Goal: Task Accomplishment & Management: Use online tool/utility

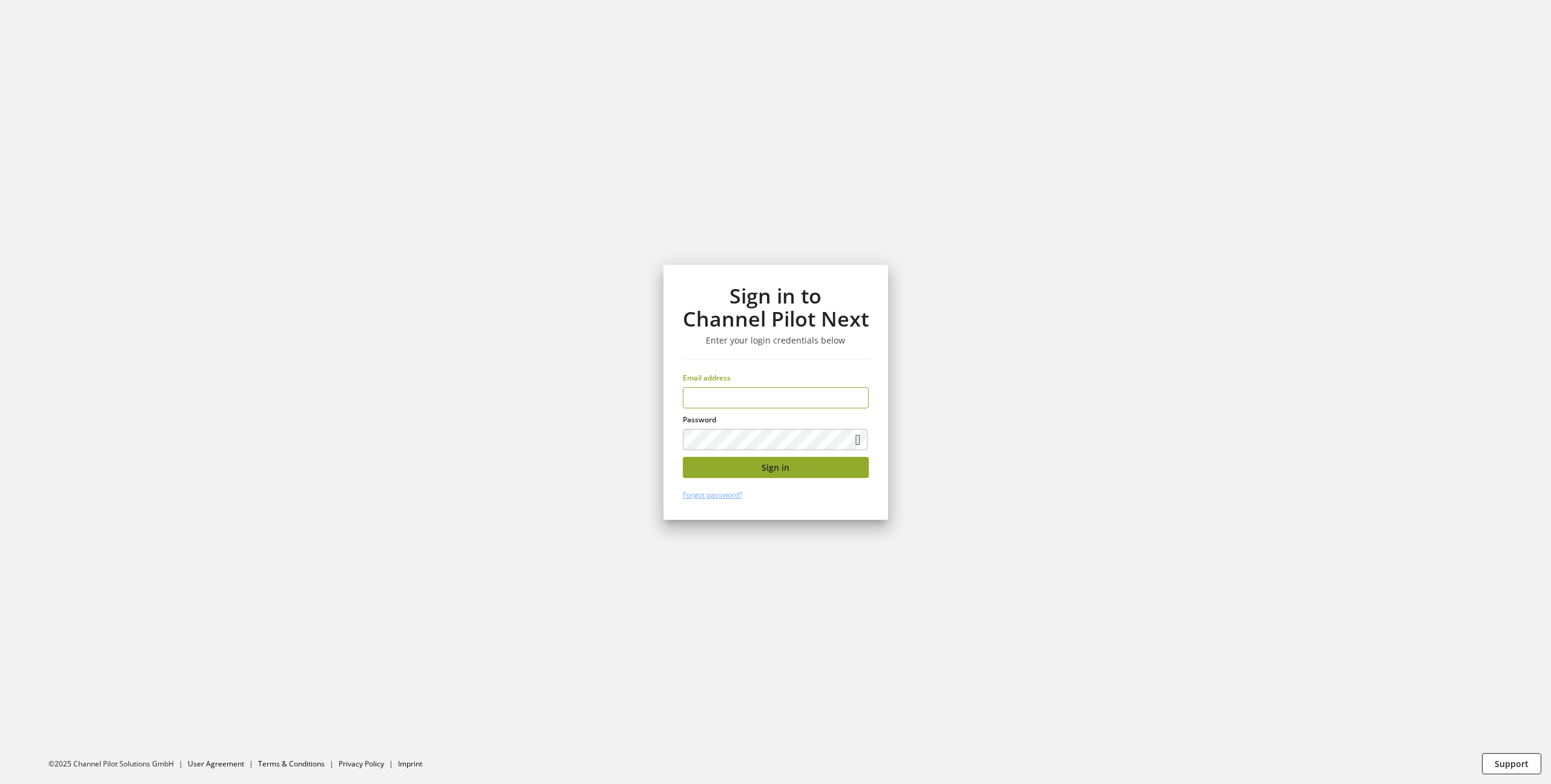
type input "**********"
click at [751, 469] on button "Sign in" at bounding box center [776, 467] width 186 height 21
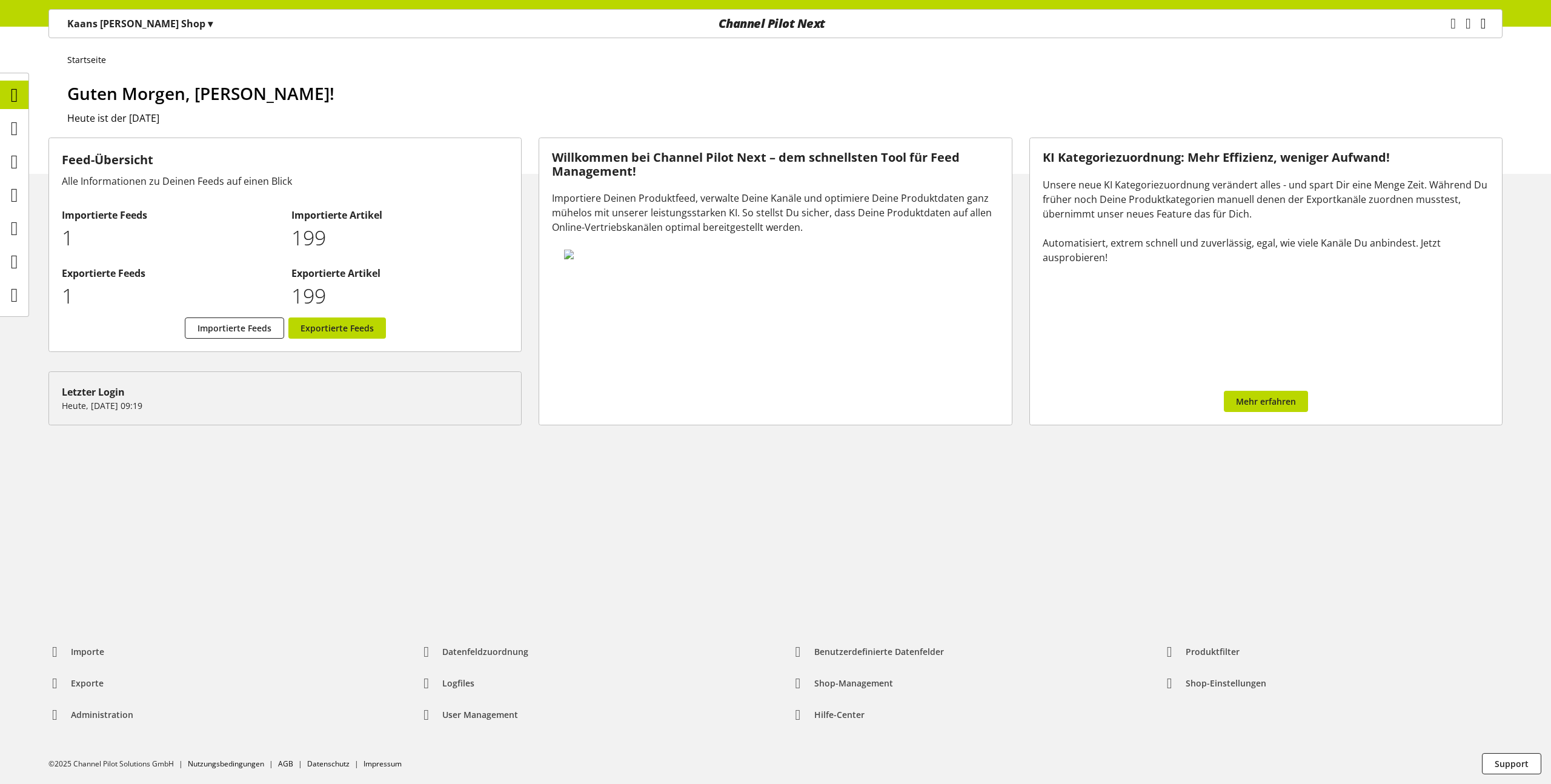
click at [1481, 26] on icon "main navigation" at bounding box center [1483, 23] width 5 height 22
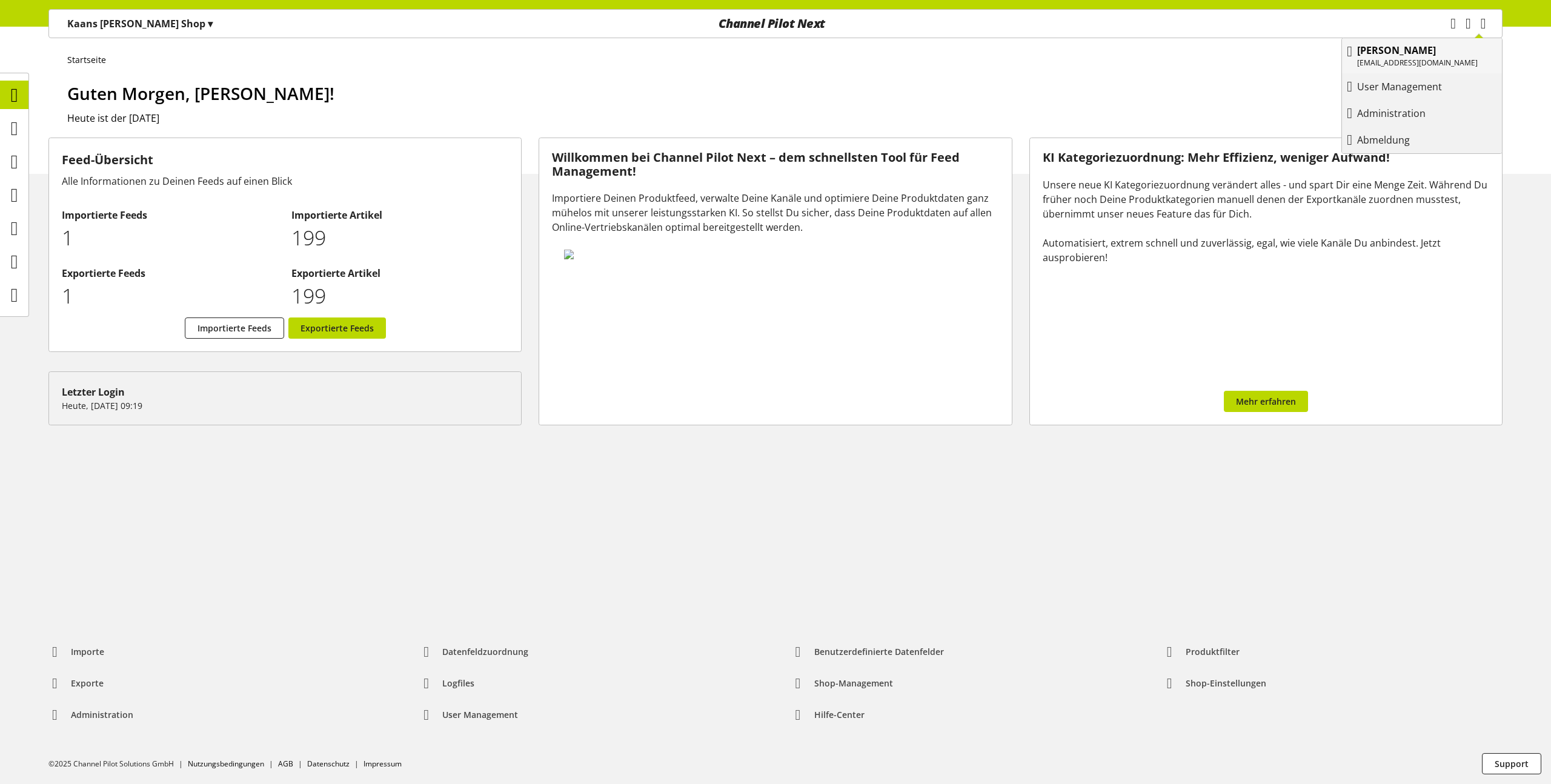
click at [1395, 59] on p "[EMAIL_ADDRESS][DOMAIN_NAME]" at bounding box center [1417, 63] width 120 height 11
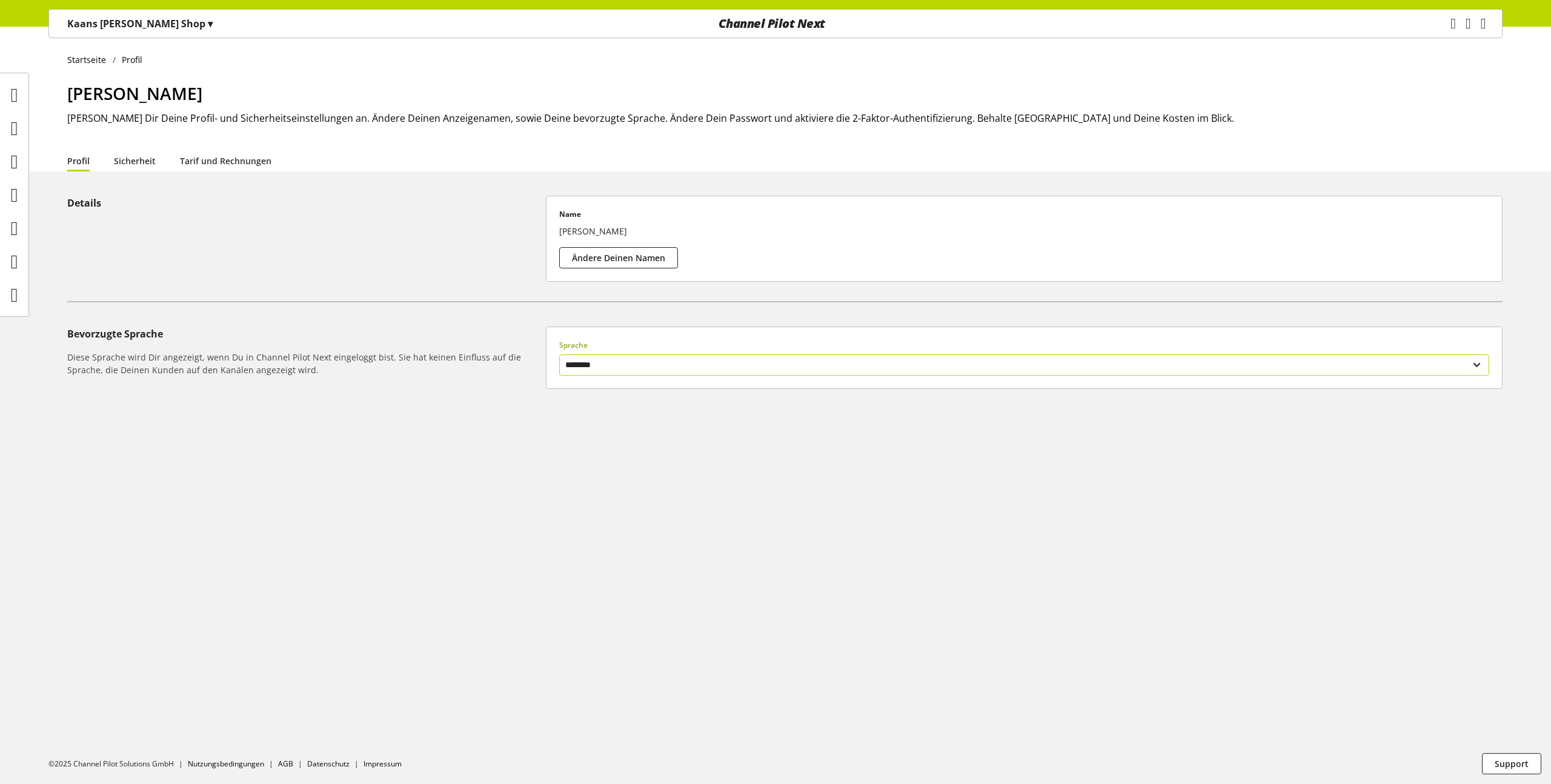
click at [631, 360] on select "******** *******" at bounding box center [1024, 365] width 930 height 21
select select "**"
click at [559, 355] on select "******** *******" at bounding box center [1024, 365] width 930 height 21
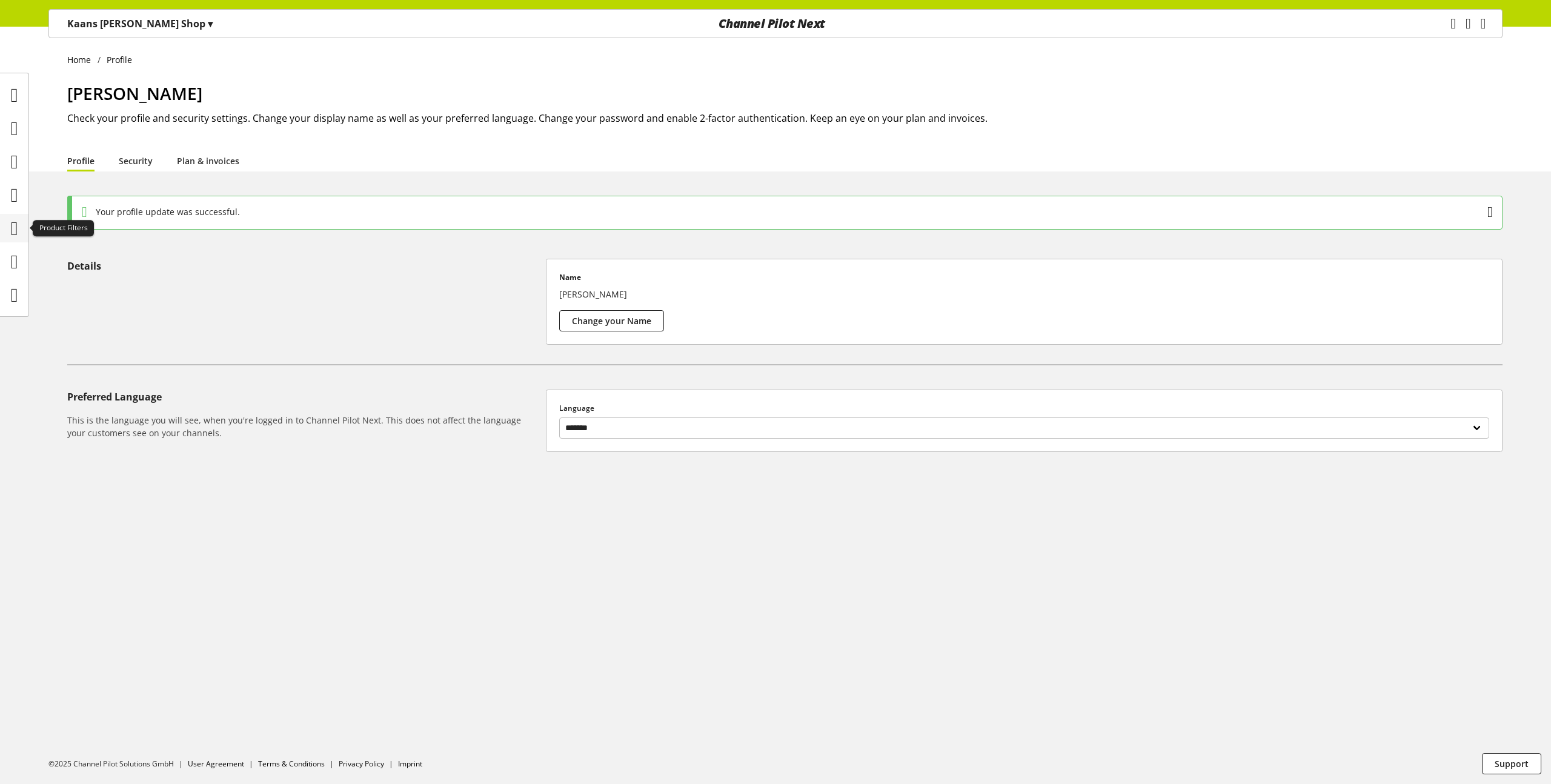
click at [11, 223] on icon at bounding box center [15, 228] width 7 height 24
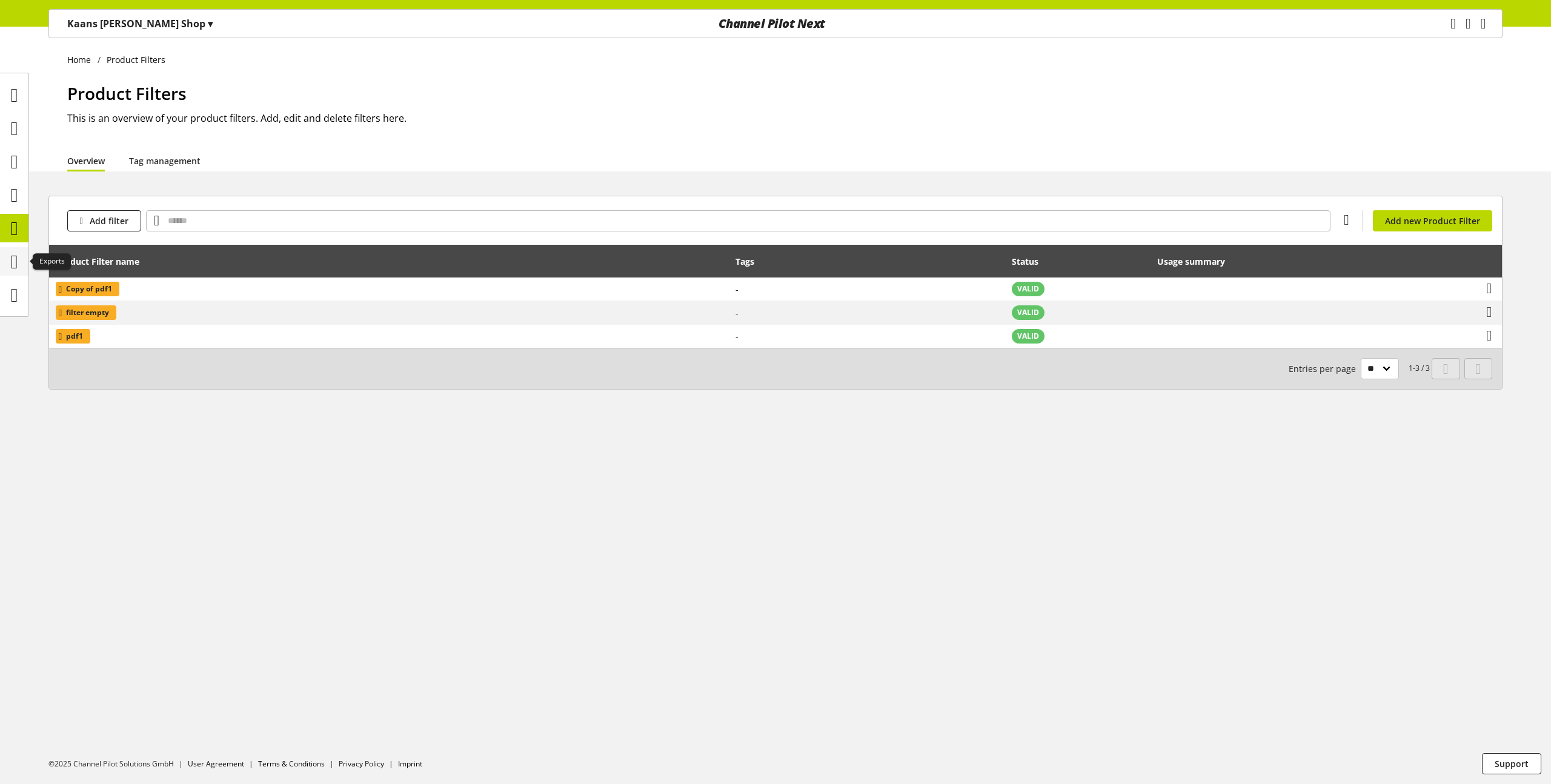
click at [11, 257] on icon at bounding box center [15, 262] width 7 height 24
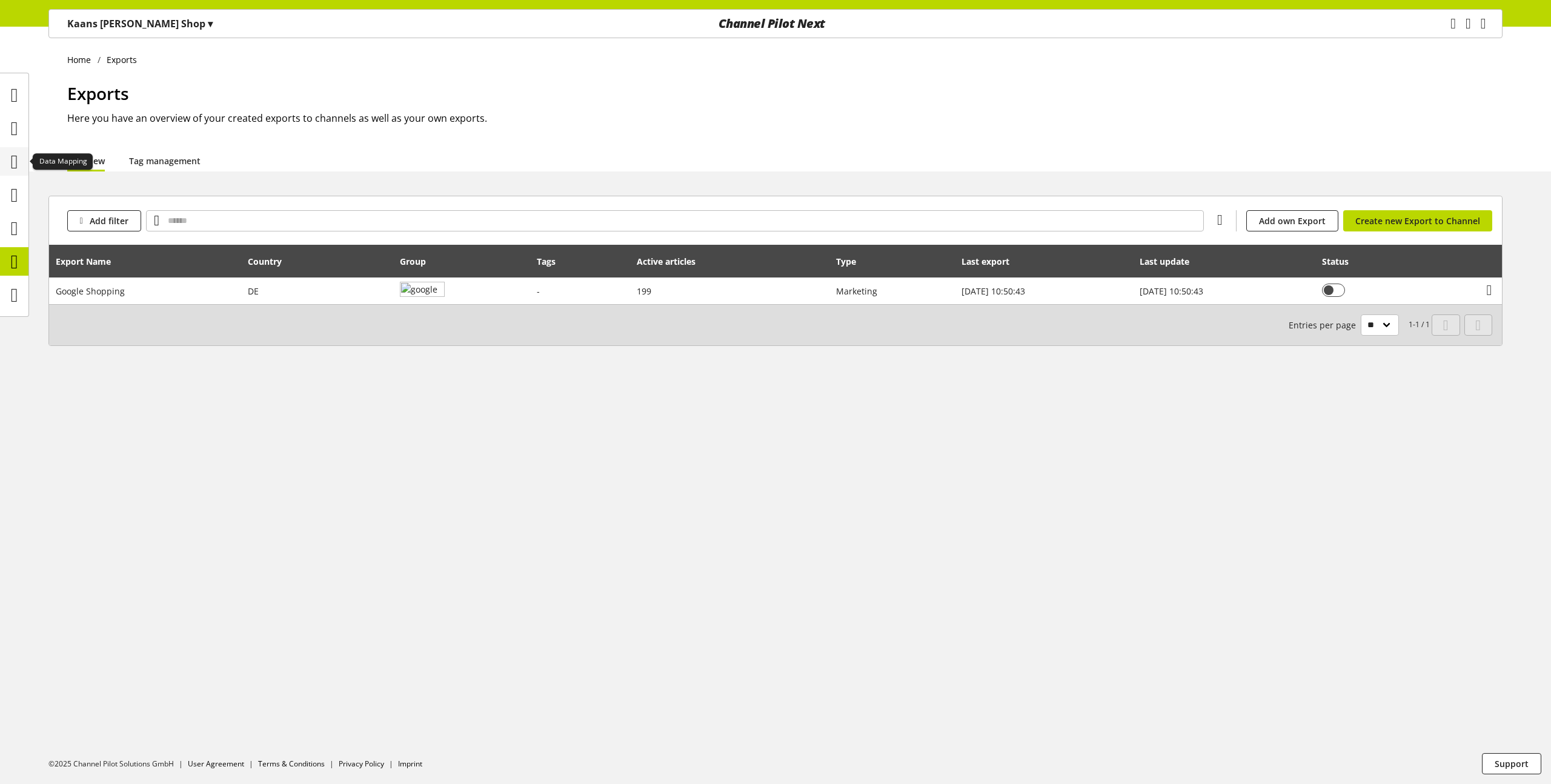
click at [15, 160] on icon at bounding box center [15, 161] width 7 height 24
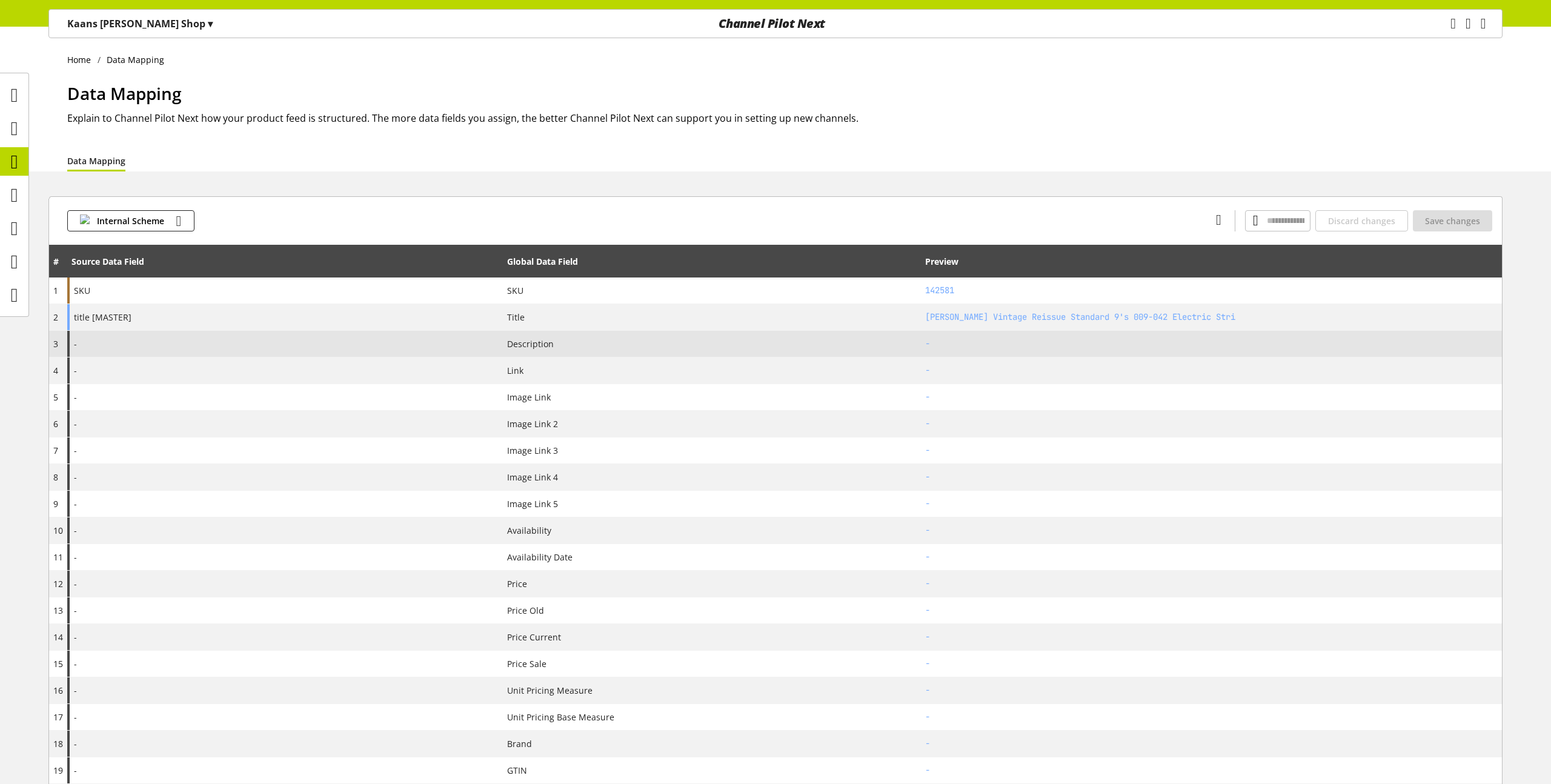
click at [197, 355] on div "-" at bounding box center [285, 344] width 435 height 26
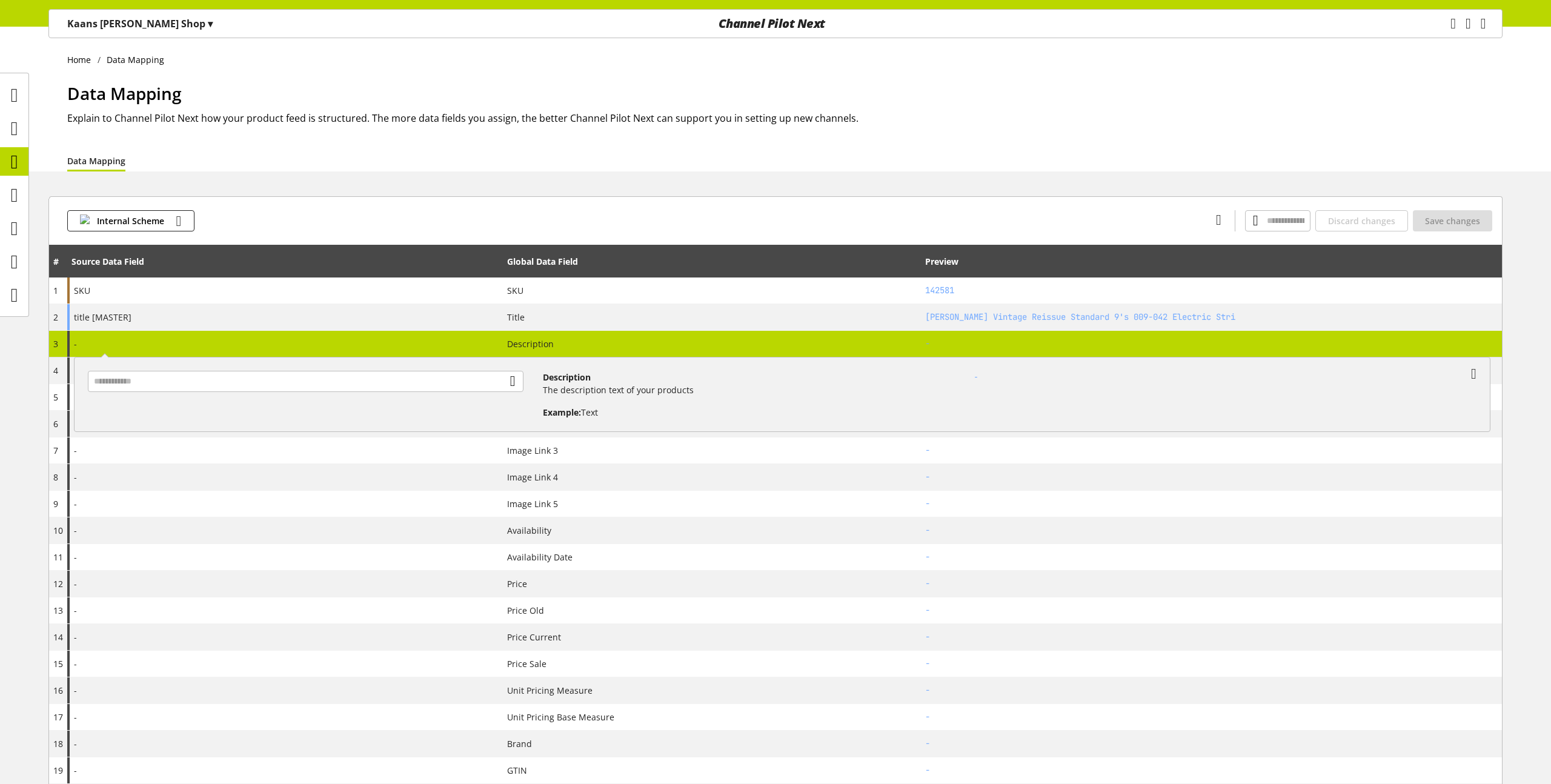
click at [197, 355] on div "- Description The description text of your products Example: Text -" at bounding box center [285, 344] width 435 height 26
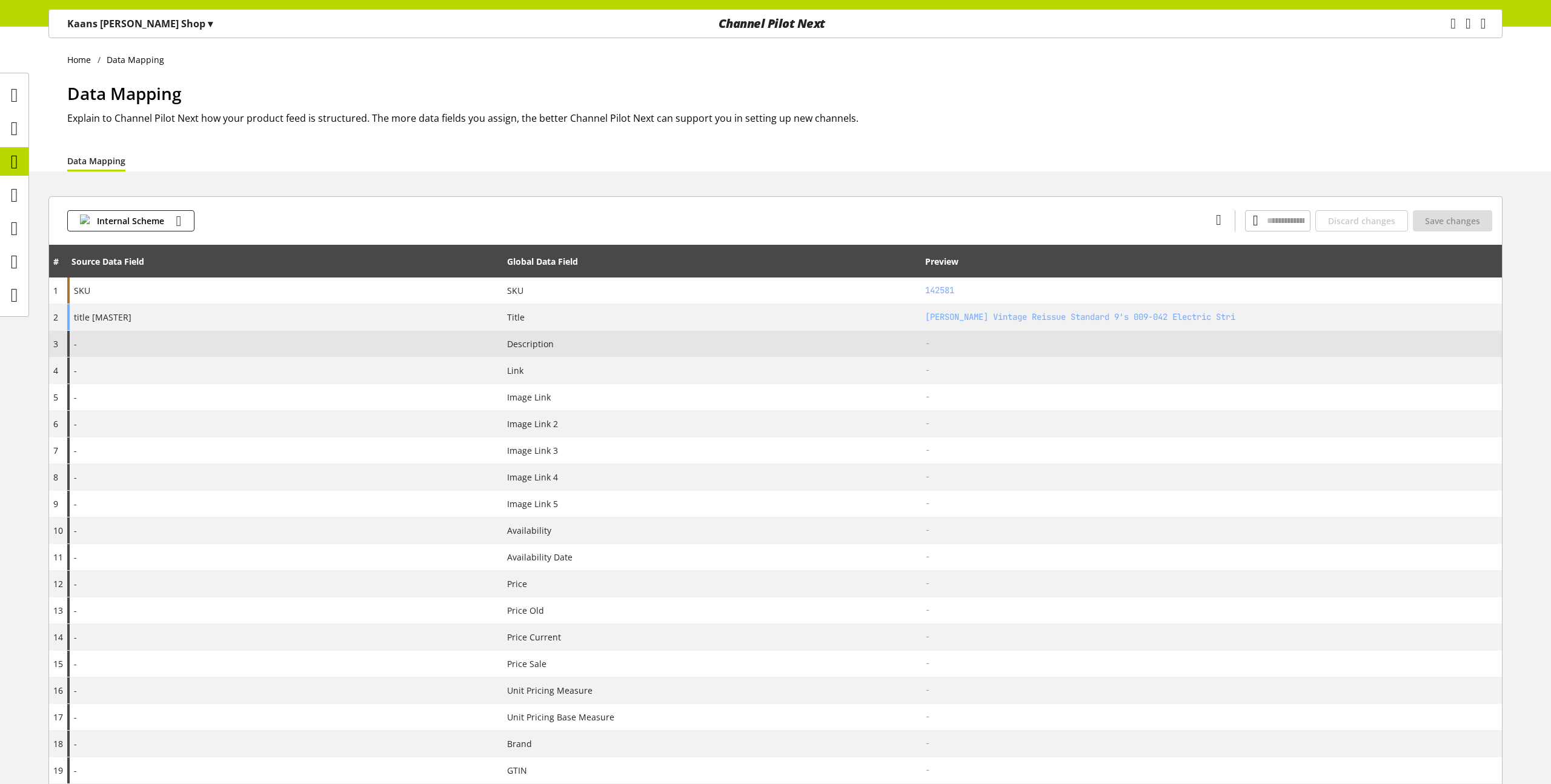
click at [176, 343] on div "-" at bounding box center [285, 344] width 435 height 26
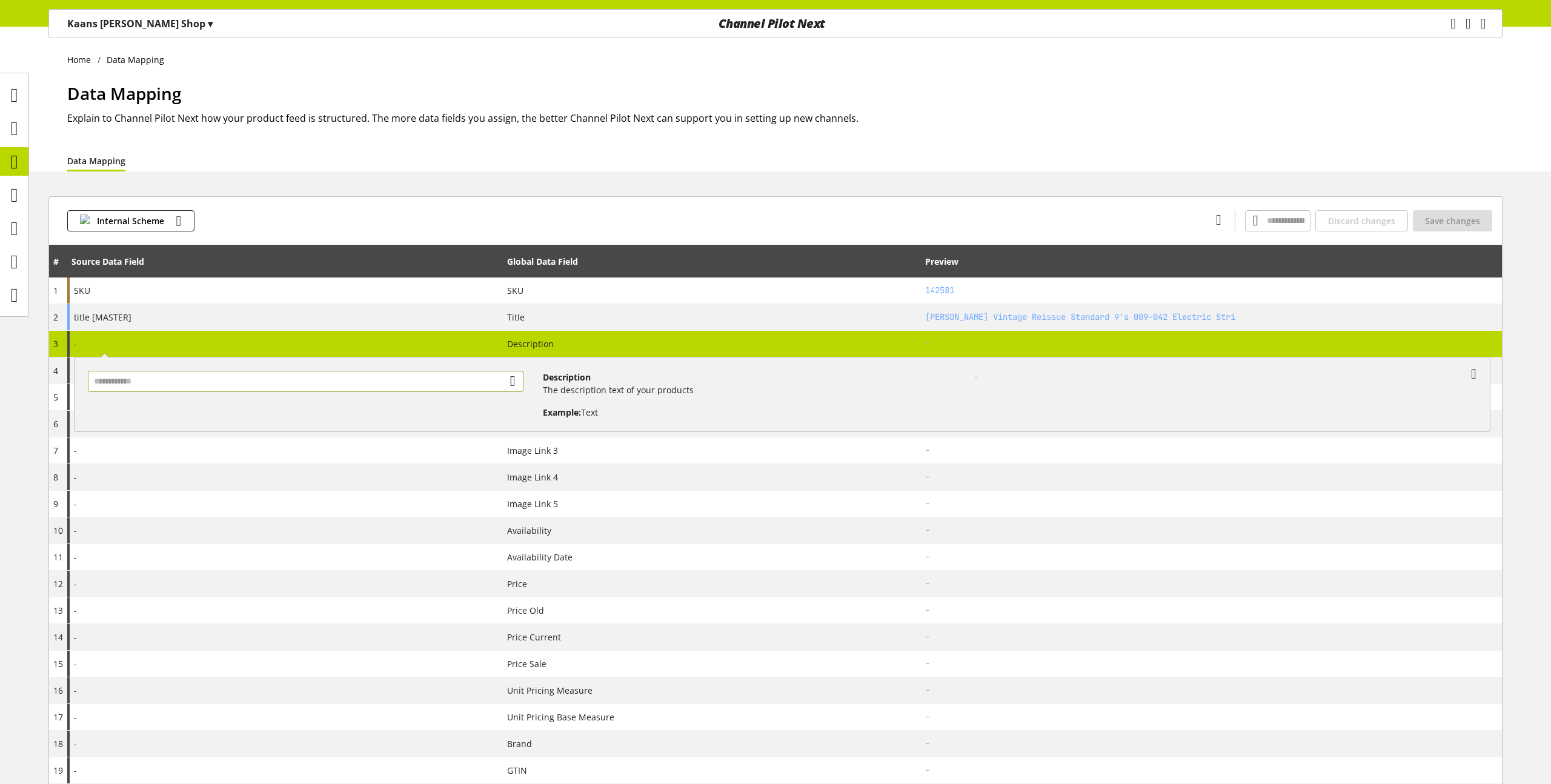
click at [153, 374] on input "text" at bounding box center [306, 381] width 435 height 21
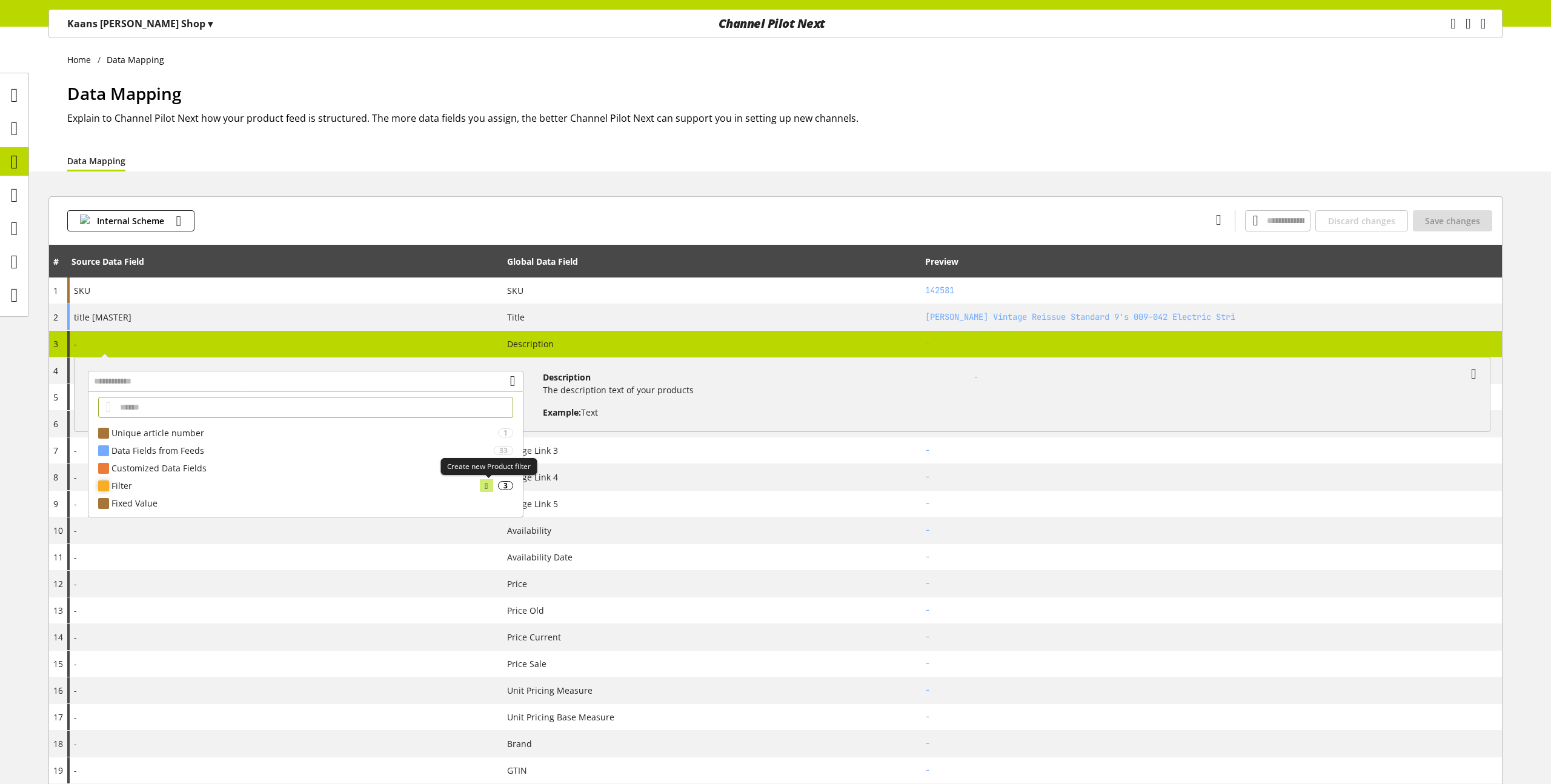
click at [487, 486] on icon at bounding box center [486, 486] width 3 height 13
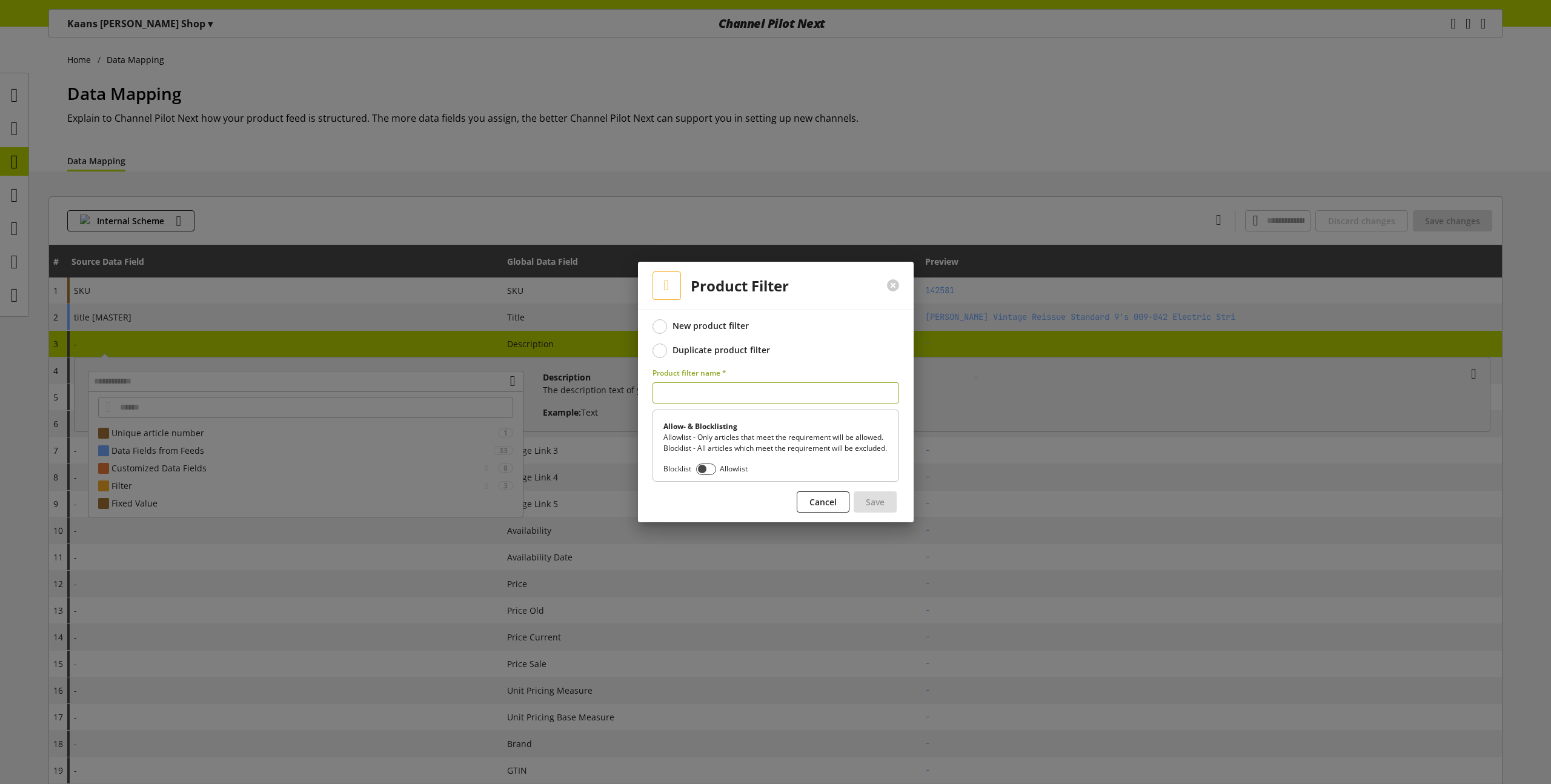
click at [688, 346] on div "Duplicate product filter" at bounding box center [721, 350] width 97 height 11
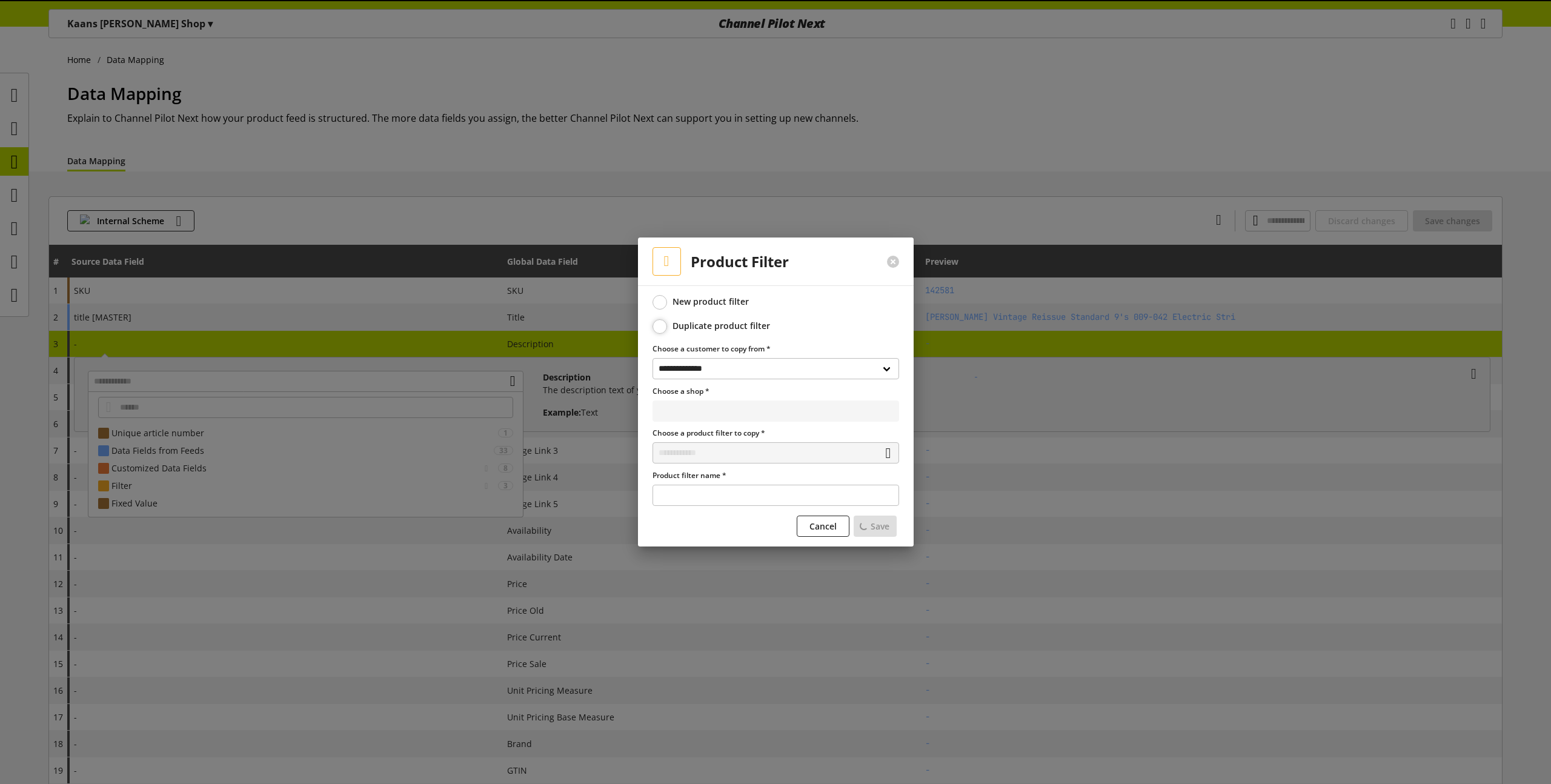
select select "**********"
click at [701, 451] on input "text" at bounding box center [776, 452] width 246 height 21
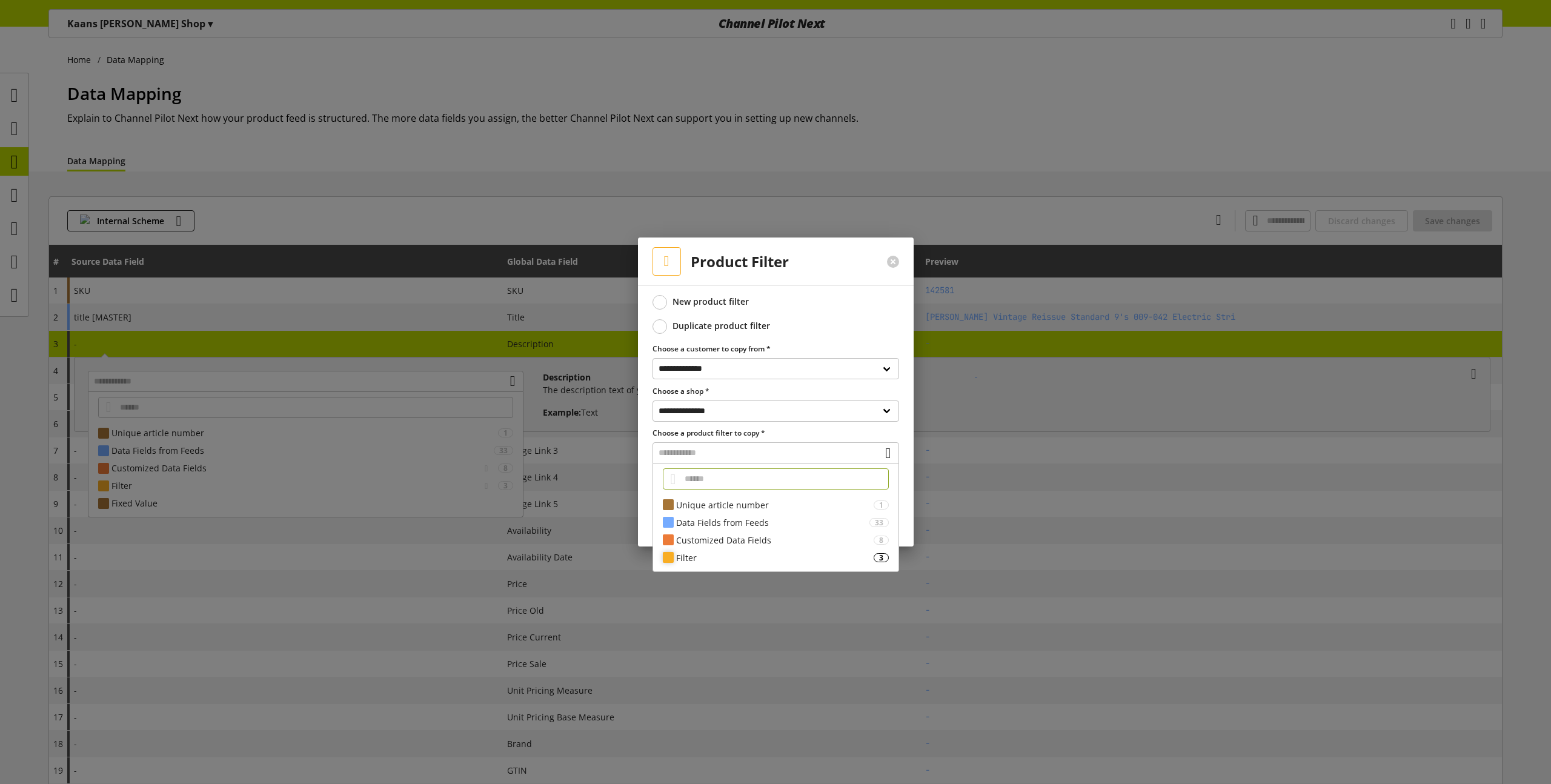
click at [696, 549] on div "Filter 3" at bounding box center [776, 558] width 246 height 18
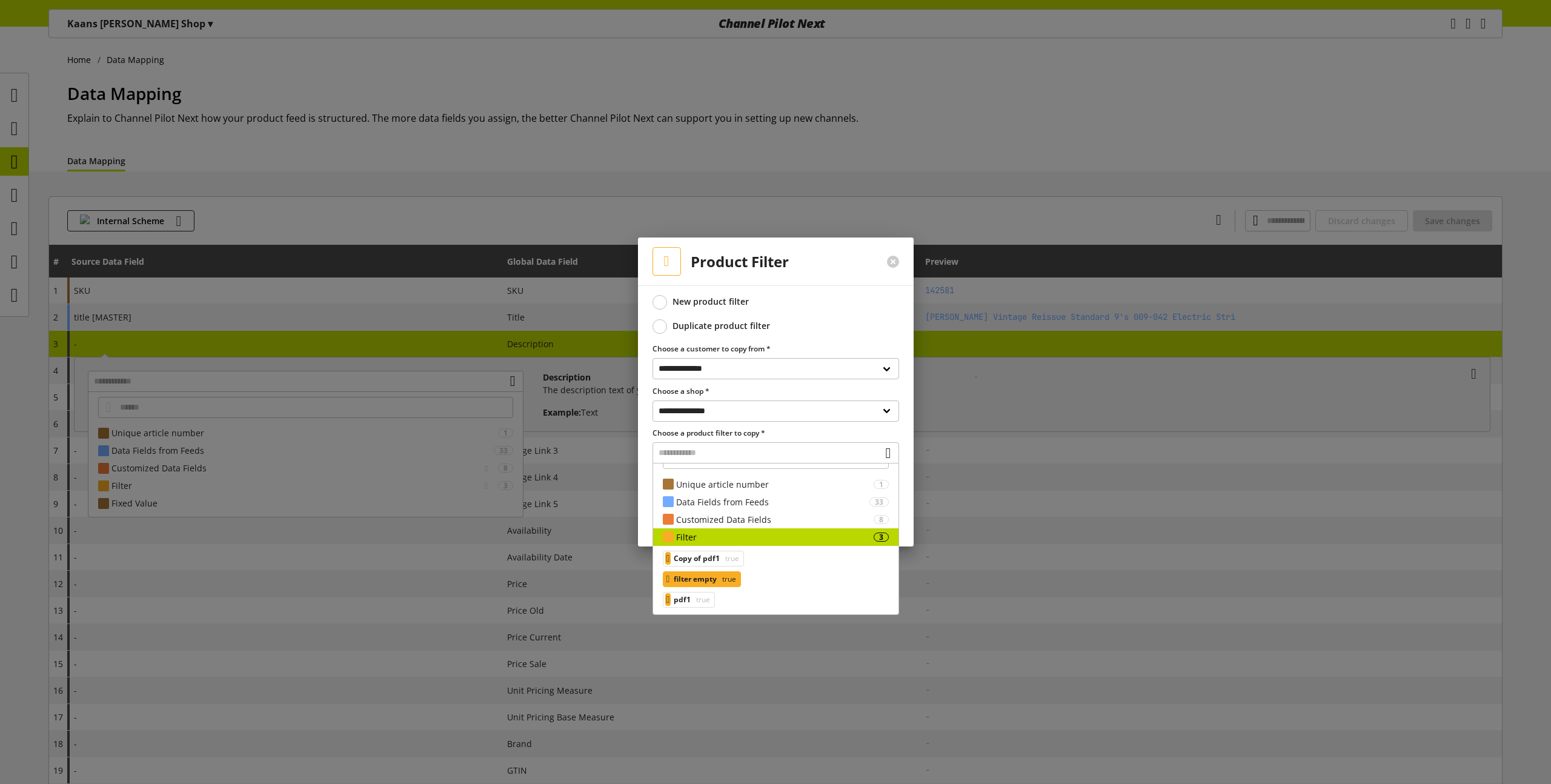
scroll to position [23, 0]
click at [697, 596] on div "pdf1 true" at bounding box center [689, 596] width 53 height 15
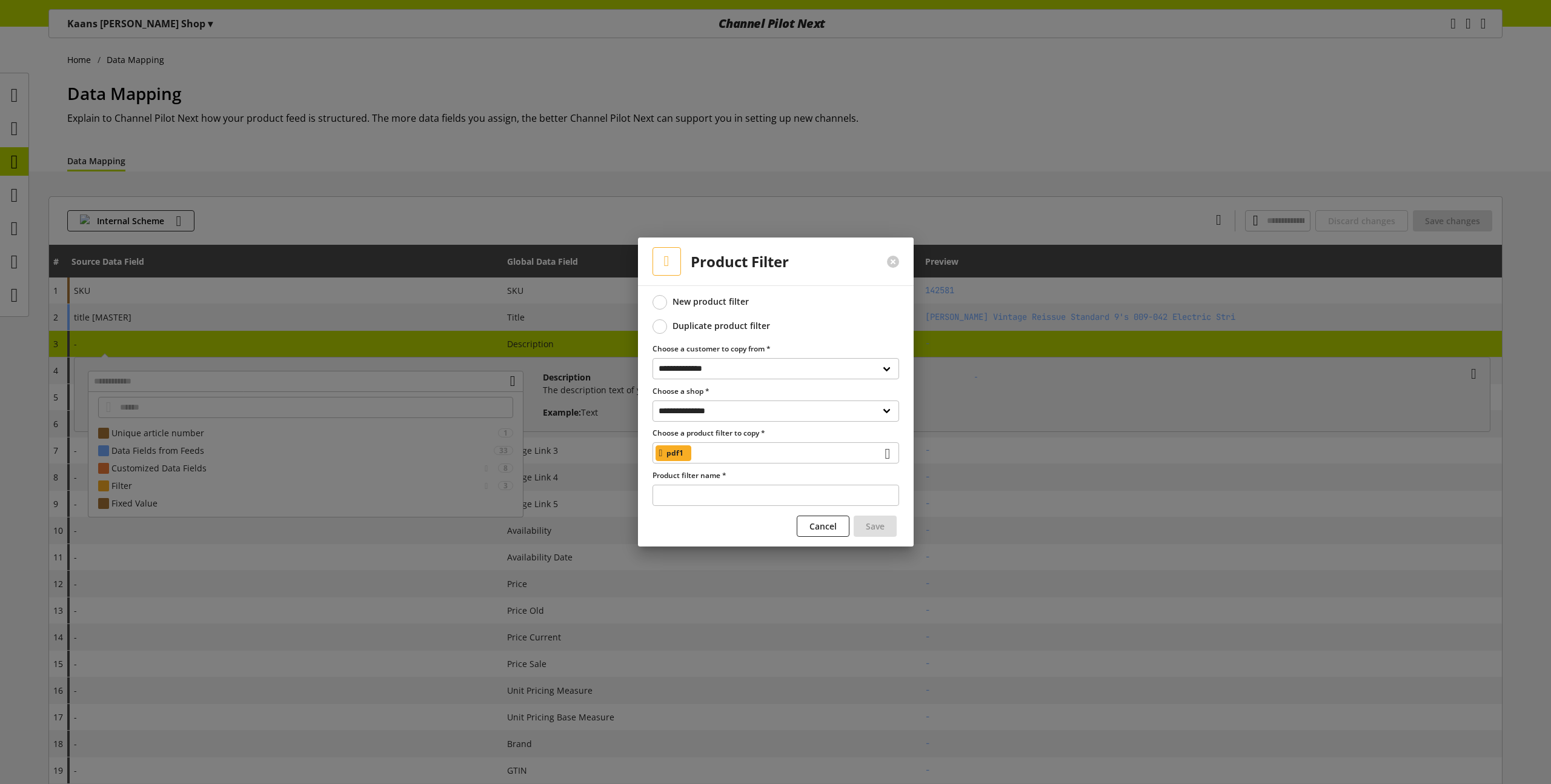
type input "**********"
click at [887, 529] on button "Save" at bounding box center [875, 525] width 43 height 21
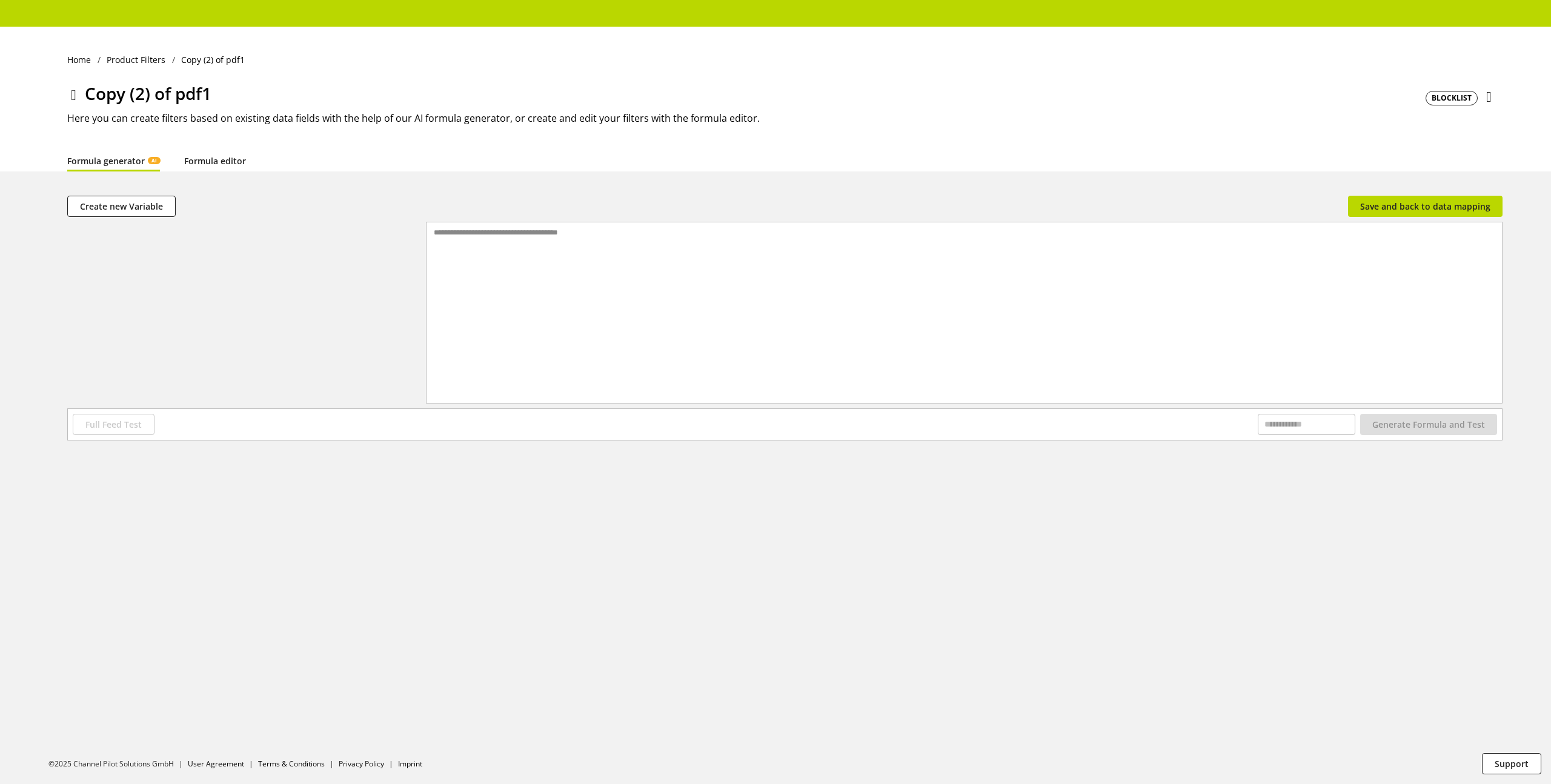
click at [221, 163] on link "Formula editor" at bounding box center [215, 160] width 62 height 12
click at [126, 163] on link "Formula generator AI" at bounding box center [114, 160] width 92 height 12
drag, startPoint x: 237, startPoint y: 158, endPoint x: 243, endPoint y: 156, distance: 6.3
click at [1371, 203] on span "Save and back to data mapping" at bounding box center [1426, 206] width 130 height 12
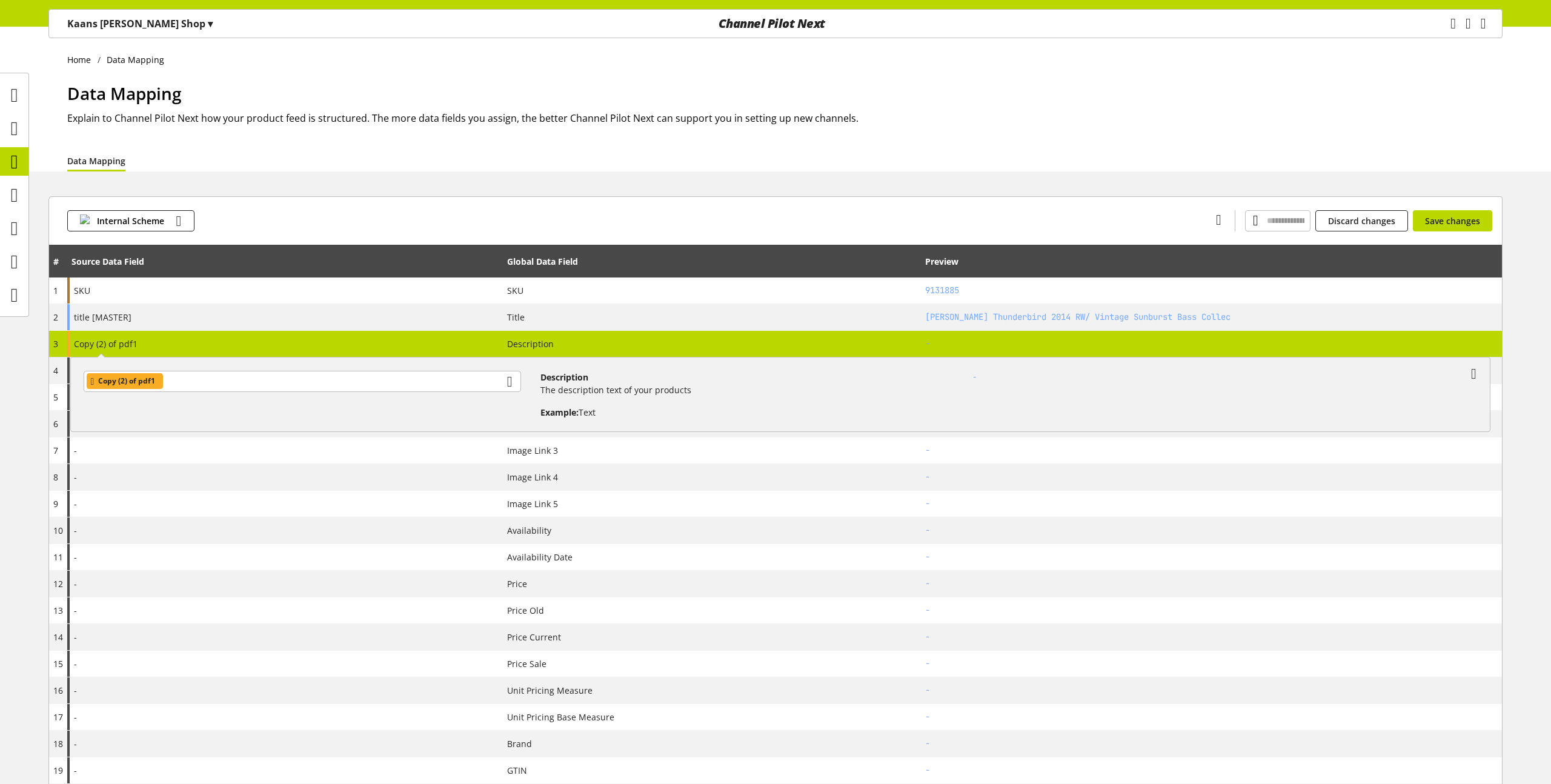
click at [356, 207] on div "Internal Scheme Discard changes Save changes" at bounding box center [776, 221] width 1453 height 48
click at [12, 231] on icon at bounding box center [15, 228] width 7 height 24
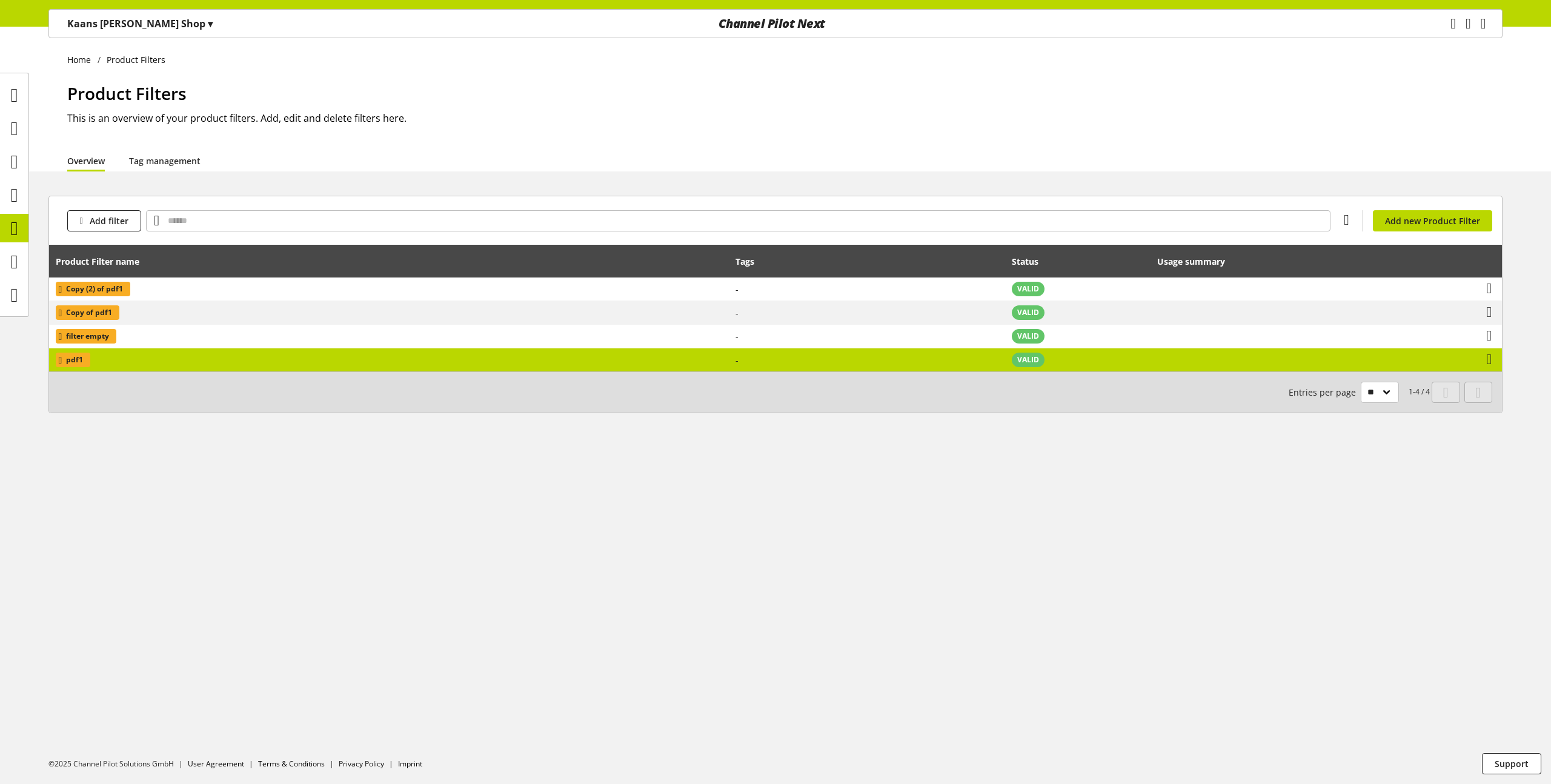
click at [525, 365] on td "pdf1" at bounding box center [388, 359] width 679 height 23
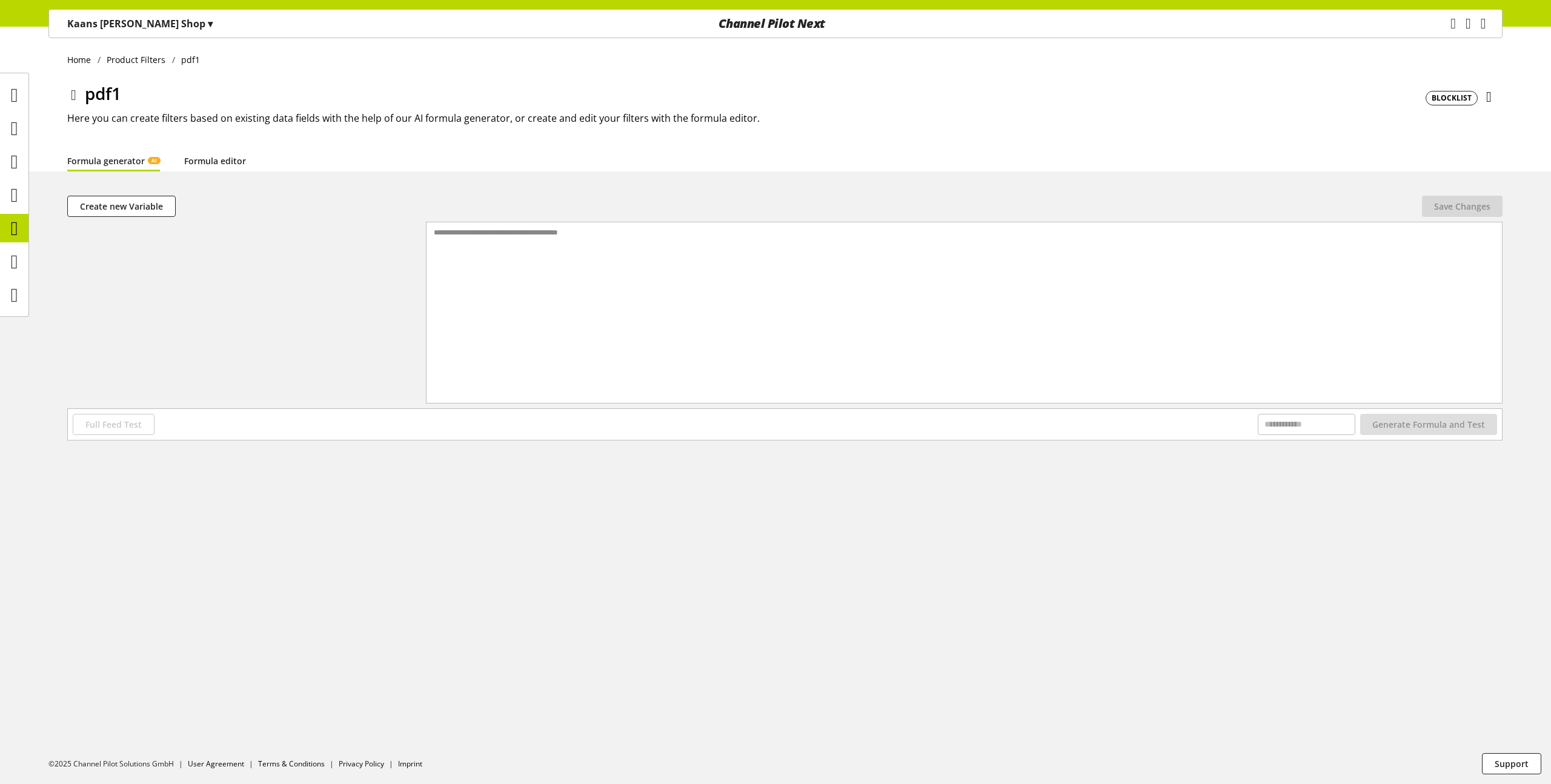
click at [208, 158] on link "Formula editor" at bounding box center [215, 160] width 62 height 12
click at [612, 258] on div at bounding box center [974, 312] width 1056 height 180
click at [148, 210] on span "Create new Variable" at bounding box center [121, 206] width 83 height 12
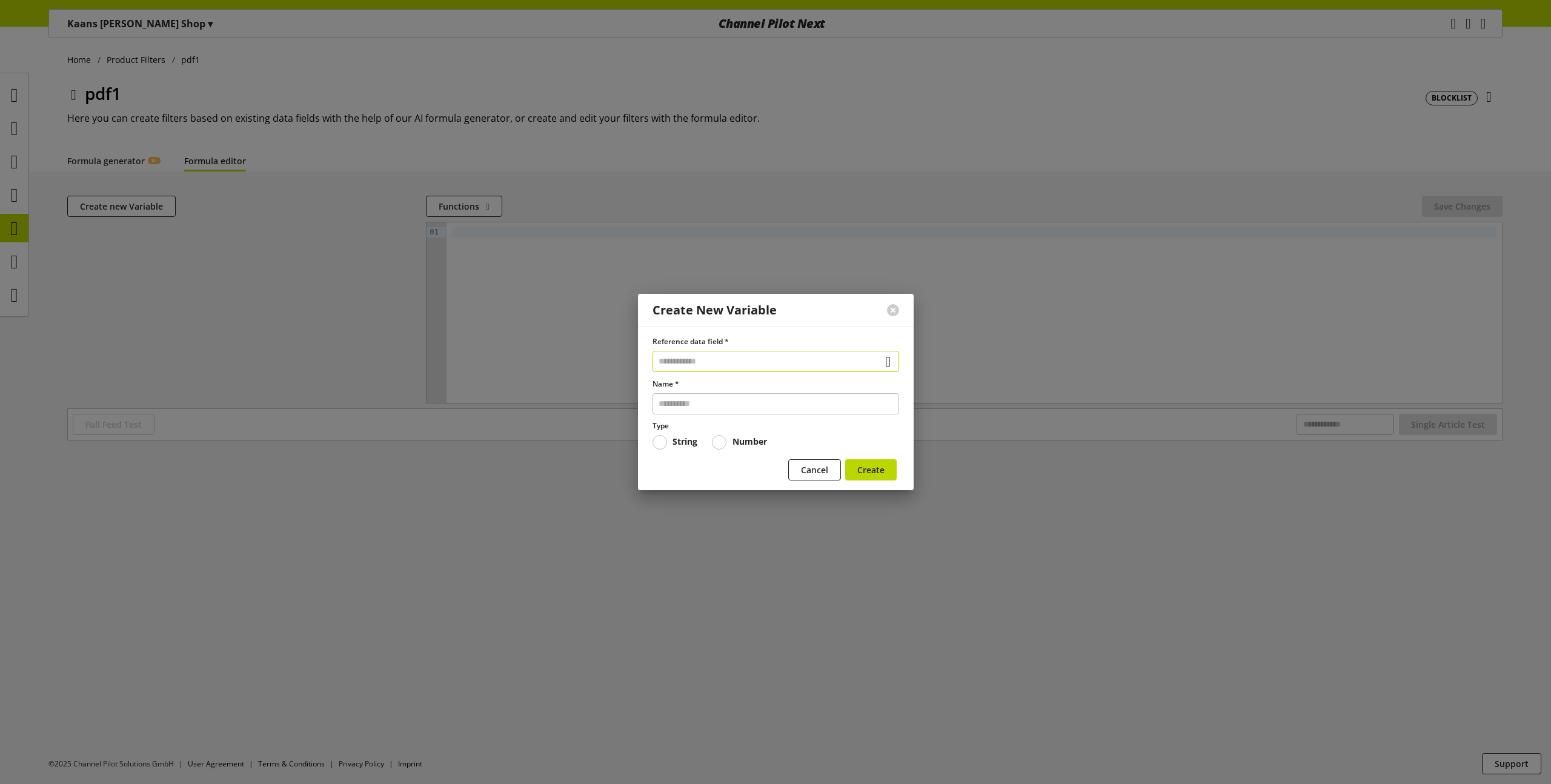
click at [721, 360] on input "text" at bounding box center [776, 361] width 246 height 21
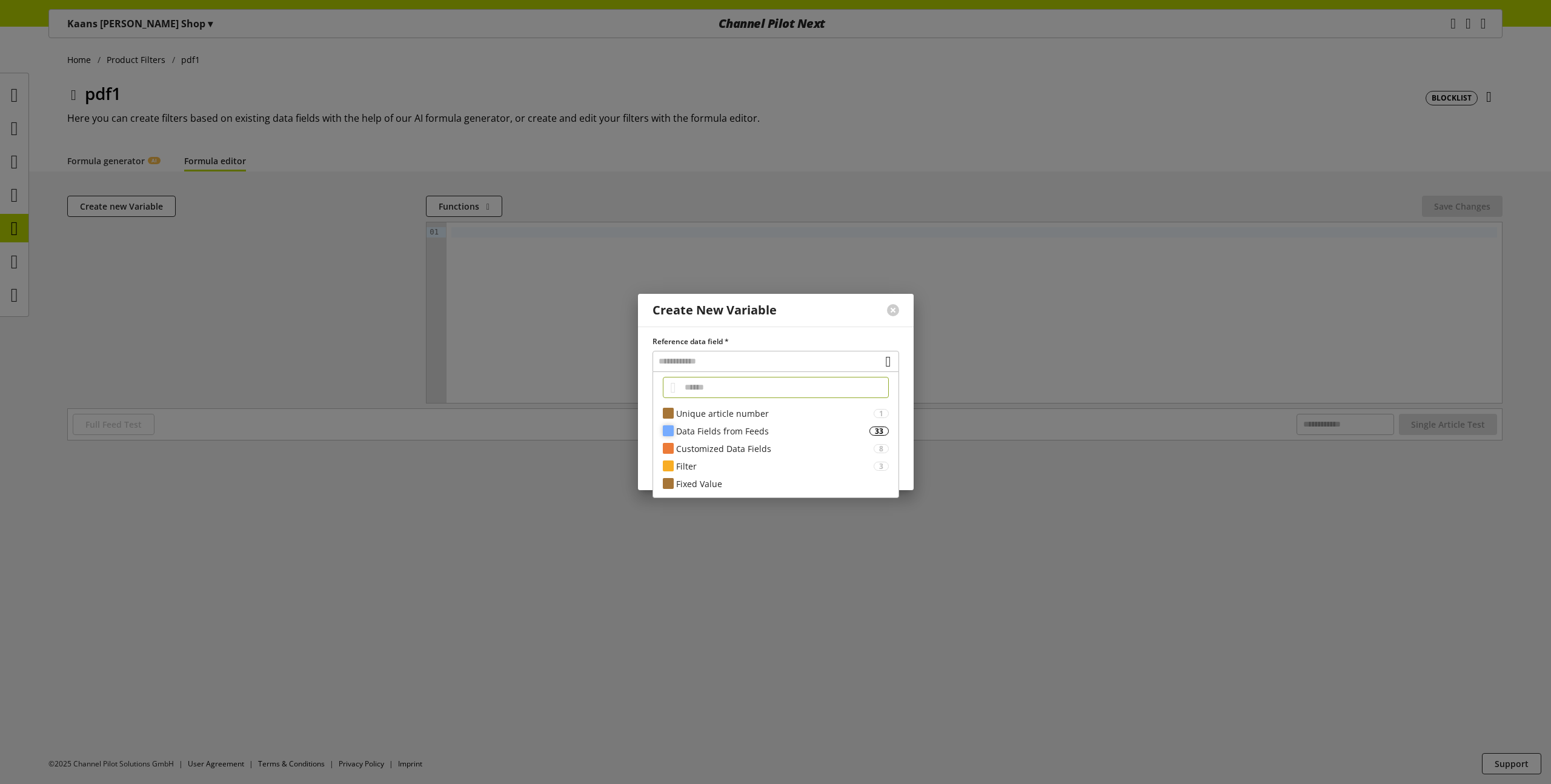
click at [700, 432] on div "Data Fields from Feeds" at bounding box center [773, 430] width 194 height 12
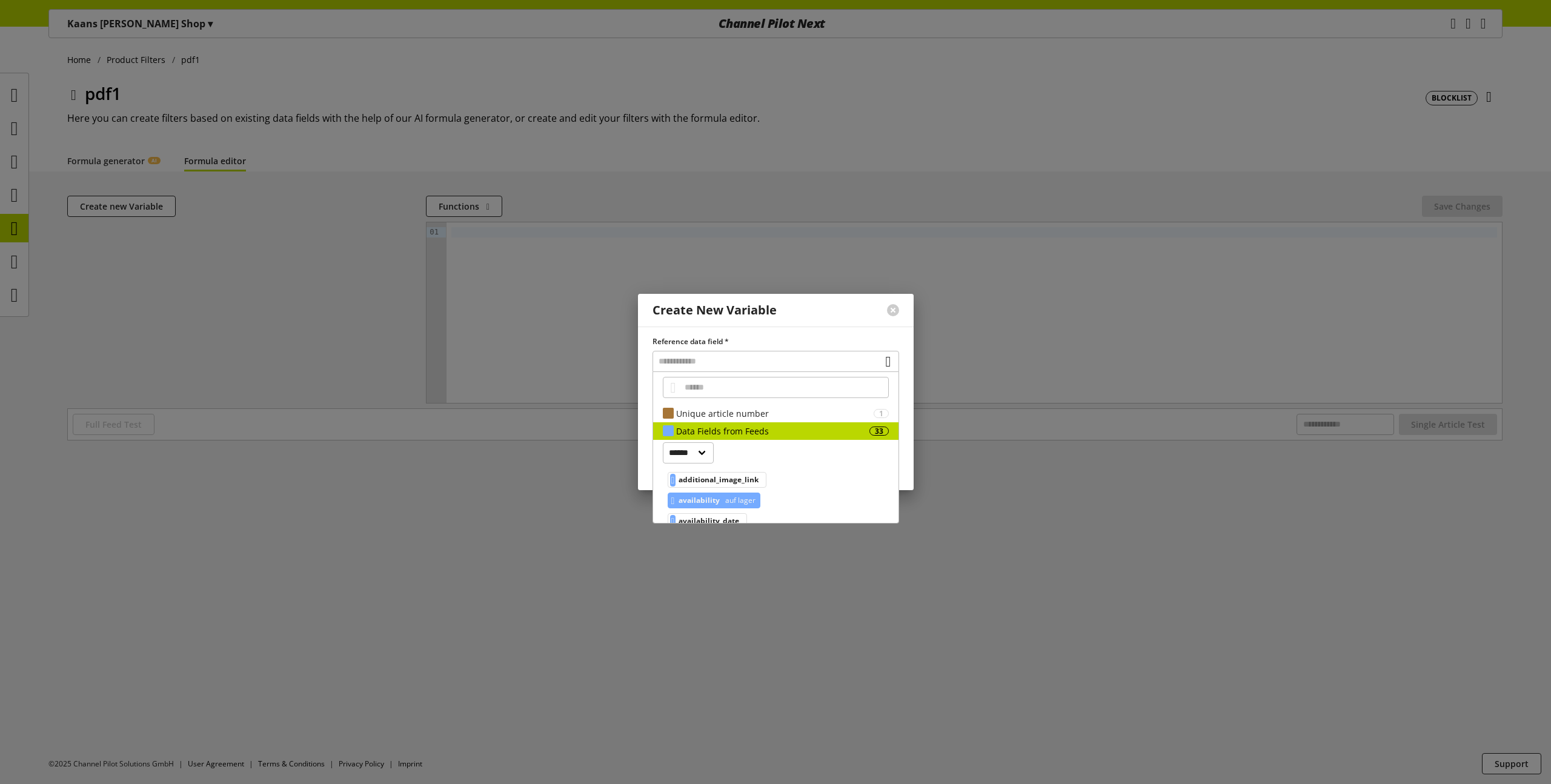
click at [709, 496] on span "availability" at bounding box center [699, 500] width 41 height 15
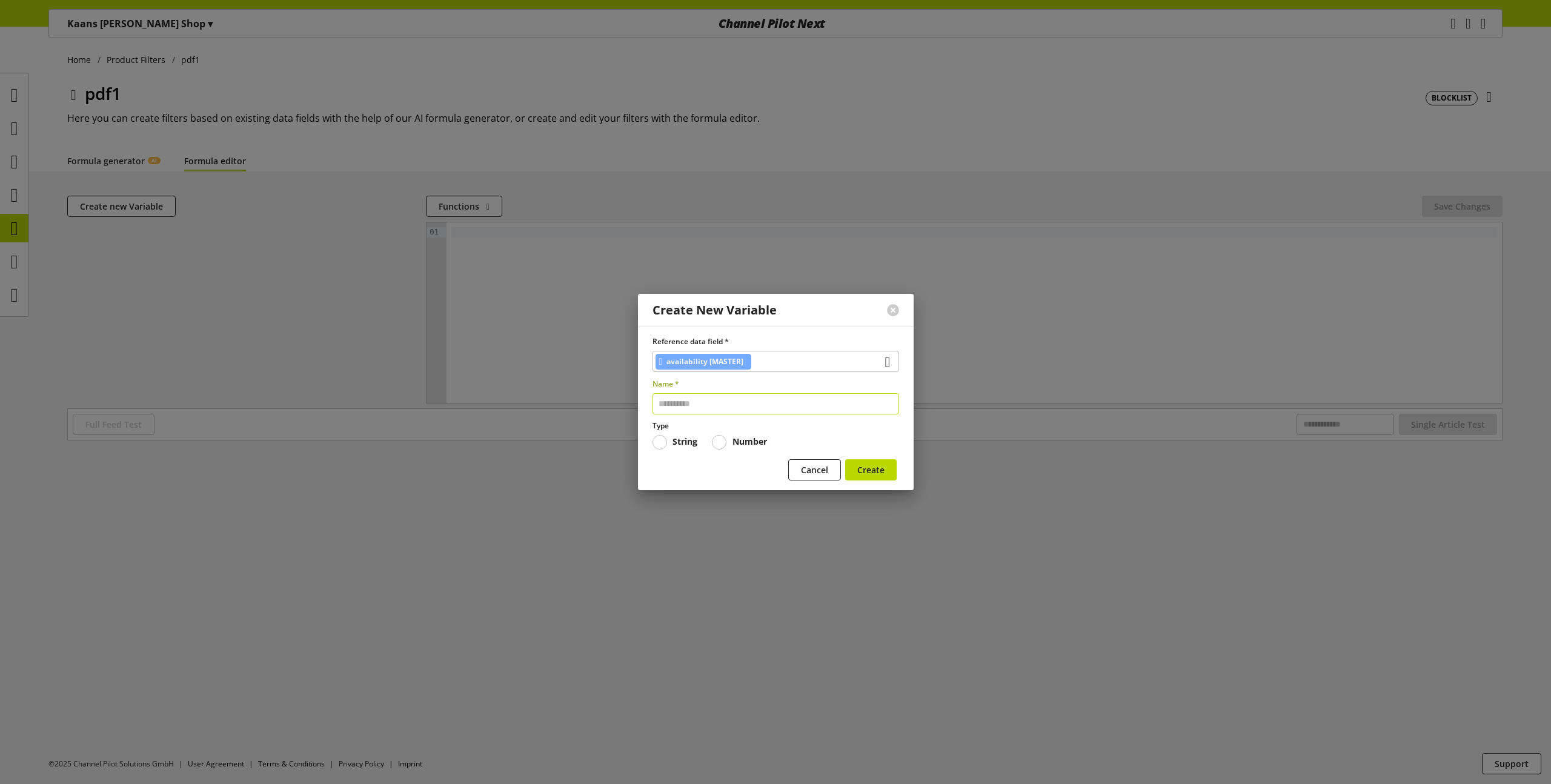
click at [762, 402] on input "text" at bounding box center [776, 403] width 246 height 21
type input "***"
click at [845, 459] on button "Create" at bounding box center [871, 470] width 51 height 21
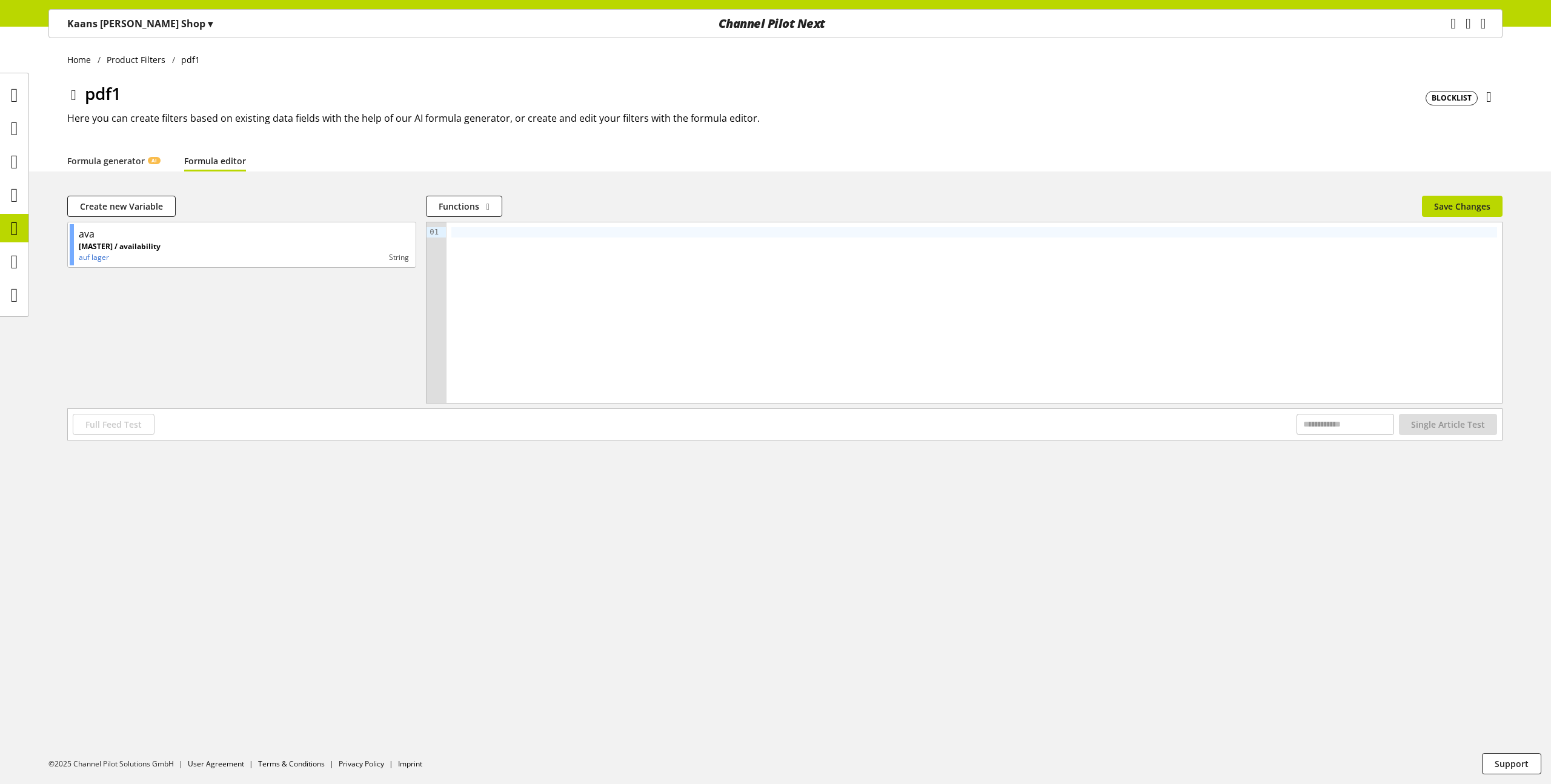
click at [686, 319] on div at bounding box center [974, 312] width 1056 height 180
click at [1451, 204] on span "Save Changes" at bounding box center [1462, 206] width 56 height 12
click at [91, 418] on span "Full Feed Test" at bounding box center [114, 424] width 56 height 12
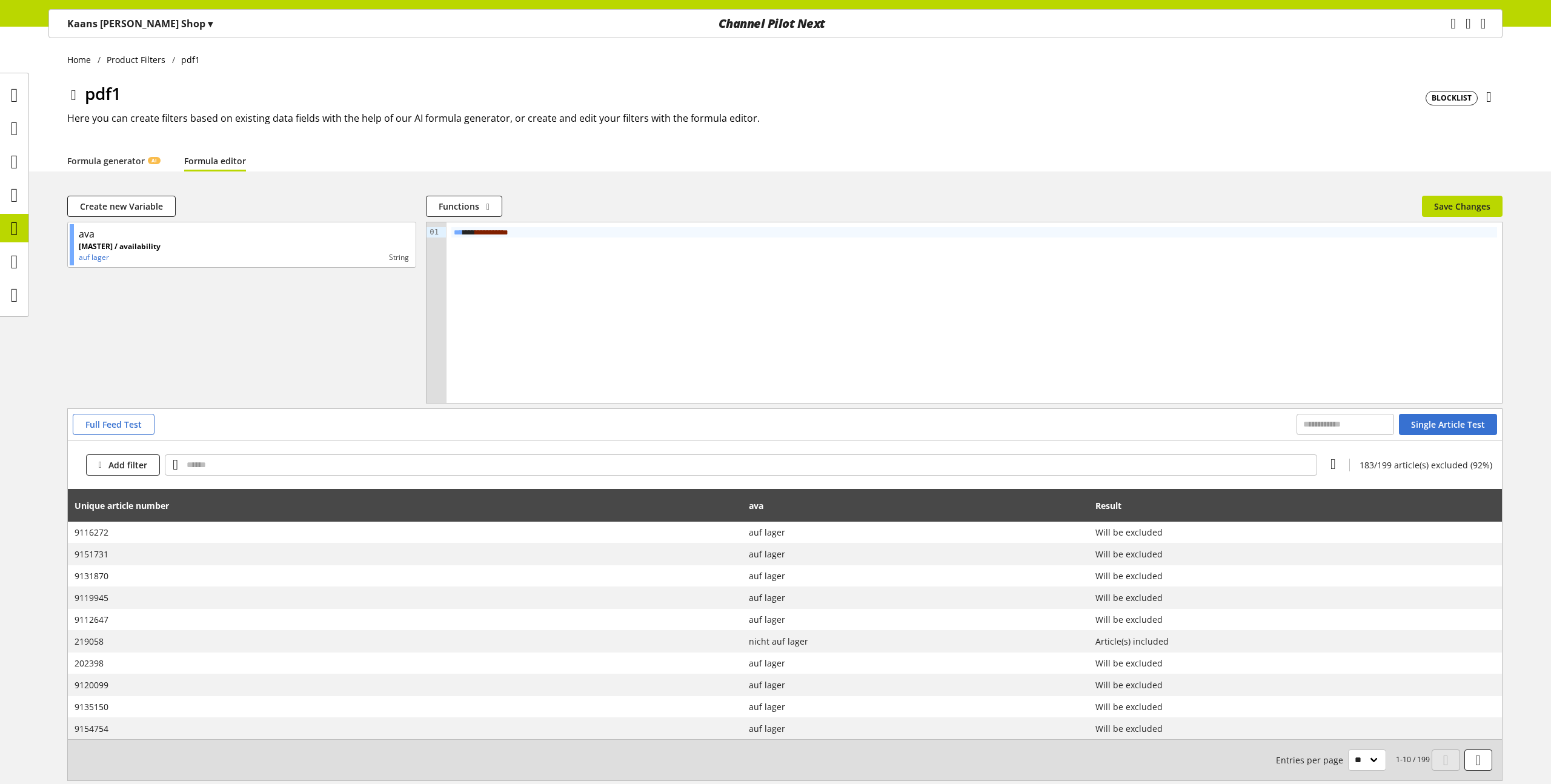
click at [1456, 93] on span "BLOCKLIST" at bounding box center [1451, 97] width 40 height 11
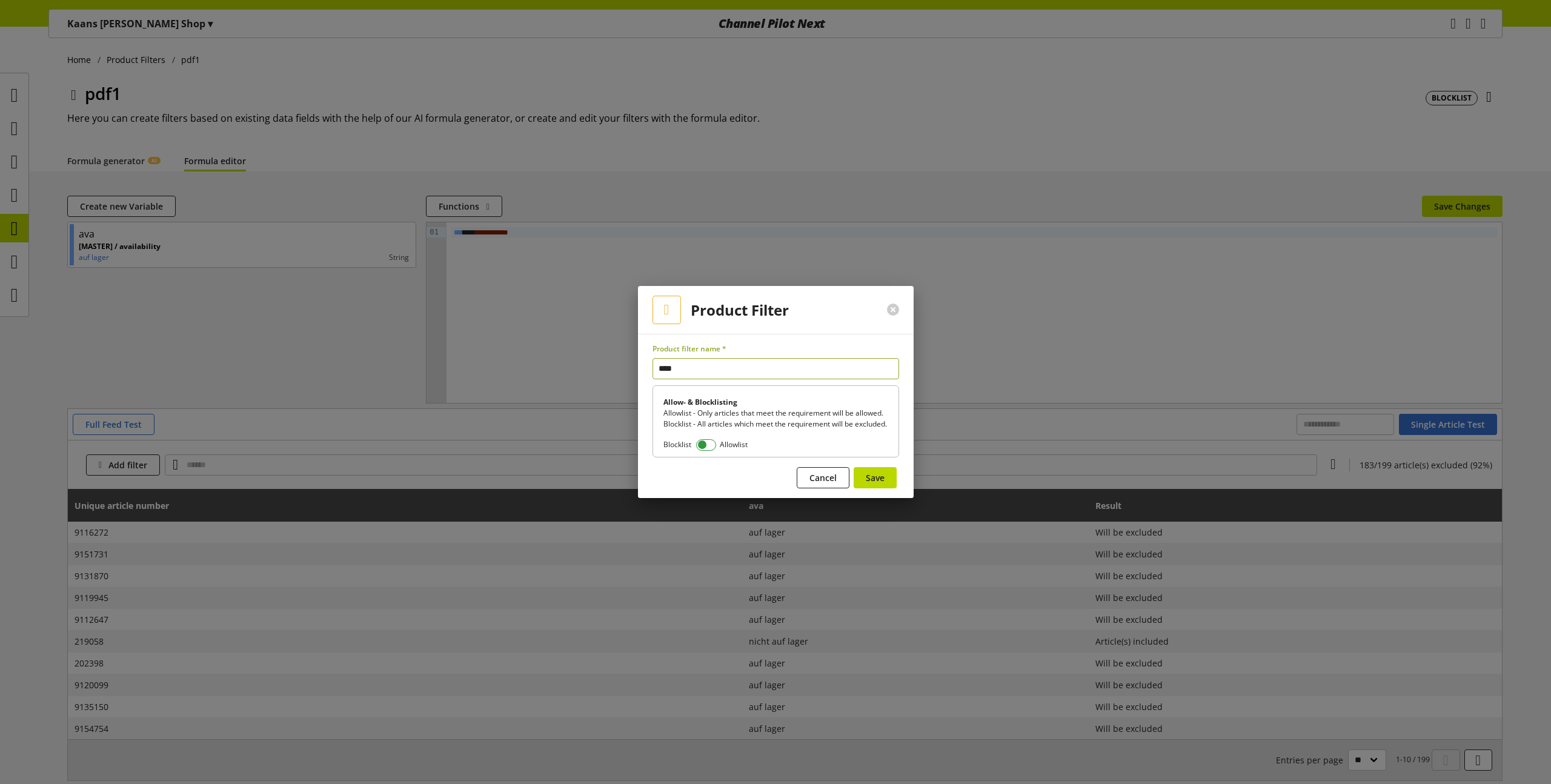
click at [712, 449] on span at bounding box center [706, 445] width 20 height 12
click at [883, 480] on span "Save" at bounding box center [875, 477] width 19 height 12
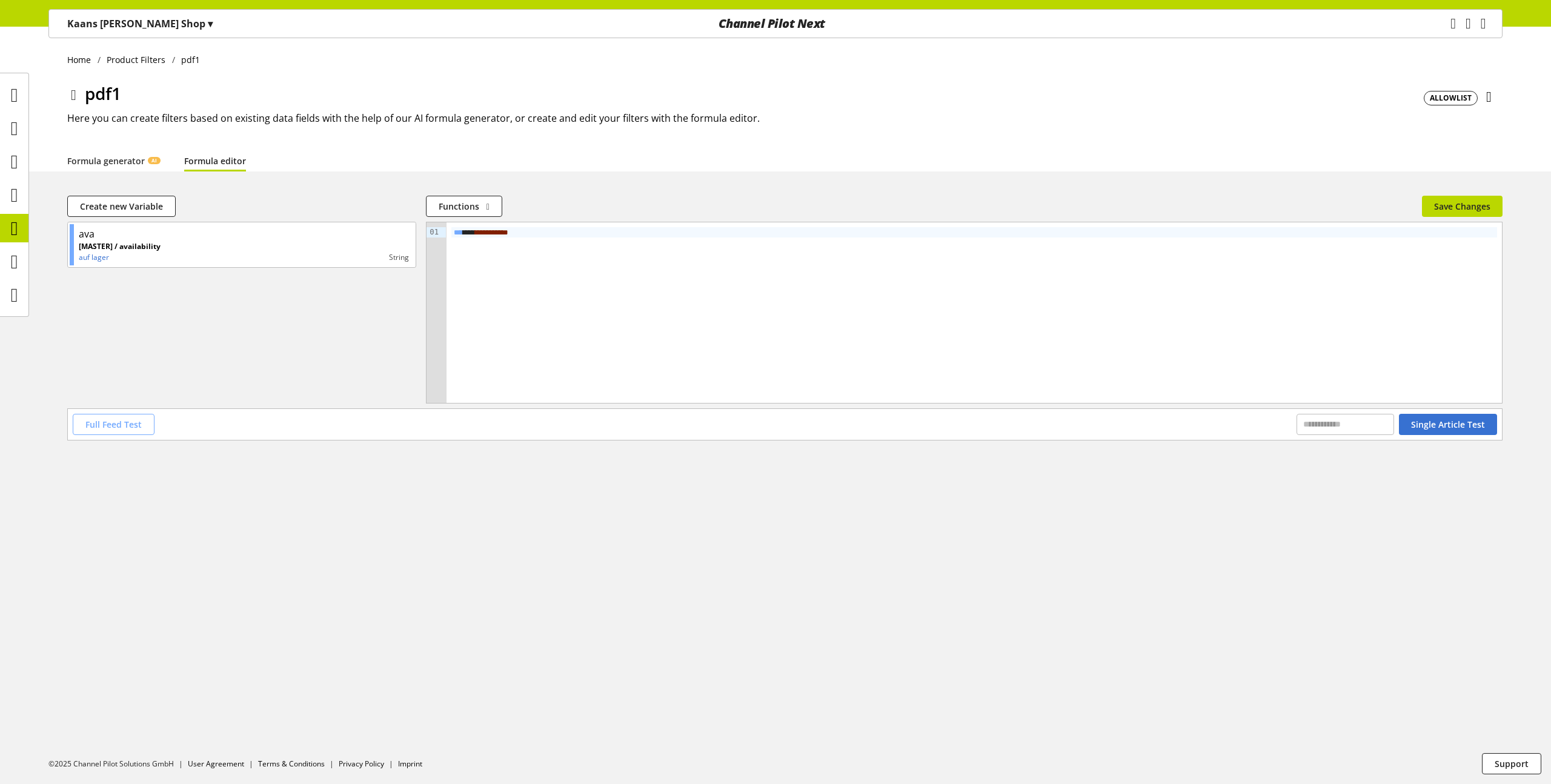
click at [108, 424] on span "Full Feed Test" at bounding box center [114, 424] width 56 height 12
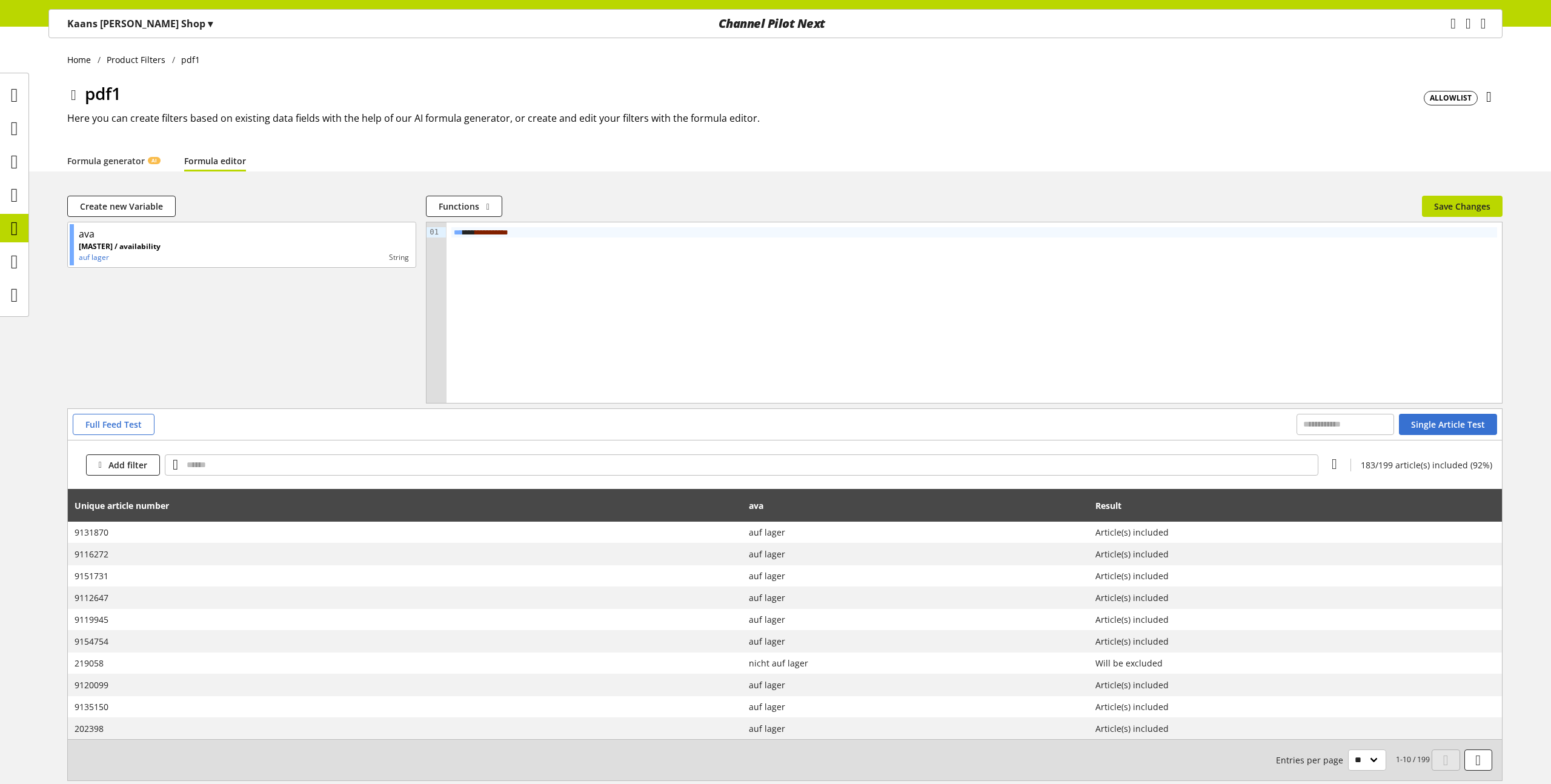
click at [1486, 96] on icon at bounding box center [1488, 97] width 5 height 22
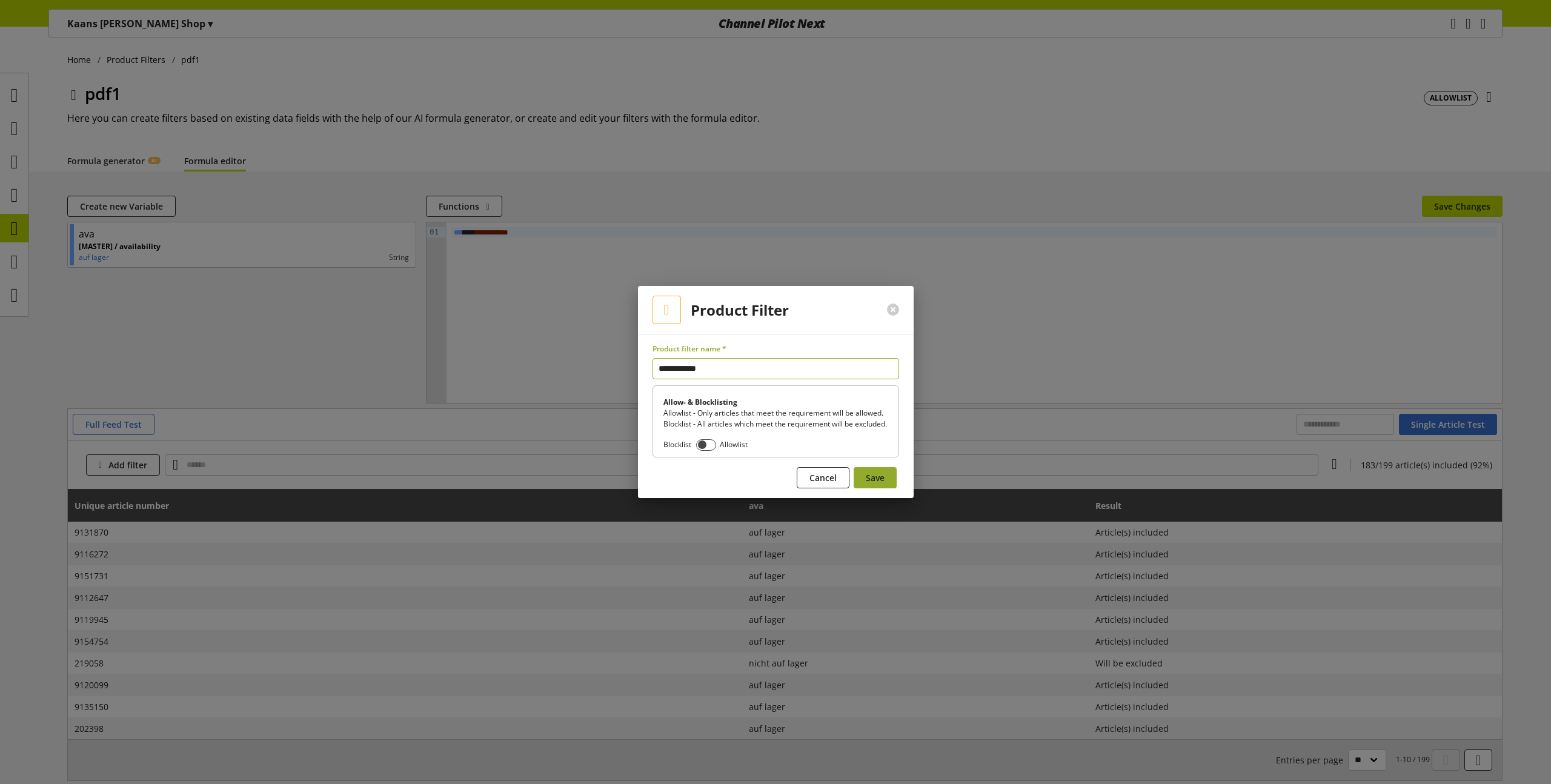
type input "**********"
click at [875, 488] on button "Save" at bounding box center [875, 477] width 43 height 21
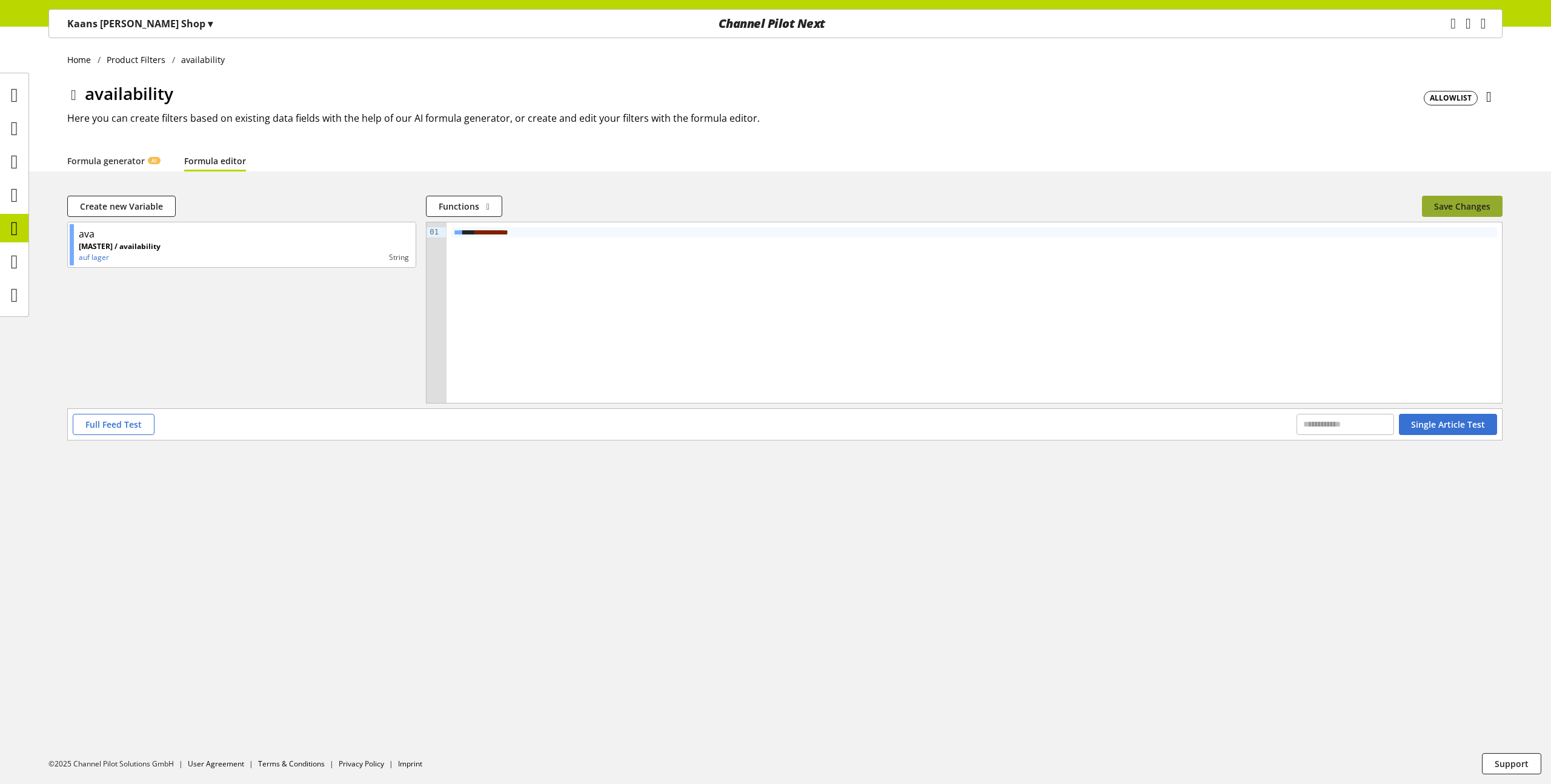
click at [1456, 207] on span "Save Changes" at bounding box center [1462, 206] width 56 height 12
click at [108, 418] on span "Full Feed Test" at bounding box center [114, 424] width 56 height 12
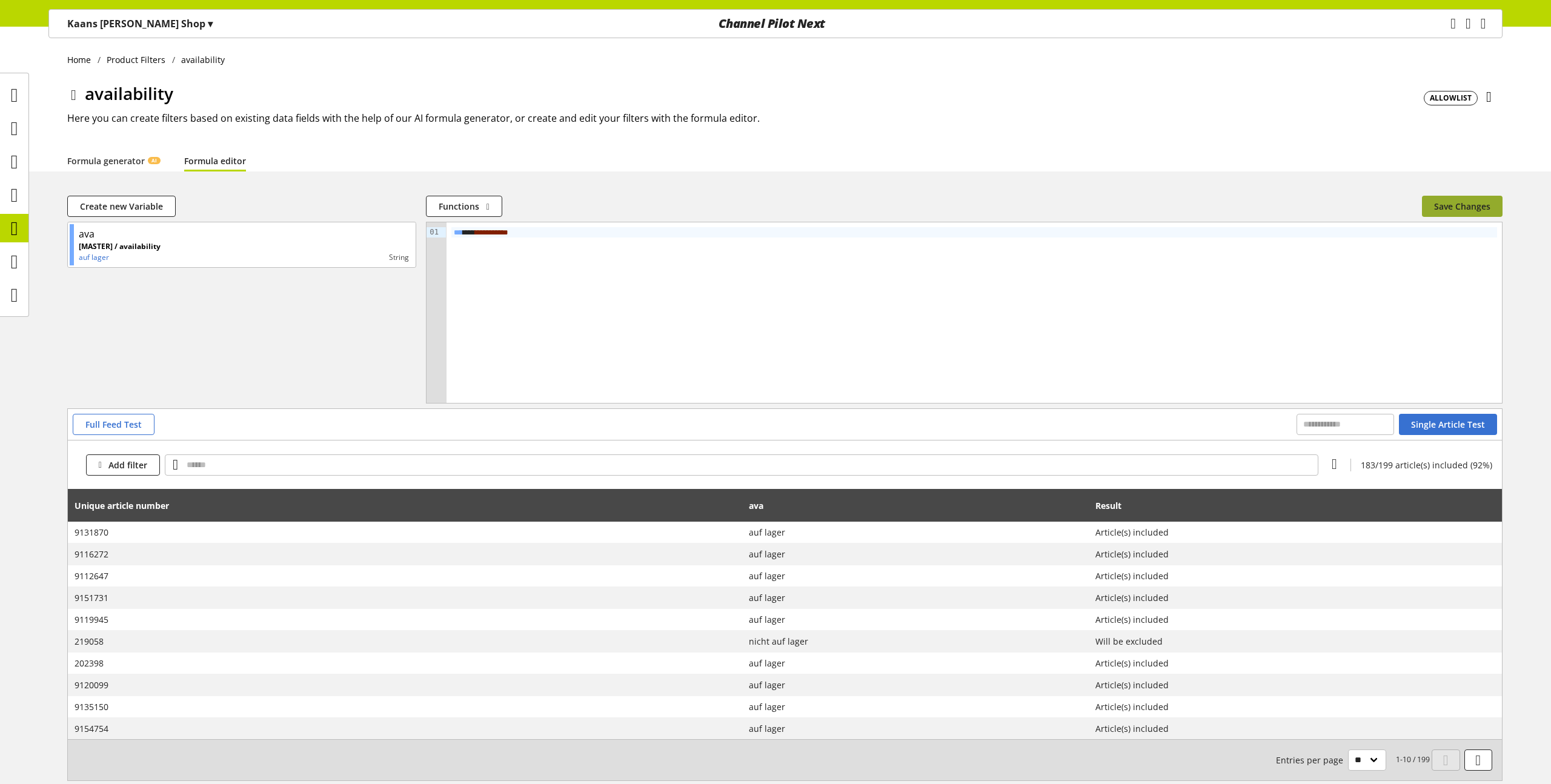
click at [1474, 203] on span "Save Changes" at bounding box center [1462, 206] width 56 height 12
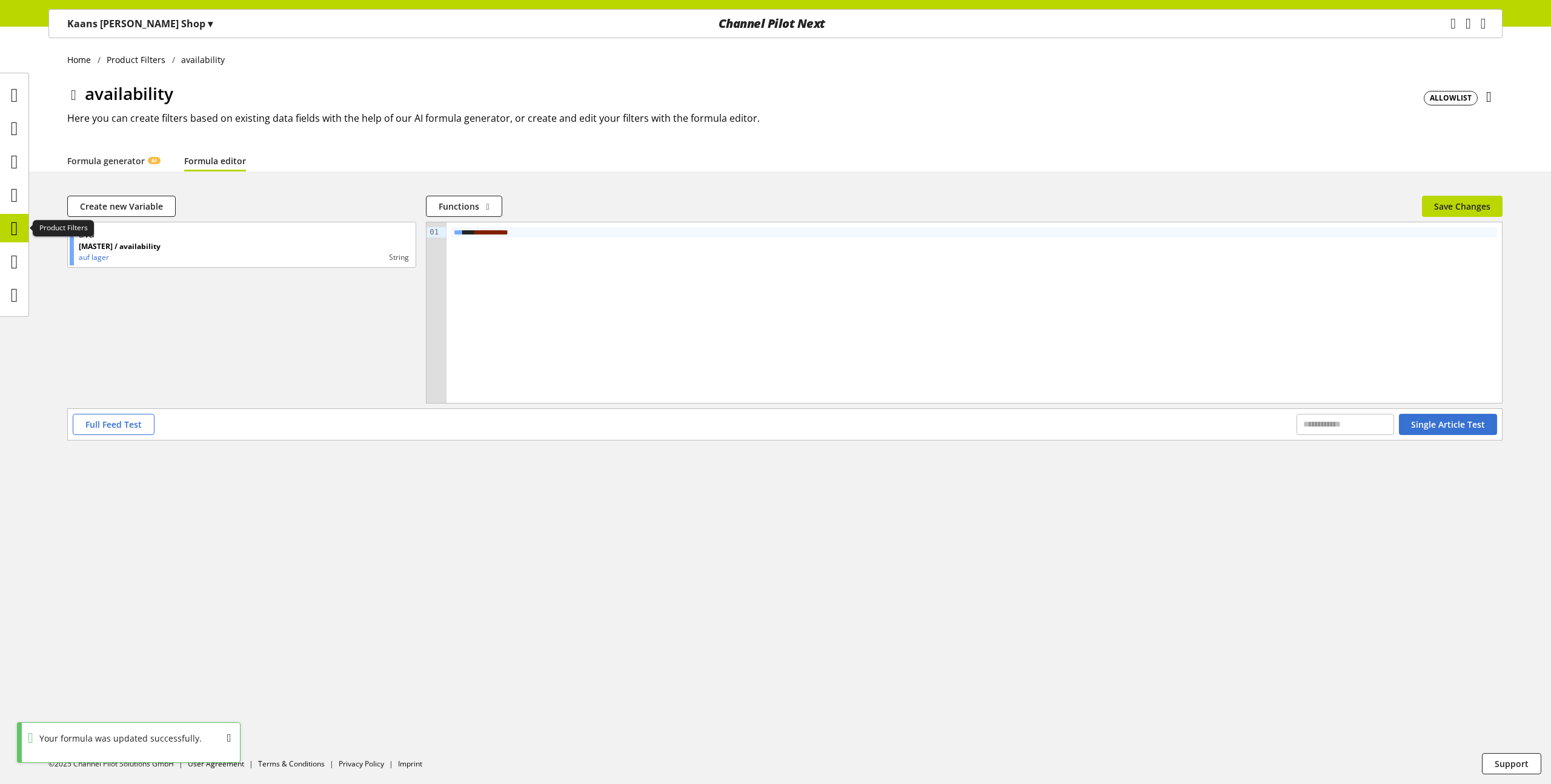
click at [12, 222] on icon at bounding box center [15, 228] width 7 height 24
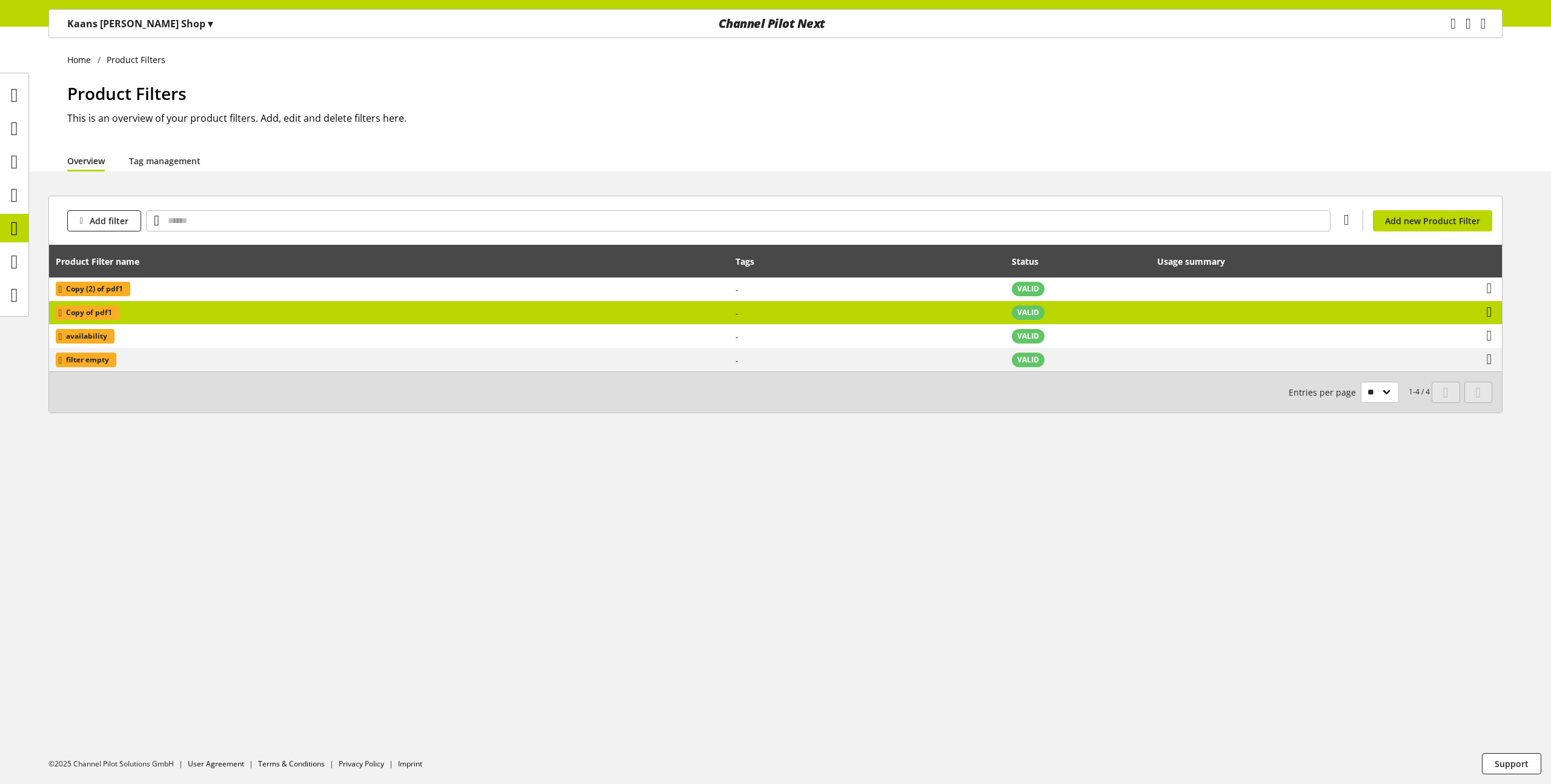
click at [1492, 309] on icon at bounding box center [1489, 312] width 5 height 22
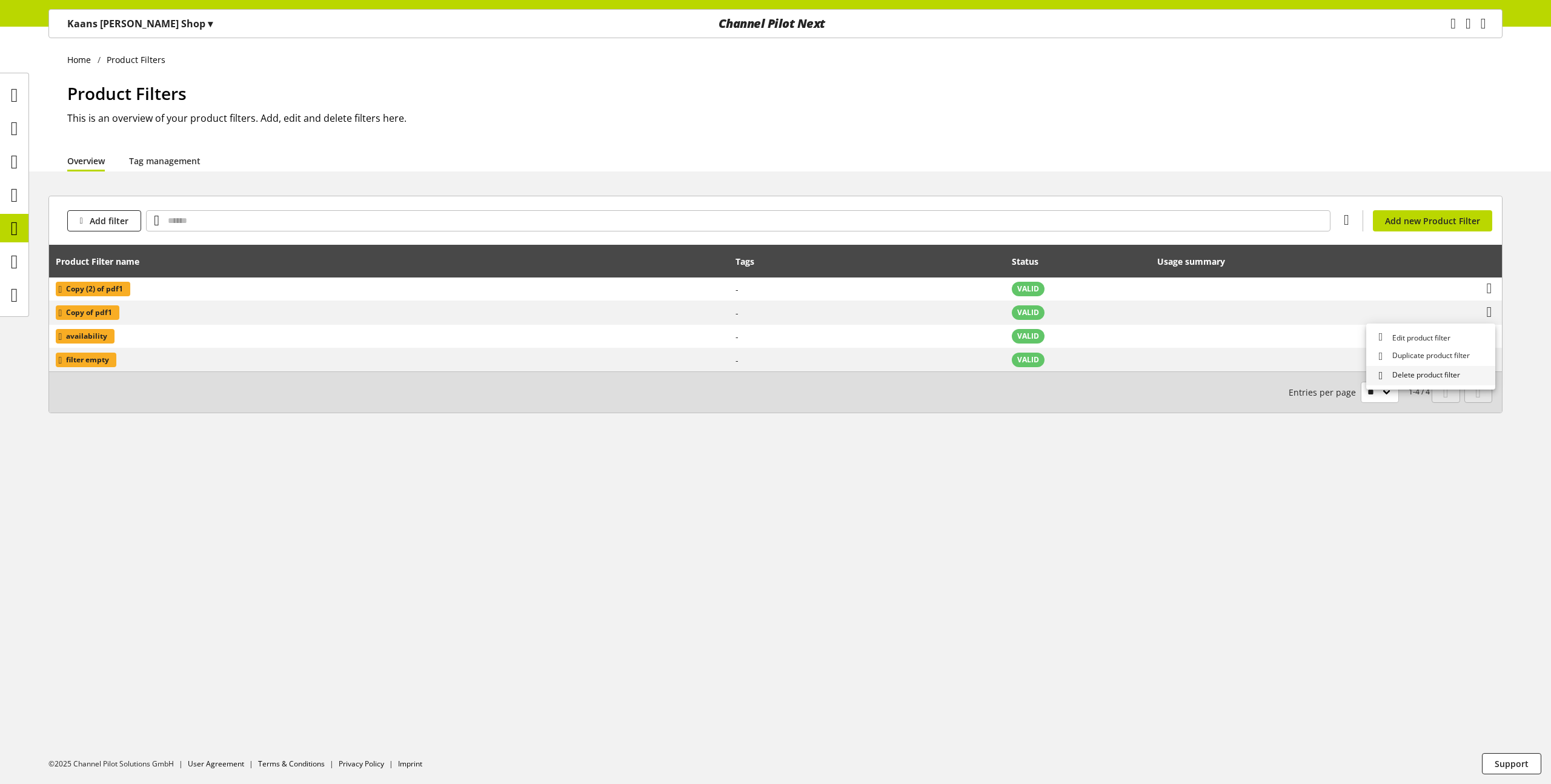
click at [1421, 374] on span "Delete product filter" at bounding box center [1423, 375] width 73 height 12
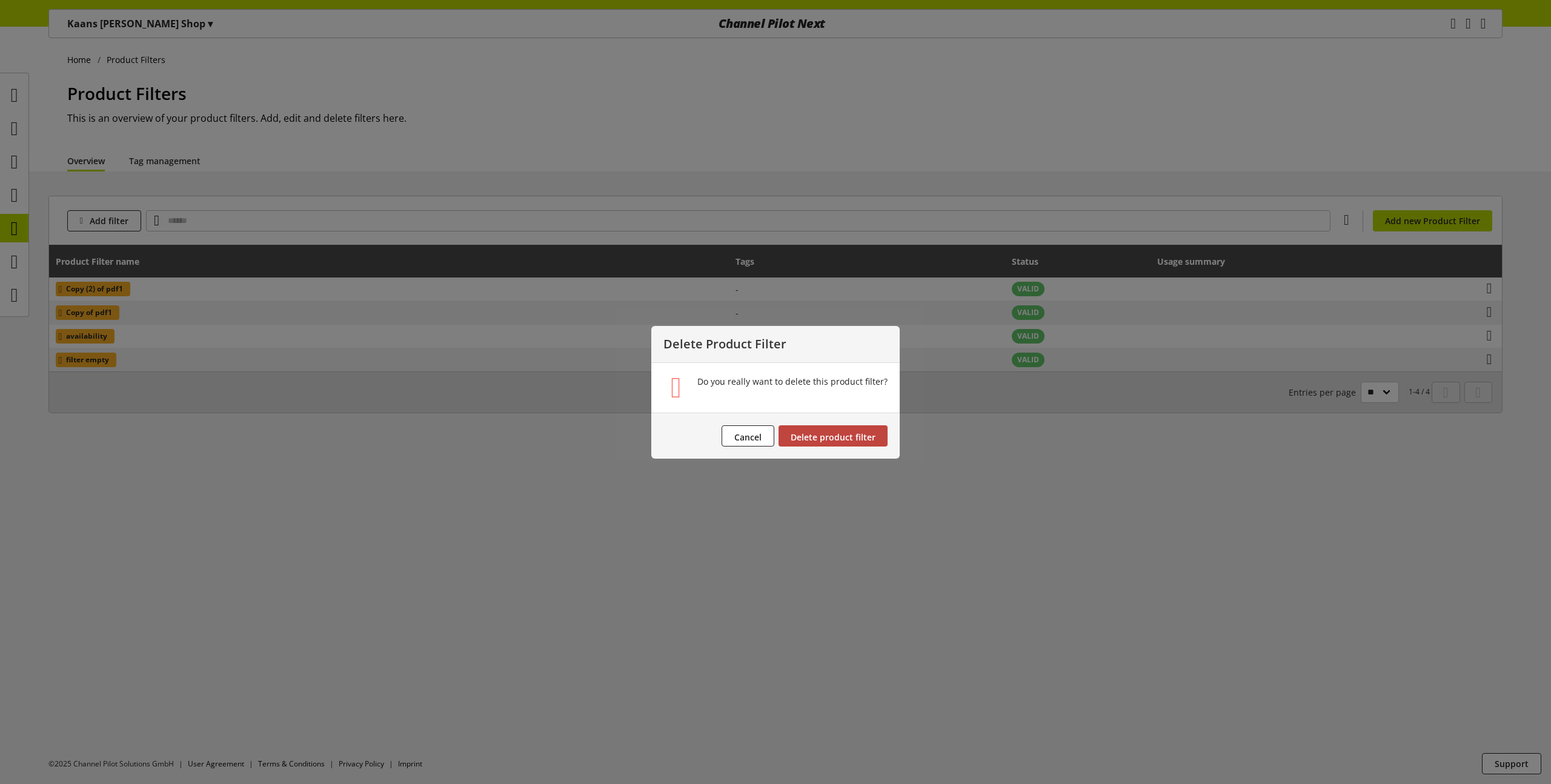
click at [805, 434] on span "Delete product filter" at bounding box center [833, 437] width 85 height 12
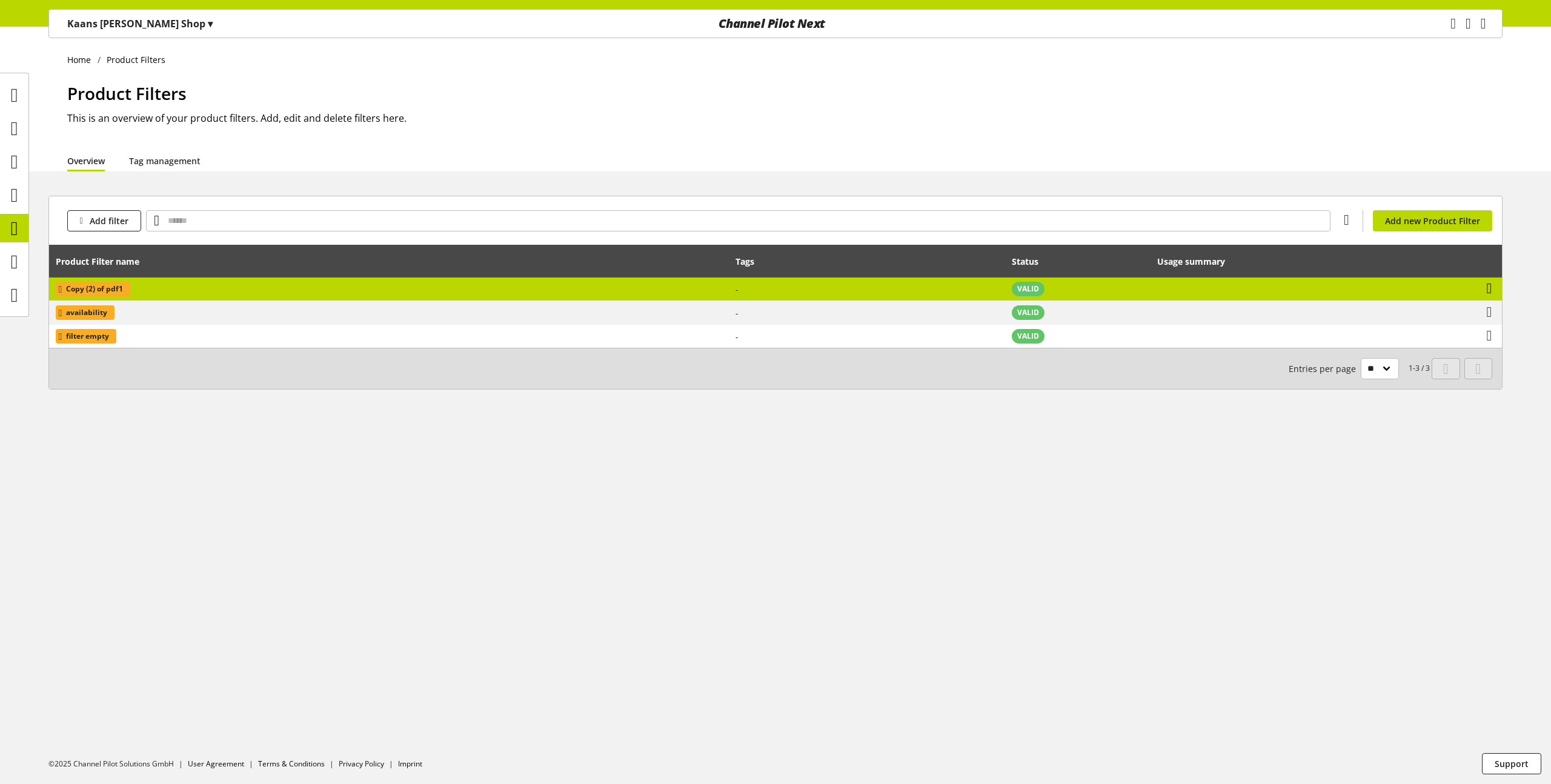
click at [1486, 290] on icon at bounding box center [1489, 289] width 5 height 22
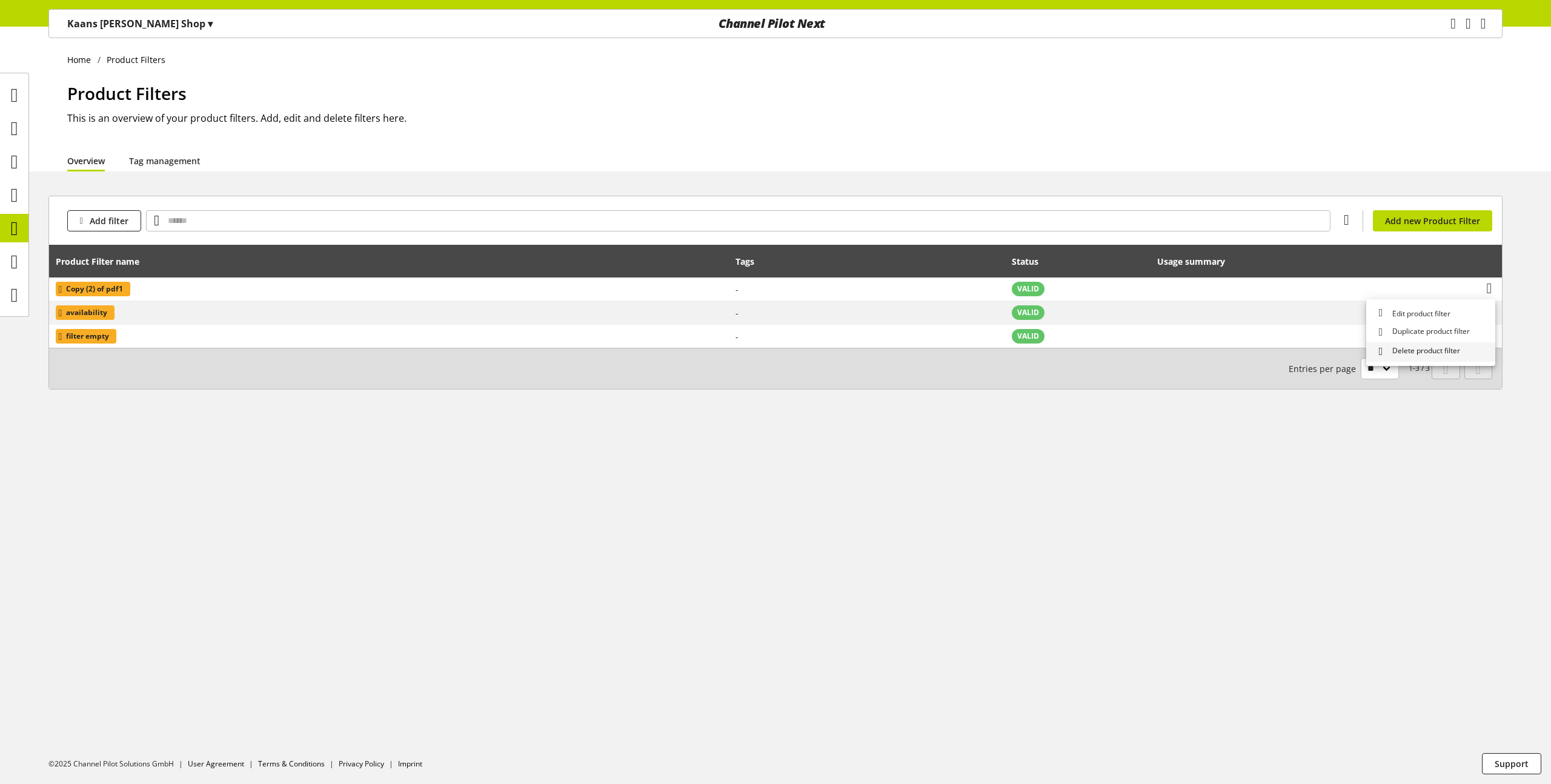
click at [1406, 350] on span "Delete product filter" at bounding box center [1423, 351] width 73 height 12
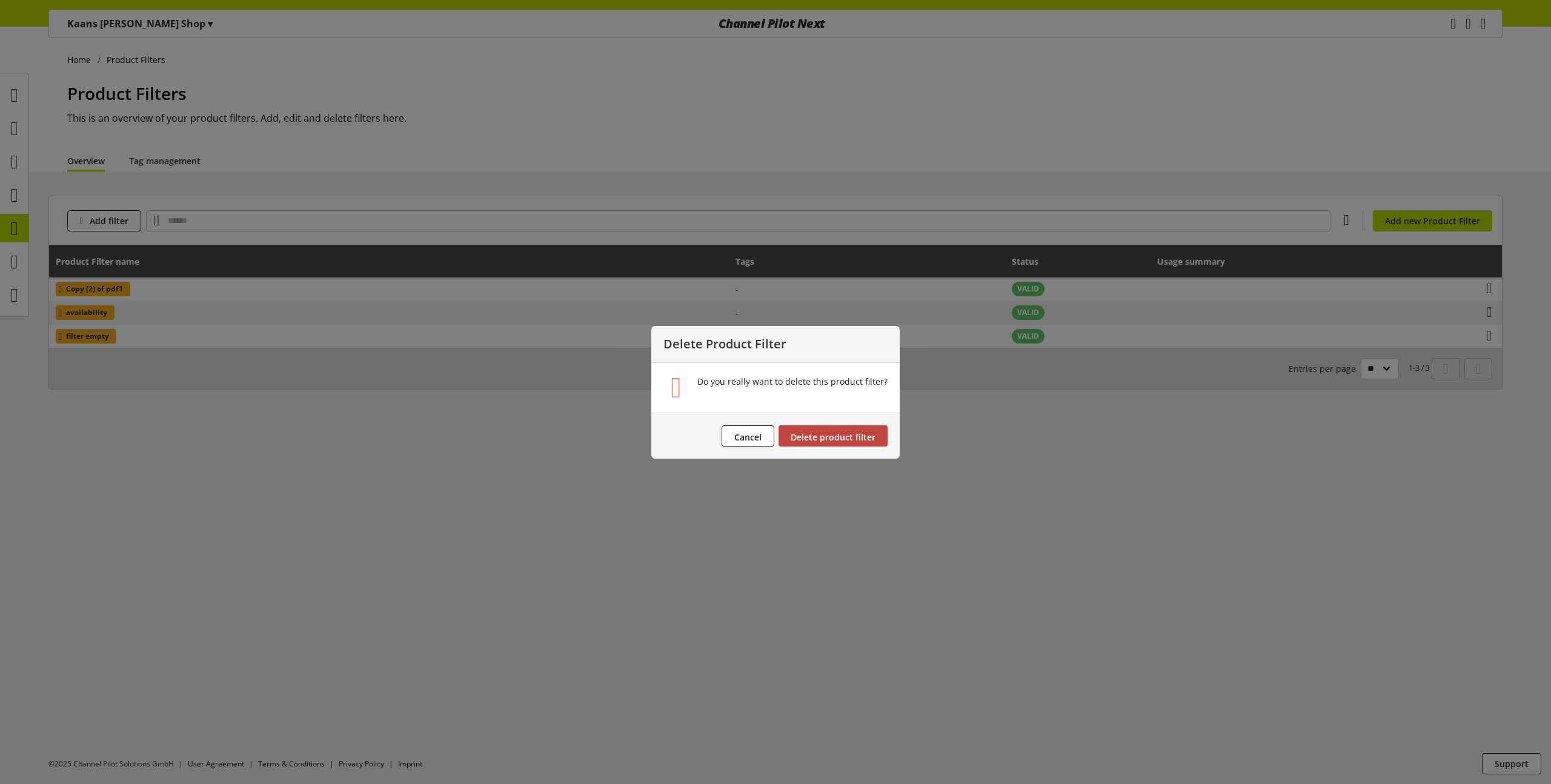
click at [825, 441] on span "Delete product filter" at bounding box center [833, 437] width 85 height 12
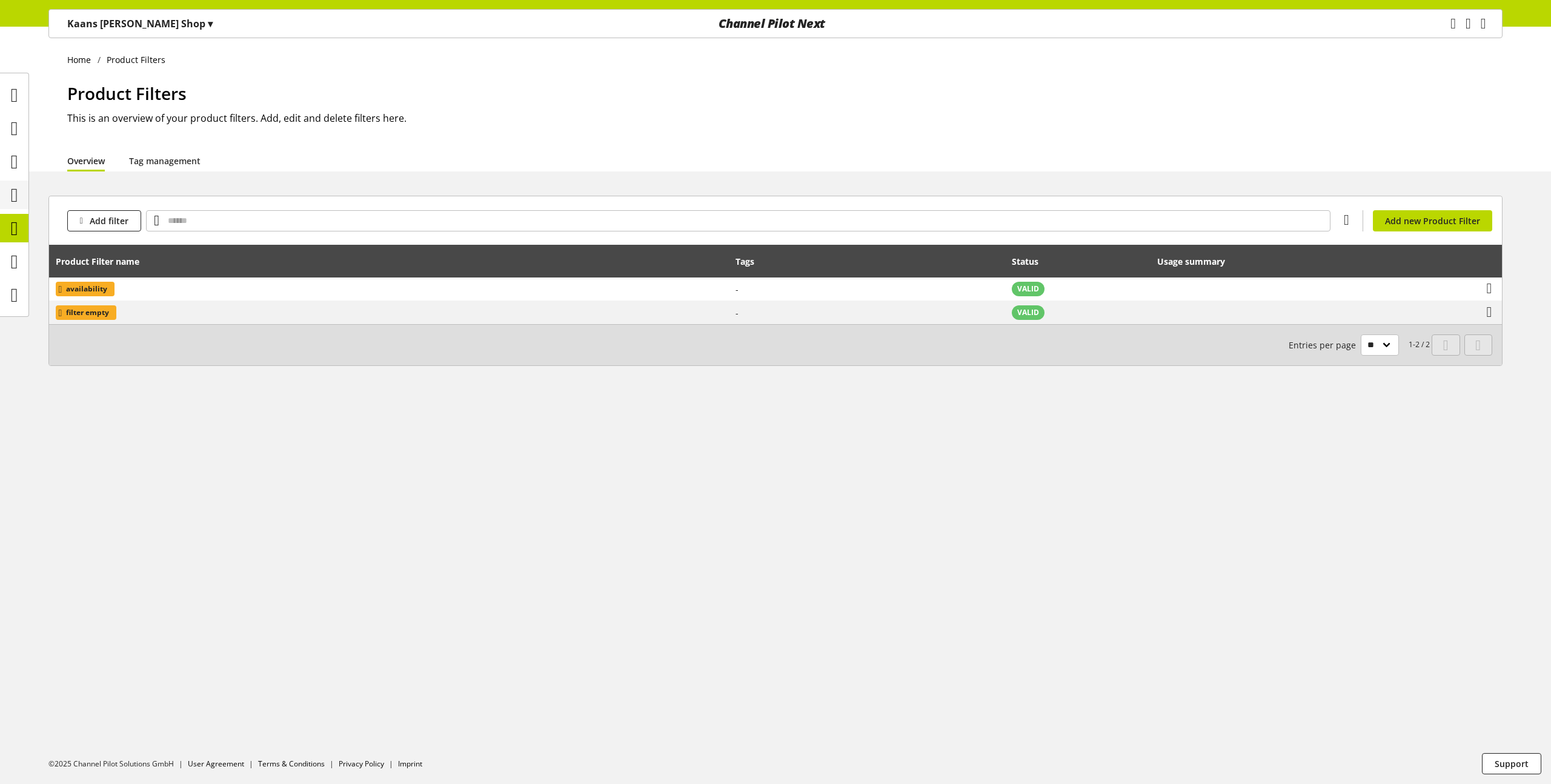
click at [15, 200] on icon at bounding box center [15, 195] width 7 height 24
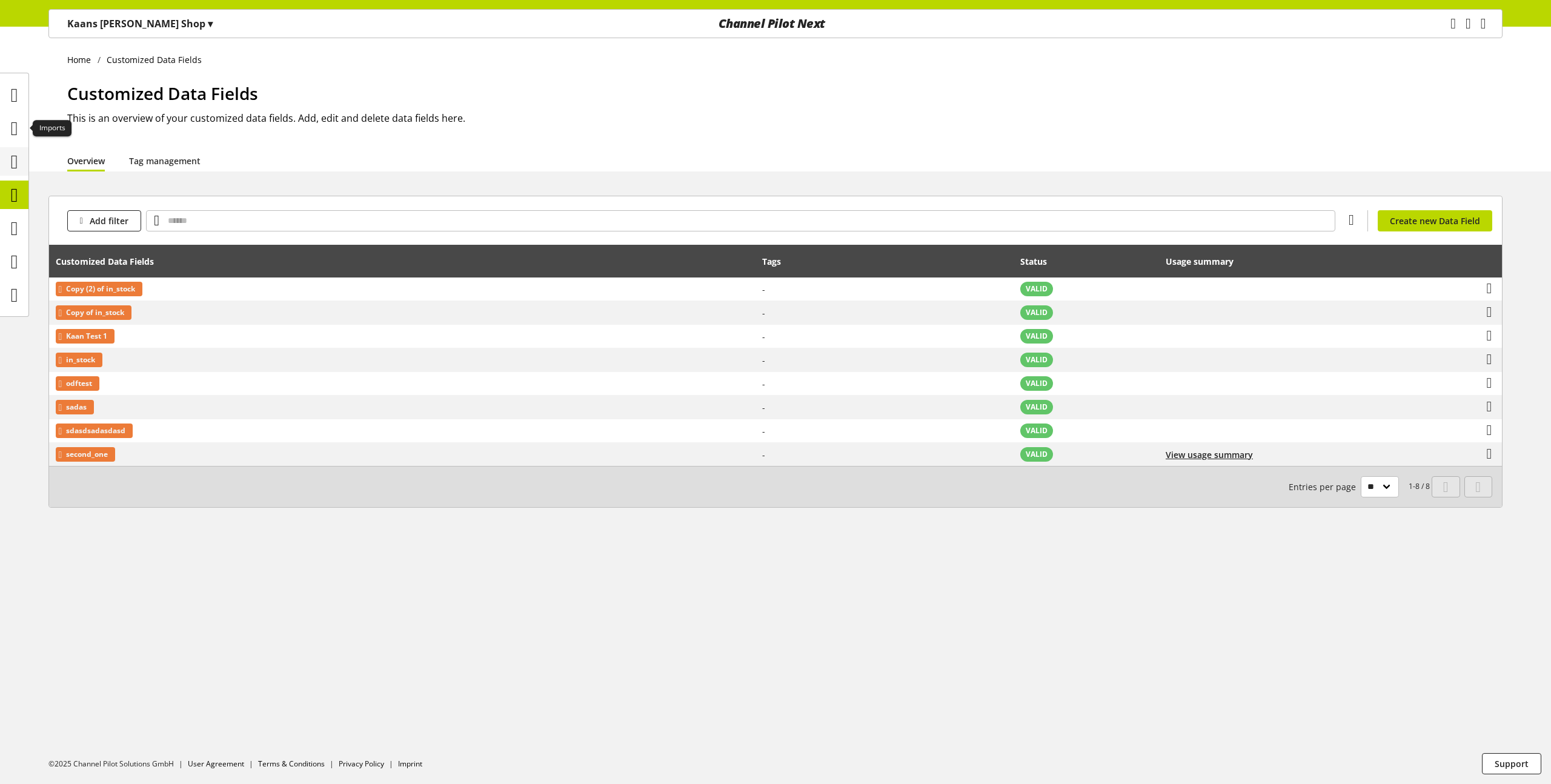
click at [11, 152] on icon at bounding box center [15, 161] width 7 height 24
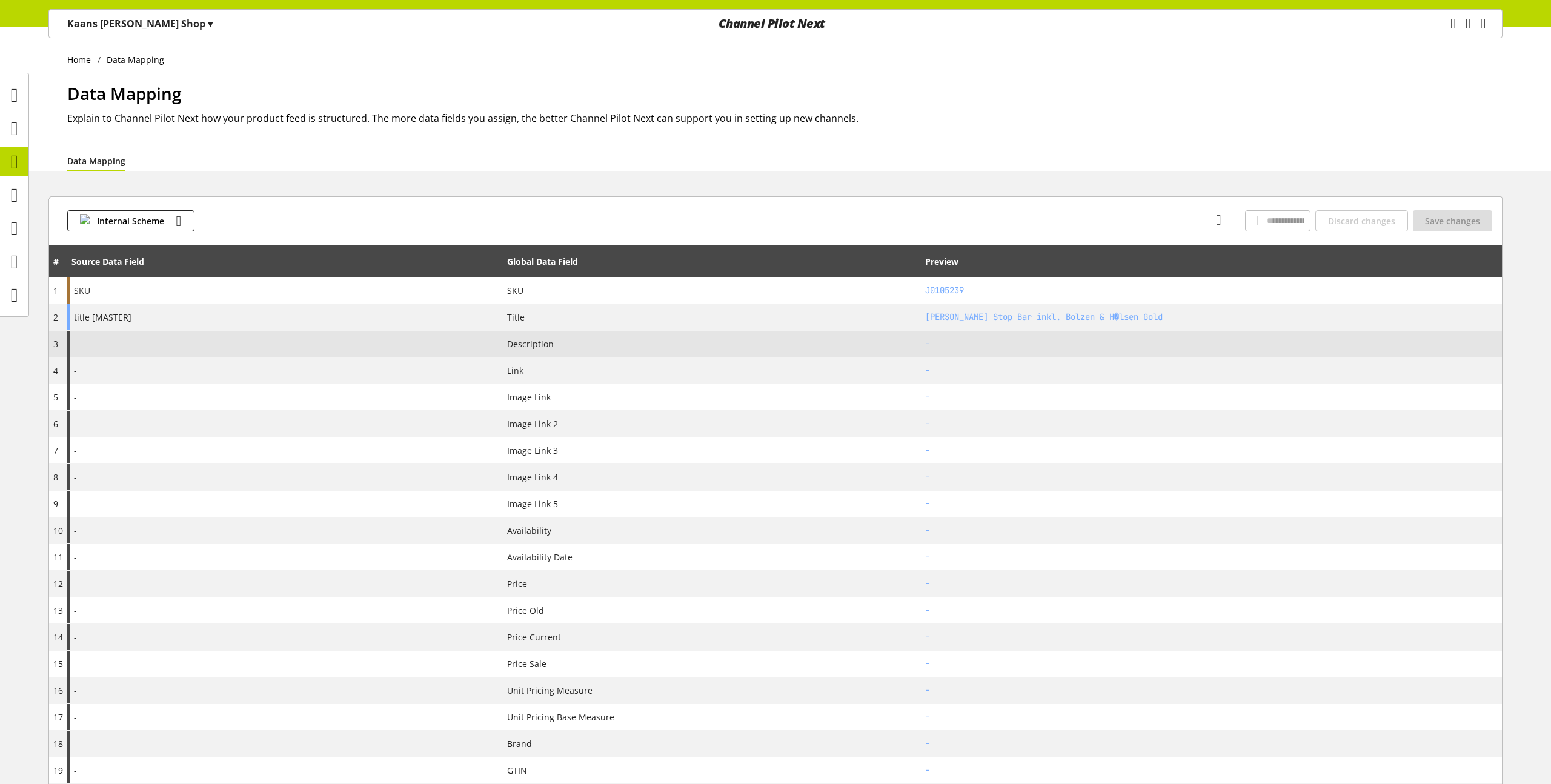
click at [194, 349] on div "-" at bounding box center [285, 344] width 435 height 26
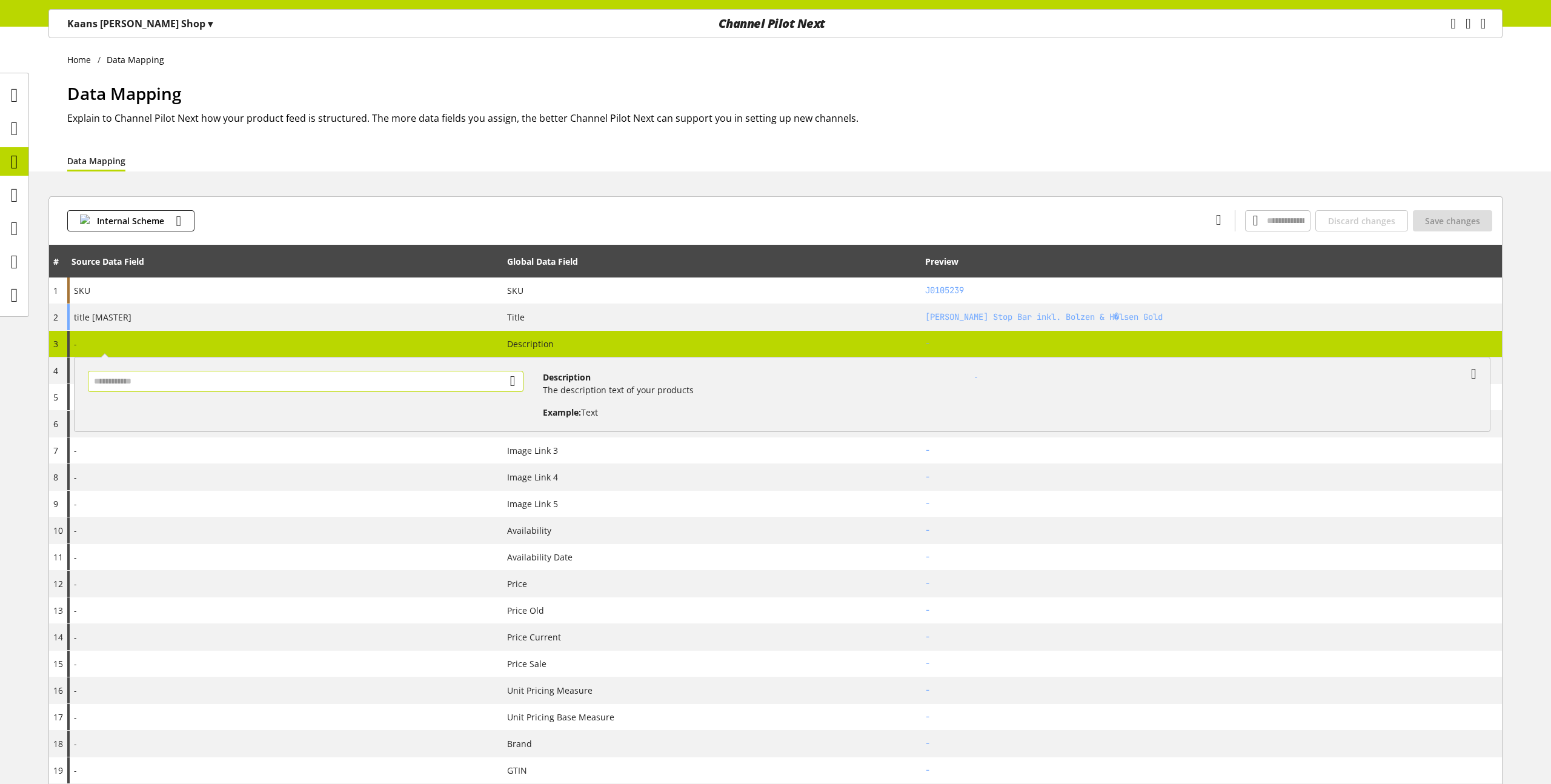
click at [317, 380] on input "text" at bounding box center [306, 381] width 435 height 21
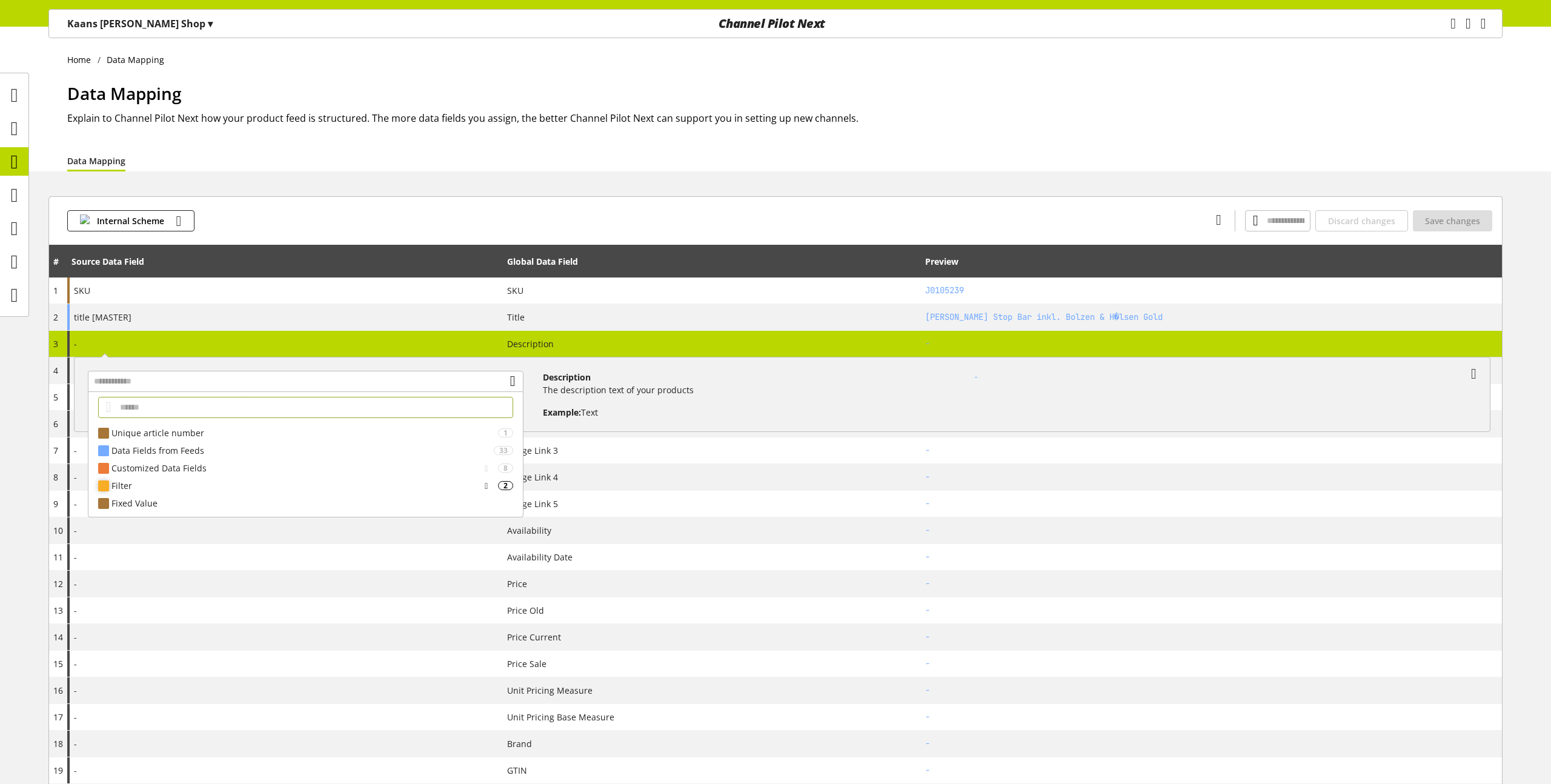
click at [141, 484] on div "Filter" at bounding box center [295, 485] width 369 height 12
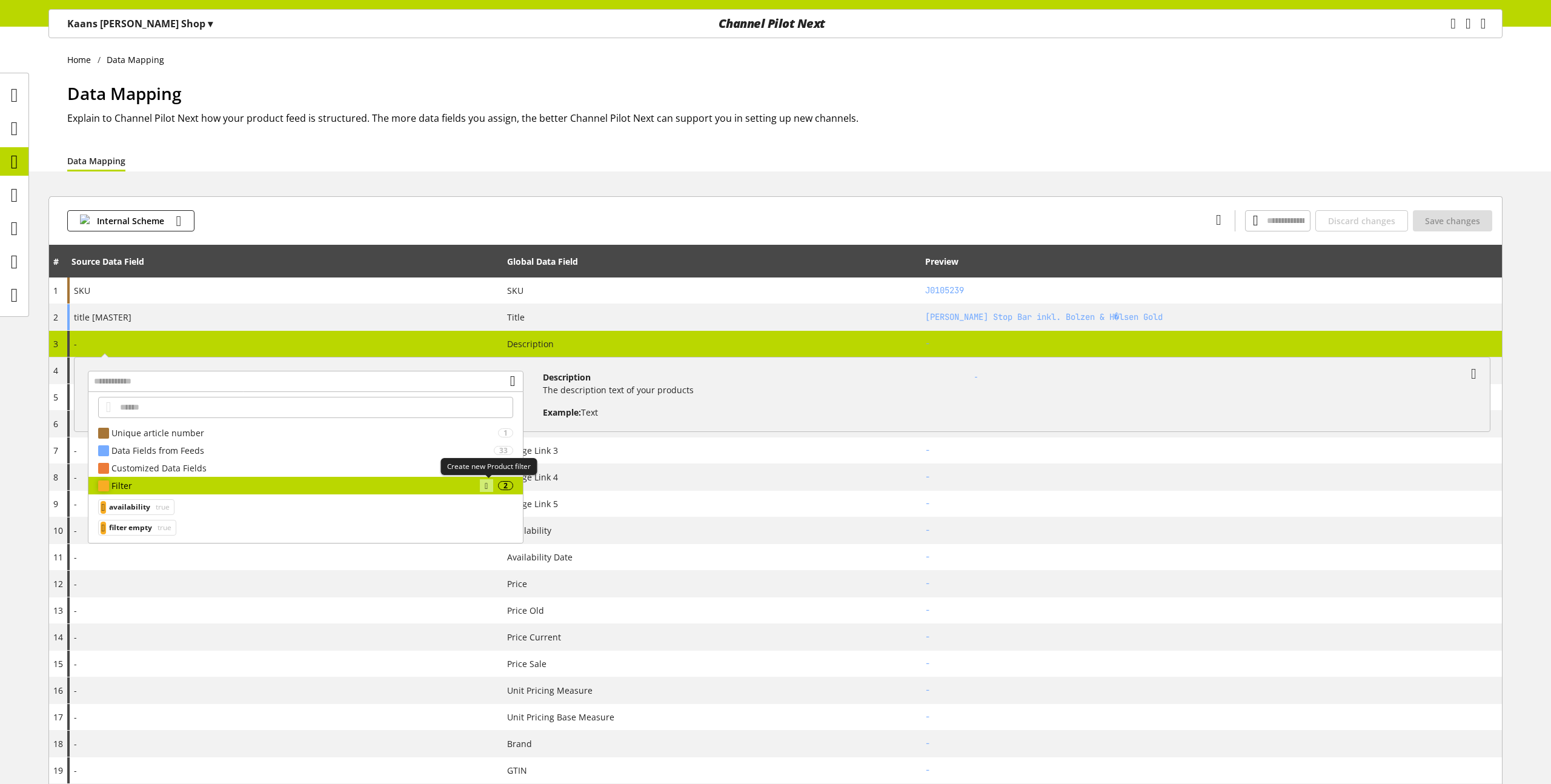
click at [487, 487] on icon at bounding box center [486, 486] width 3 height 13
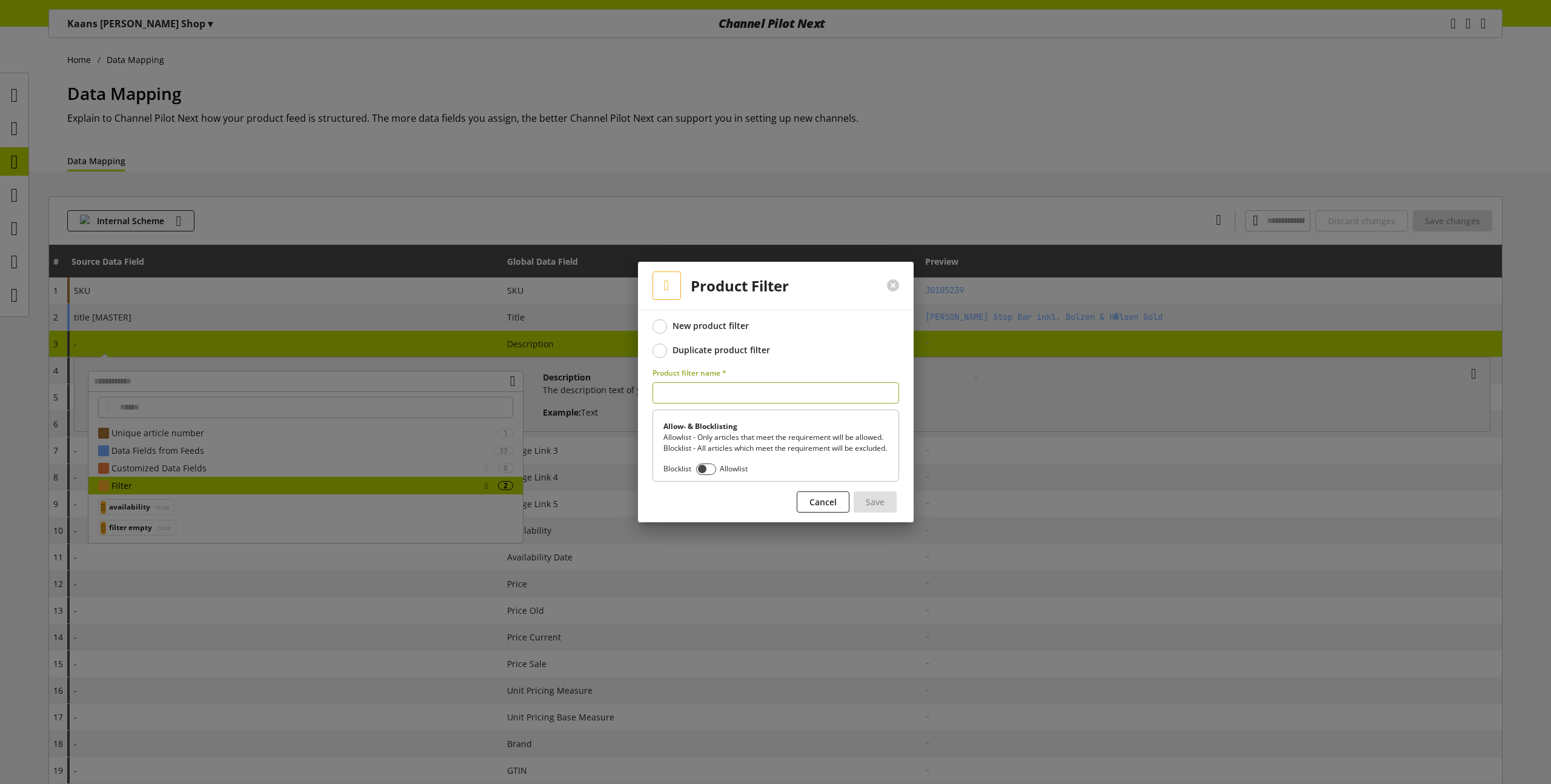
click at [679, 348] on div "Duplicate product filter" at bounding box center [721, 350] width 97 height 11
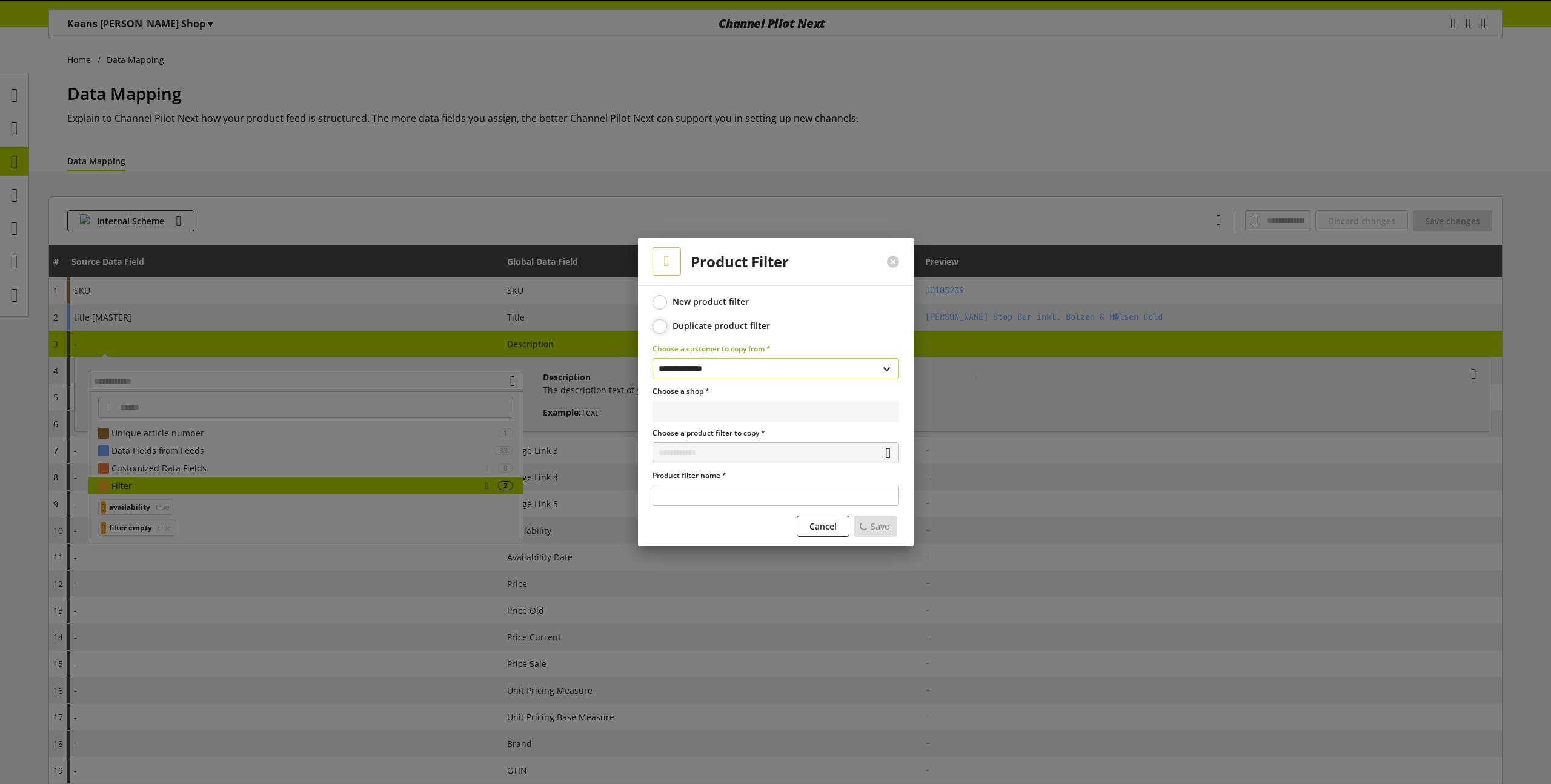
select select "**********"
click at [685, 451] on input "text" at bounding box center [776, 452] width 246 height 21
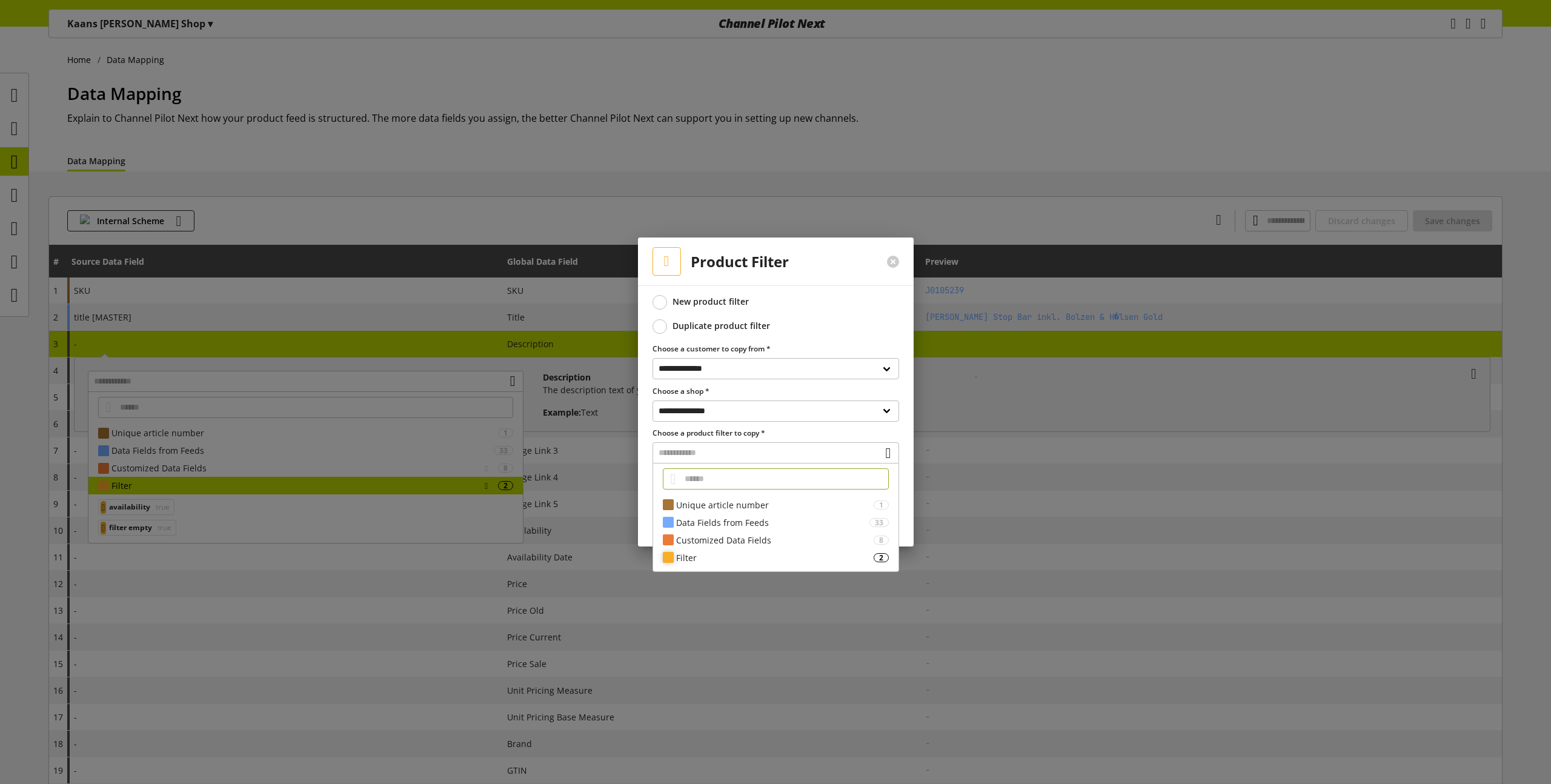
click at [687, 558] on div "Filter" at bounding box center [774, 557] width 197 height 12
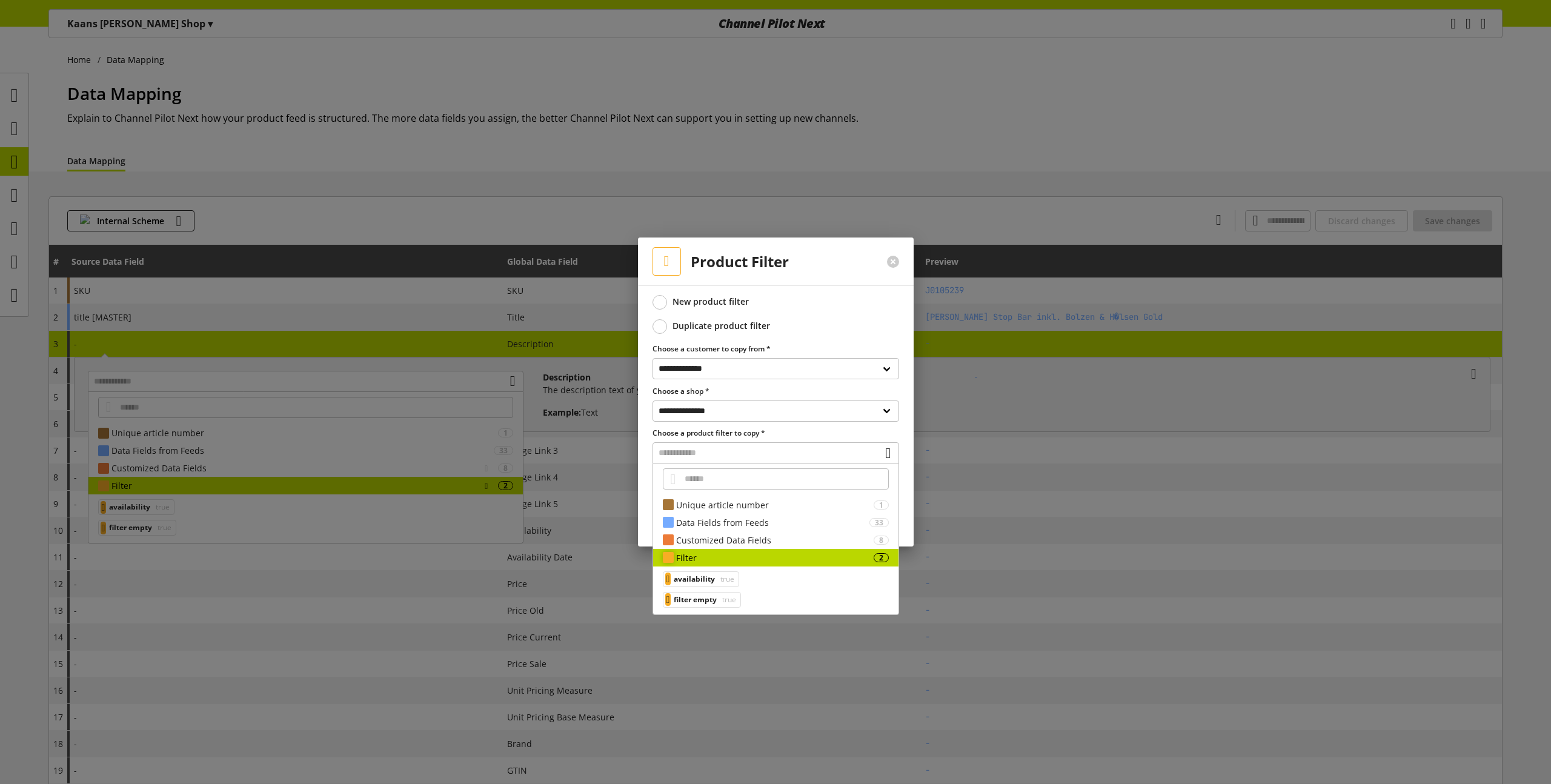
click at [687, 558] on div "Filter" at bounding box center [774, 557] width 197 height 12
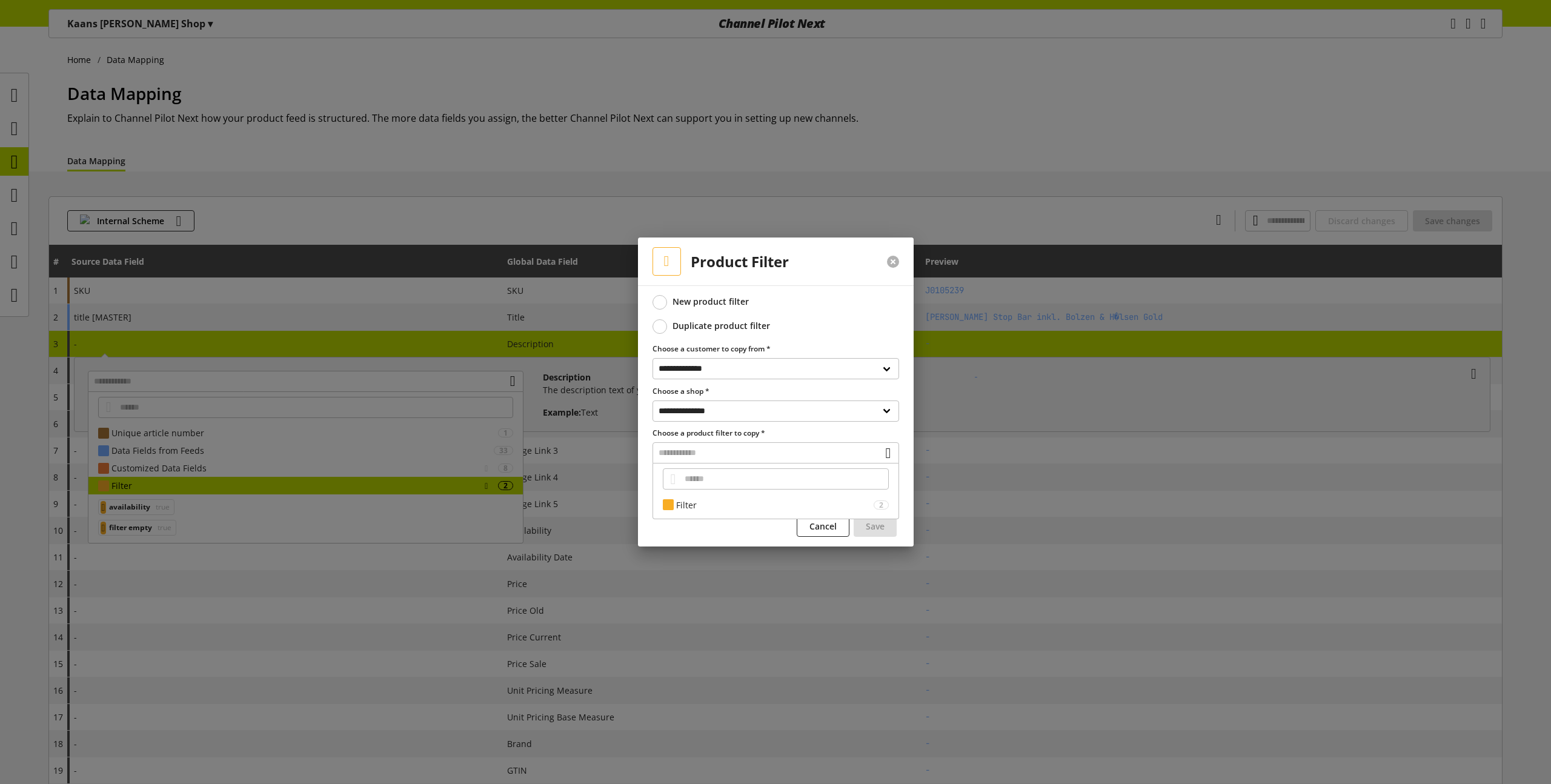
click at [894, 262] on button at bounding box center [893, 262] width 12 height 12
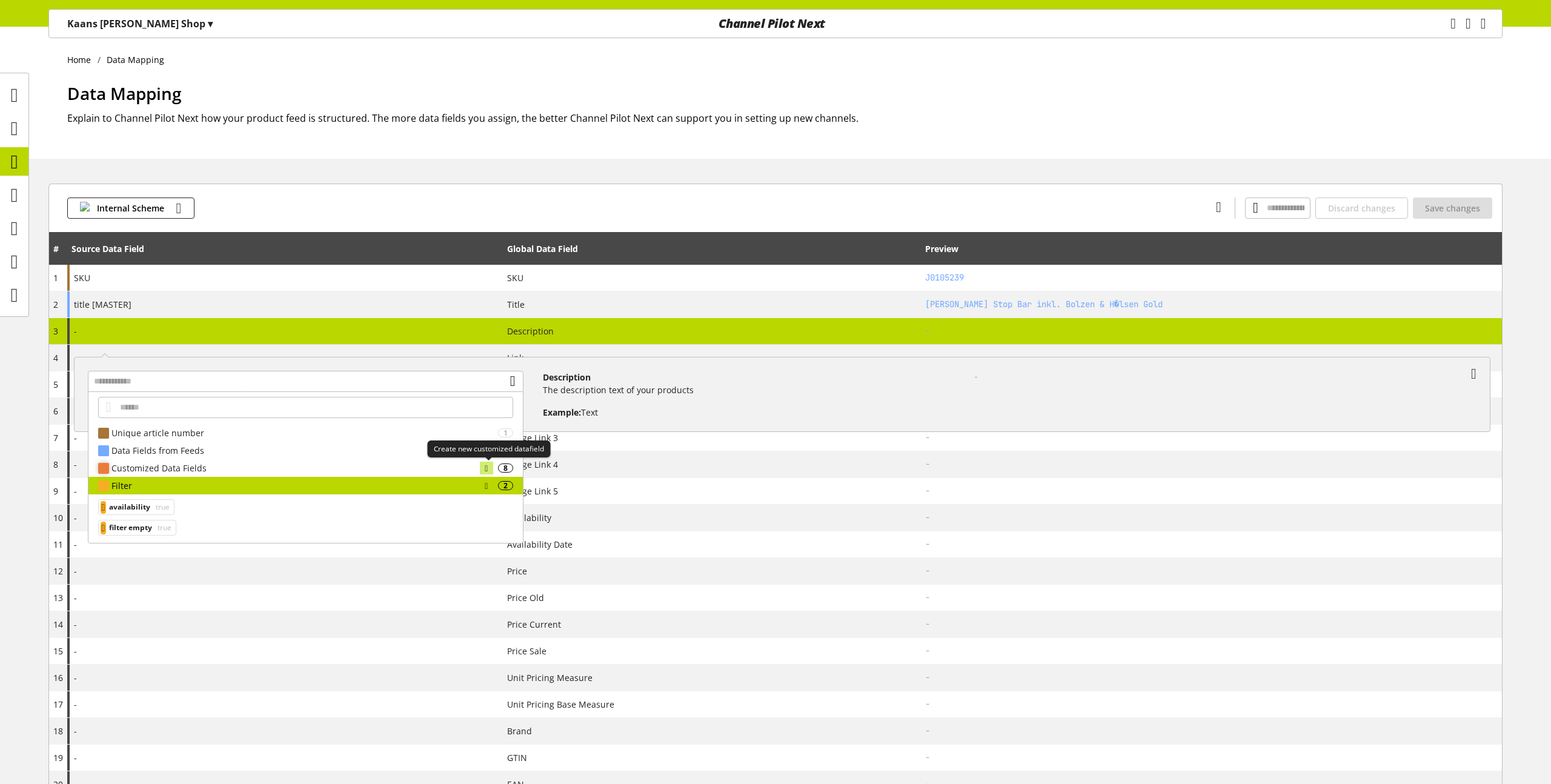
click at [485, 466] on icon at bounding box center [486, 468] width 3 height 13
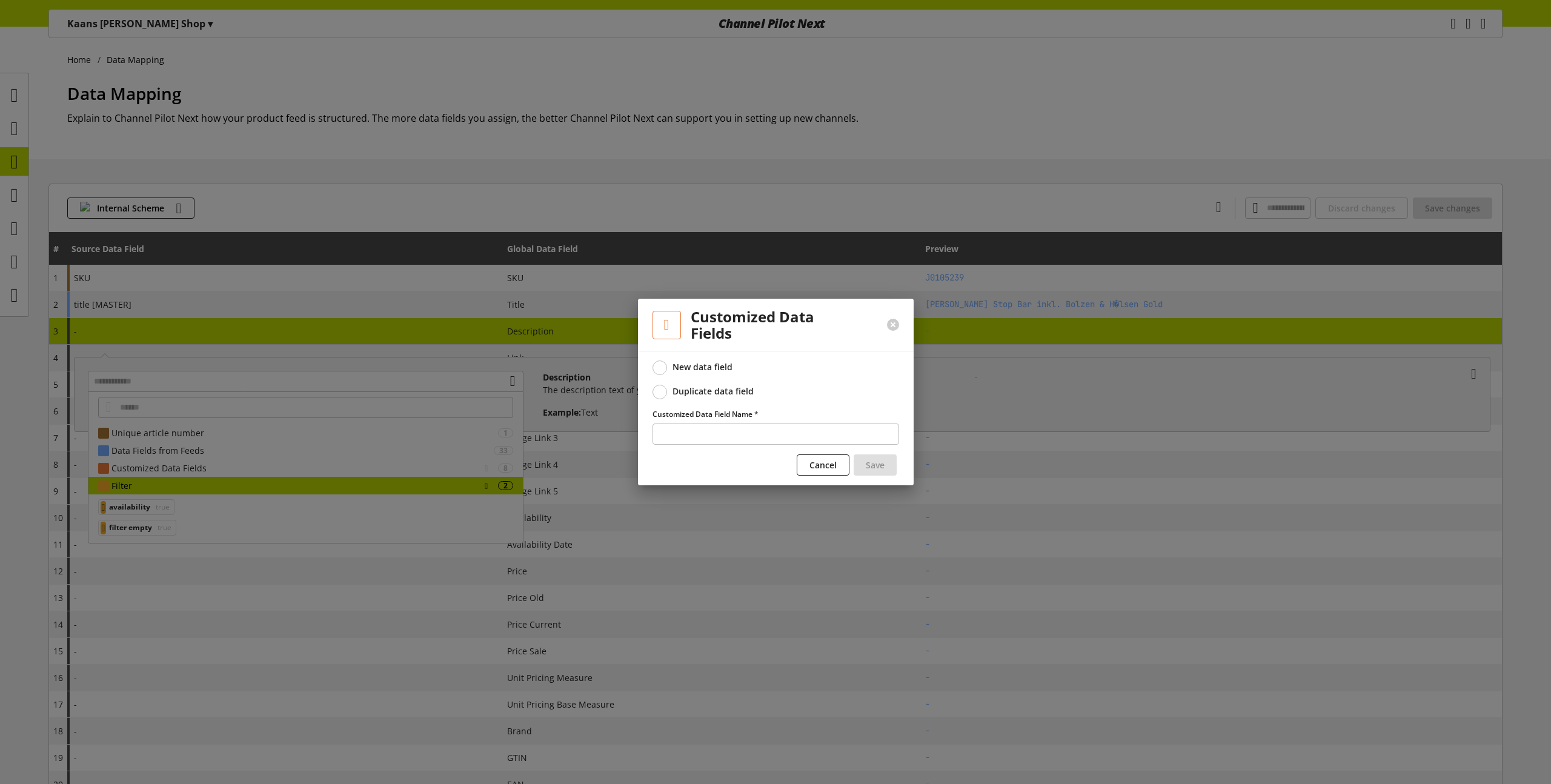
click at [701, 387] on div "Duplicate data field" at bounding box center [712, 391] width 81 height 11
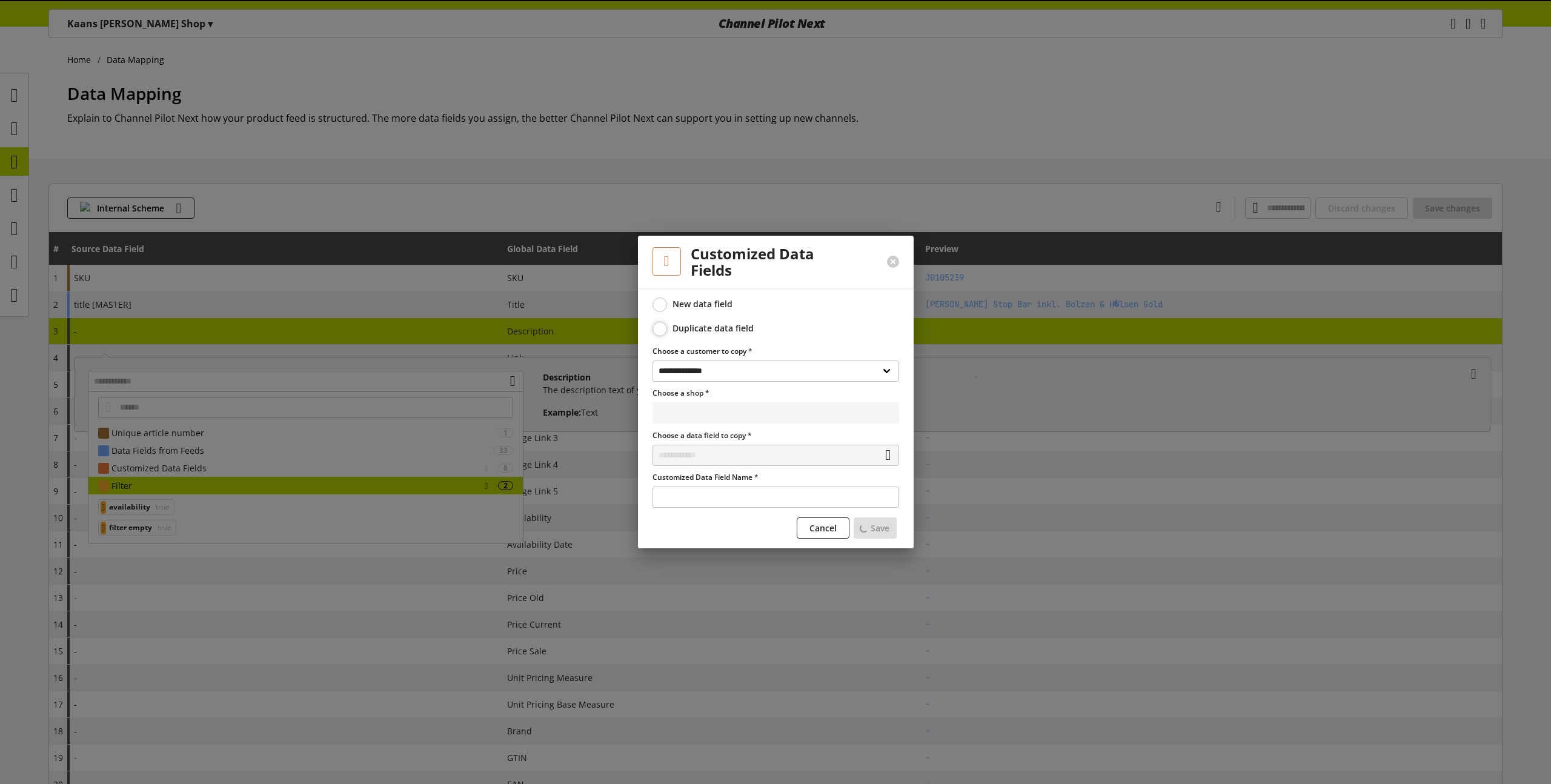
select select "**********"
click at [718, 456] on input "text" at bounding box center [776, 455] width 246 height 21
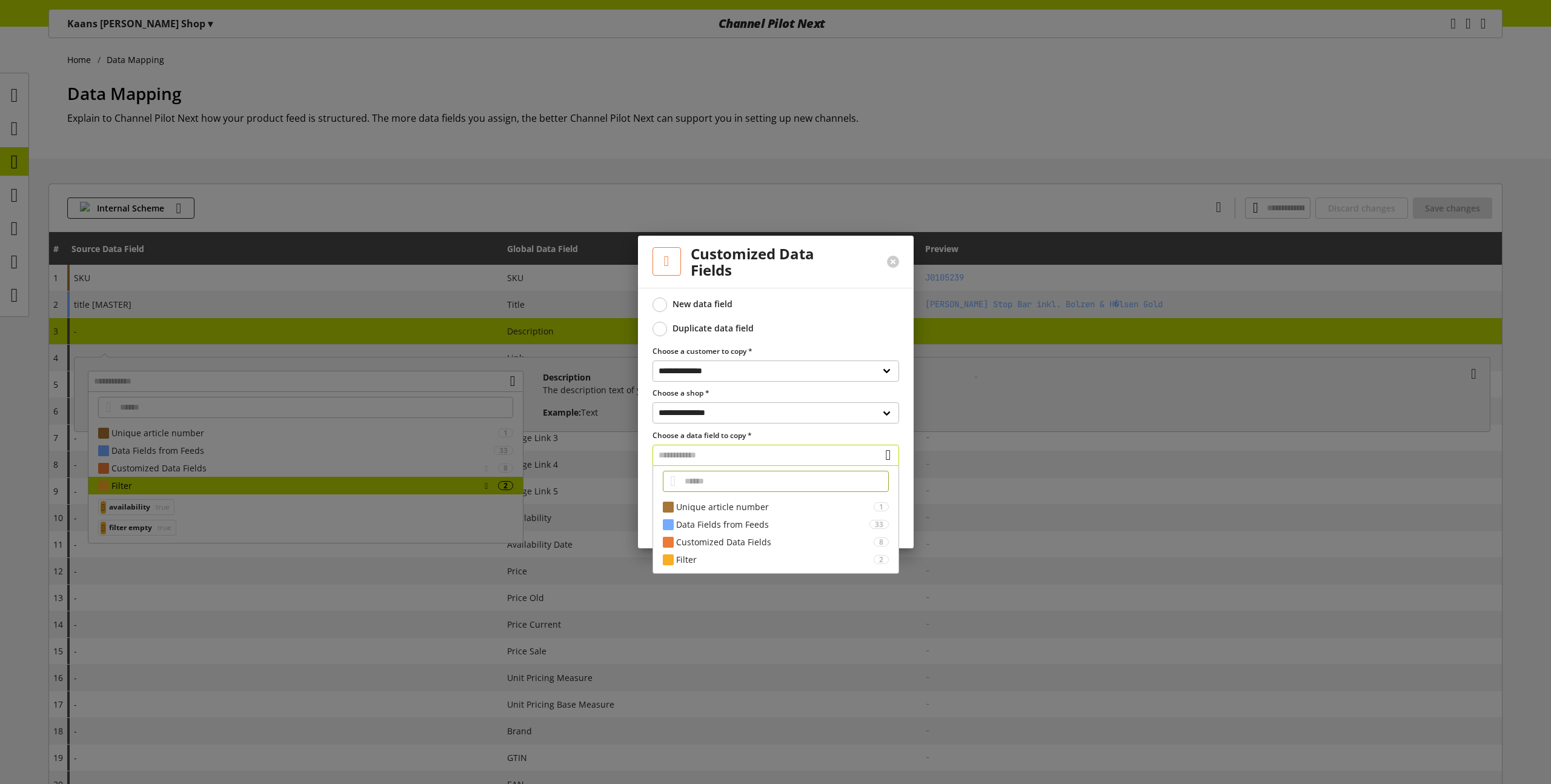
click at [718, 456] on input "text" at bounding box center [776, 455] width 246 height 21
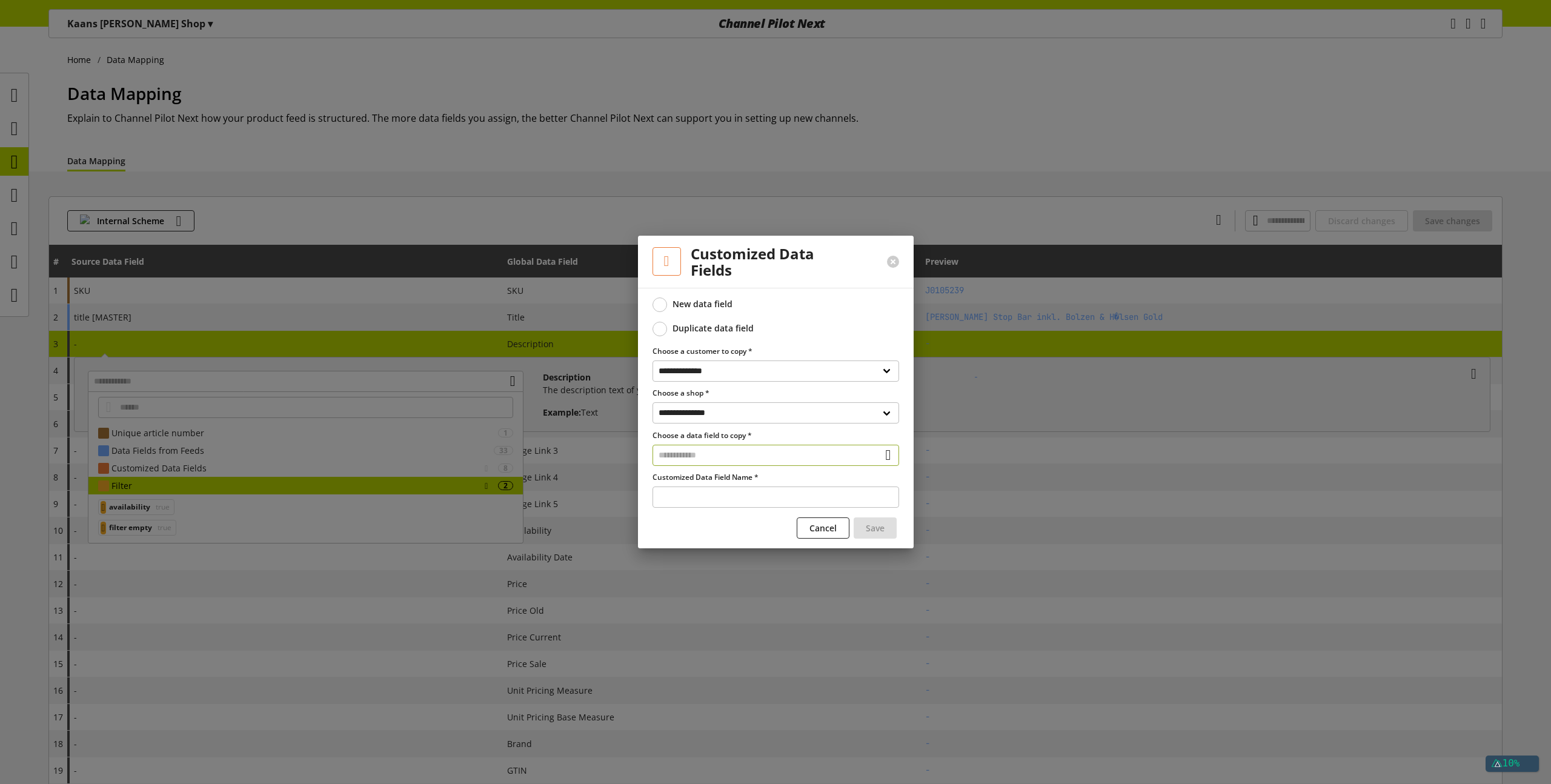
click at [676, 456] on input "text" at bounding box center [776, 455] width 246 height 21
click at [728, 454] on input "text" at bounding box center [776, 455] width 246 height 21
click at [725, 456] on input "text" at bounding box center [776, 455] width 246 height 21
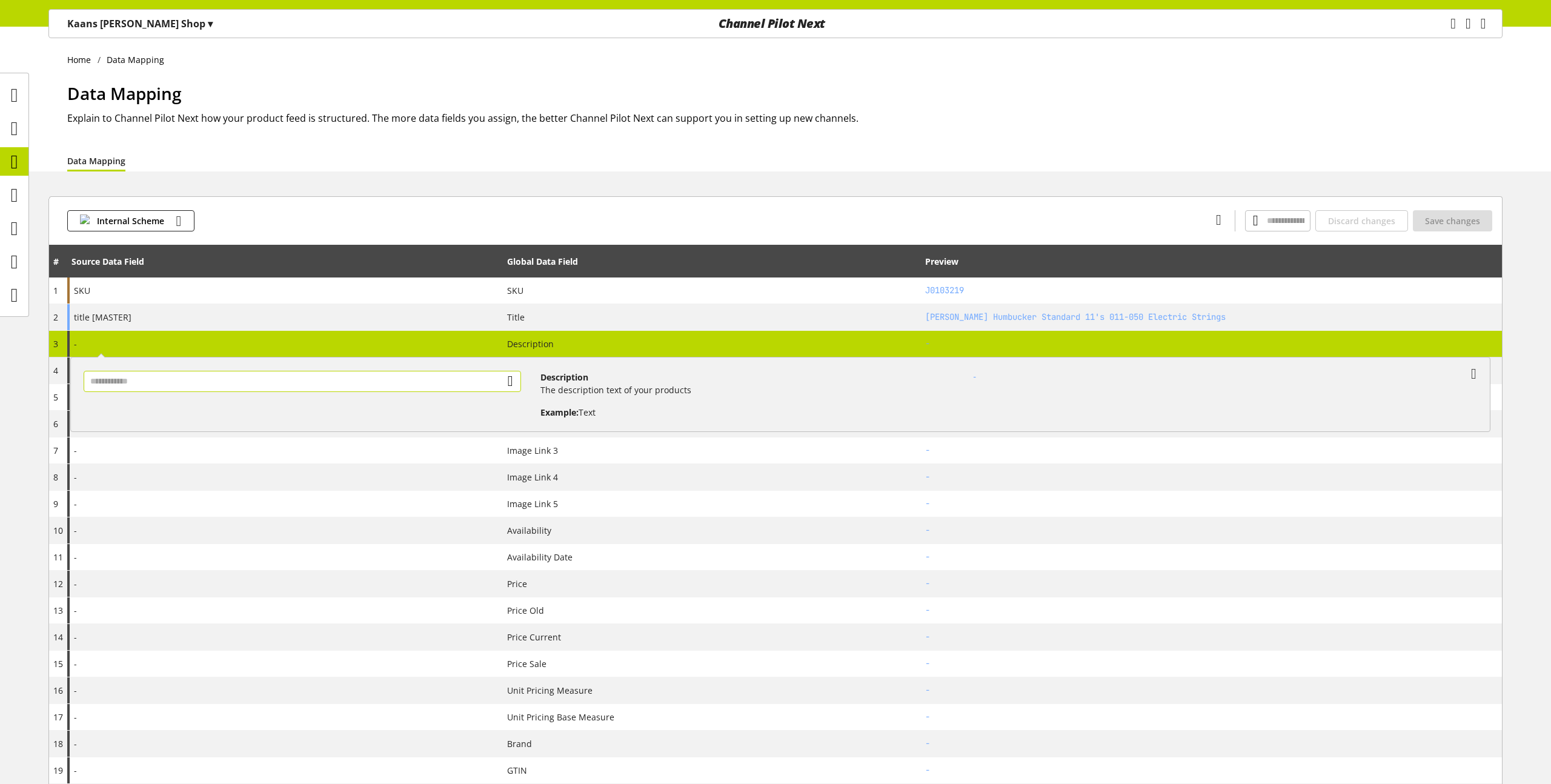
click at [383, 380] on input "text" at bounding box center [302, 381] width 437 height 21
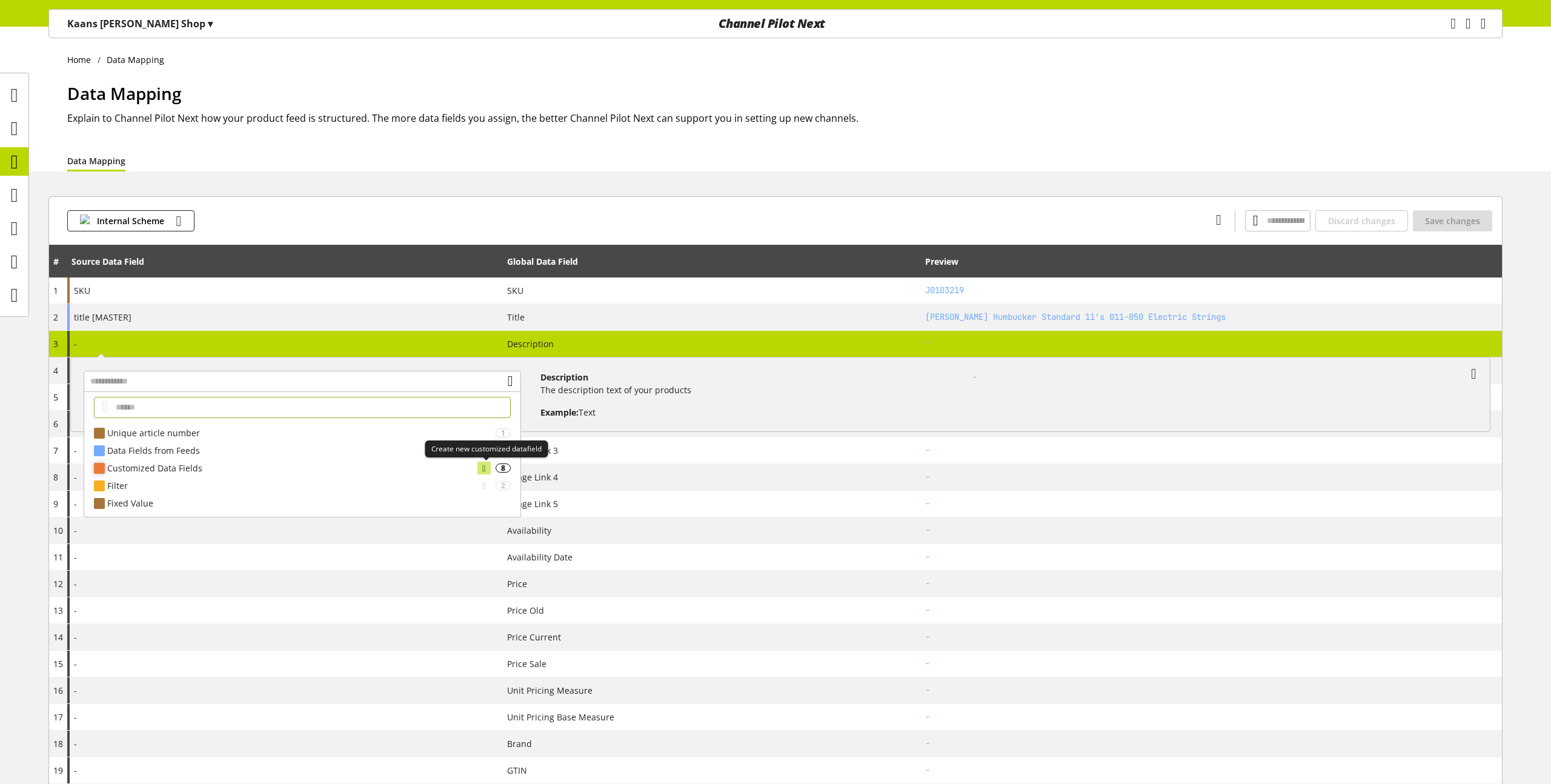
click at [484, 469] on icon at bounding box center [484, 468] width 3 height 13
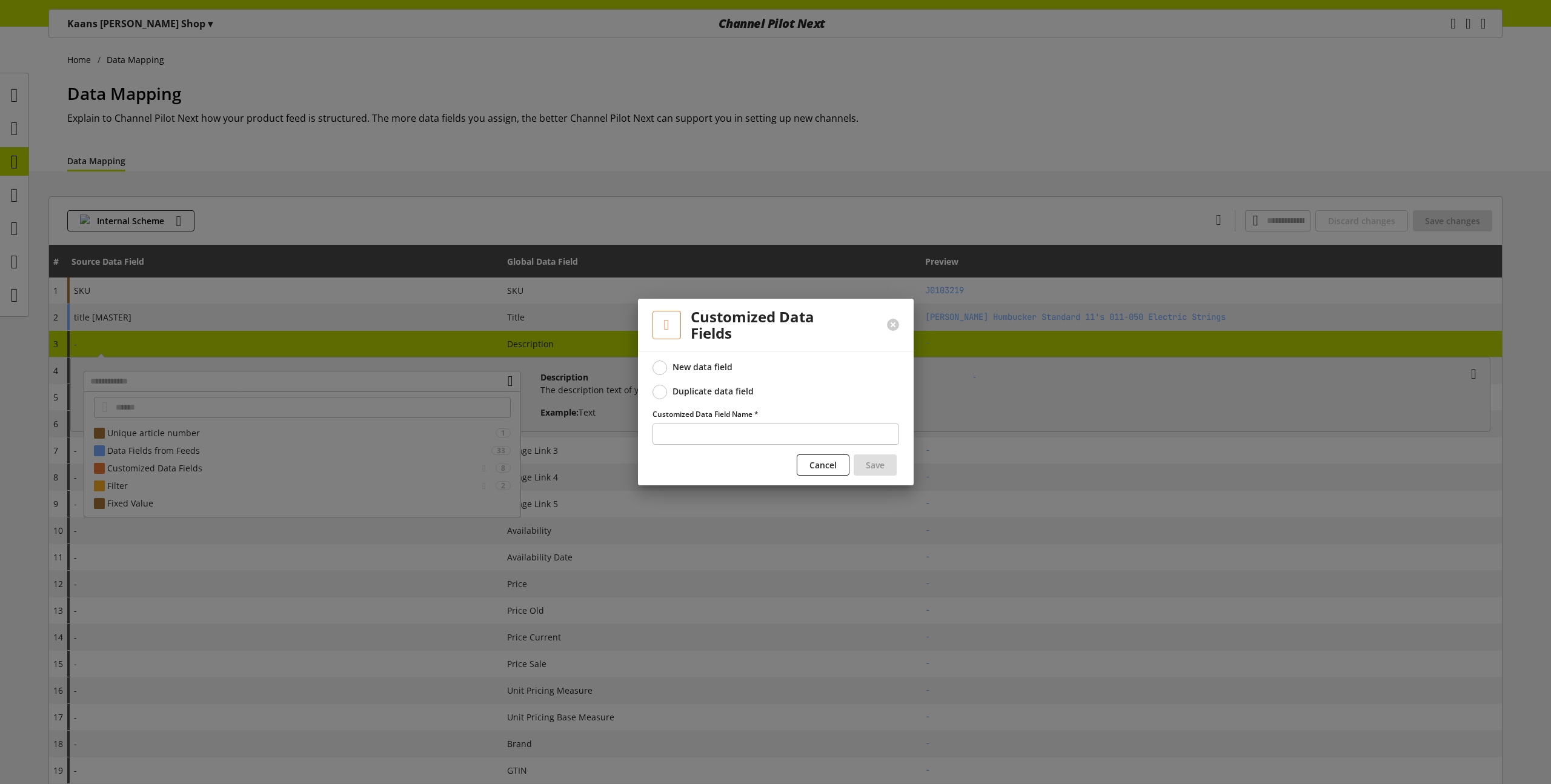
click at [723, 393] on div "Duplicate data field" at bounding box center [712, 391] width 81 height 11
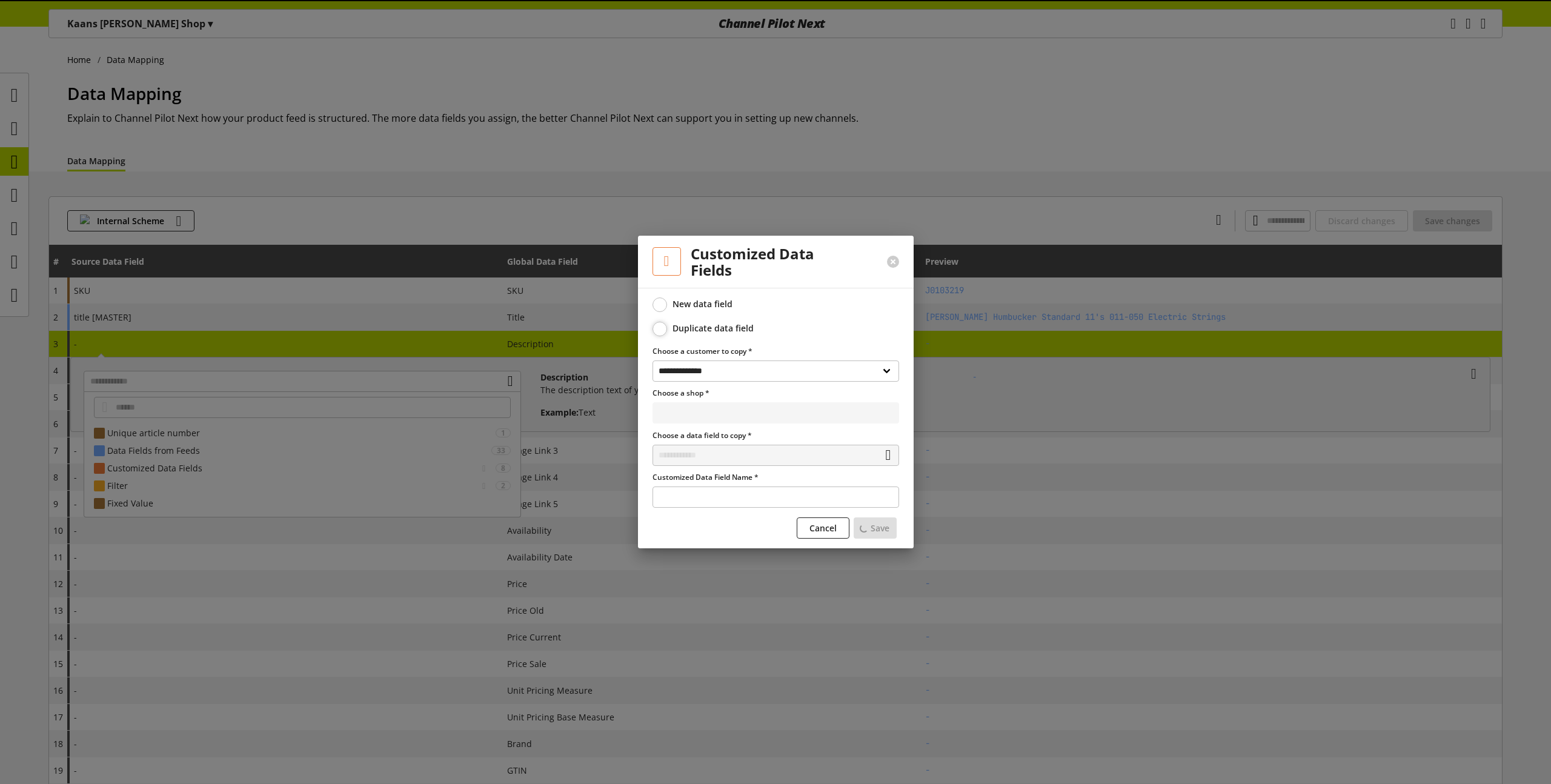
select select "**********"
click at [891, 260] on button at bounding box center [893, 262] width 12 height 12
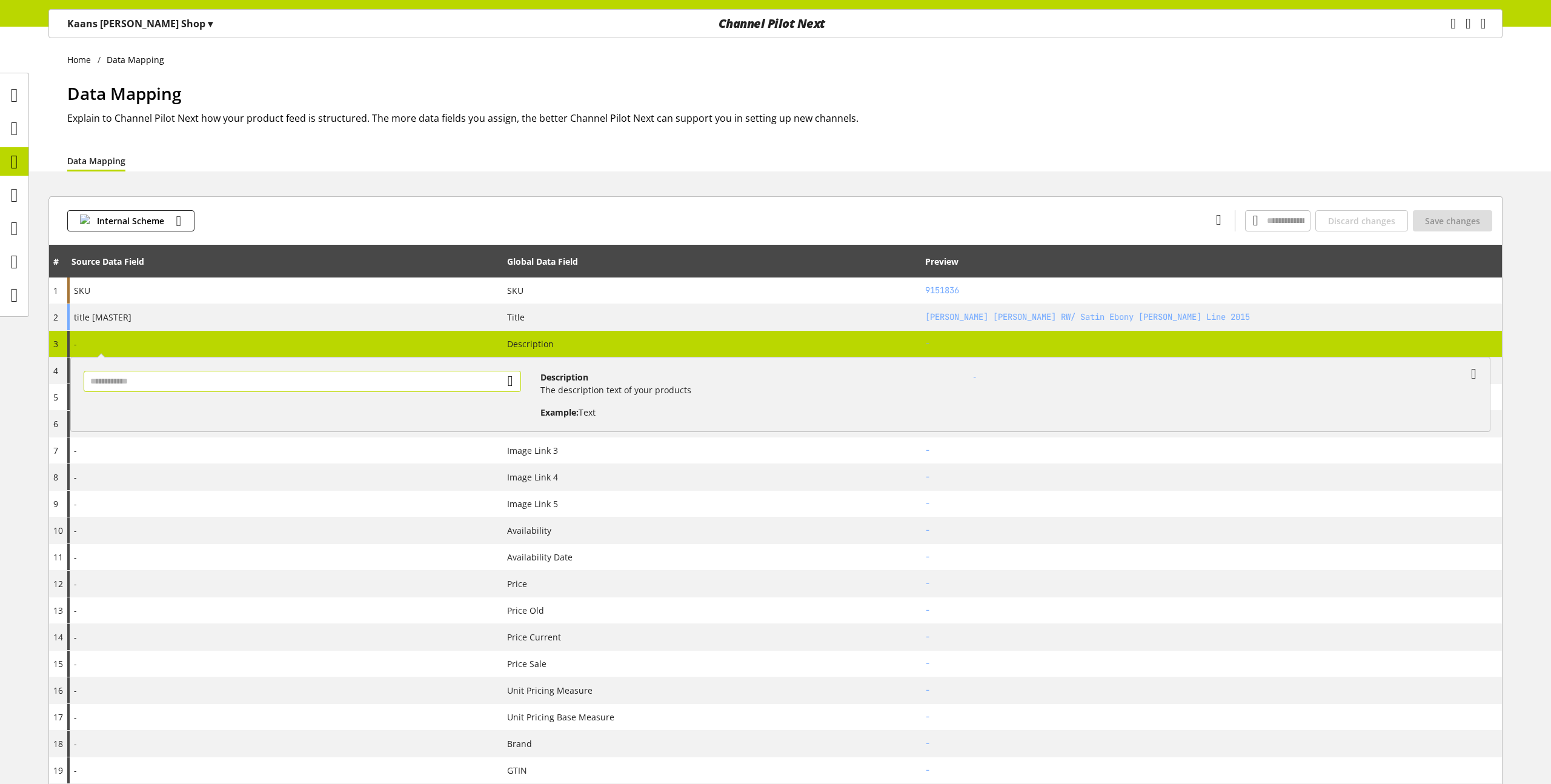
click at [338, 388] on input "text" at bounding box center [302, 381] width 437 height 21
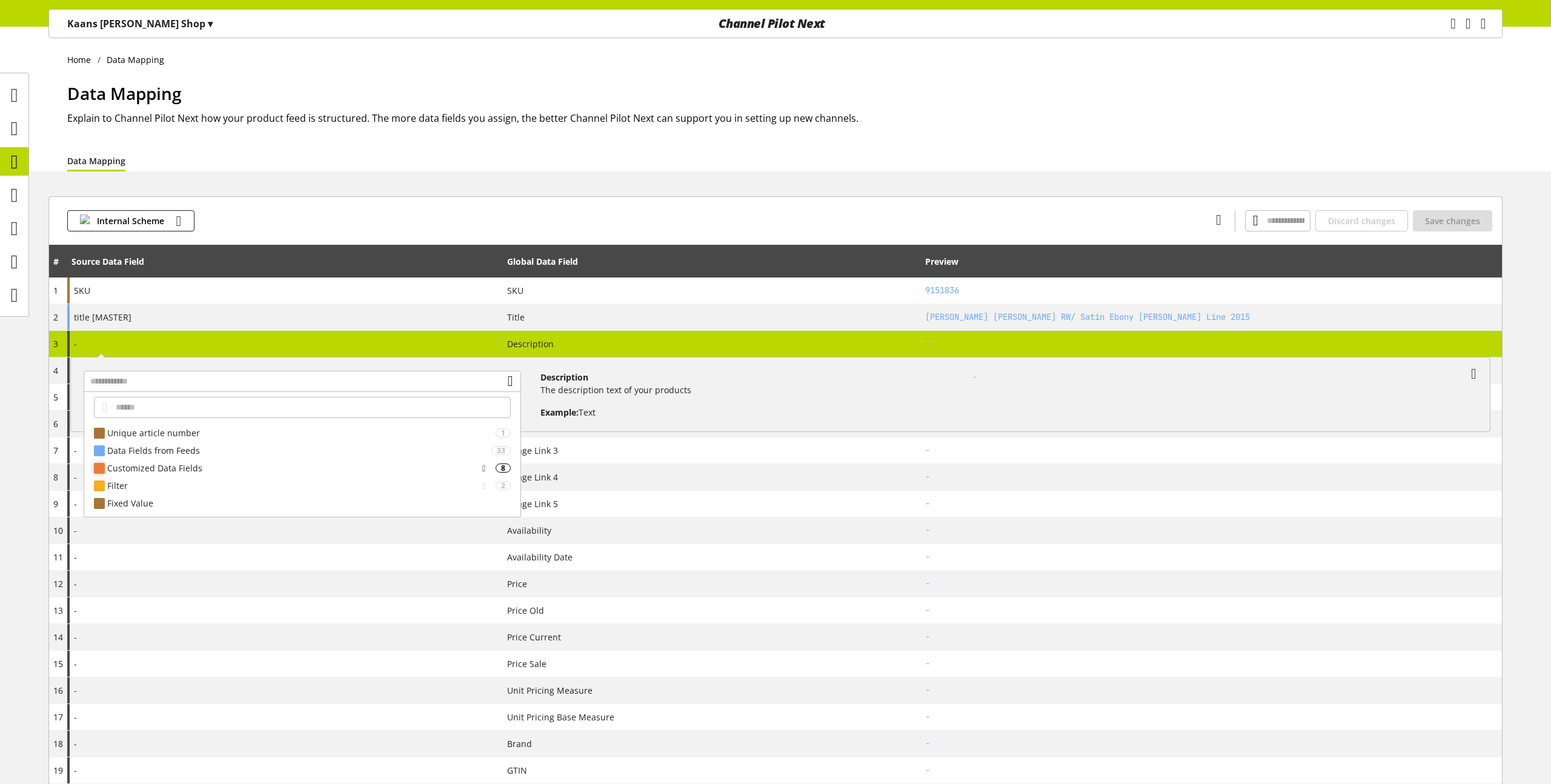
drag, startPoint x: 251, startPoint y: 474, endPoint x: 304, endPoint y: 471, distance: 53.1
click at [304, 472] on div "Customized Data Fields 8" at bounding box center [302, 468] width 435 height 18
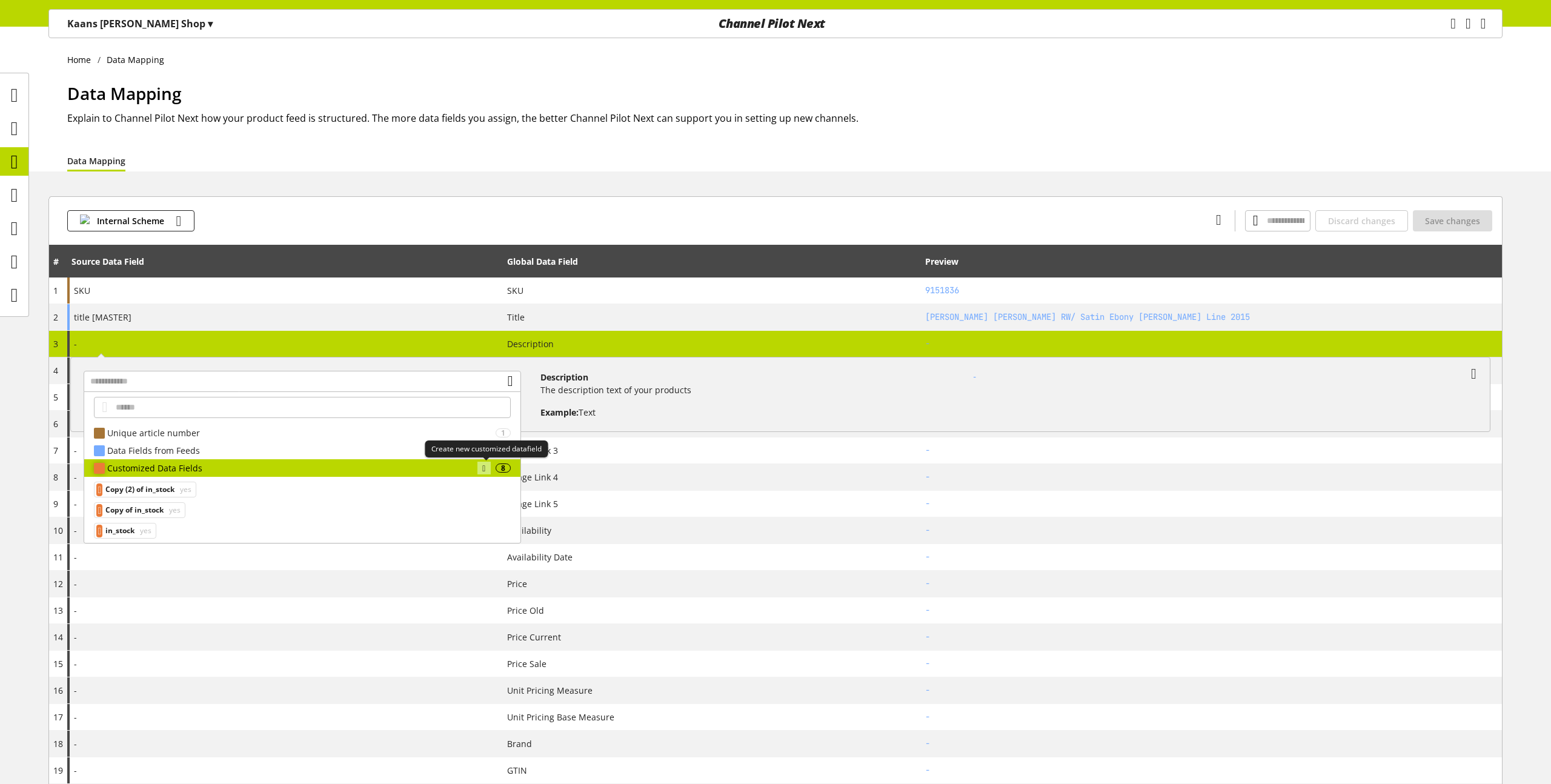
click at [485, 468] on icon at bounding box center [484, 468] width 3 height 13
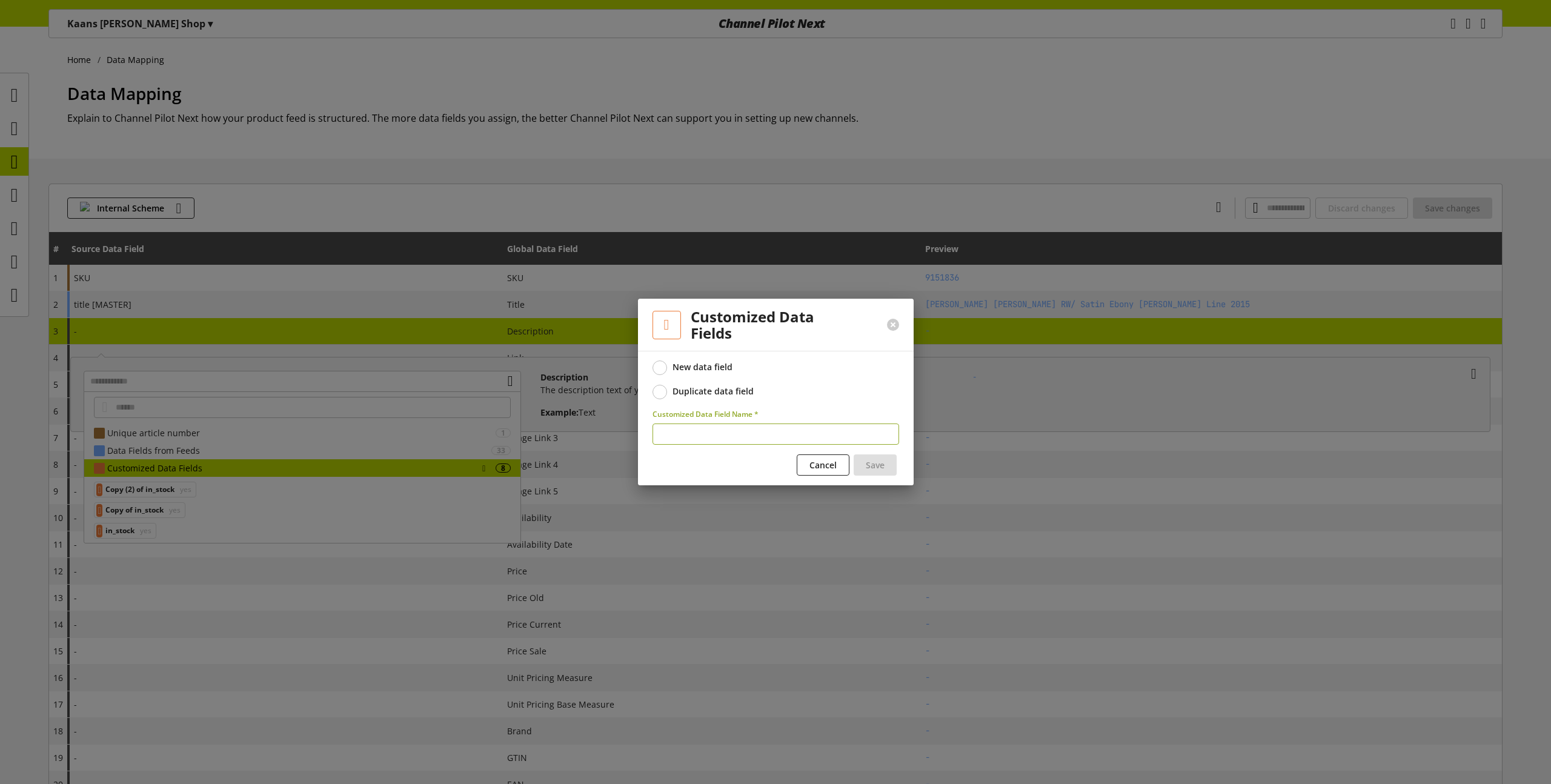
click at [712, 390] on div "Duplicate data field" at bounding box center [712, 391] width 81 height 11
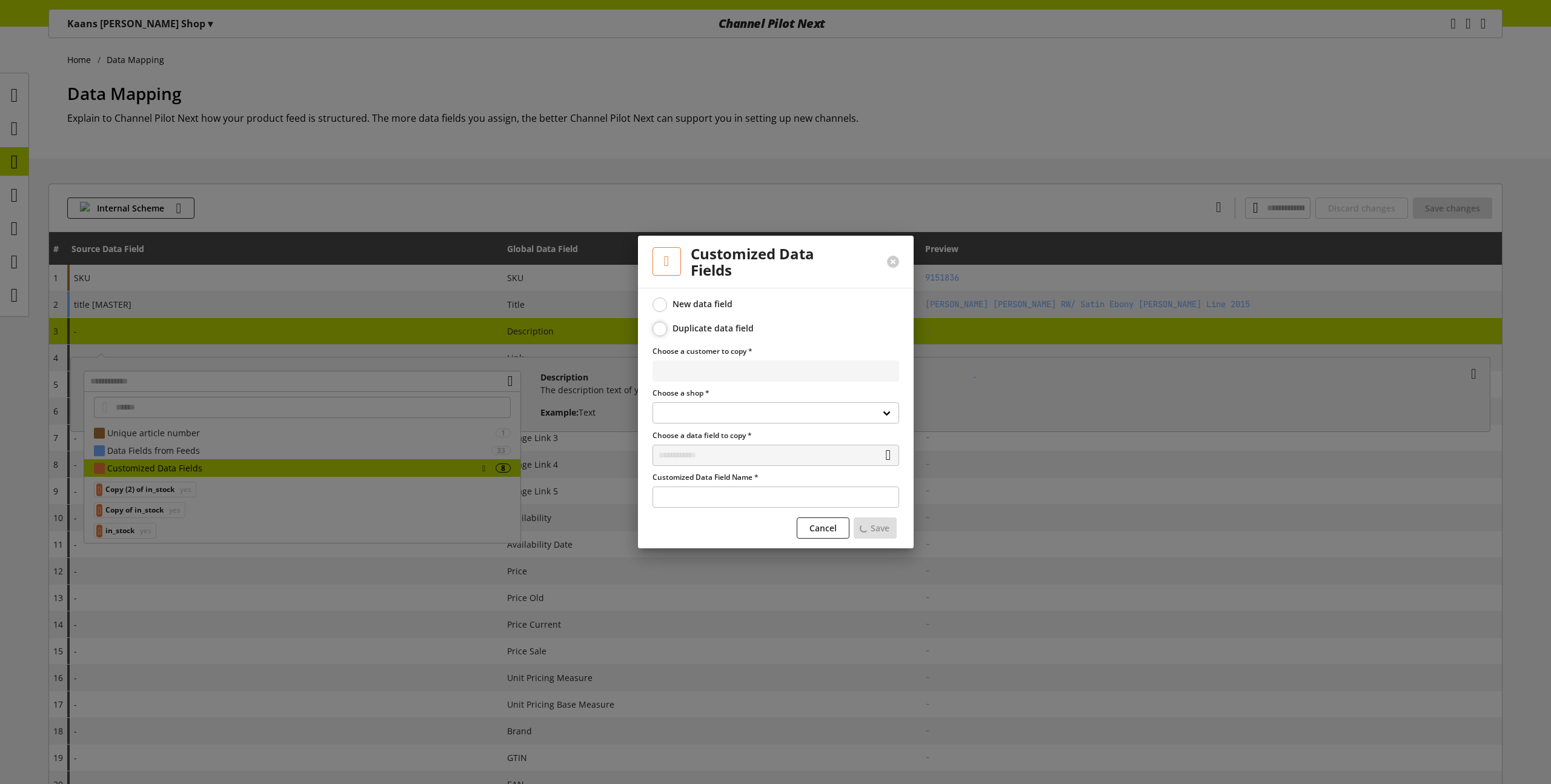
select select
select select "**********"
click at [897, 257] on button at bounding box center [893, 262] width 12 height 12
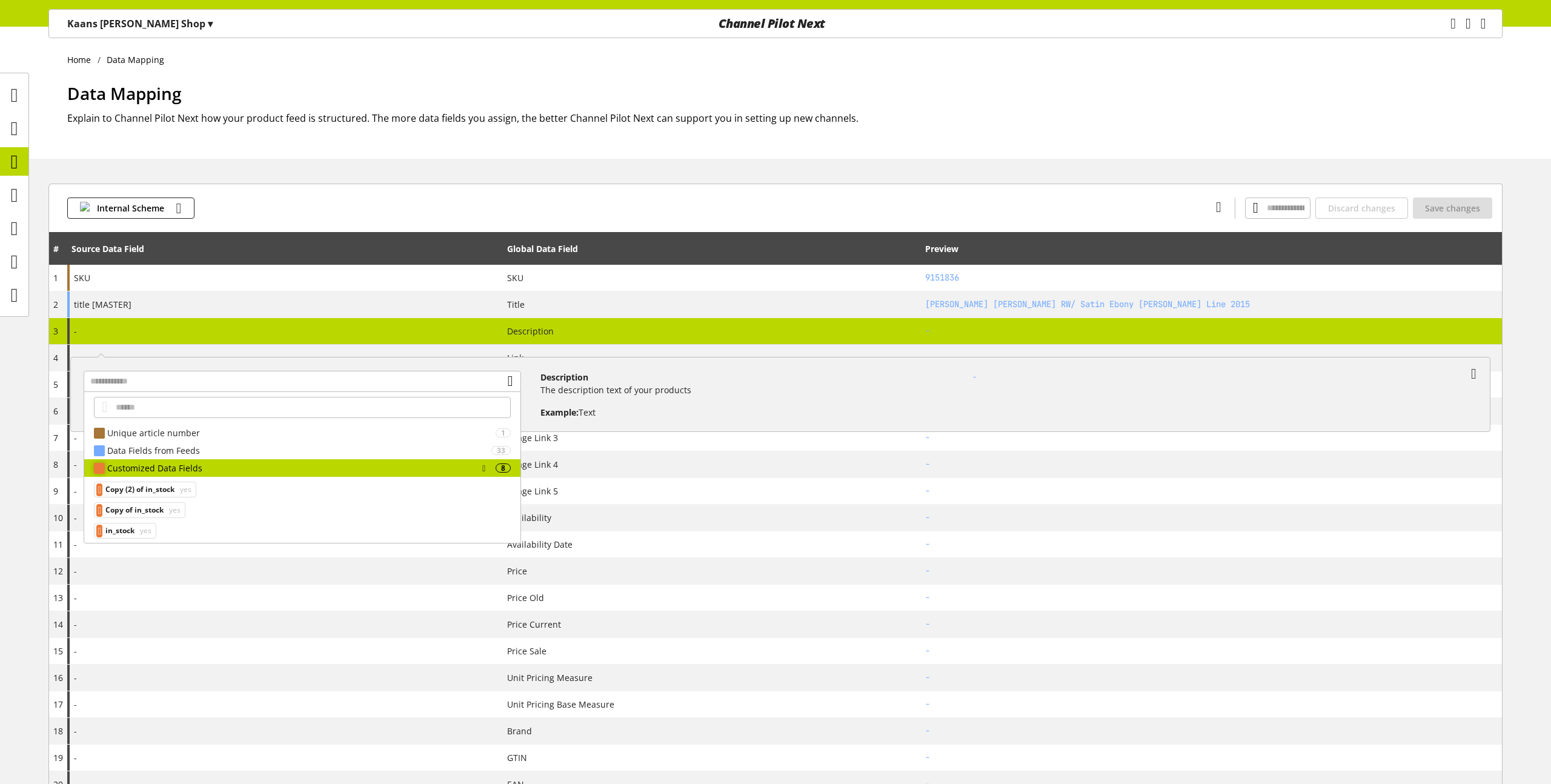
click at [391, 466] on div "Customized Data Fields" at bounding box center [292, 467] width 369 height 12
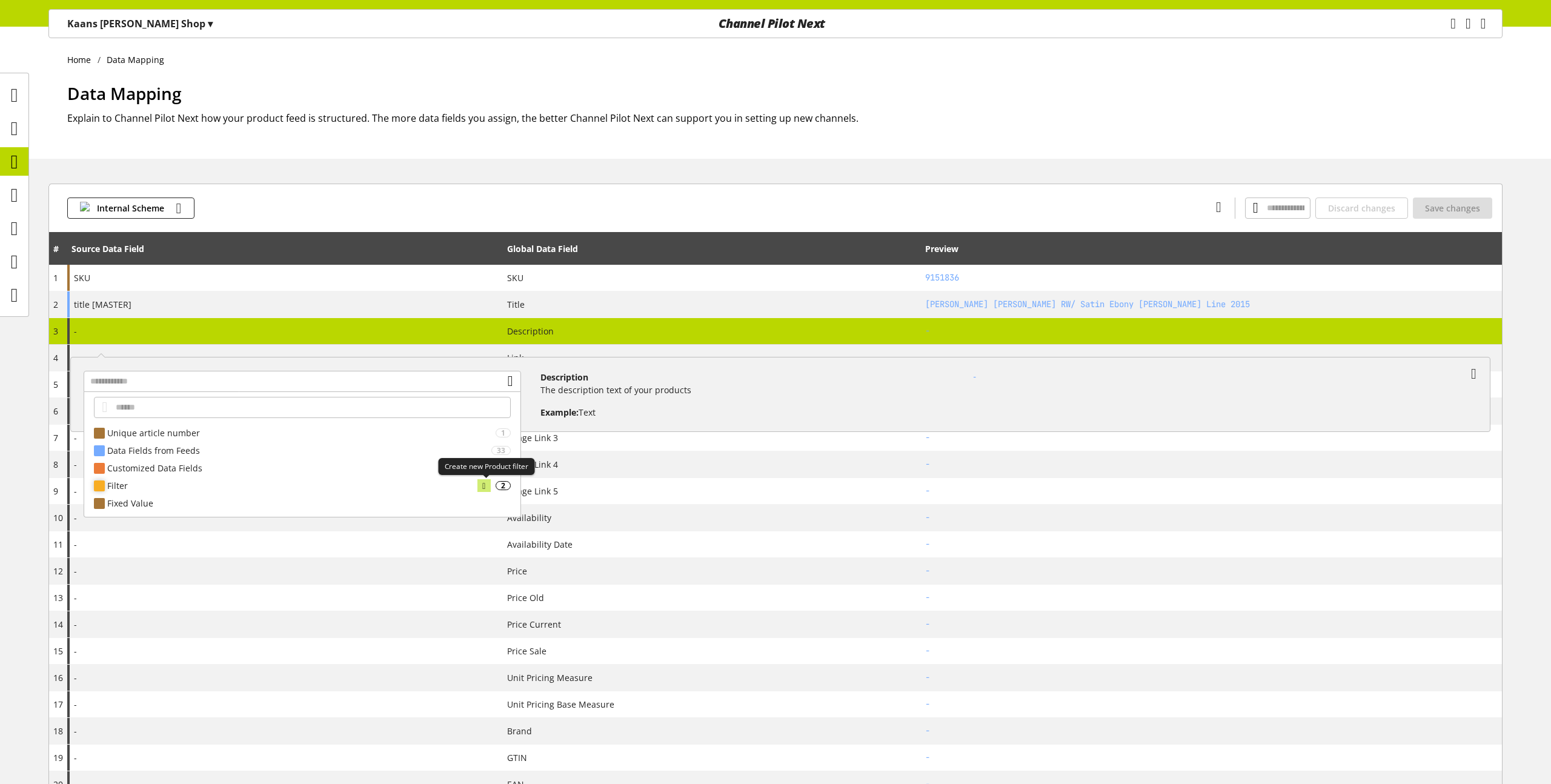
click at [485, 480] on icon at bounding box center [484, 486] width 3 height 13
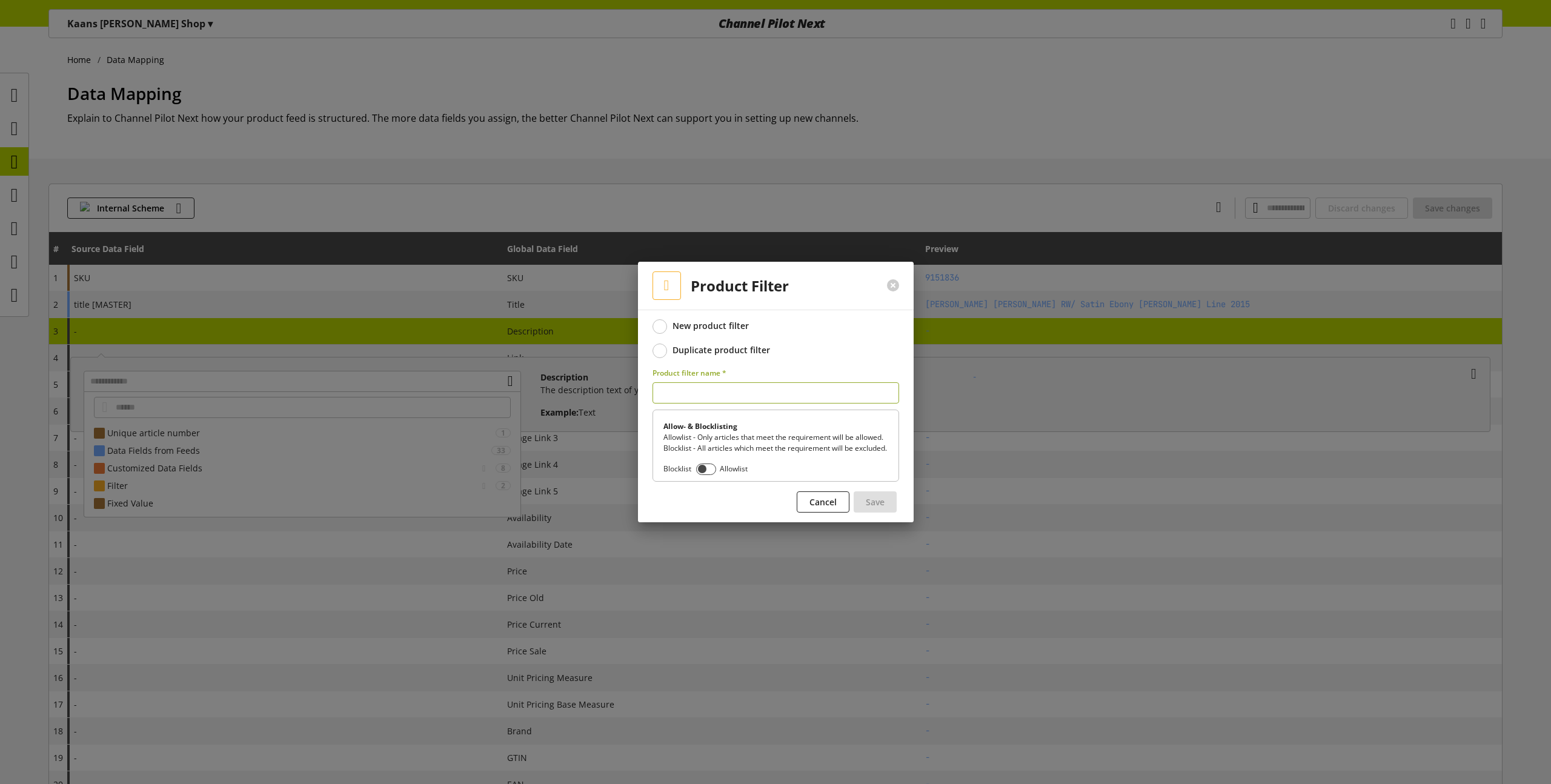
click at [693, 347] on div "Duplicate product filter" at bounding box center [721, 350] width 97 height 11
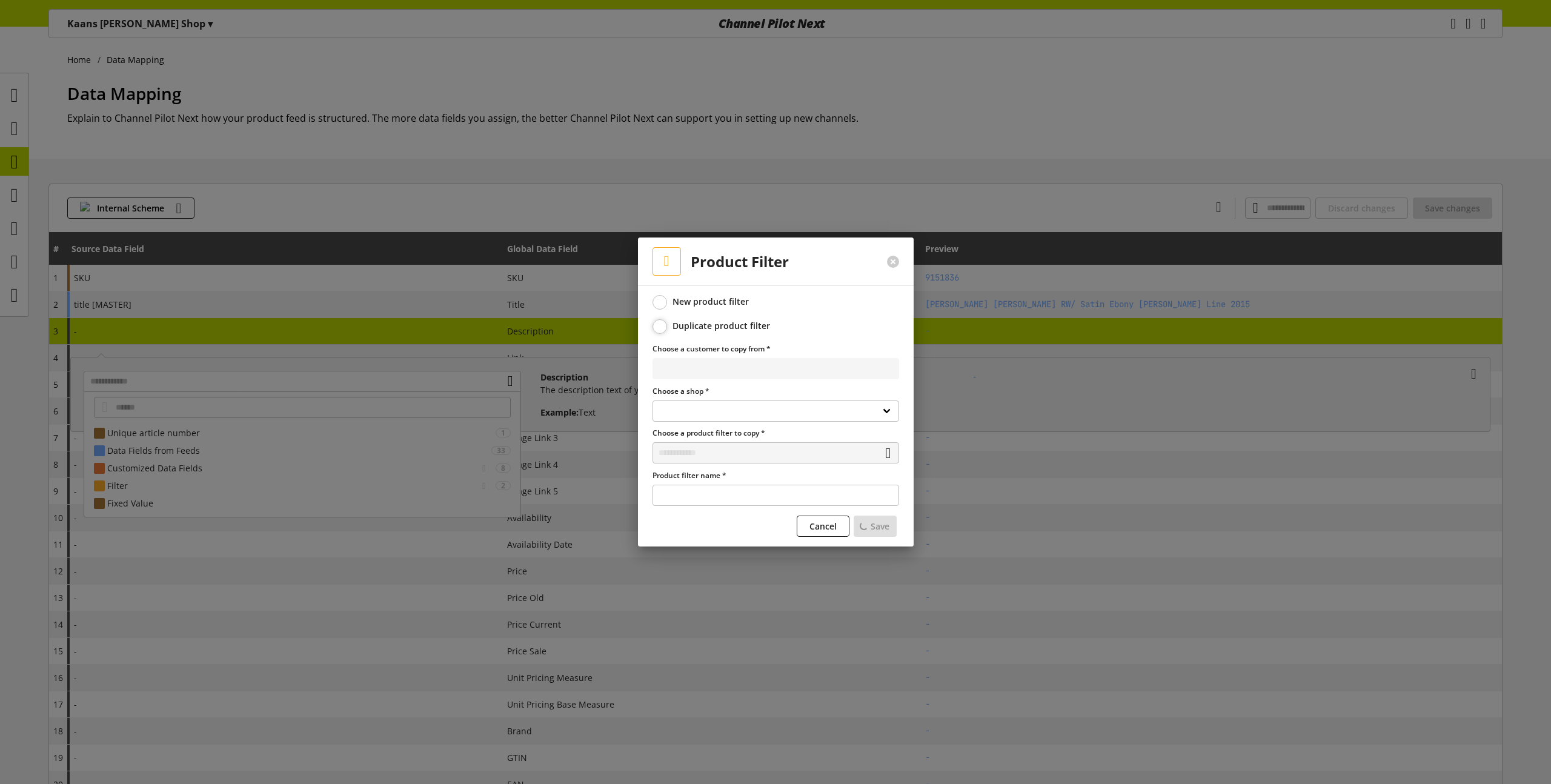
select select "**********"
click at [889, 268] on div at bounding box center [893, 262] width 41 height 32
click at [896, 259] on button at bounding box center [893, 262] width 12 height 12
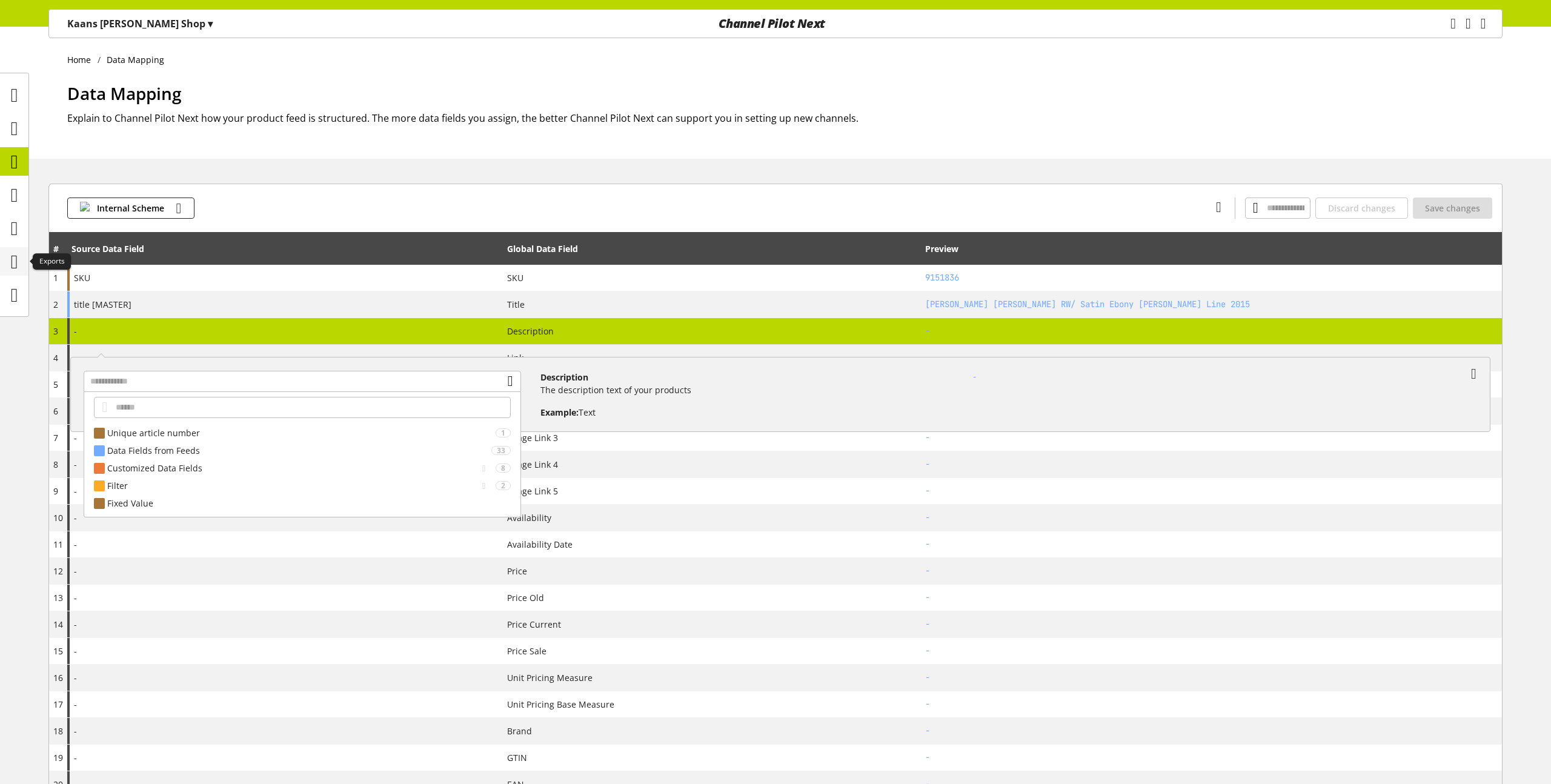
click at [11, 264] on icon at bounding box center [15, 262] width 7 height 24
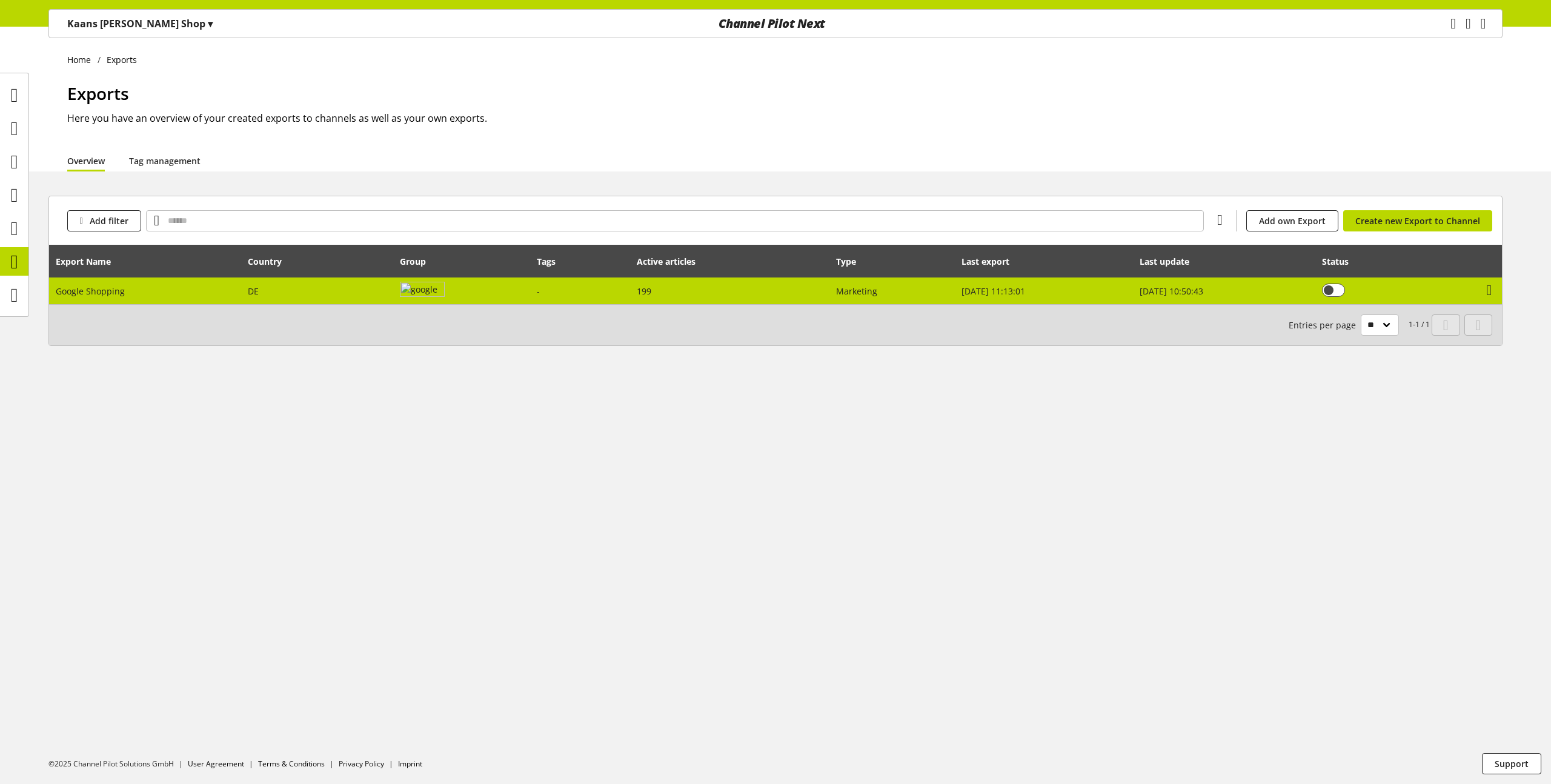
click at [141, 295] on td "Google Shopping" at bounding box center [145, 291] width 192 height 26
select select "********"
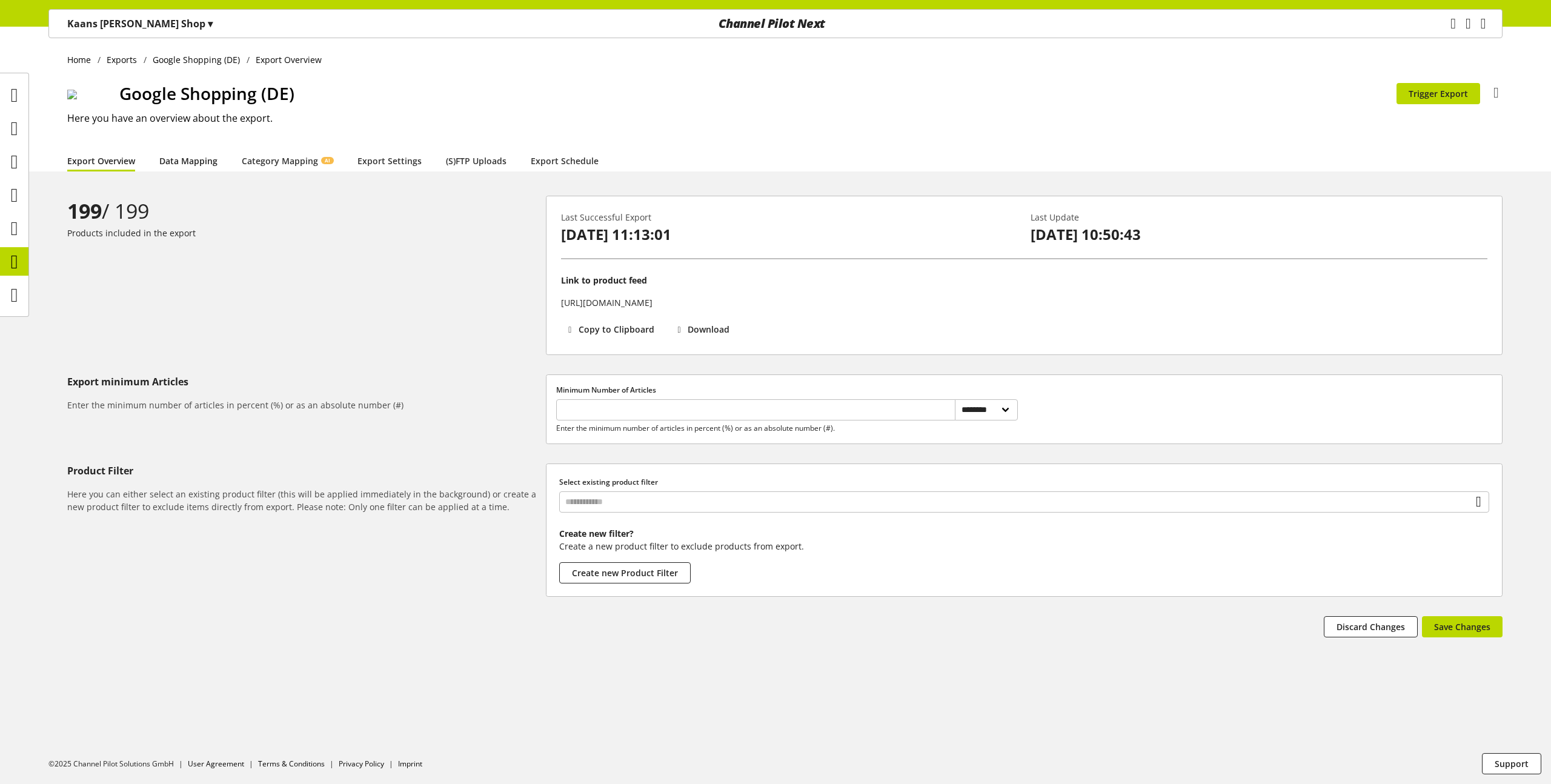
click at [202, 155] on link "Data Mapping" at bounding box center [188, 160] width 58 height 12
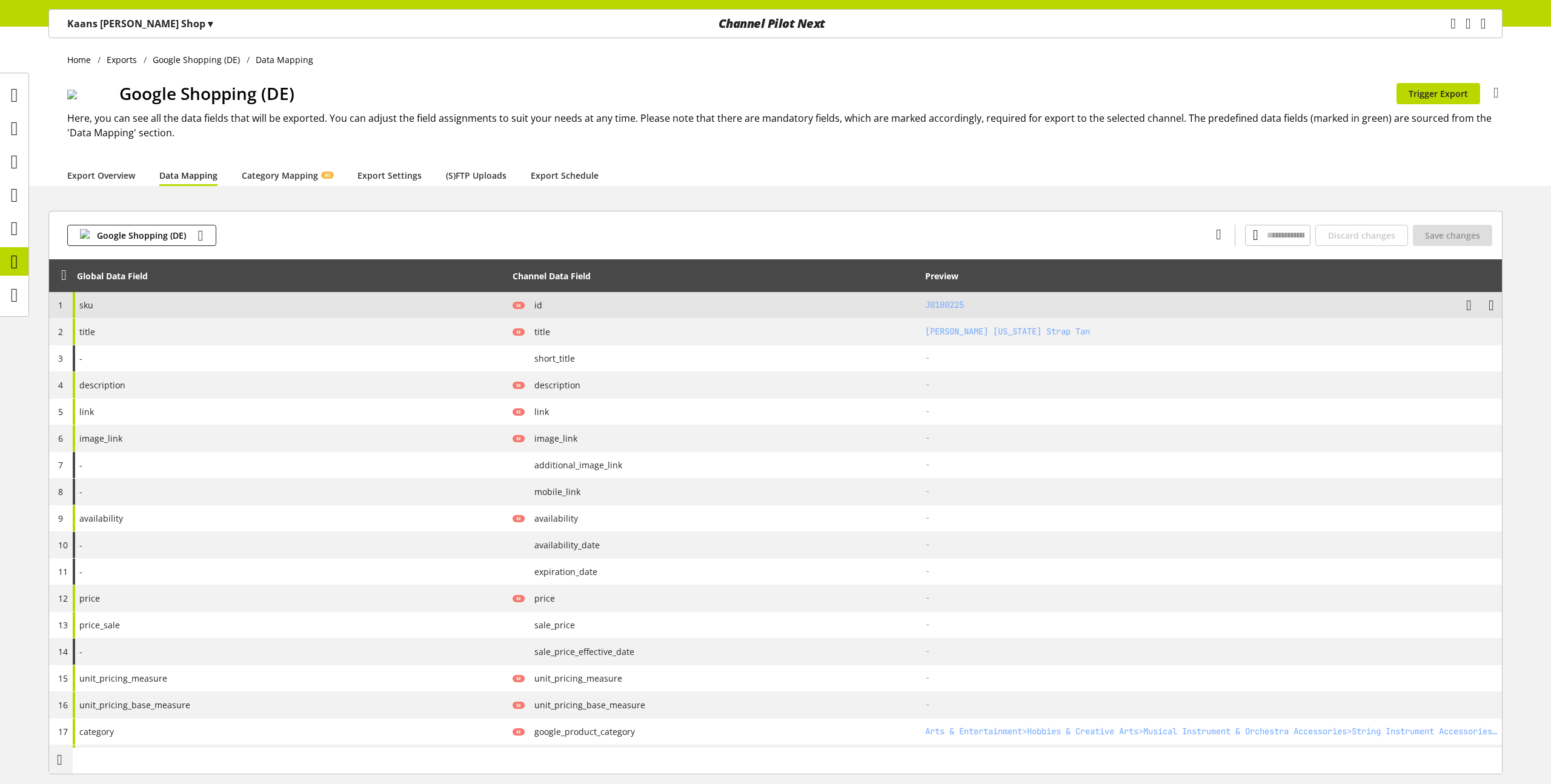
click at [159, 308] on div "sku" at bounding box center [290, 305] width 435 height 26
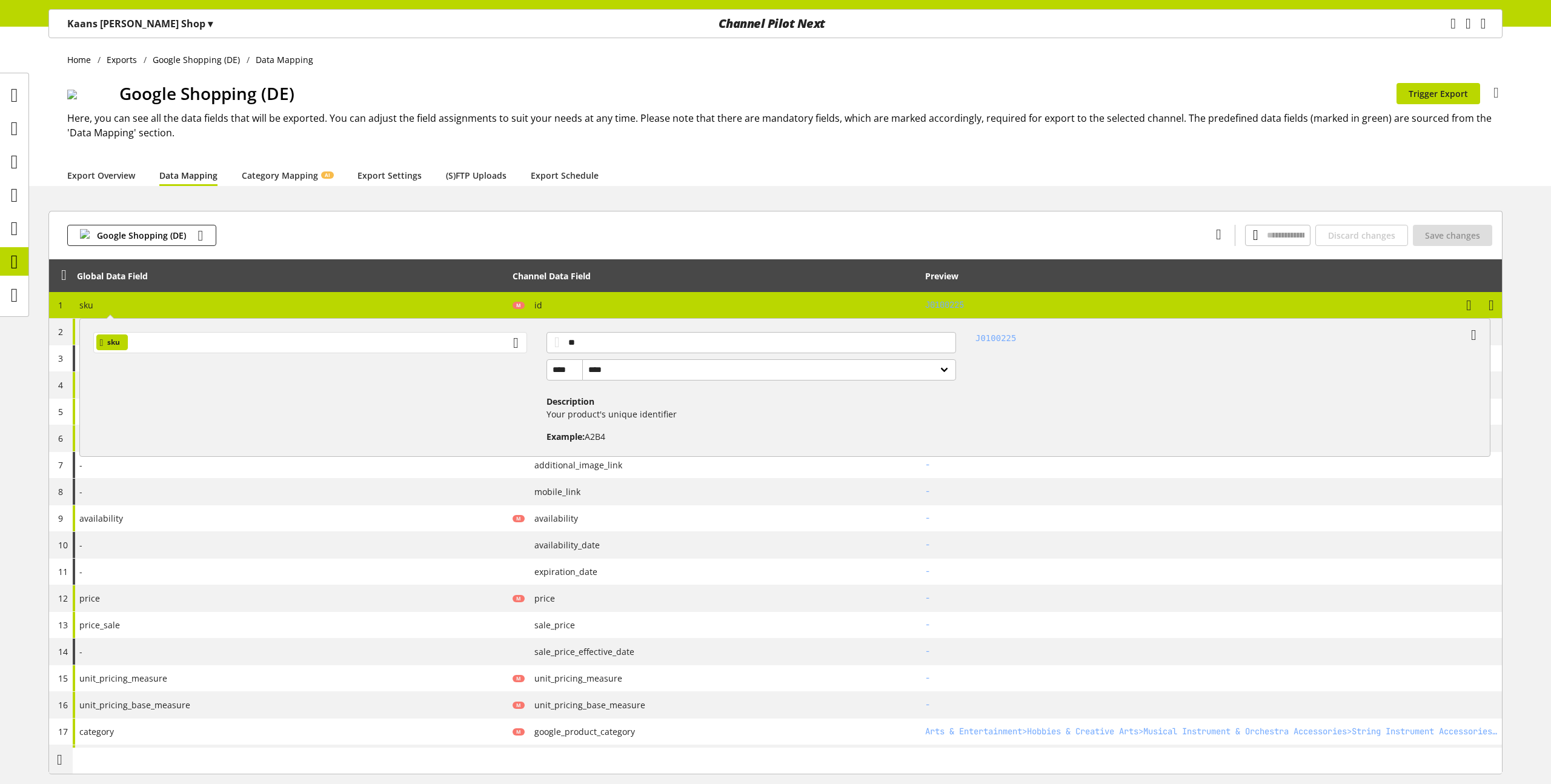
click at [235, 350] on div "sku" at bounding box center [310, 342] width 434 height 21
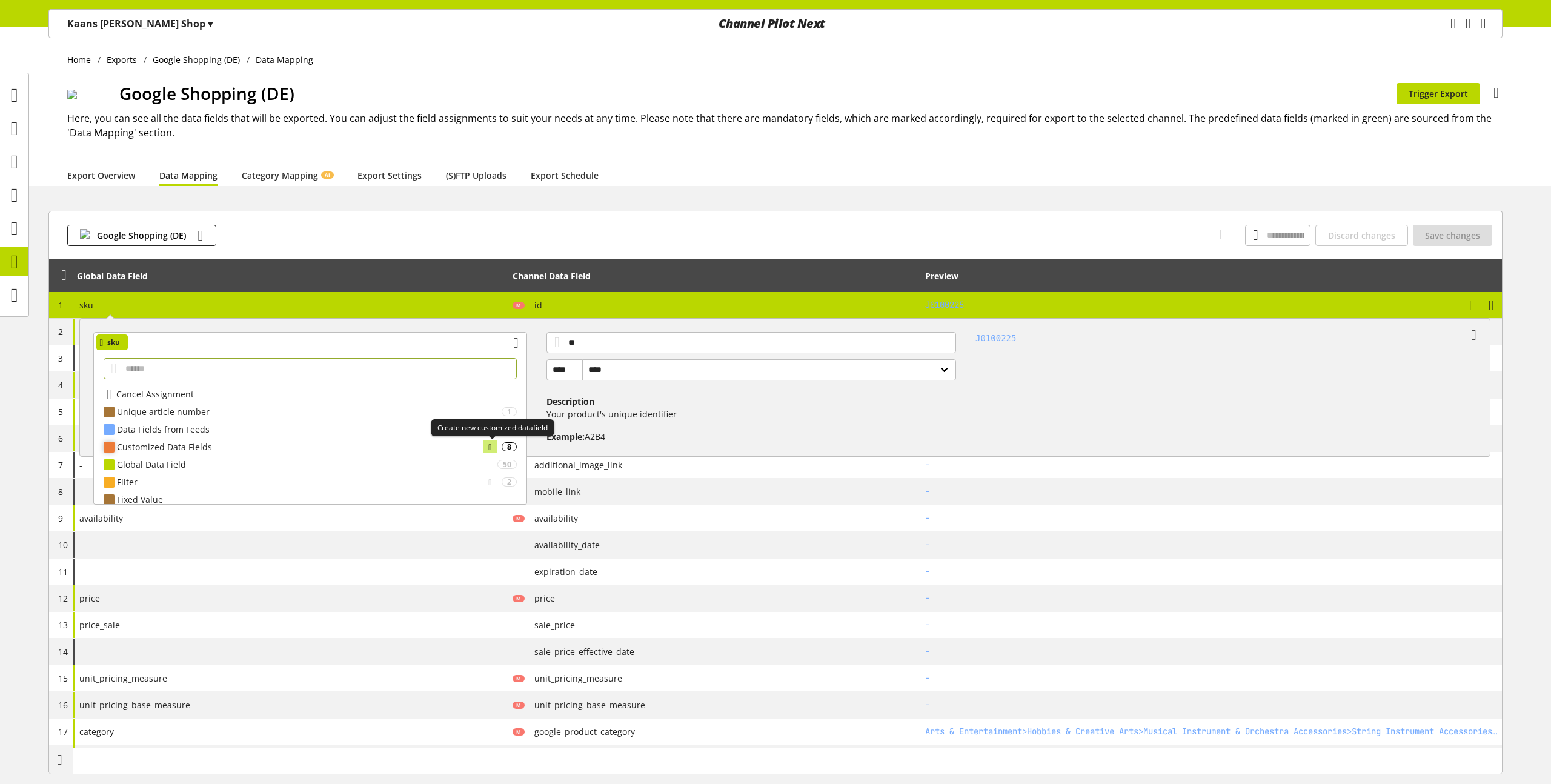
click at [495, 448] on div at bounding box center [490, 446] width 13 height 12
click at [488, 478] on icon at bounding box center [490, 482] width 3 height 13
click at [489, 443] on icon at bounding box center [490, 447] width 3 height 13
click at [485, 339] on div "sku" at bounding box center [310, 342] width 434 height 21
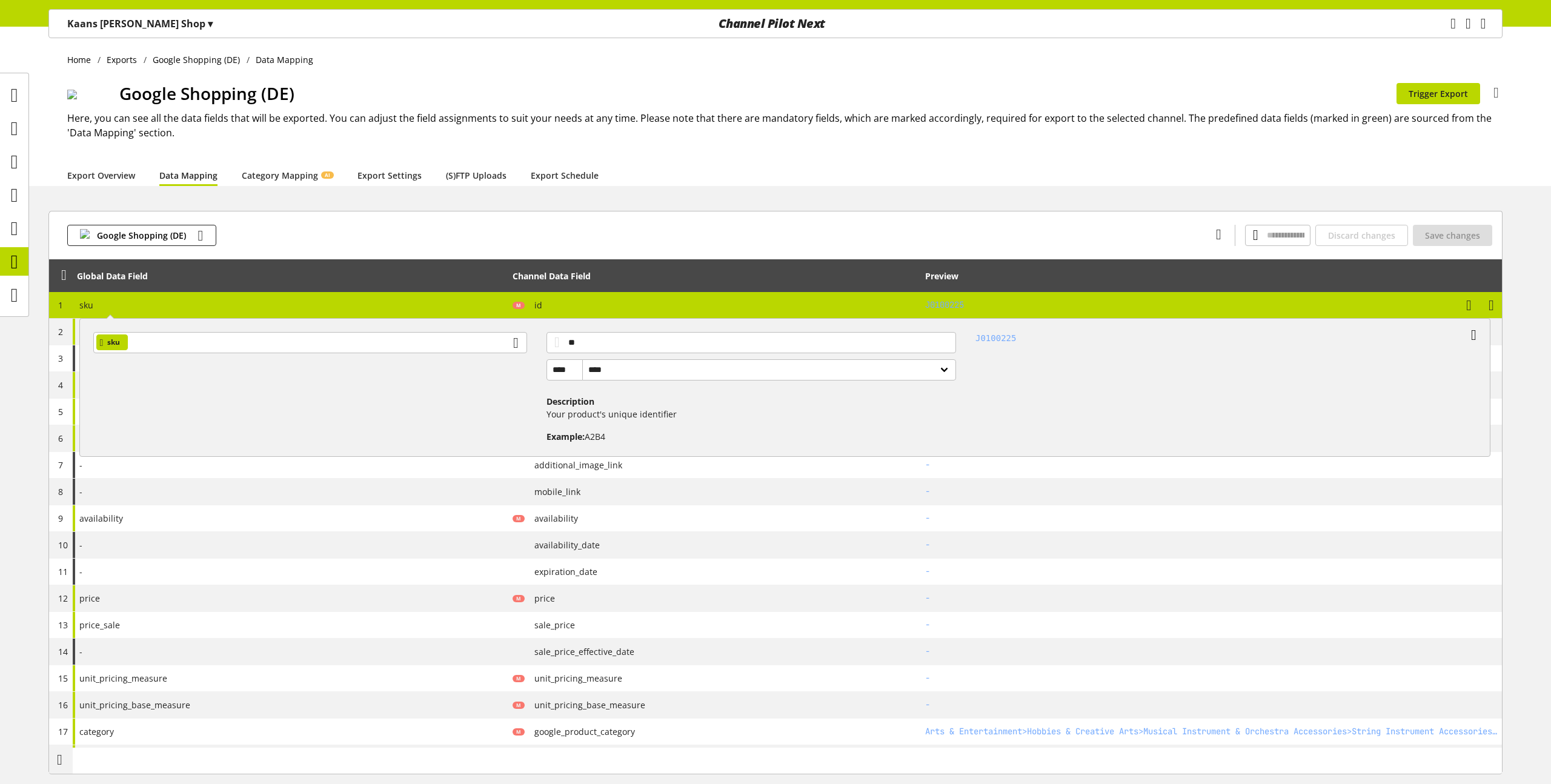
click at [1471, 332] on icon at bounding box center [1473, 335] width 5 height 22
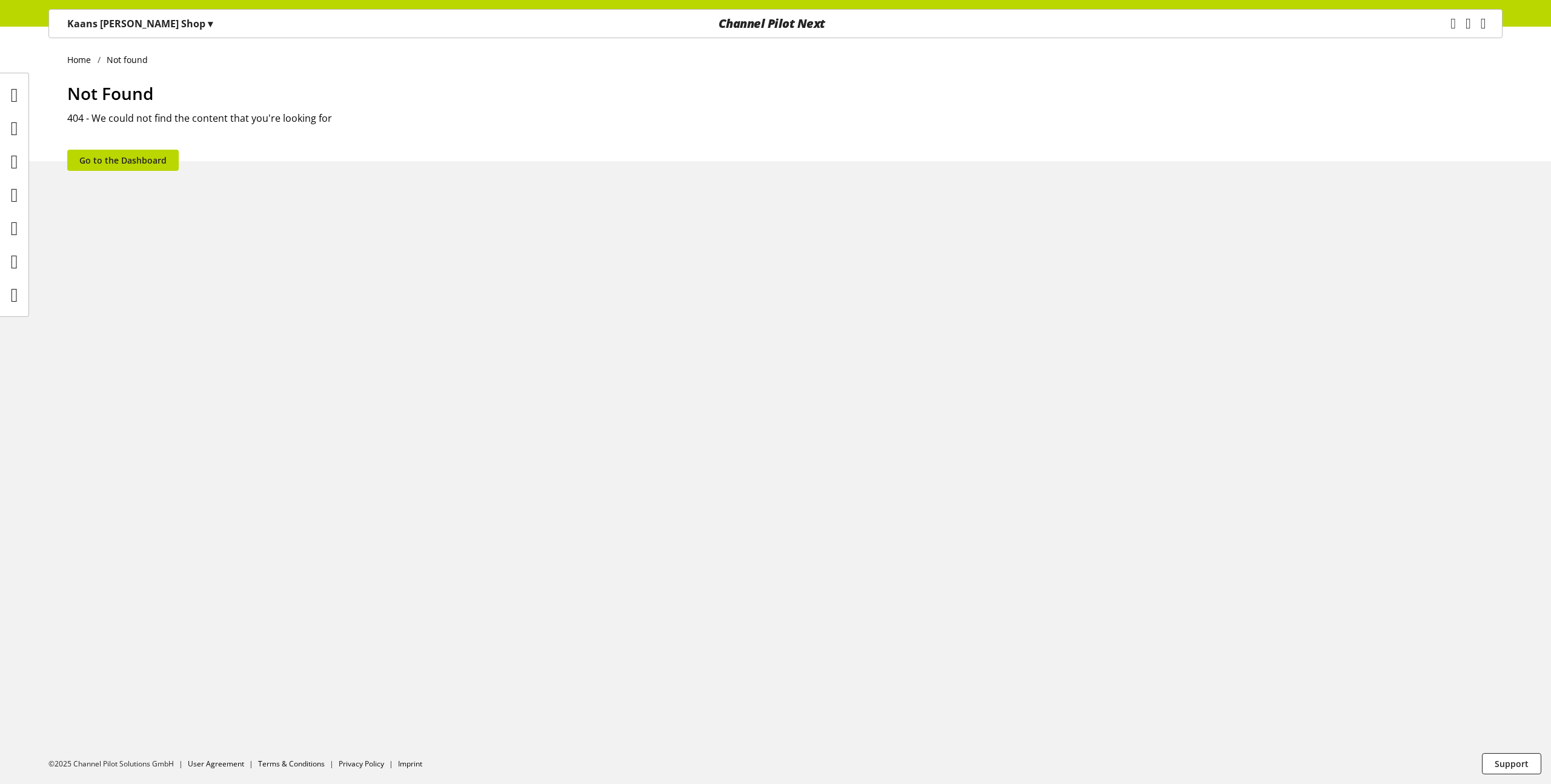
click at [10, 110] on img at bounding box center [4, 105] width 10 height 10
click at [18, 265] on icon at bounding box center [15, 262] width 7 height 24
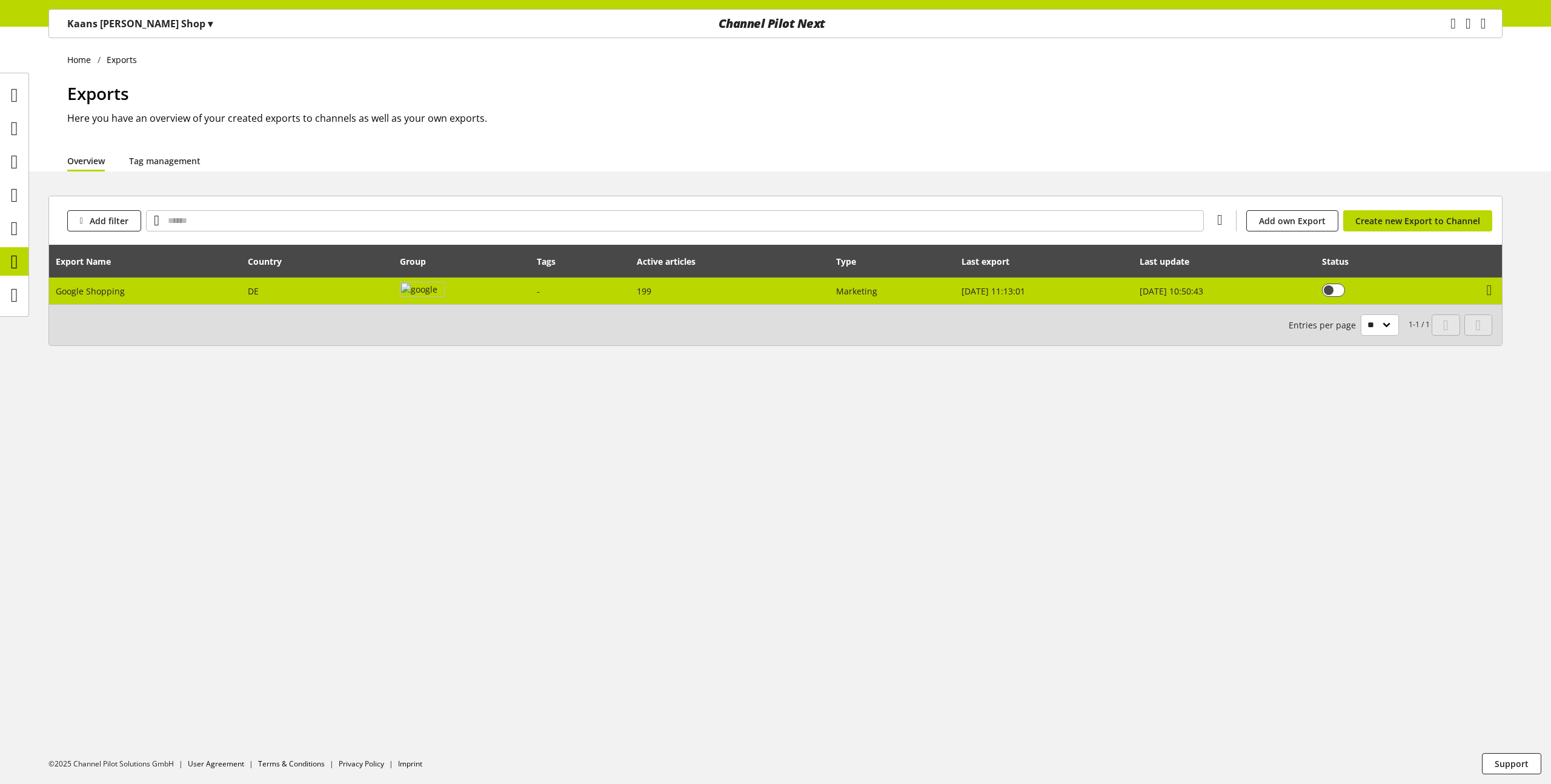
click at [224, 288] on td "Google Shopping" at bounding box center [145, 291] width 192 height 26
select select "********"
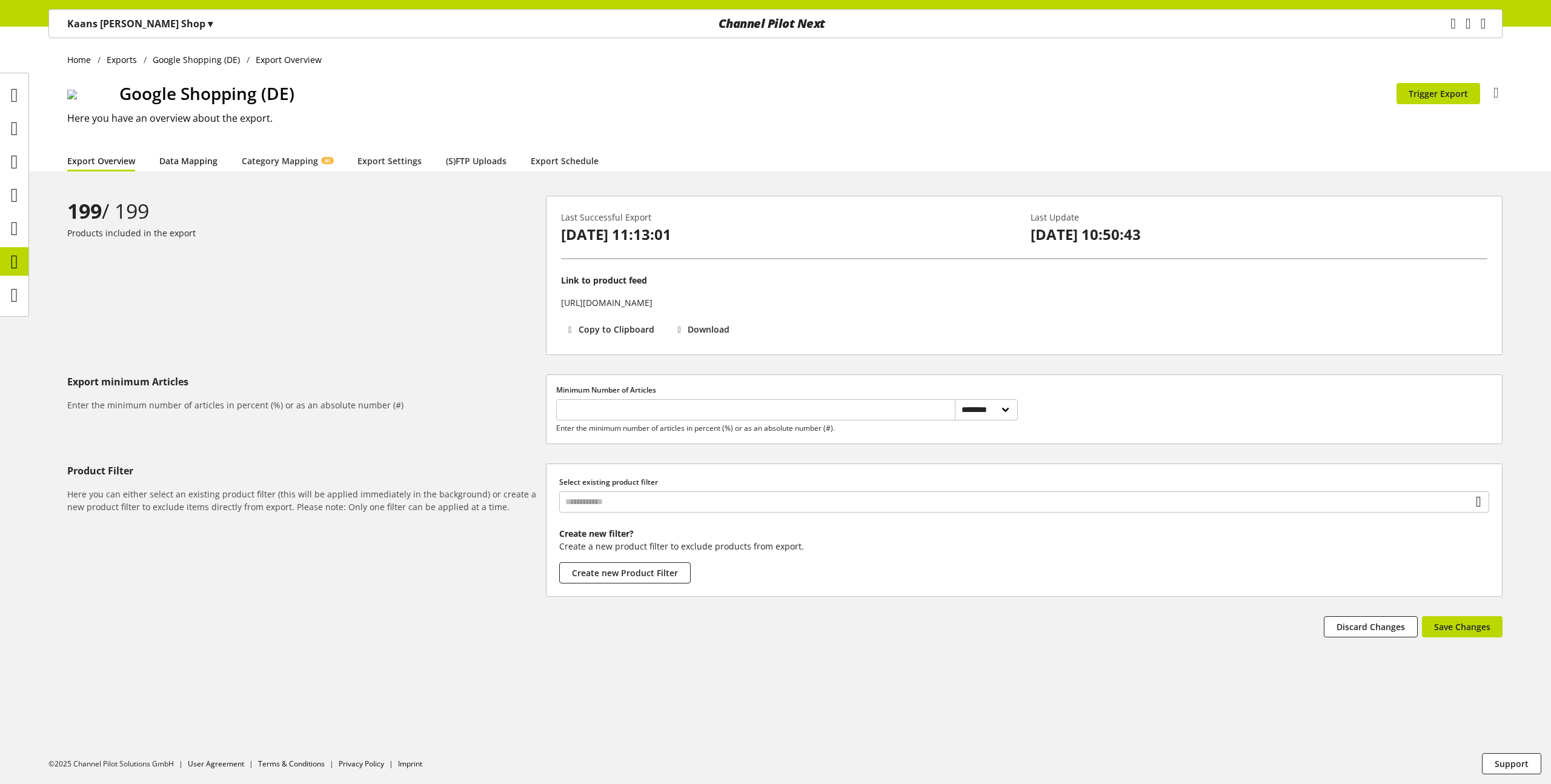
click at [201, 163] on link "Data Mapping" at bounding box center [188, 160] width 58 height 12
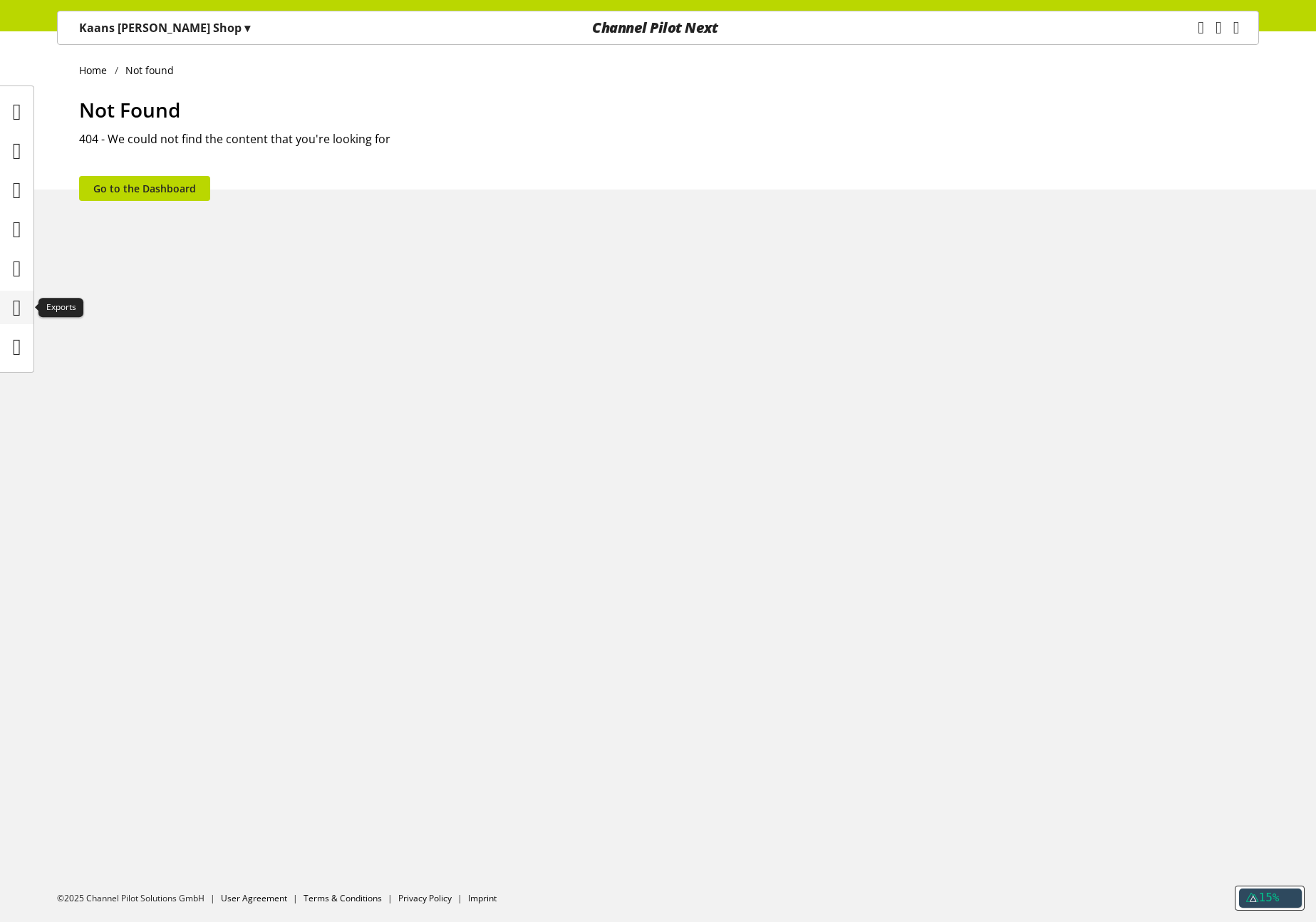
click at [13, 303] on icon at bounding box center [17, 308] width 9 height 28
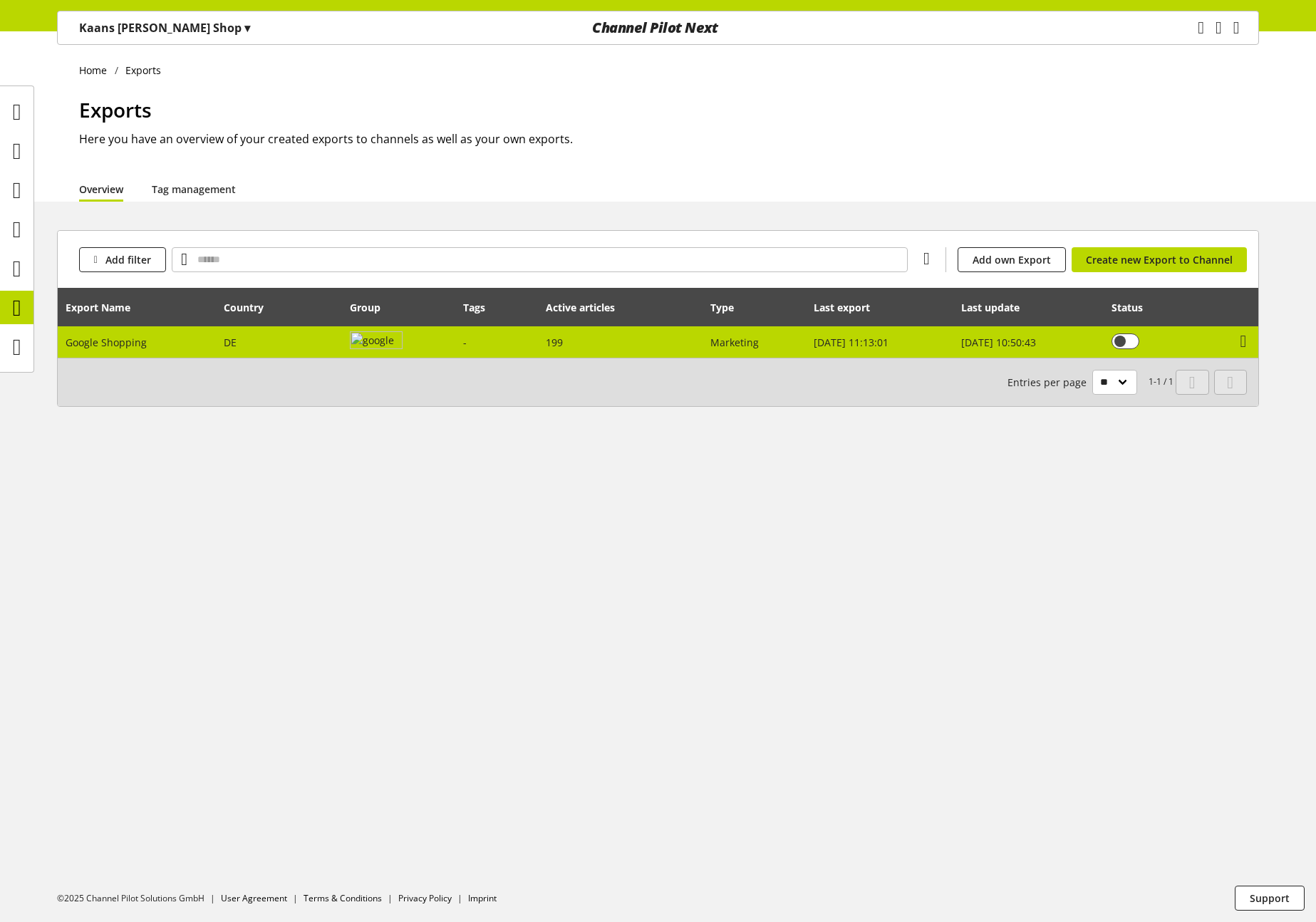
click at [153, 331] on td "Google Shopping" at bounding box center [137, 342] width 159 height 31
select select "********"
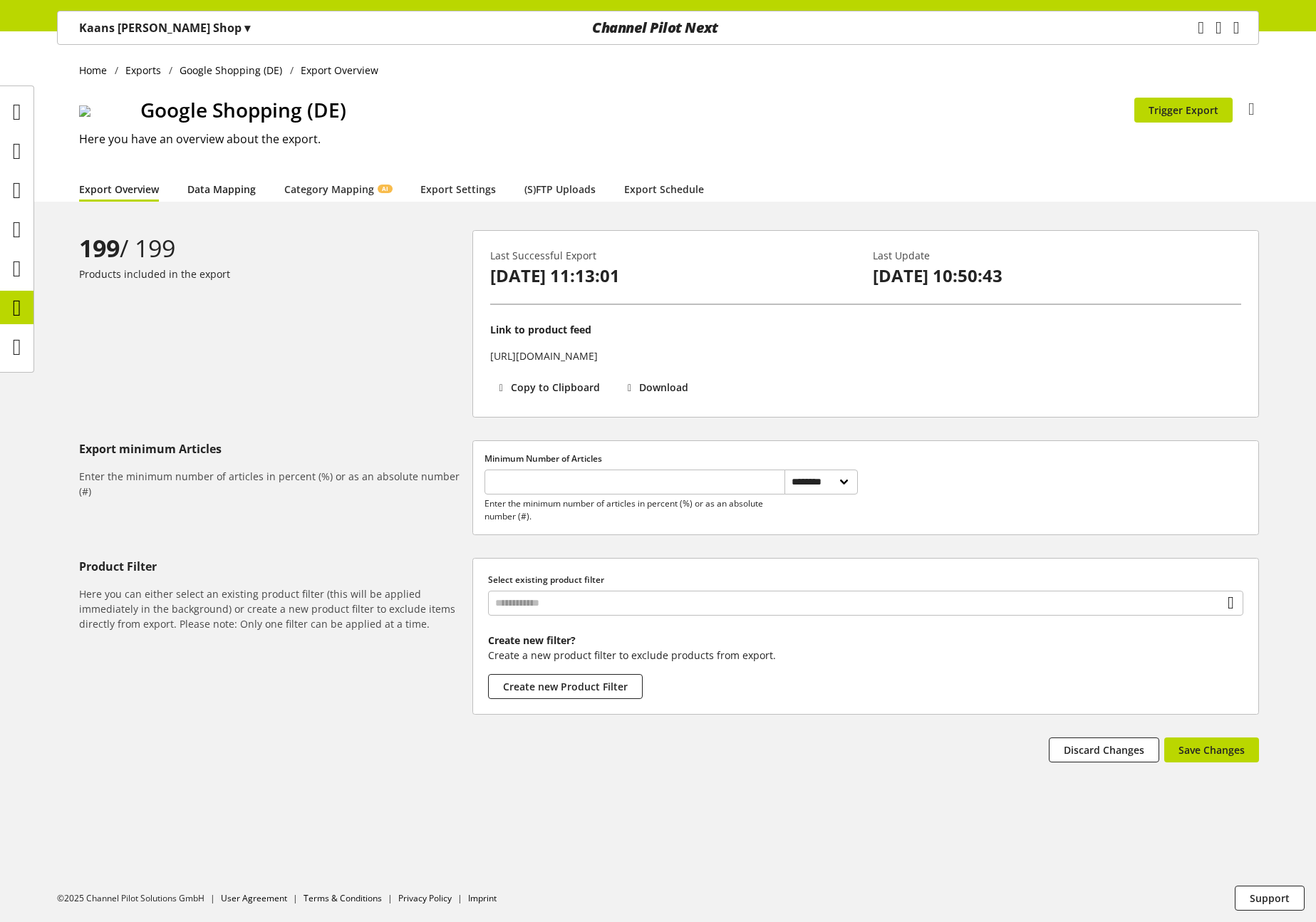
click at [229, 190] on link "Data Mapping" at bounding box center [221, 189] width 68 height 15
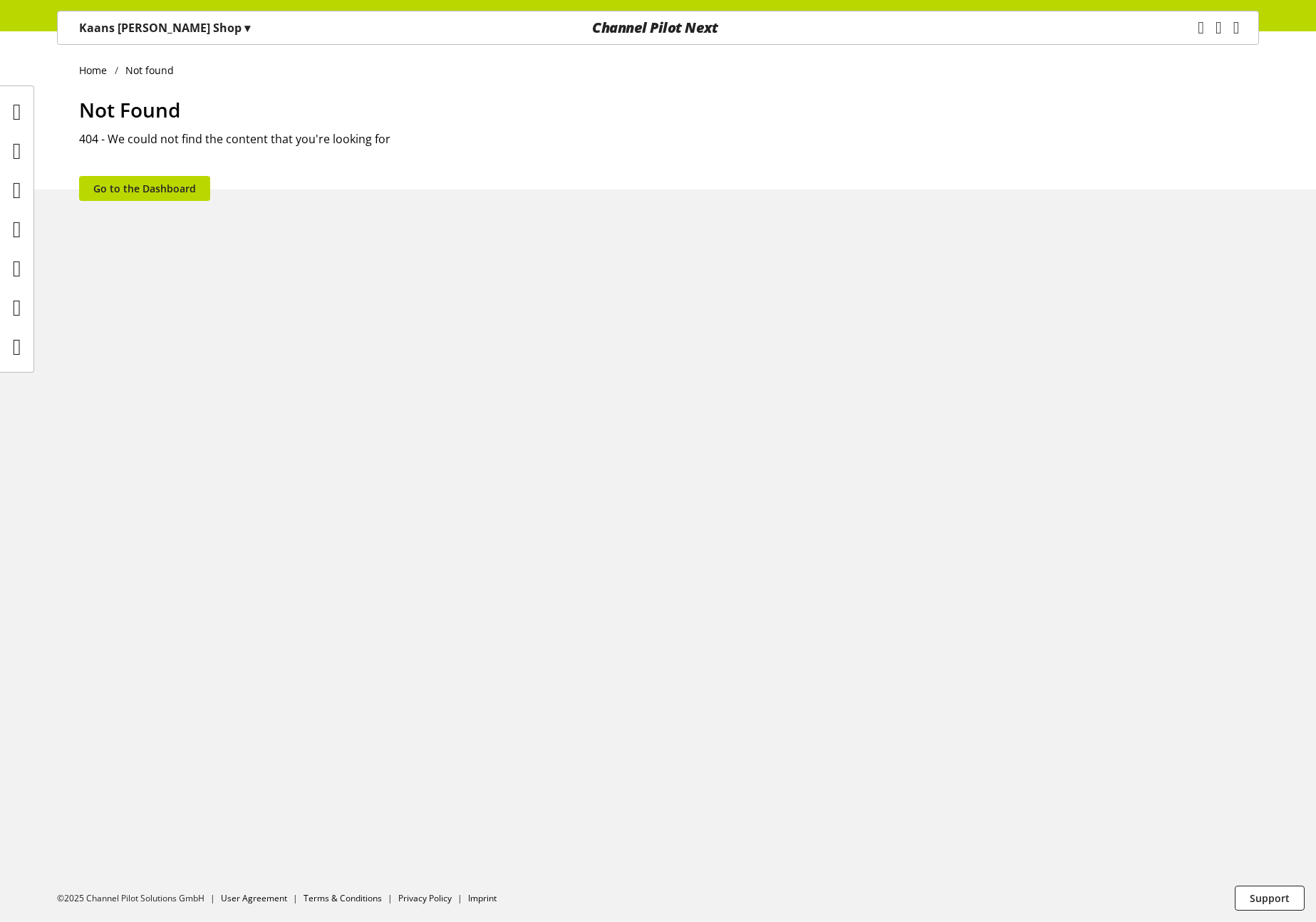
click at [11, 129] on img at bounding box center [5, 123] width 11 height 11
drag, startPoint x: 22, startPoint y: 301, endPoint x: 588, endPoint y: 22, distance: 631.0
click at [22, 301] on icon at bounding box center [17, 308] width 9 height 28
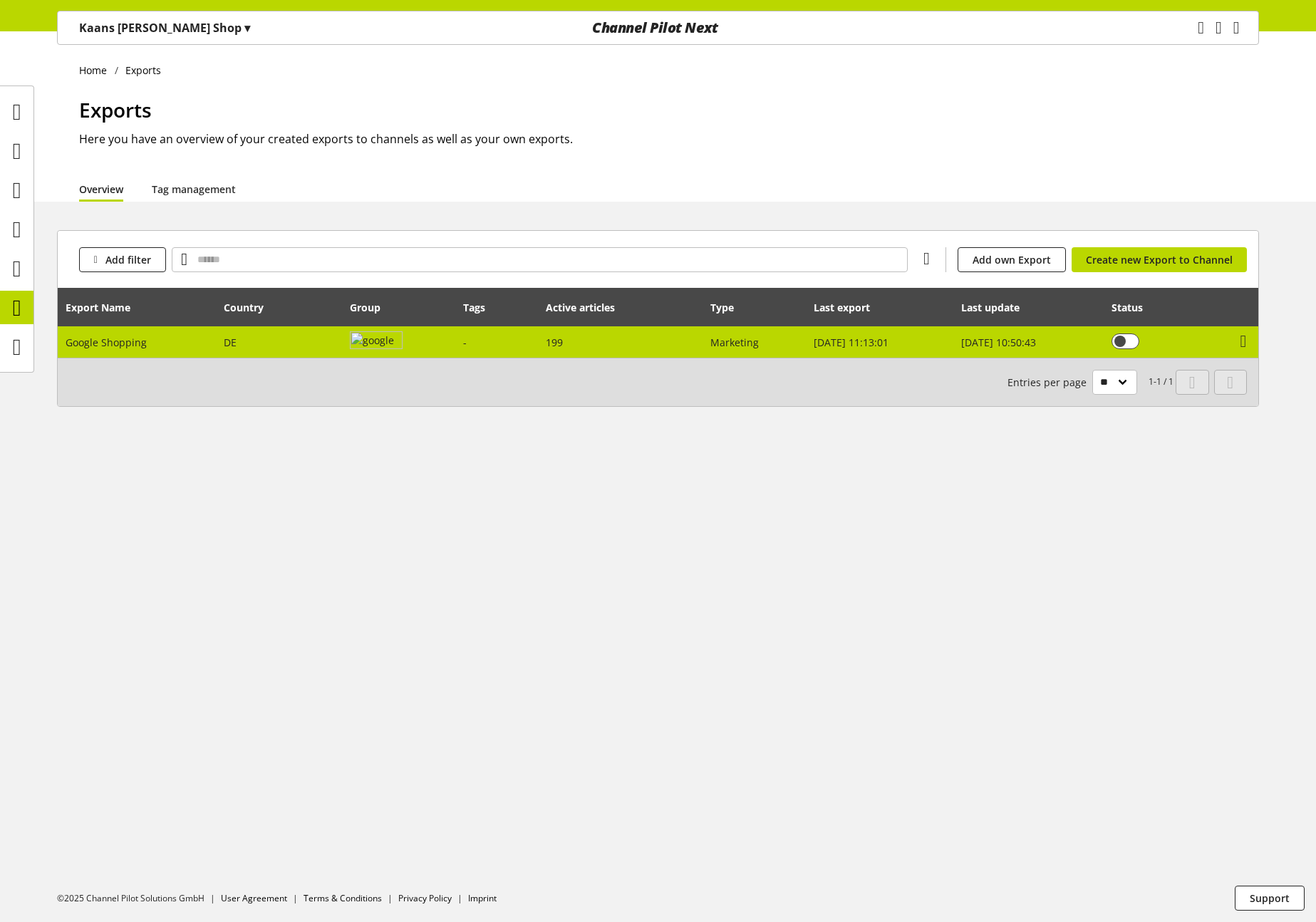
click at [527, 343] on td "-" at bounding box center [496, 342] width 83 height 31
select select "********"
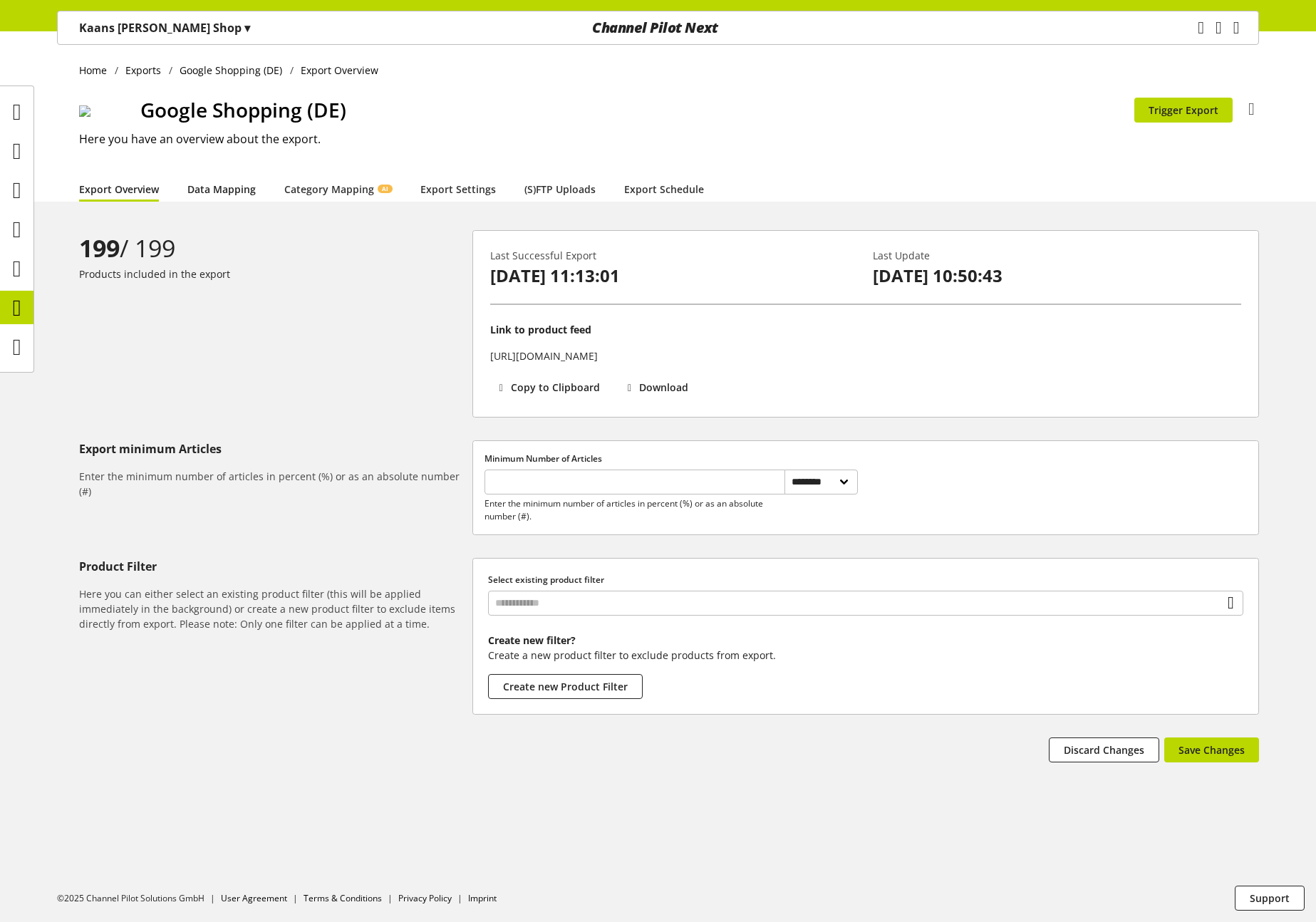
click at [232, 191] on link "Data Mapping" at bounding box center [221, 189] width 68 height 15
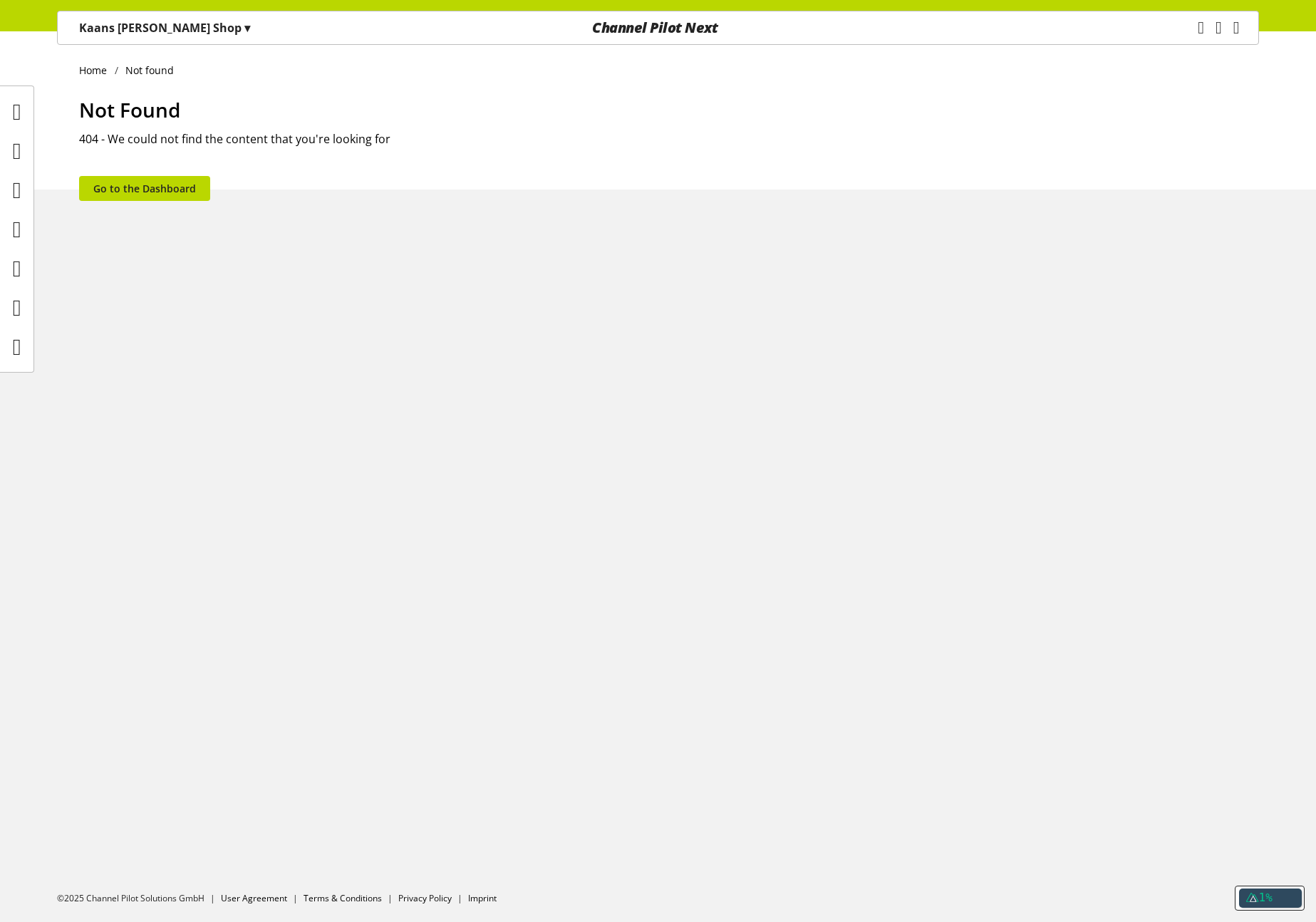
click at [11, 129] on img at bounding box center [5, 123] width 11 height 11
select select "********"
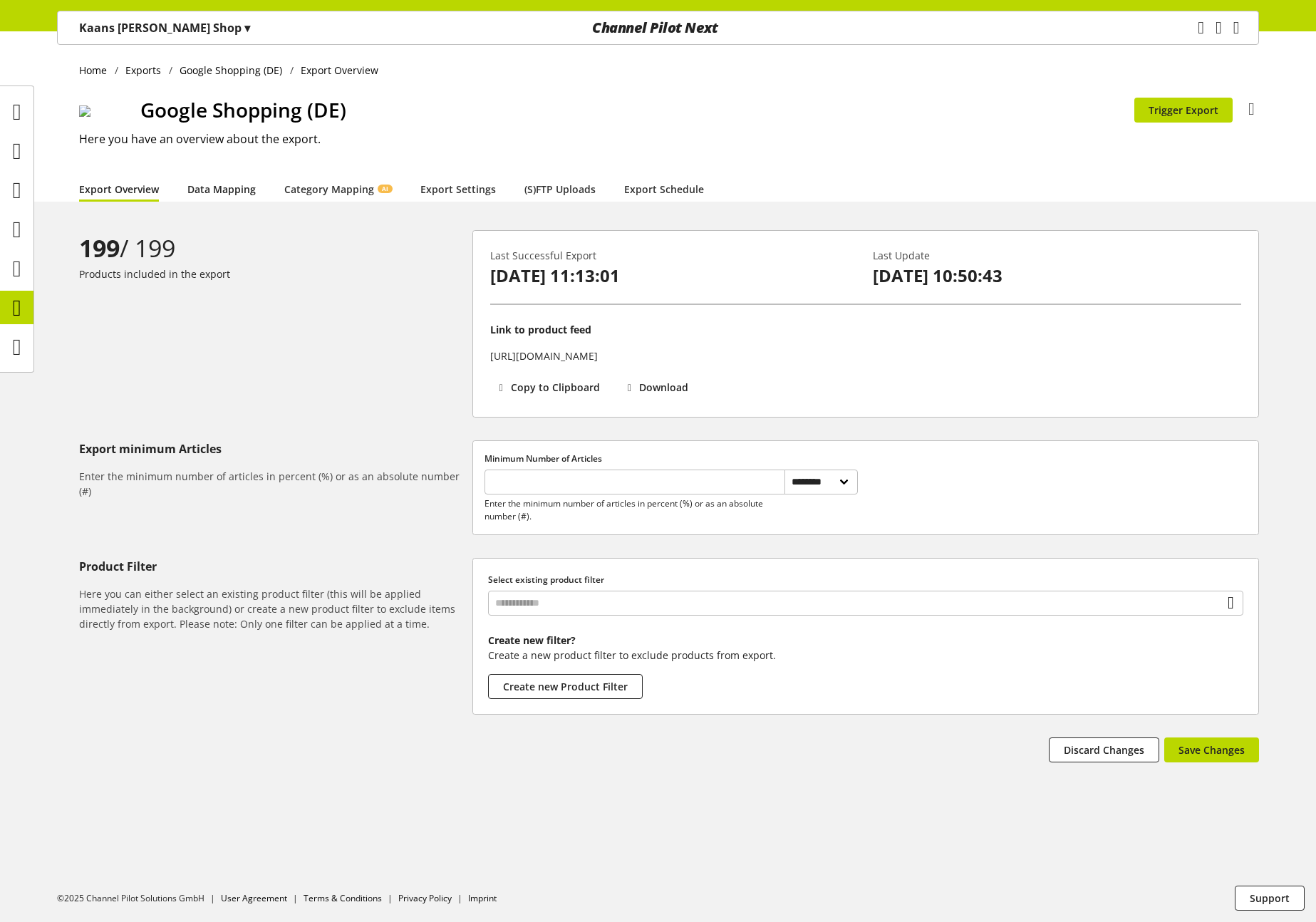
click at [236, 194] on link "Data Mapping" at bounding box center [221, 189] width 68 height 15
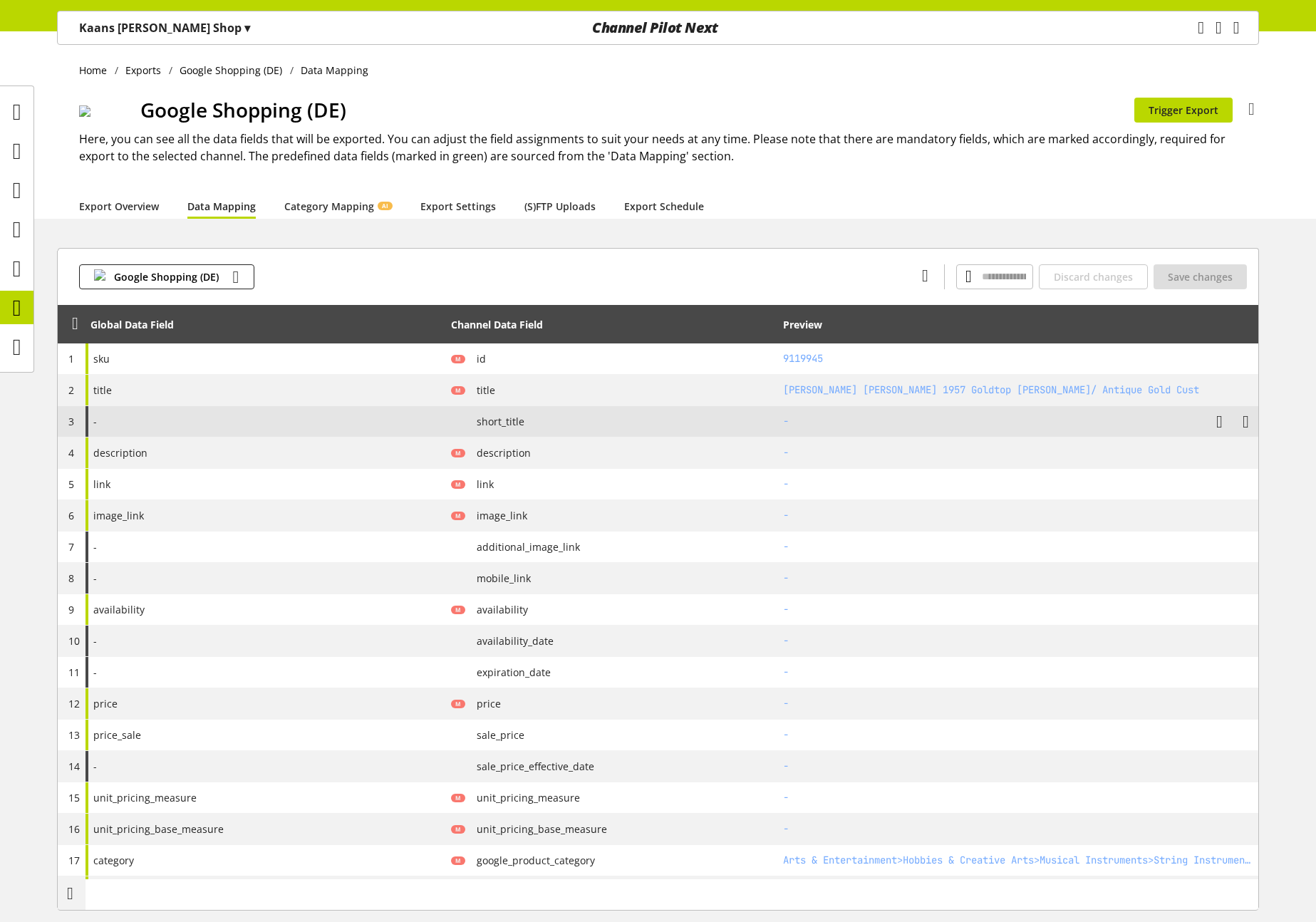
click at [270, 421] on div "-" at bounding box center [265, 421] width 360 height 31
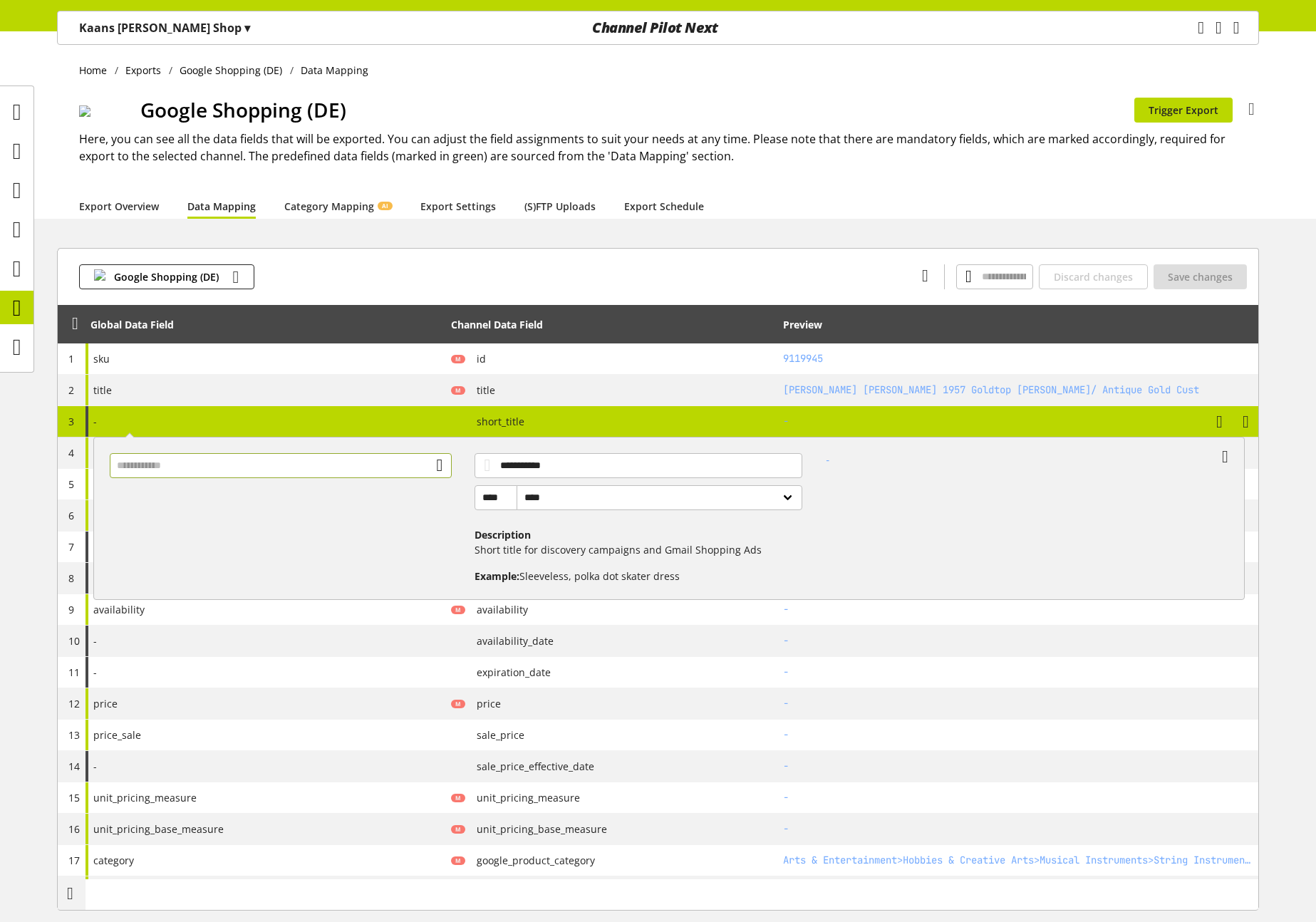
click at [353, 464] on input "text" at bounding box center [281, 465] width 343 height 25
click at [251, 465] on input "text" at bounding box center [281, 465] width 343 height 25
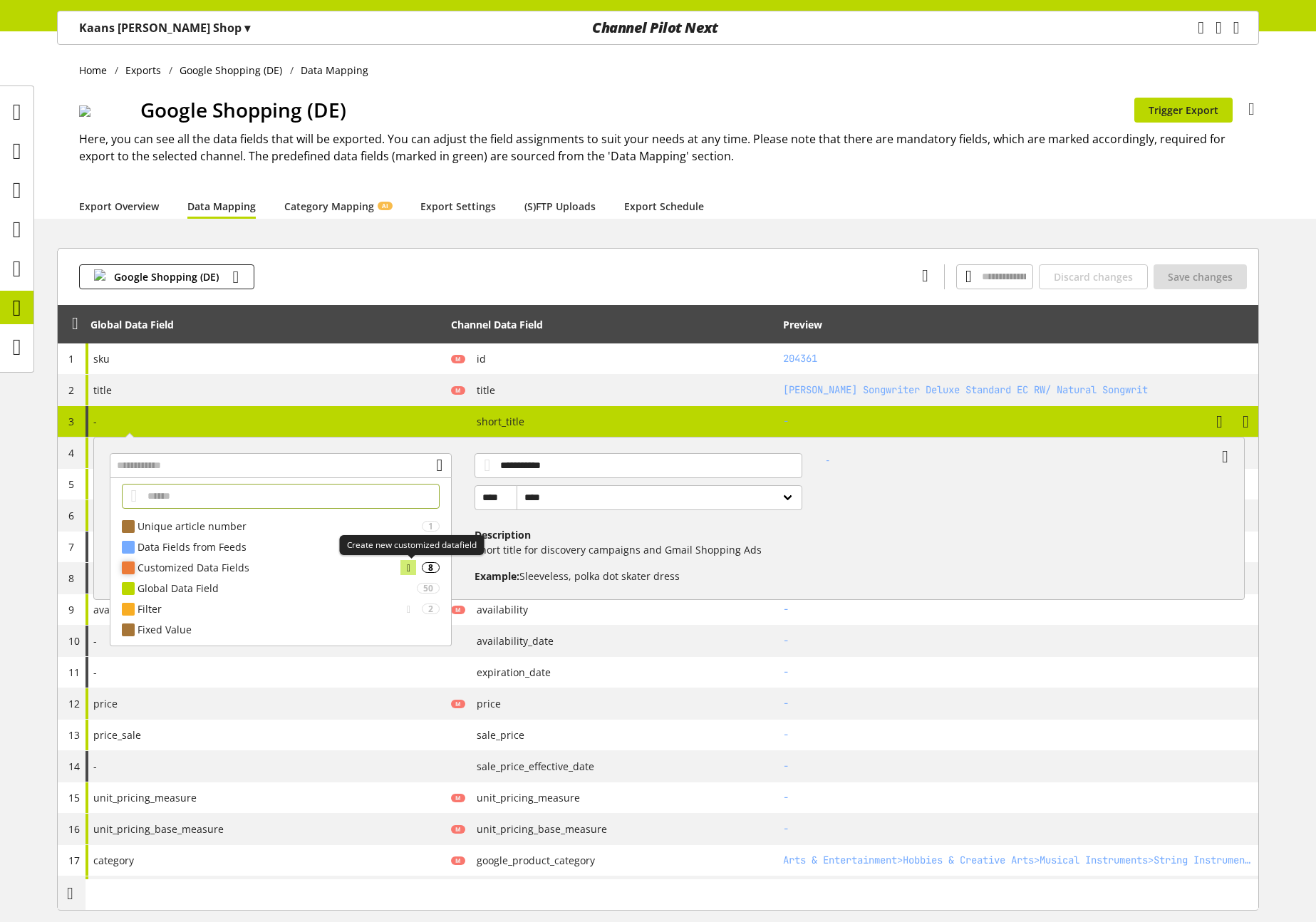
click at [402, 569] on div at bounding box center [409, 567] width 16 height 15
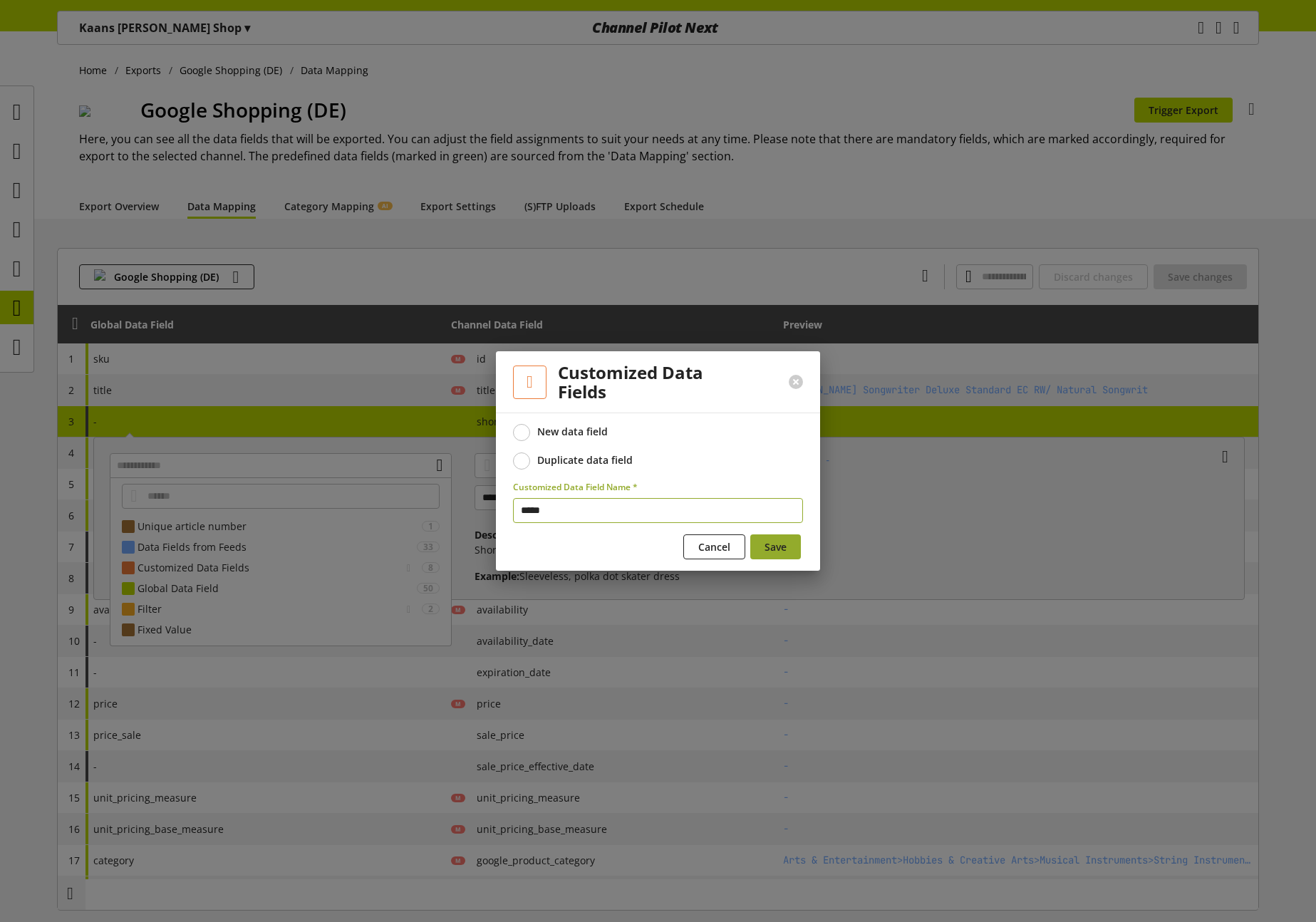
type input "*****"
click at [770, 546] on span "Save" at bounding box center [776, 546] width 22 height 15
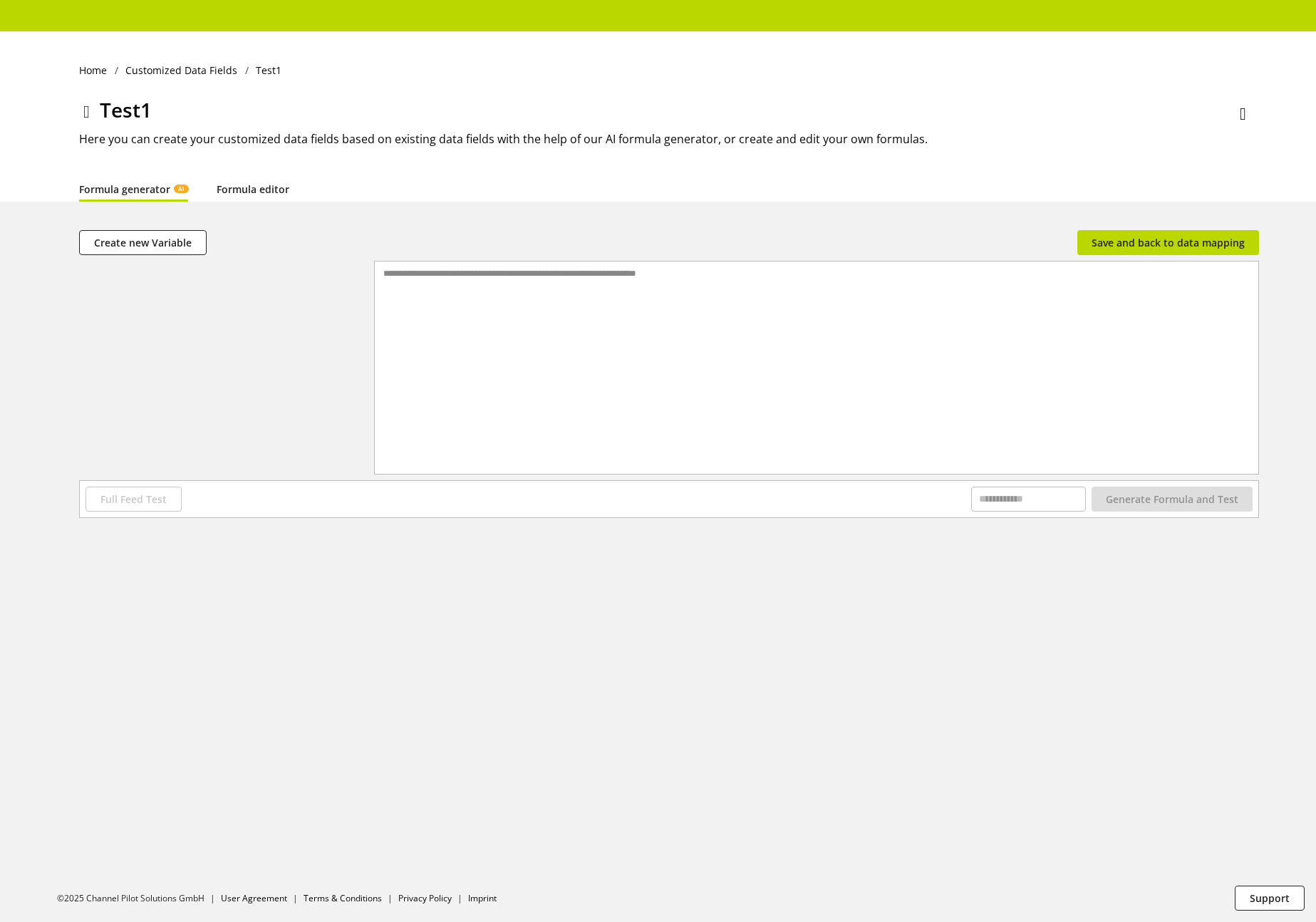
click at [274, 184] on link "Formula editor" at bounding box center [253, 189] width 72 height 15
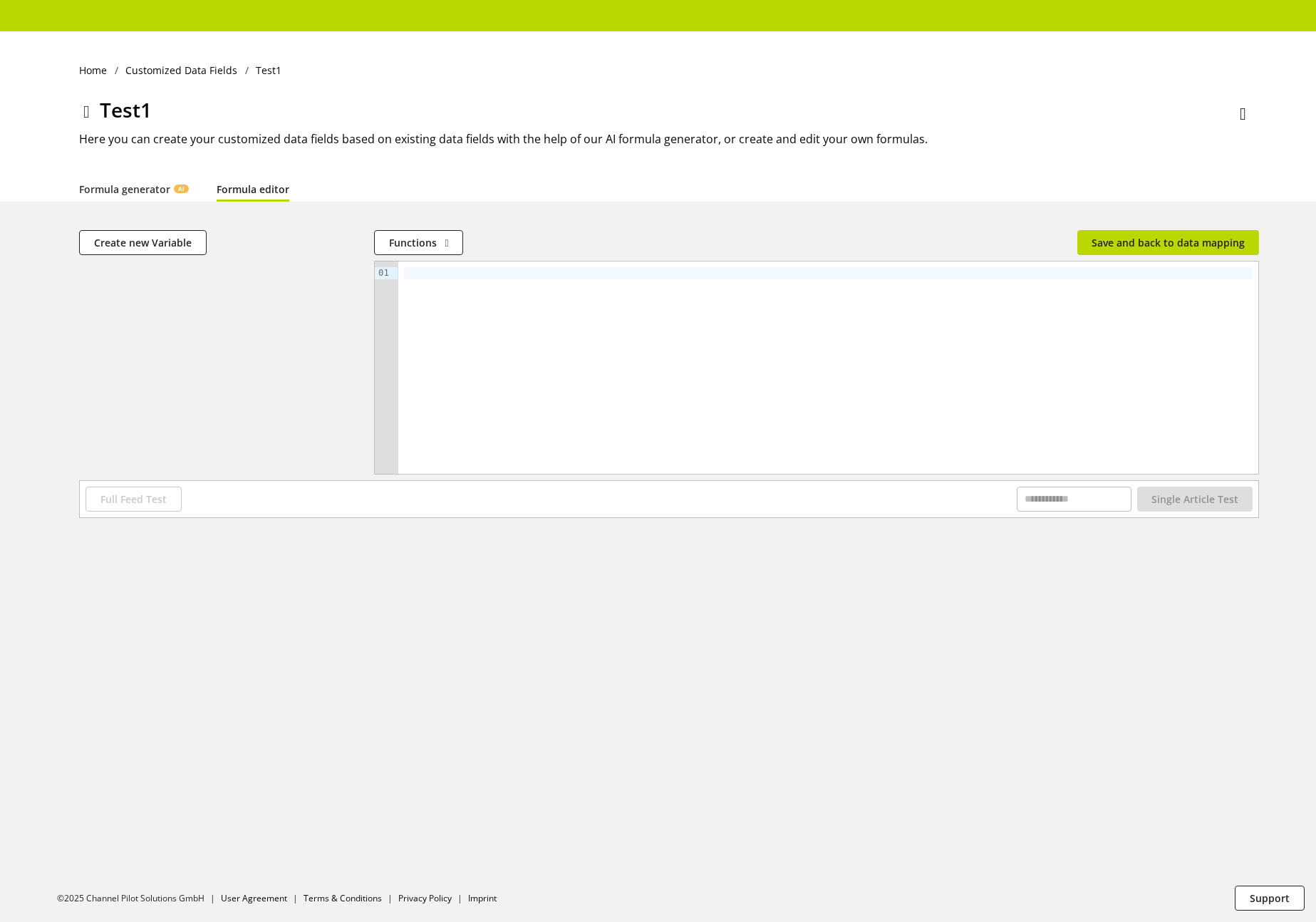
click at [581, 341] on div at bounding box center [828, 367] width 860 height 212
click at [1179, 238] on span "Save and back to data mapping" at bounding box center [1168, 242] width 153 height 15
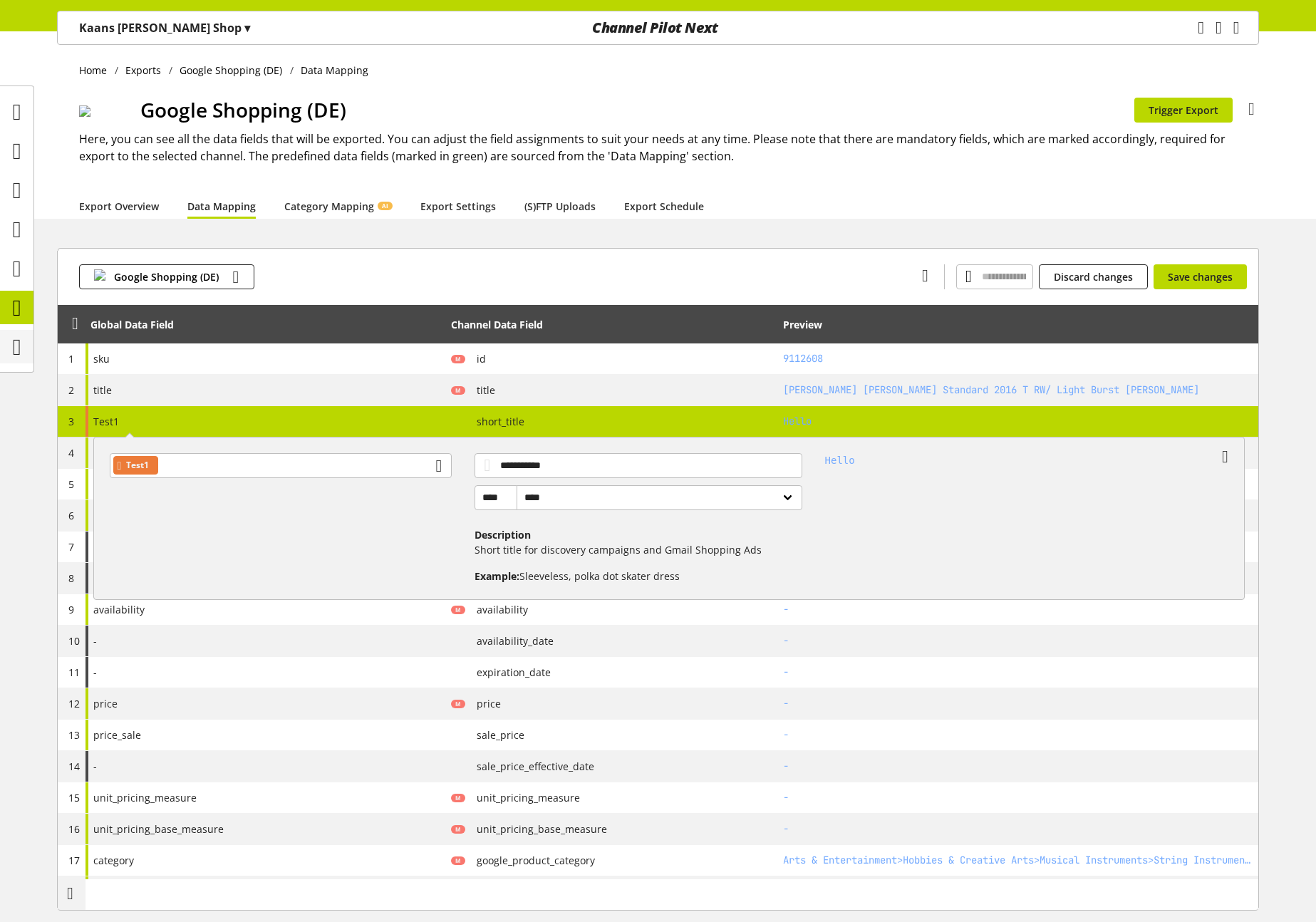
click at [16, 338] on icon at bounding box center [17, 346] width 9 height 28
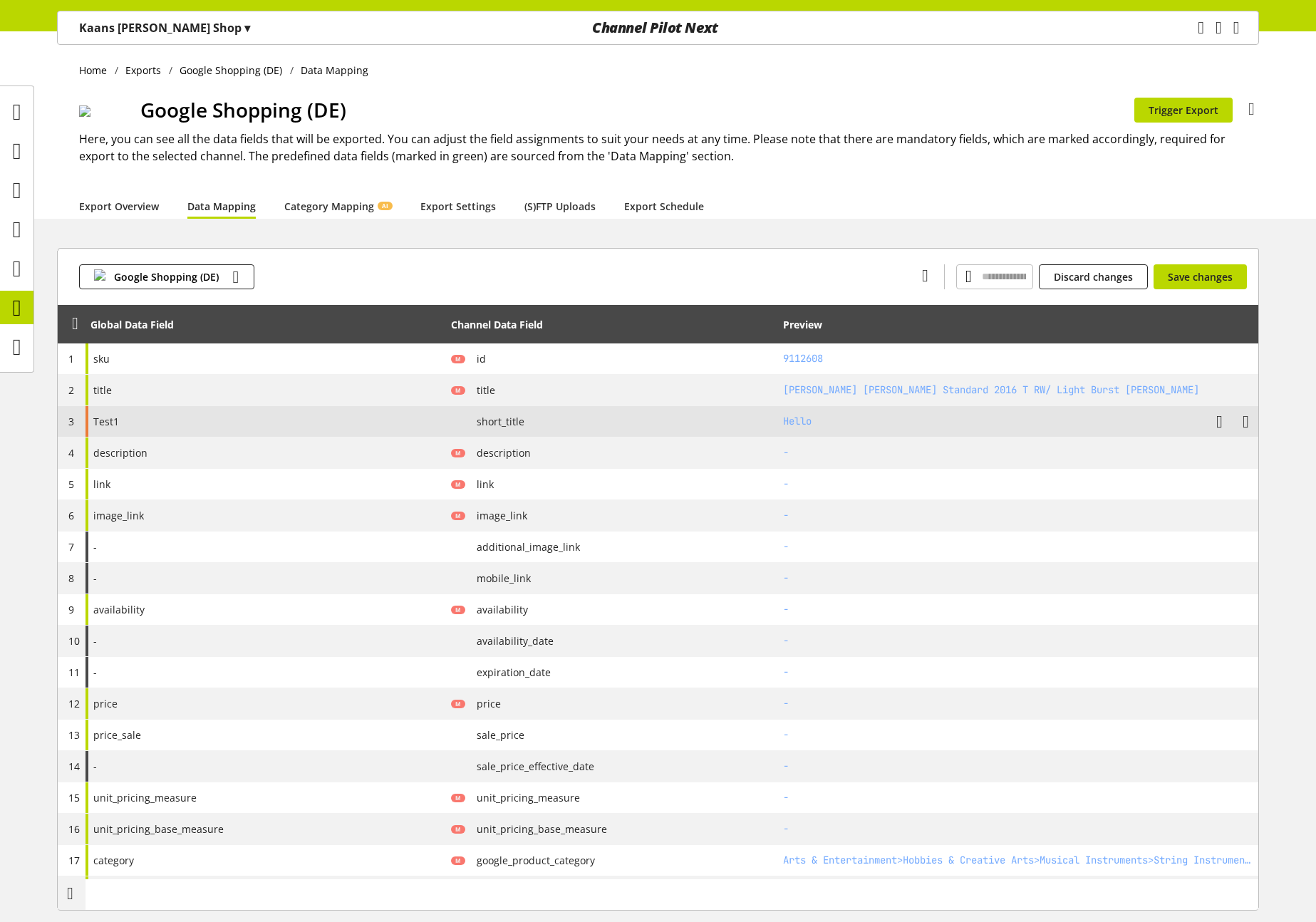
click at [355, 429] on div "Test1" at bounding box center [265, 421] width 360 height 31
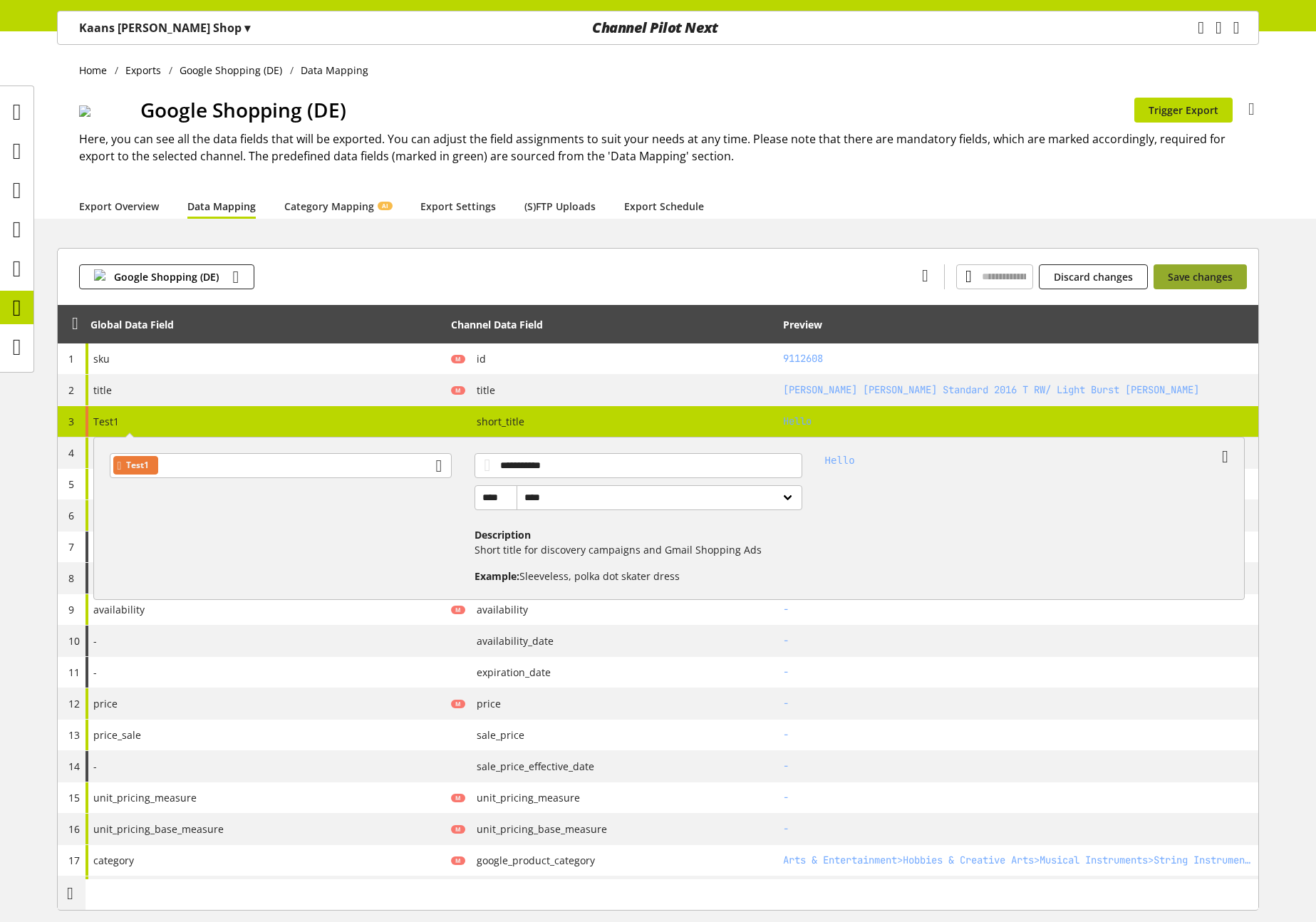
click at [1197, 277] on span "Save changes" at bounding box center [1200, 276] width 65 height 15
click at [22, 348] on icon at bounding box center [17, 346] width 9 height 28
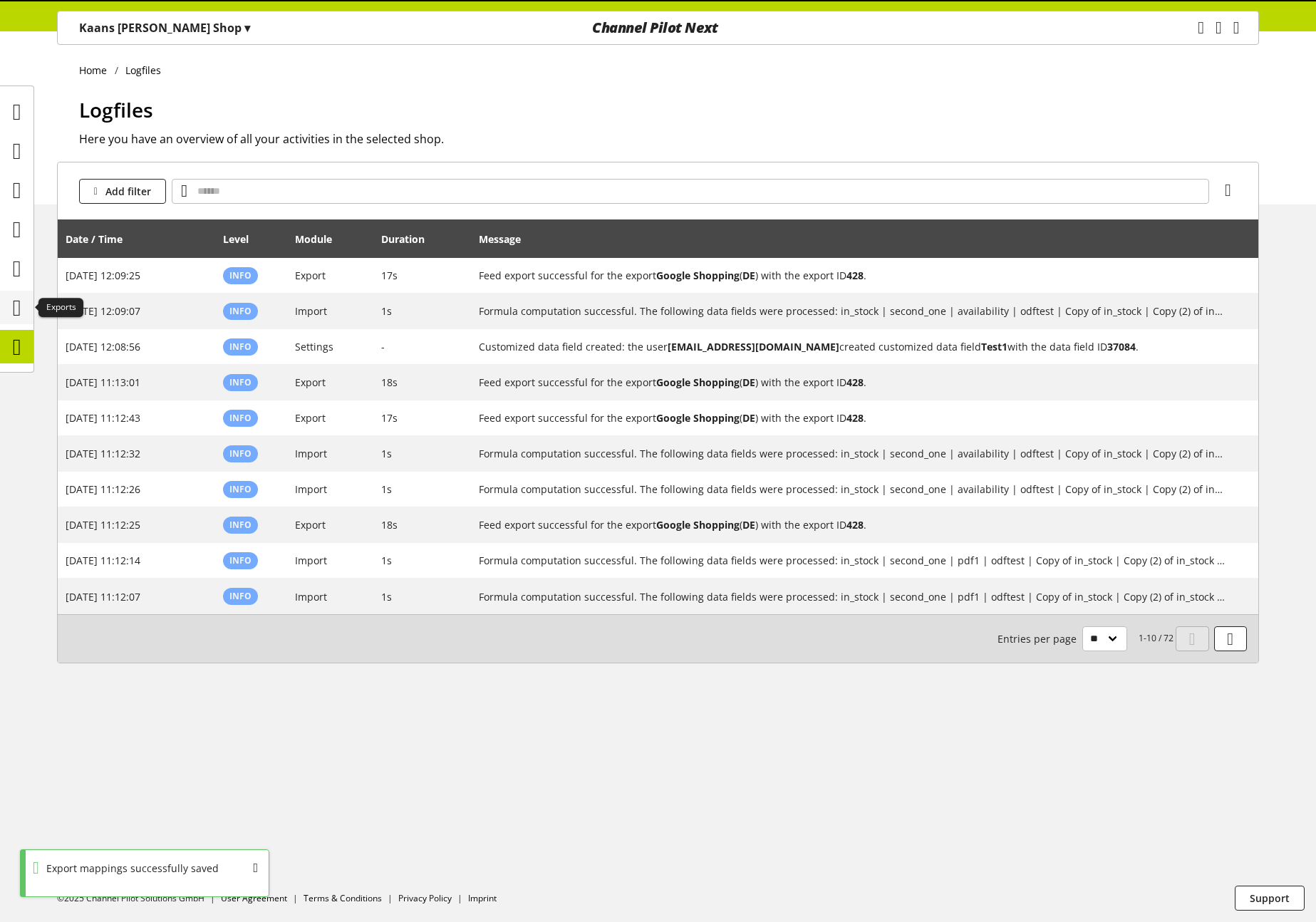
click at [22, 308] on icon at bounding box center [17, 308] width 9 height 28
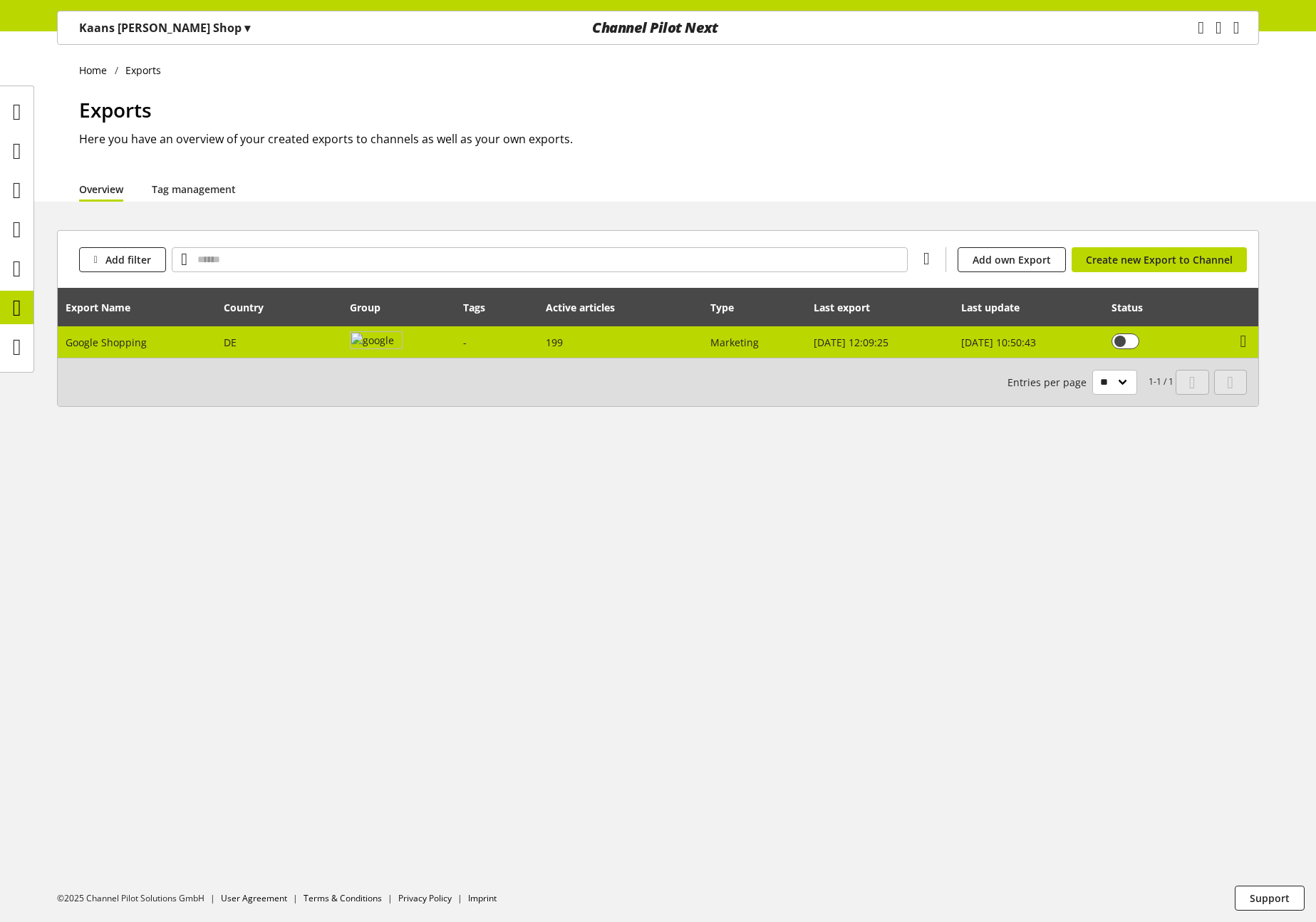
click at [224, 345] on span "DE" at bounding box center [230, 342] width 13 height 14
select select "********"
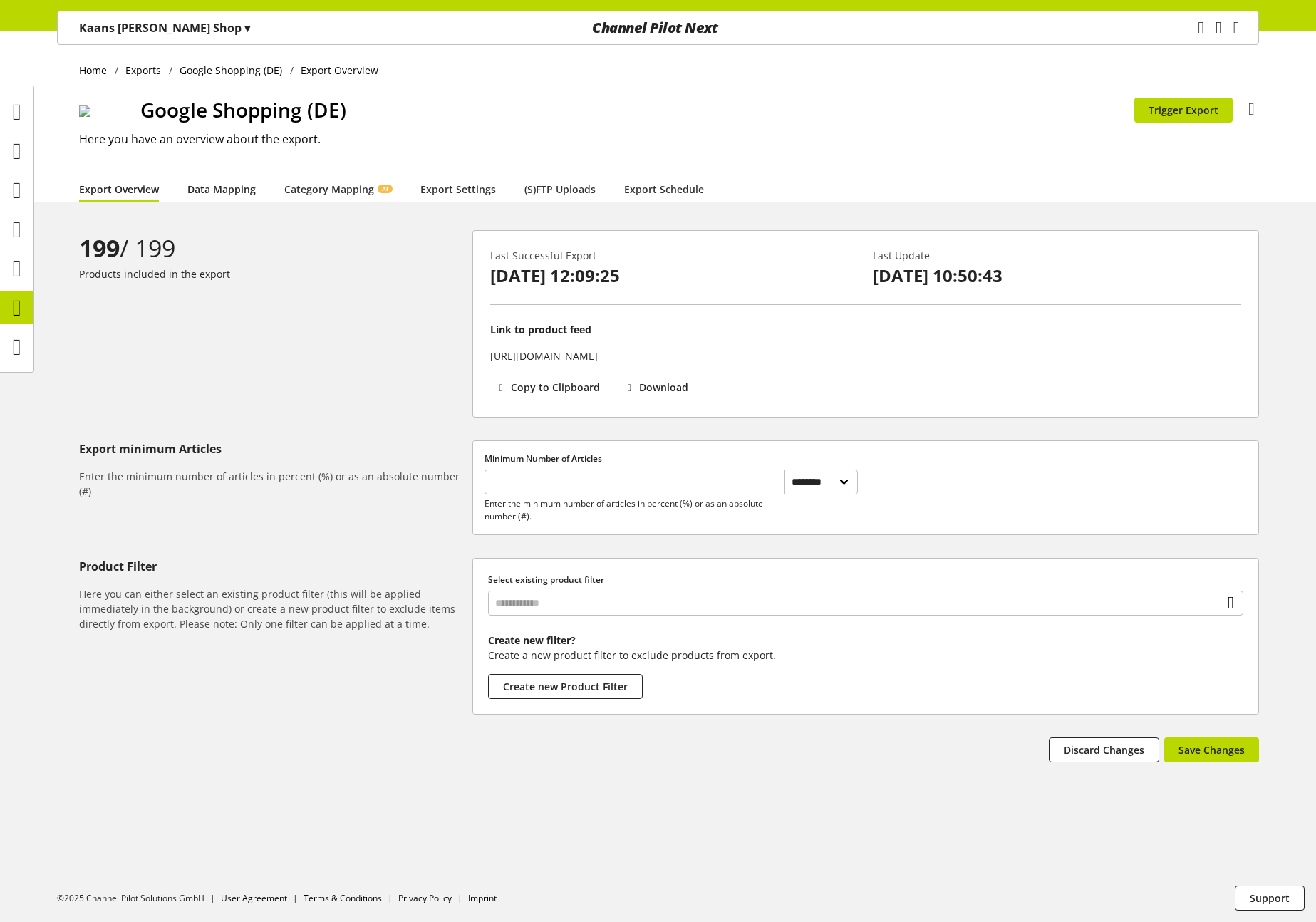
click at [221, 196] on link "Data Mapping" at bounding box center [221, 189] width 68 height 15
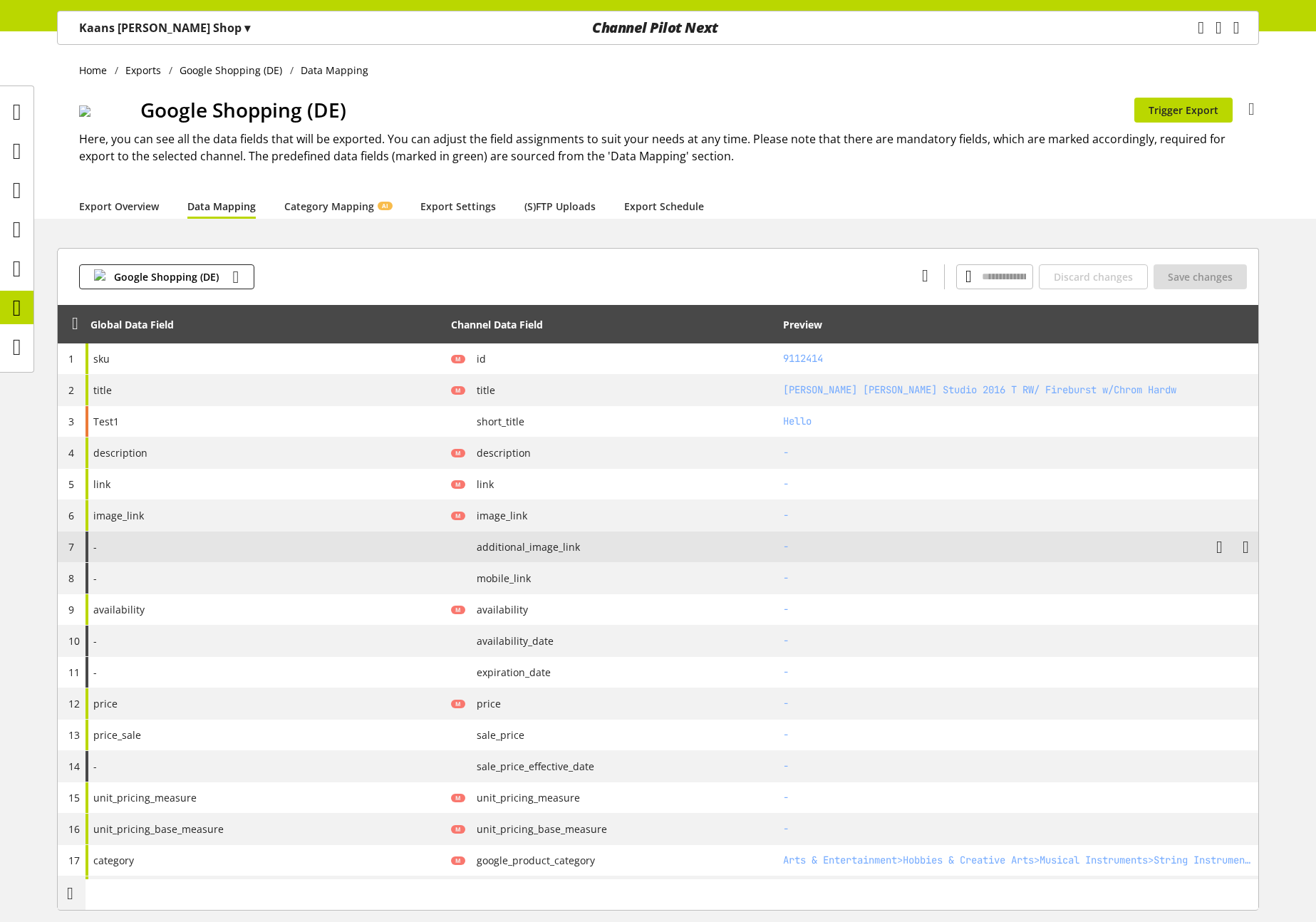
click at [327, 551] on div "-" at bounding box center [265, 547] width 360 height 31
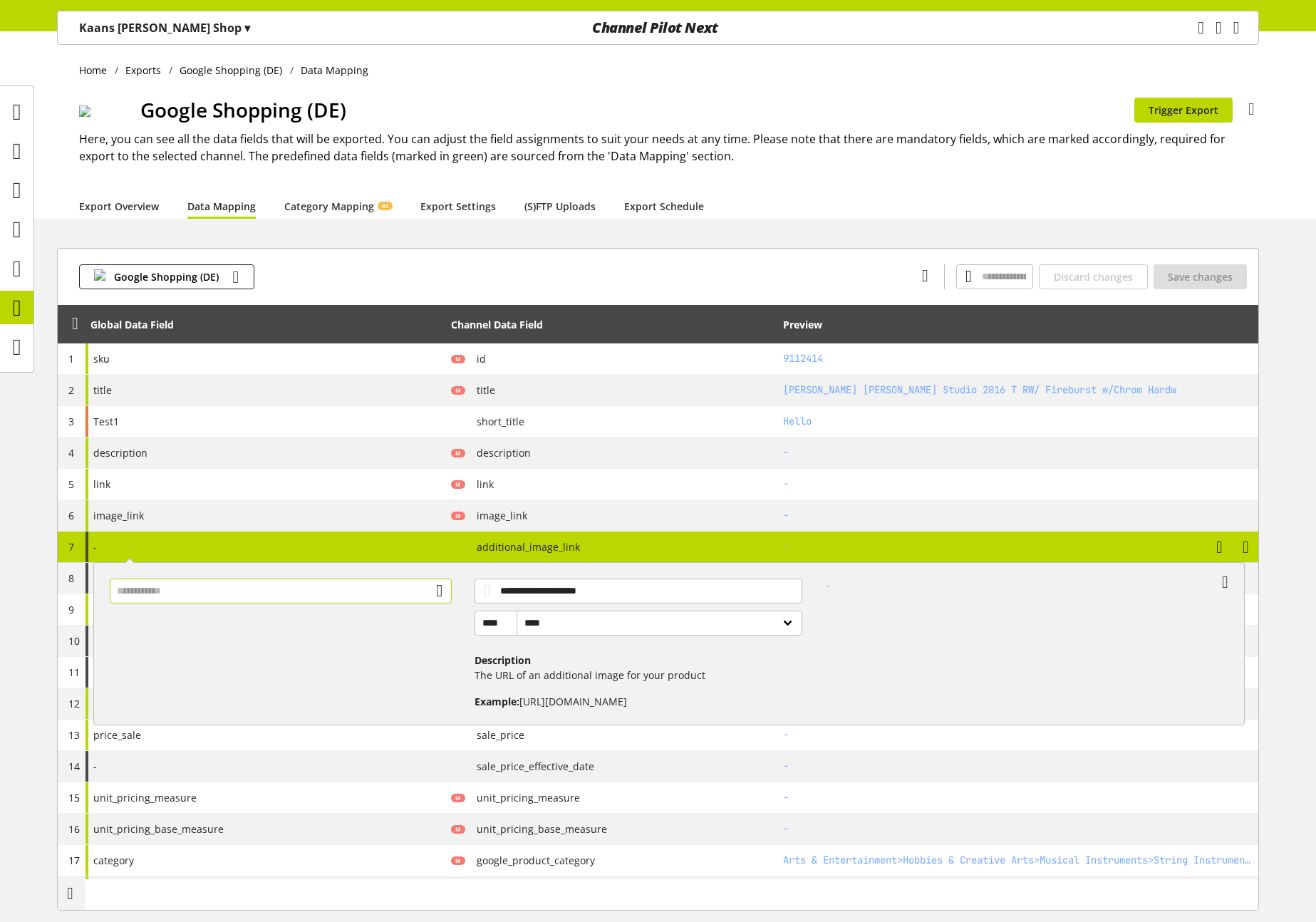
click at [296, 587] on input "text" at bounding box center [281, 590] width 343 height 25
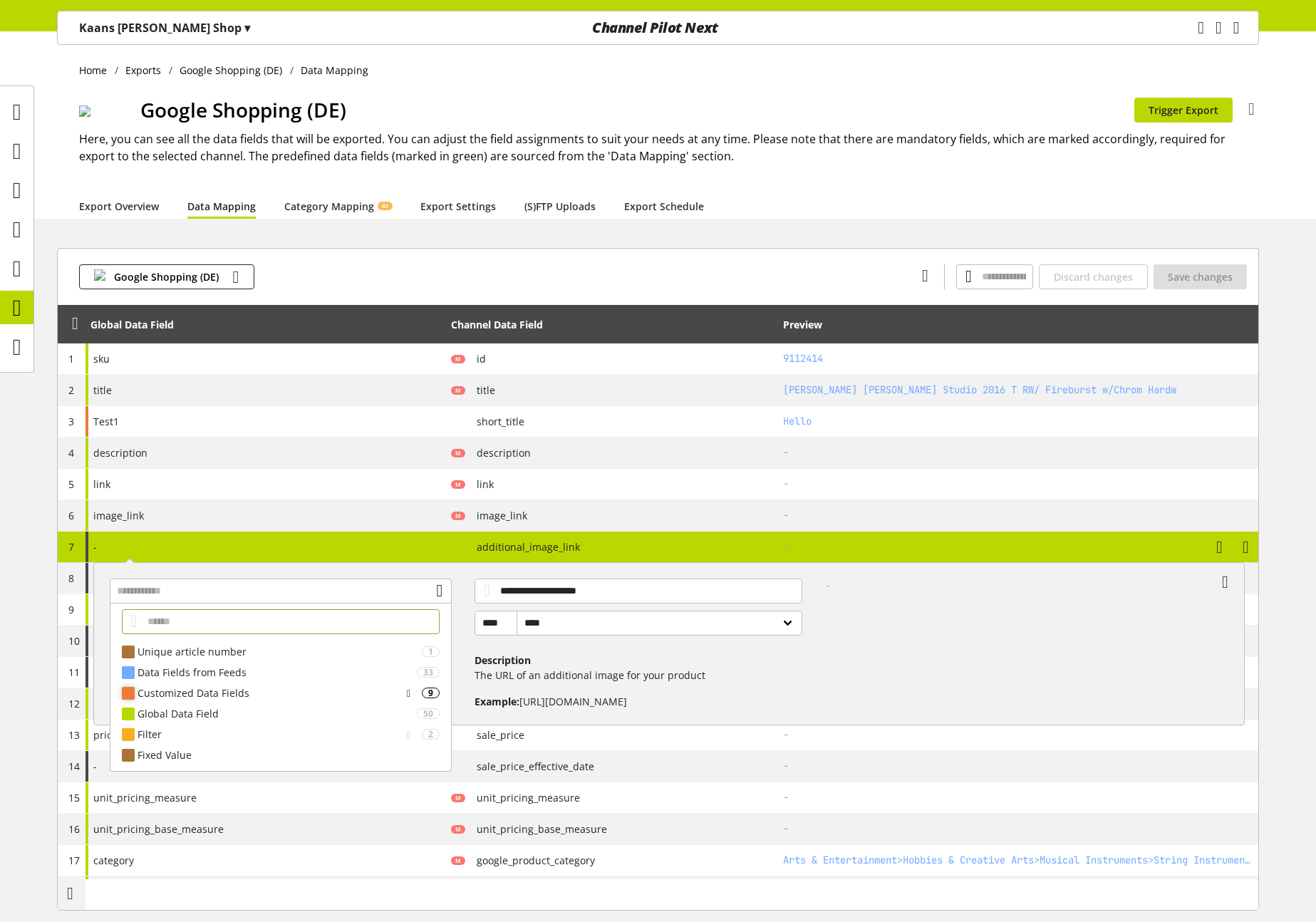
click at [233, 693] on div "Customized Data Fields" at bounding box center [270, 692] width 264 height 15
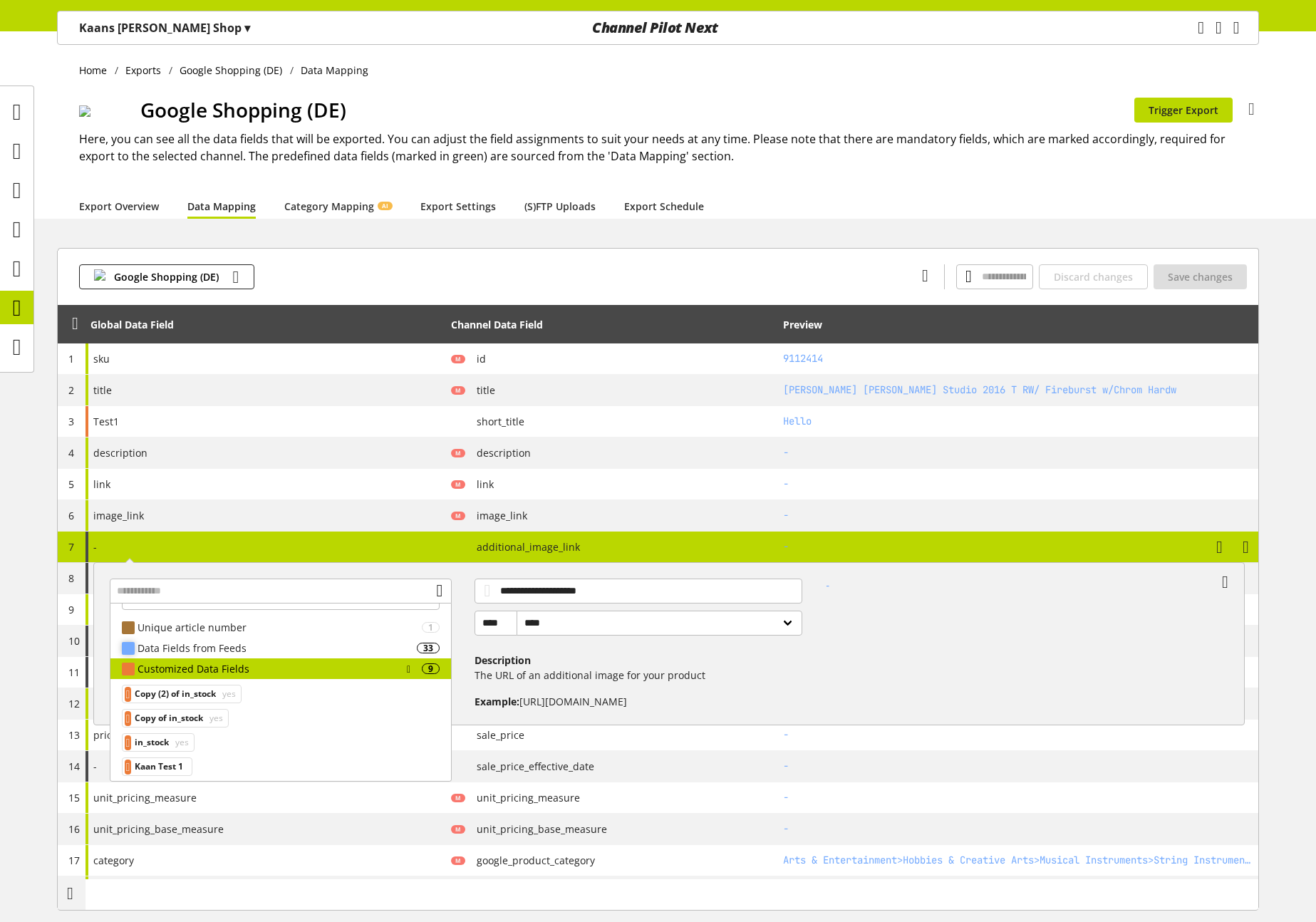
scroll to position [18, 0]
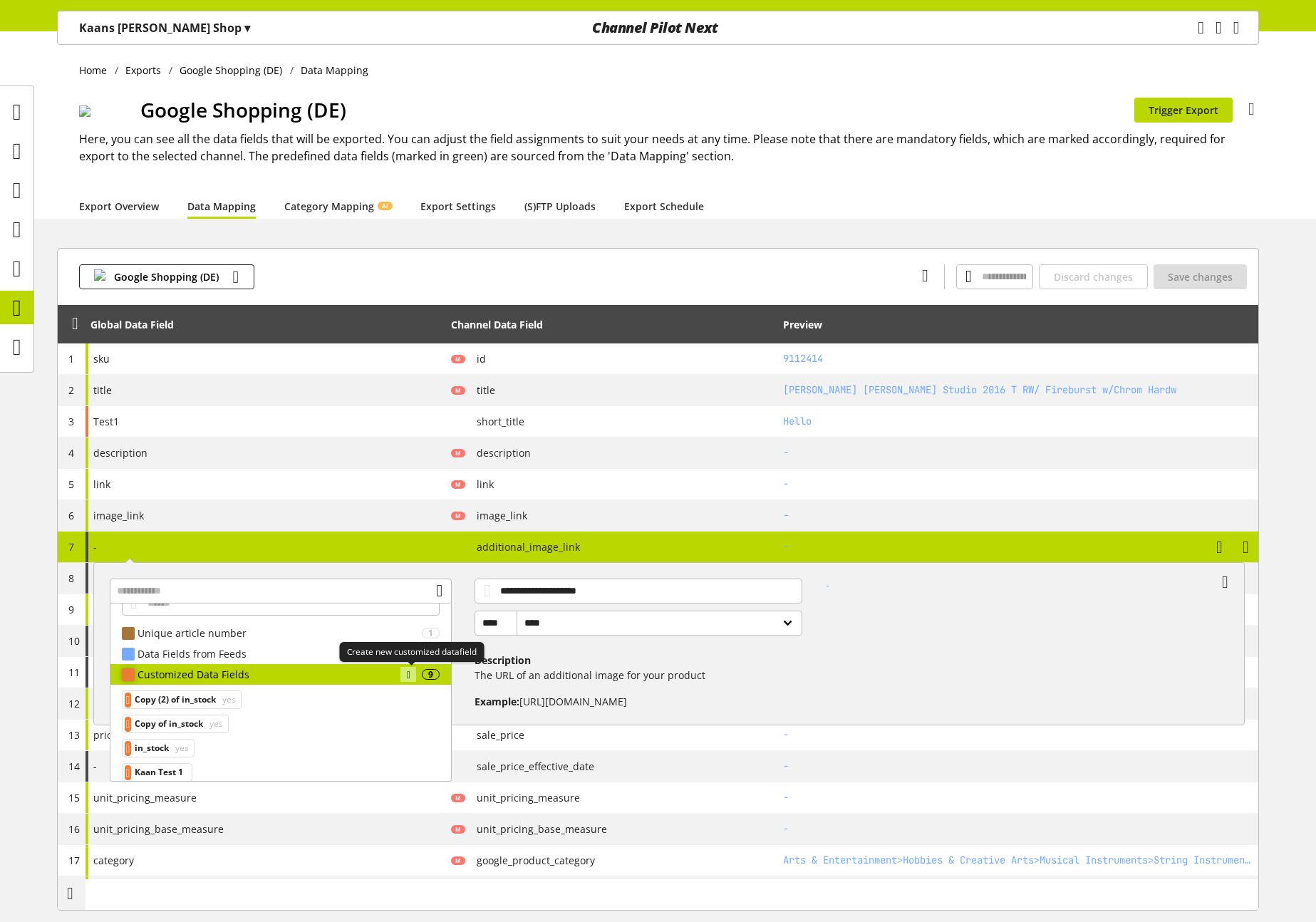
click at [410, 672] on icon at bounding box center [409, 675] width 3 height 16
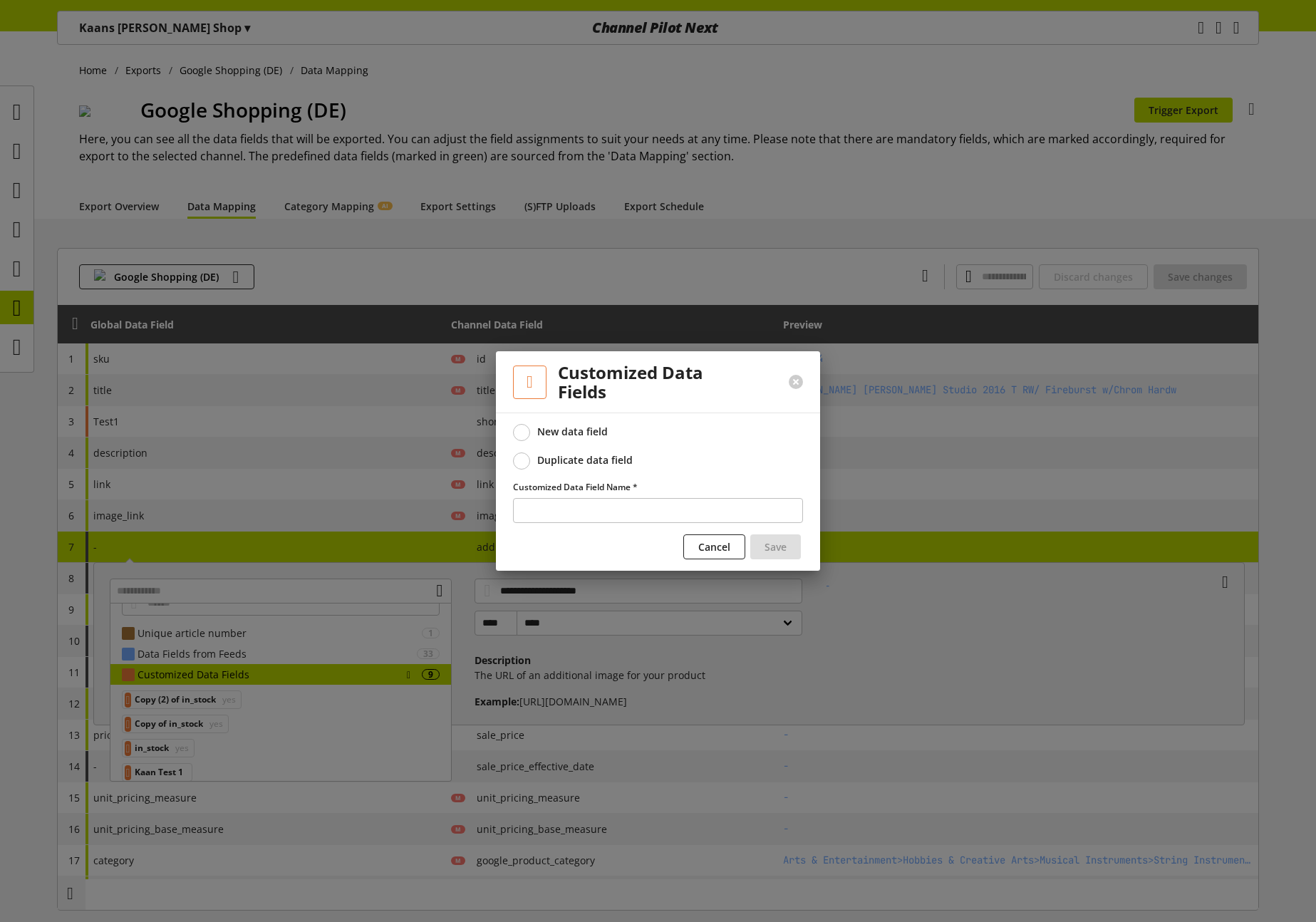
click at [571, 461] on div "Duplicate data field" at bounding box center [584, 459] width 96 height 13
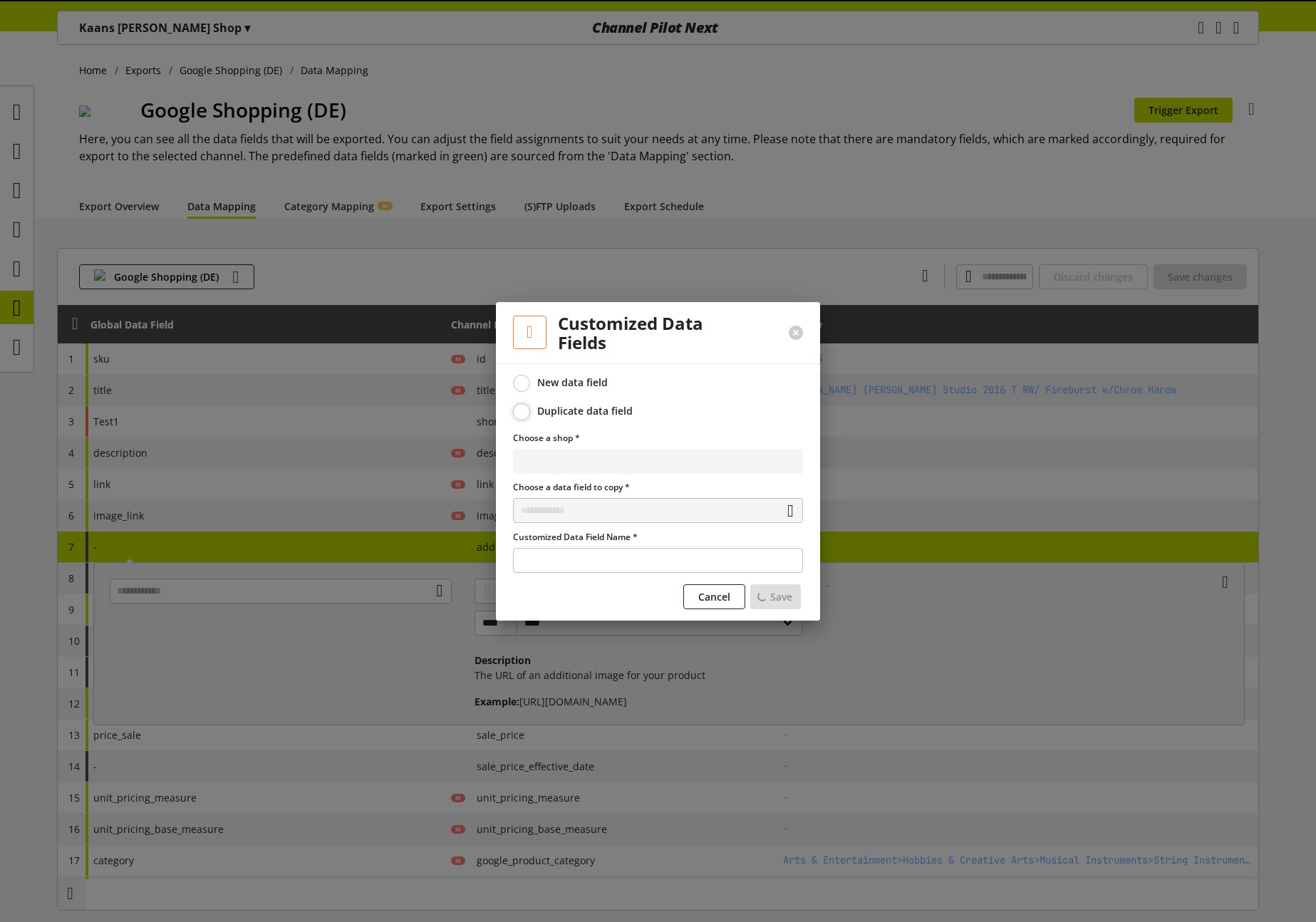
select select "**********"
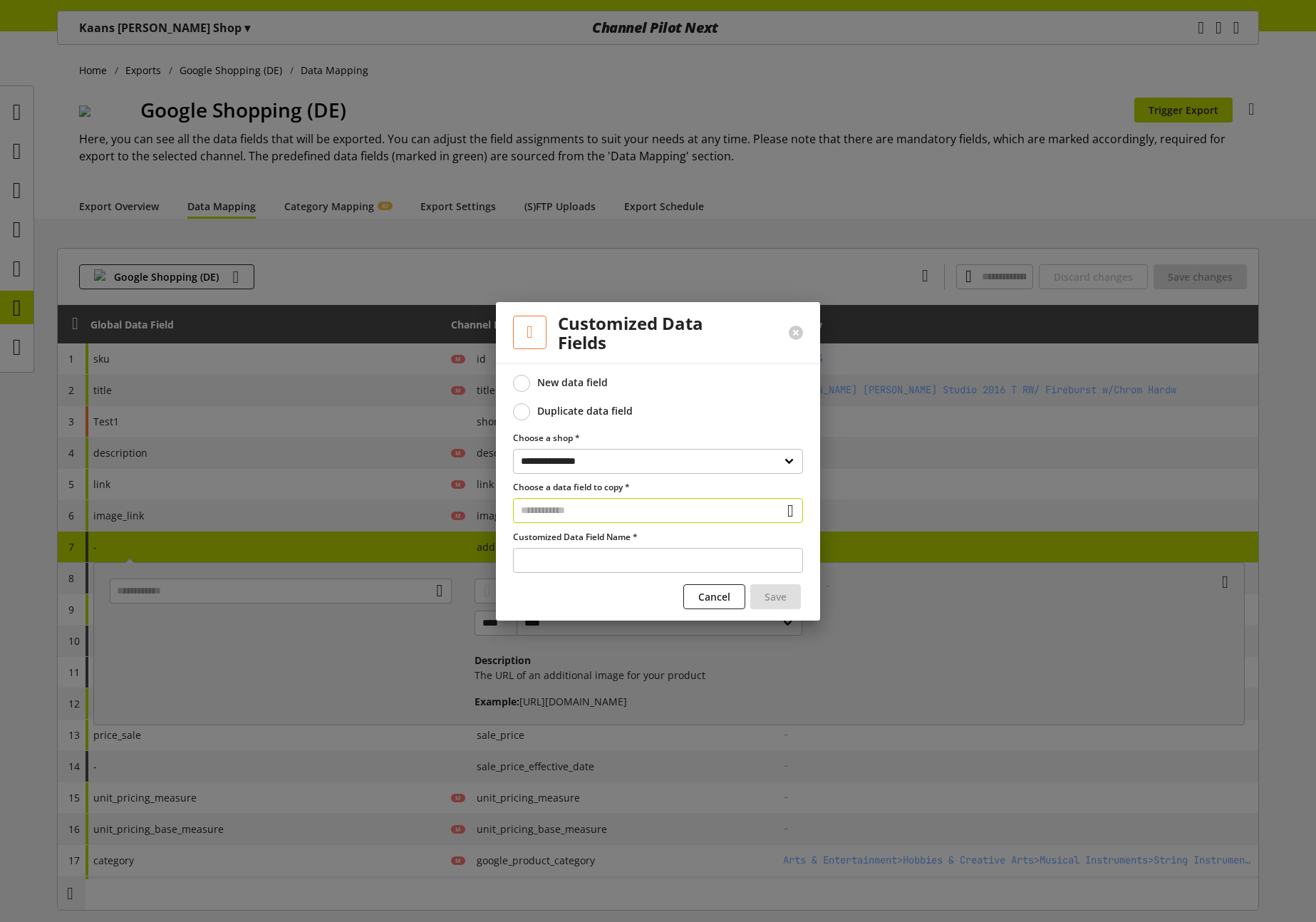
click at [564, 512] on input "text" at bounding box center [658, 510] width 290 height 25
click at [802, 330] on button at bounding box center [795, 333] width 15 height 15
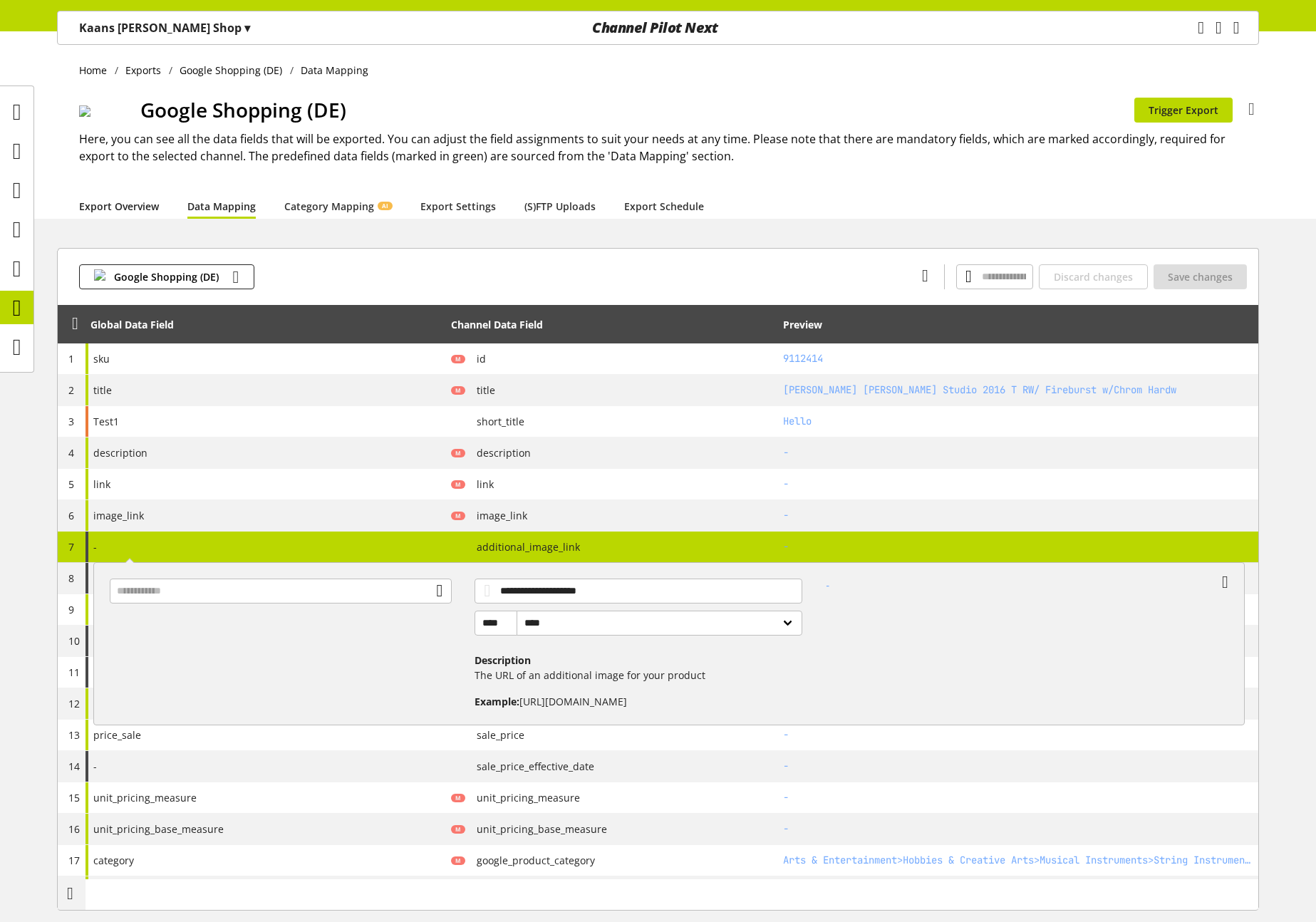
click at [128, 199] on link "Export Overview" at bounding box center [119, 206] width 80 height 15
select select "********"
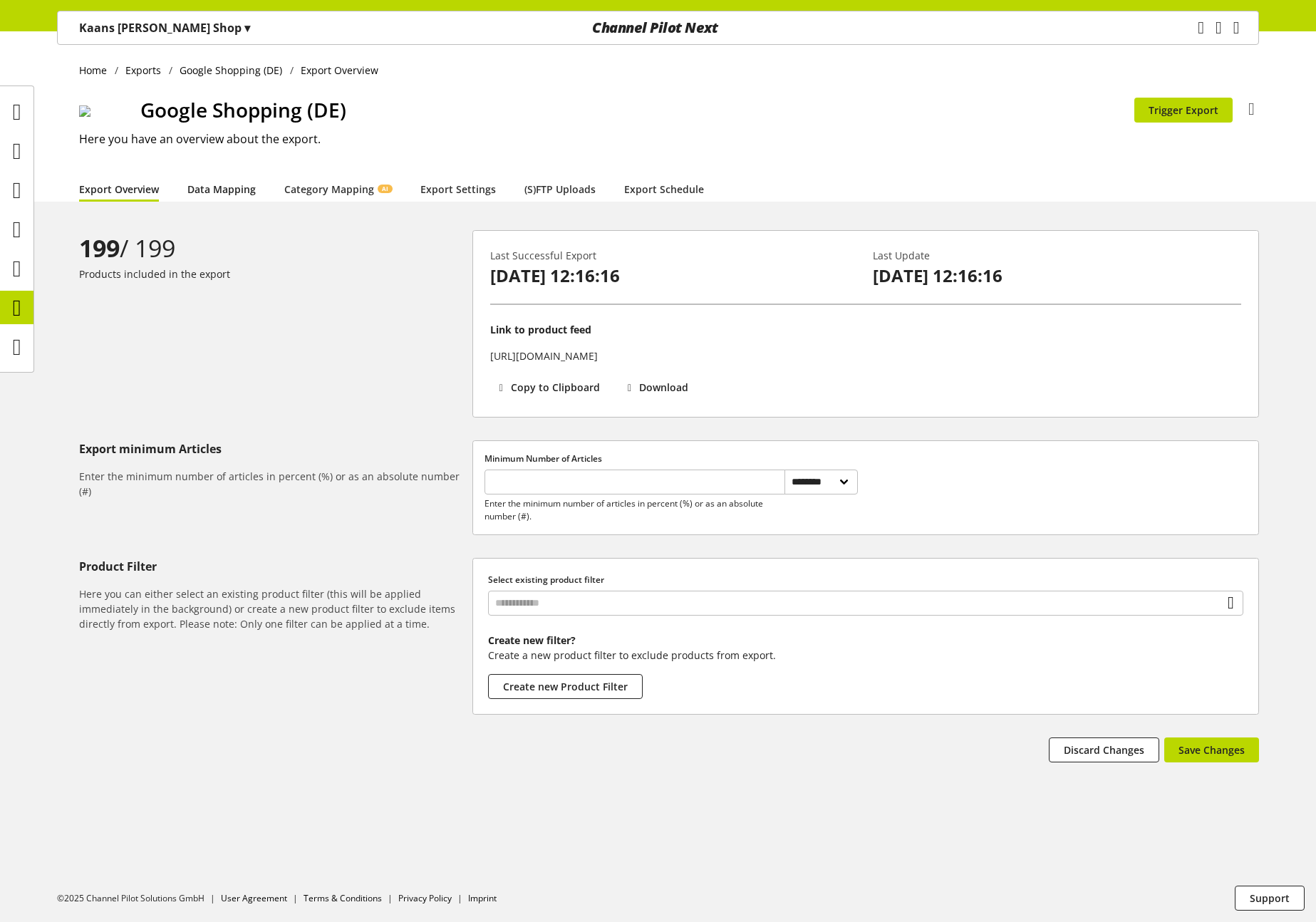
click at [207, 196] on link "Data Mapping" at bounding box center [221, 189] width 68 height 15
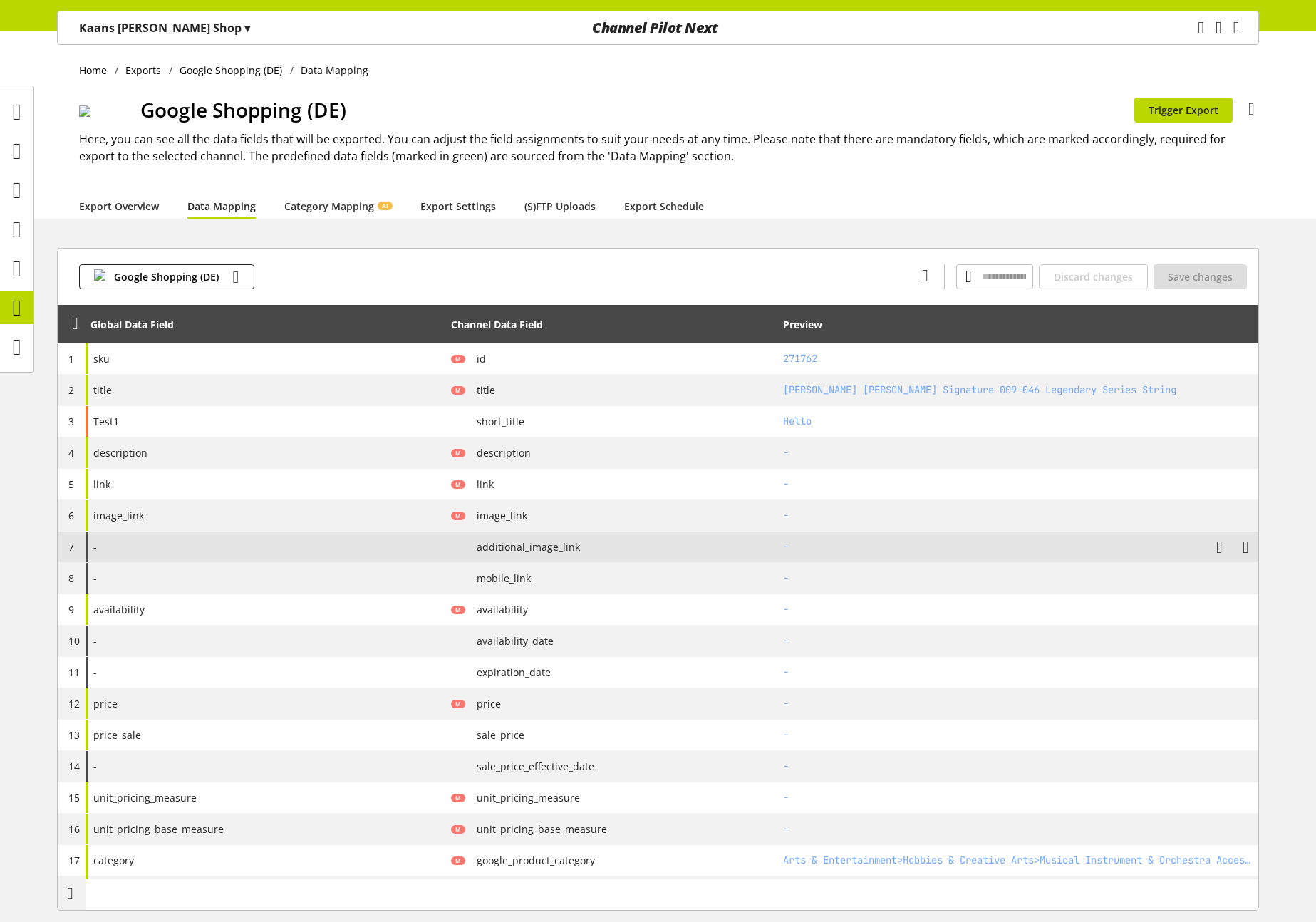
click at [208, 547] on div "-" at bounding box center [265, 547] width 360 height 31
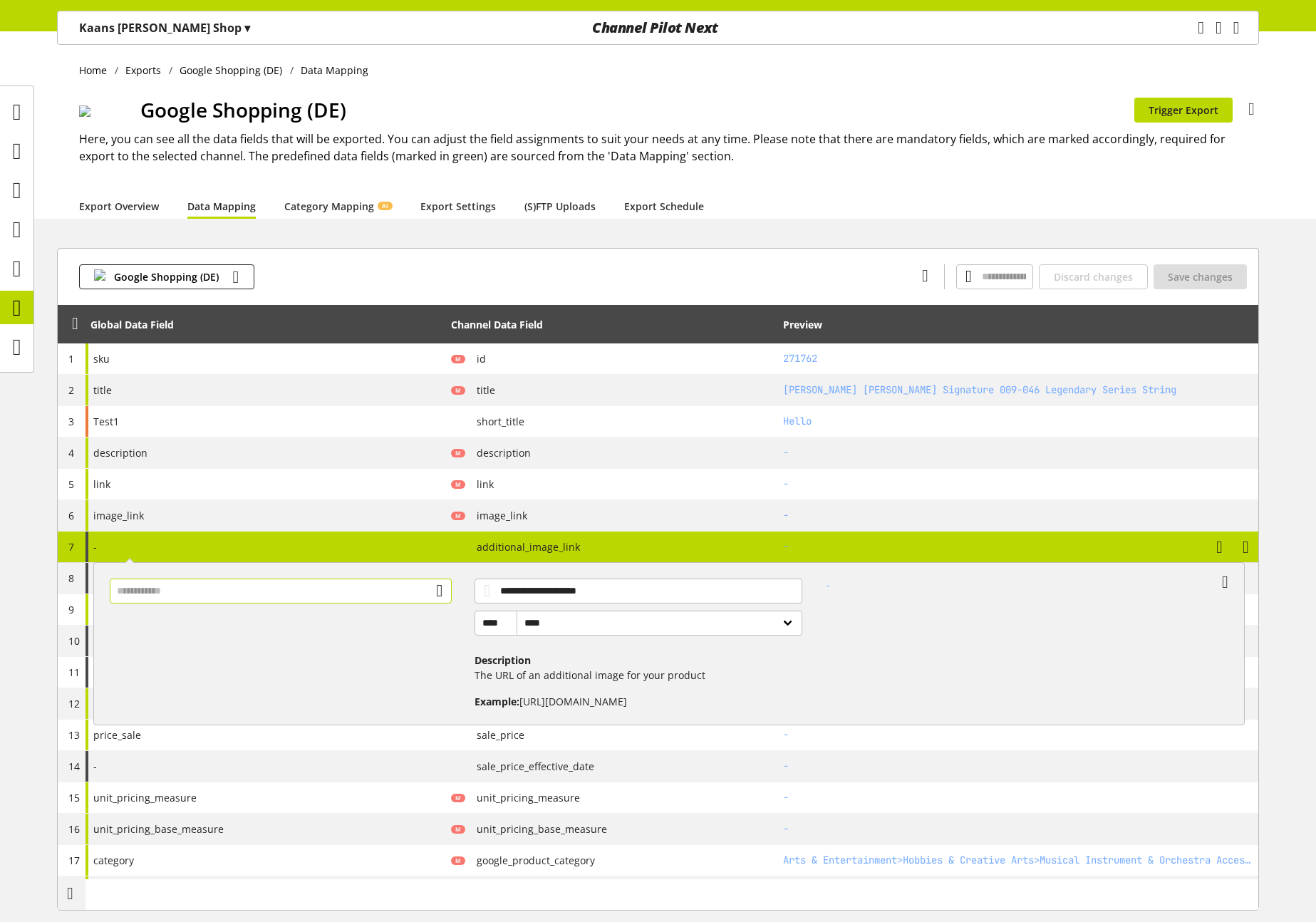
click at [387, 593] on input "text" at bounding box center [281, 590] width 343 height 25
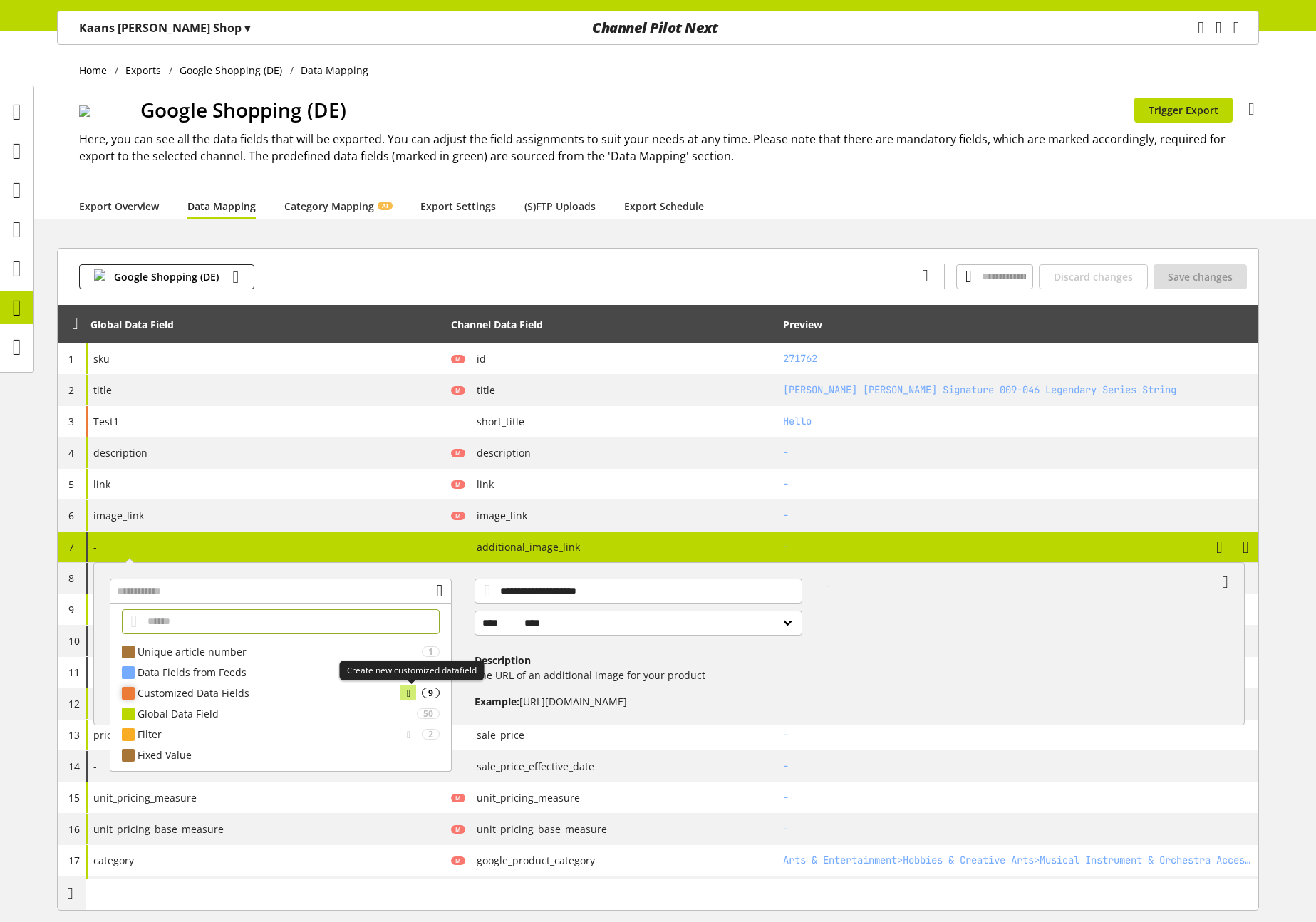
click at [407, 688] on icon at bounding box center [409, 693] width 3 height 16
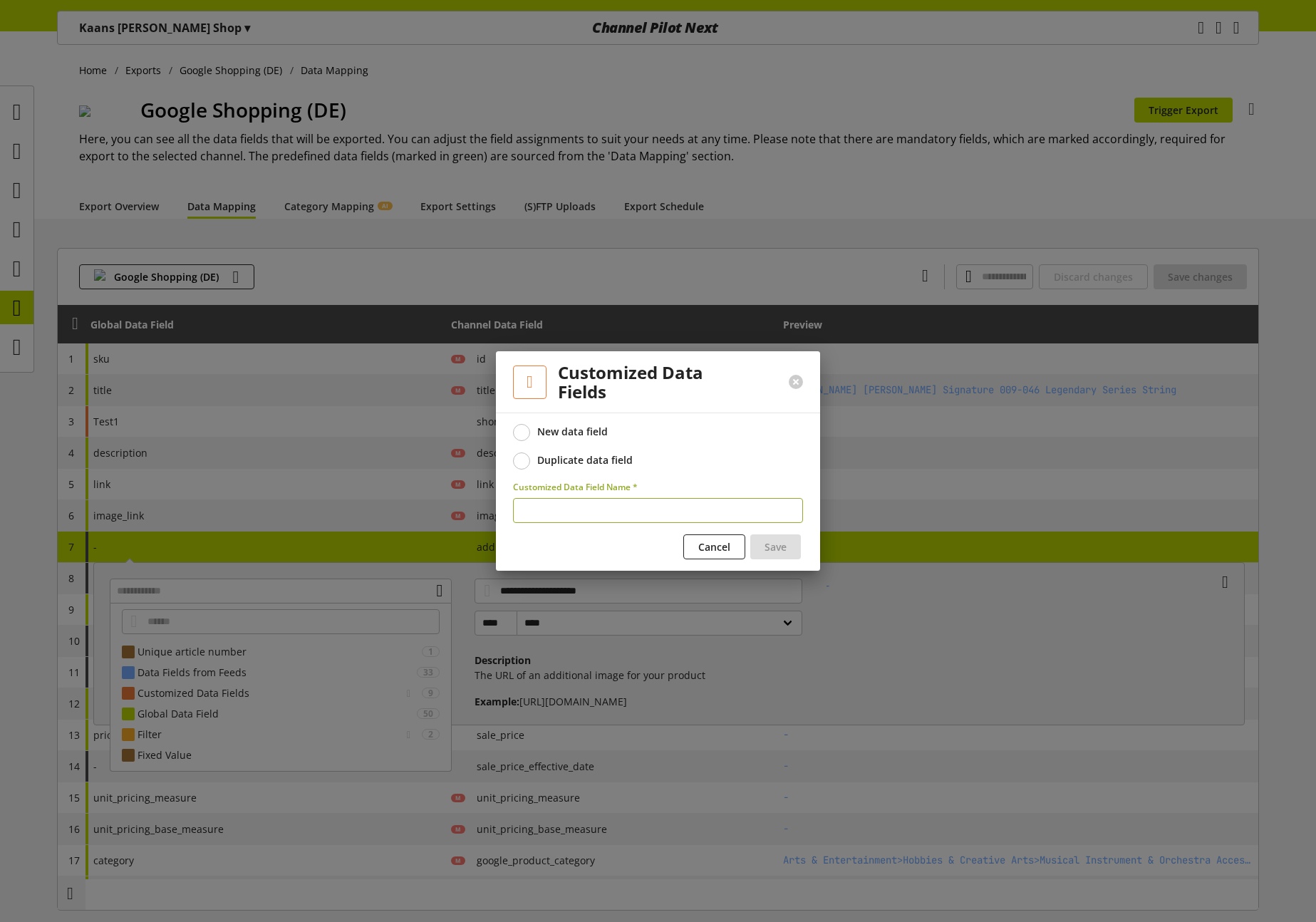
click at [556, 462] on div "Duplicate data field" at bounding box center [584, 459] width 96 height 13
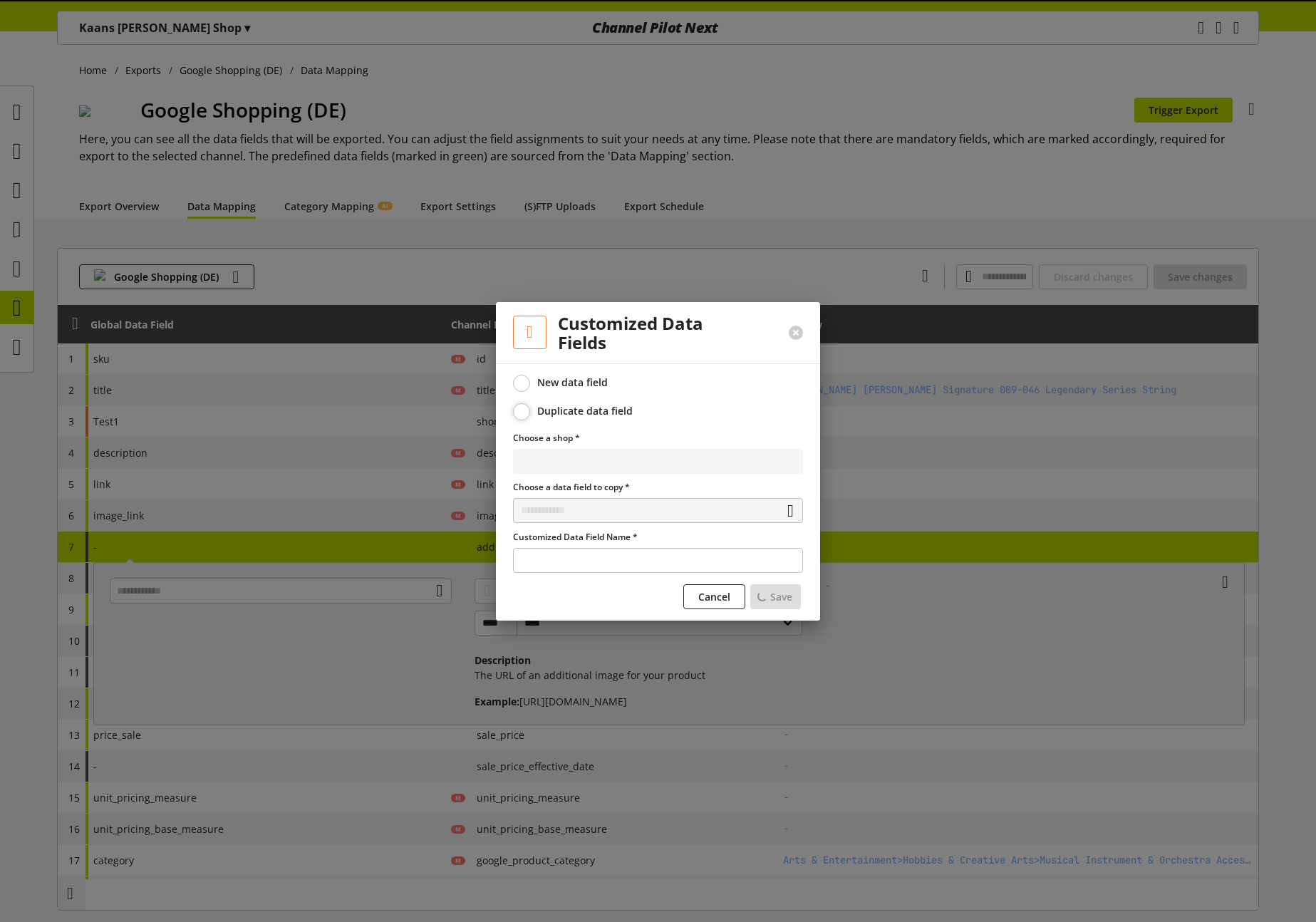
select select "**********"
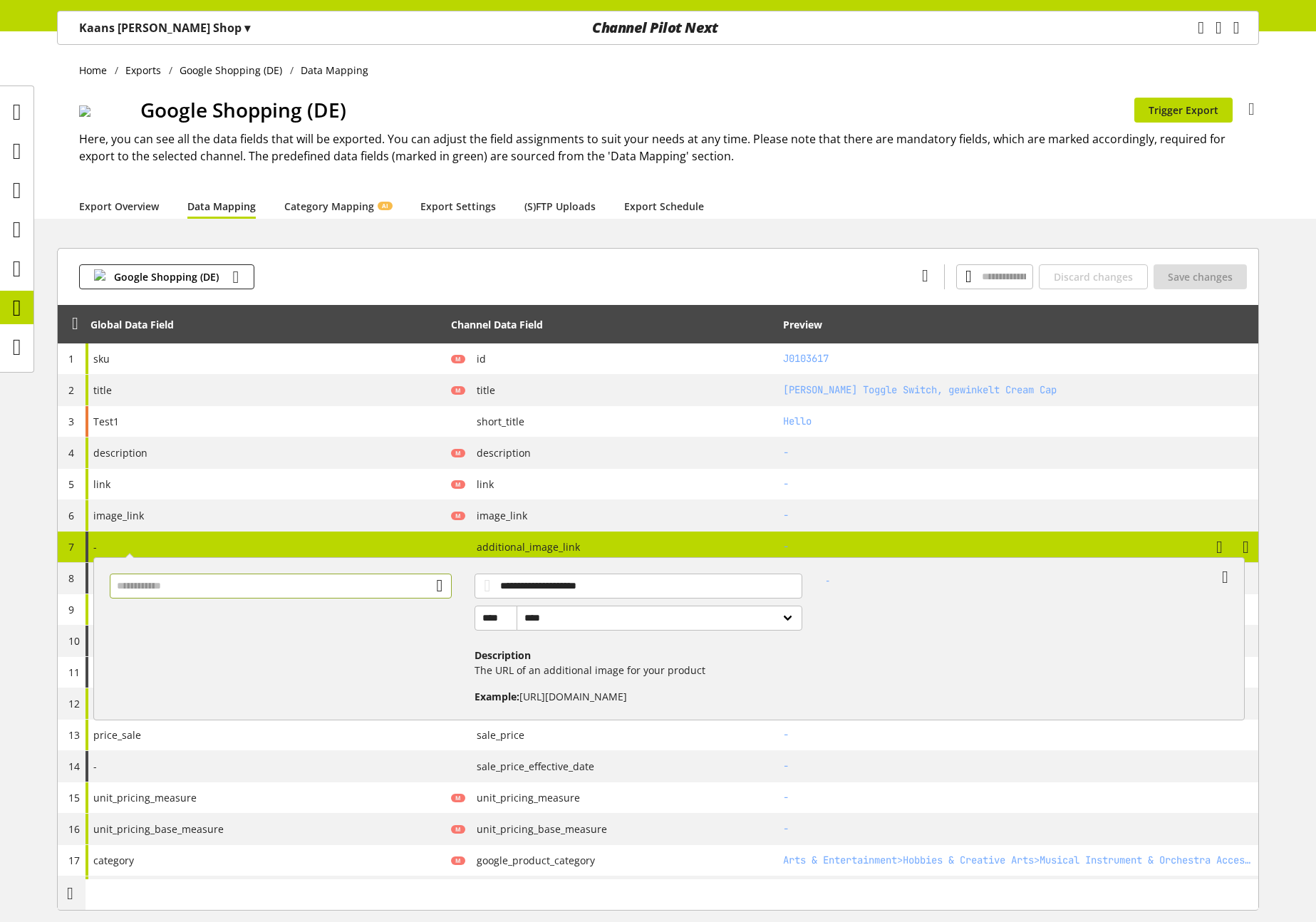
click at [191, 588] on input "text" at bounding box center [281, 585] width 343 height 25
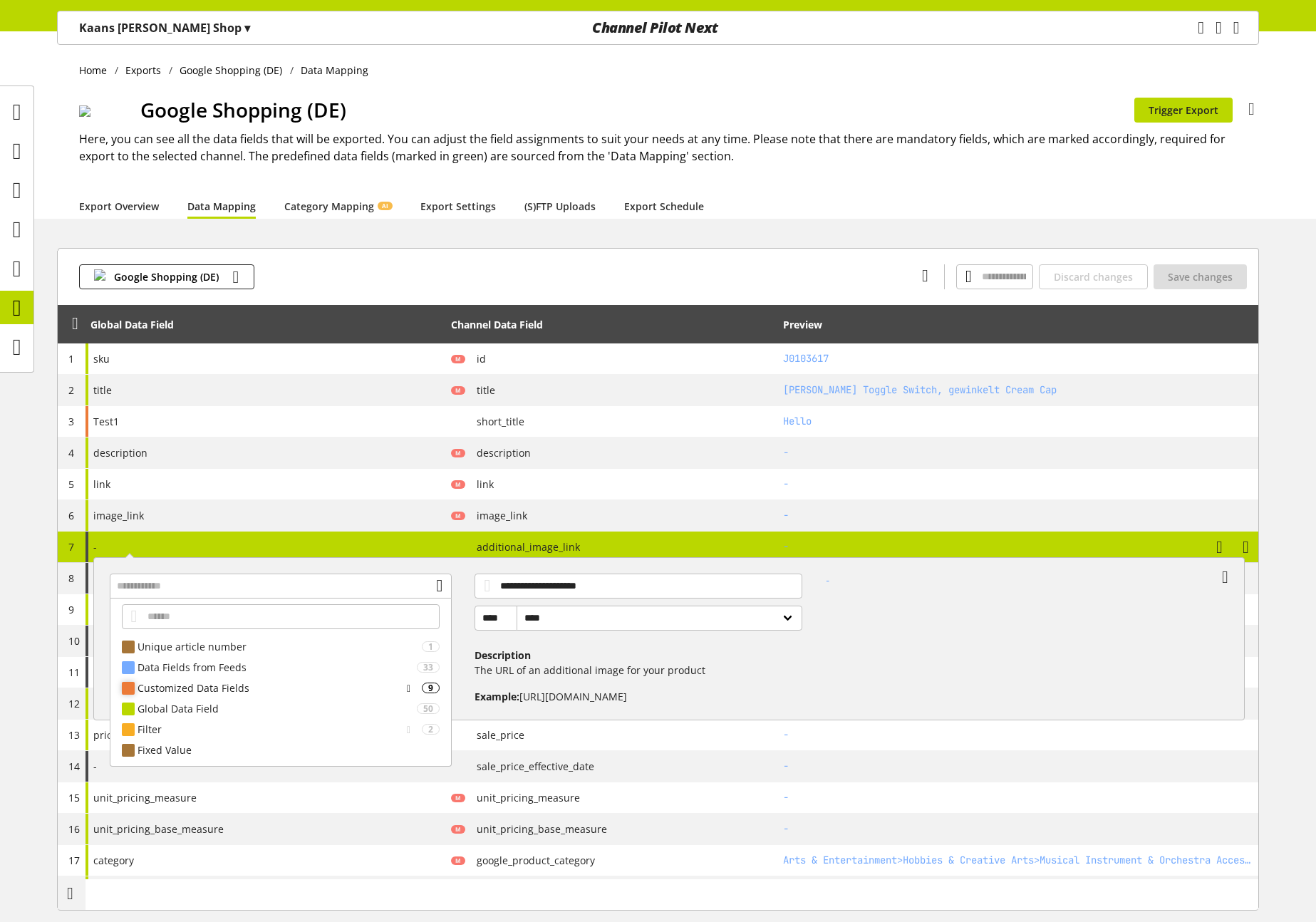
click at [196, 689] on div "Customized Data Fields" at bounding box center [270, 687] width 264 height 15
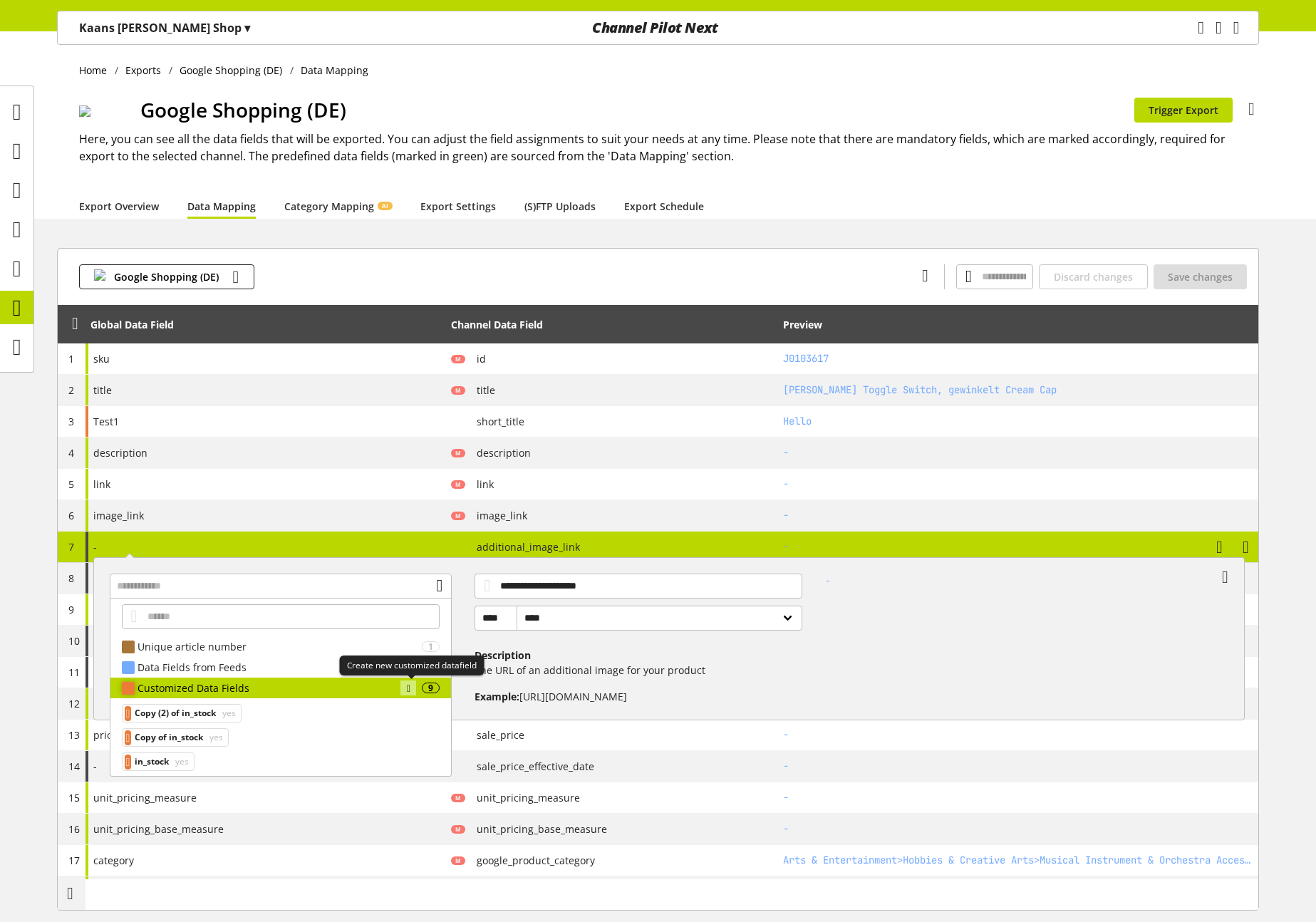
click at [416, 686] on div at bounding box center [409, 687] width 16 height 15
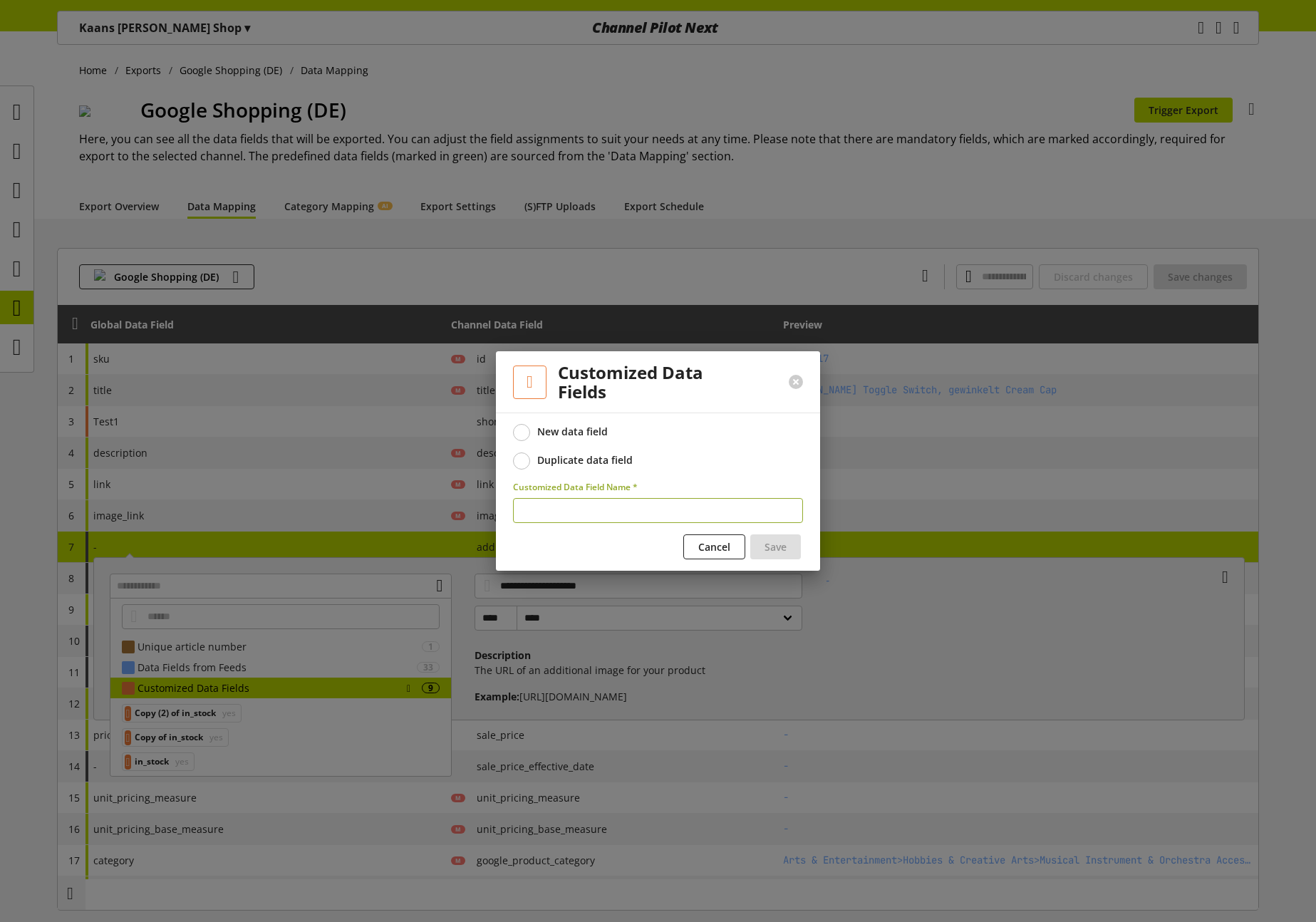
click at [582, 466] on label "Duplicate data field" at bounding box center [658, 461] width 290 height 17
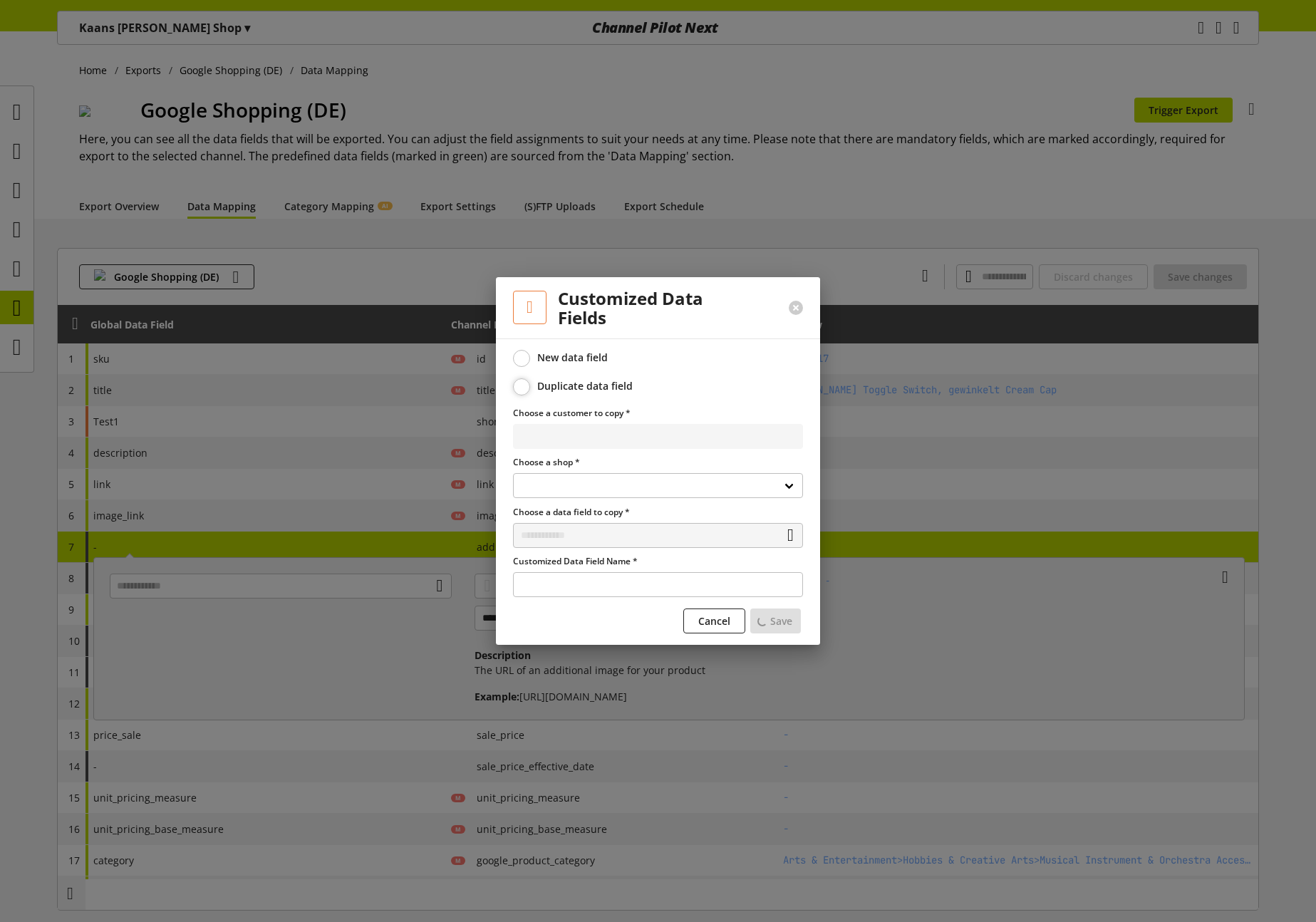
select select
select select "**********"
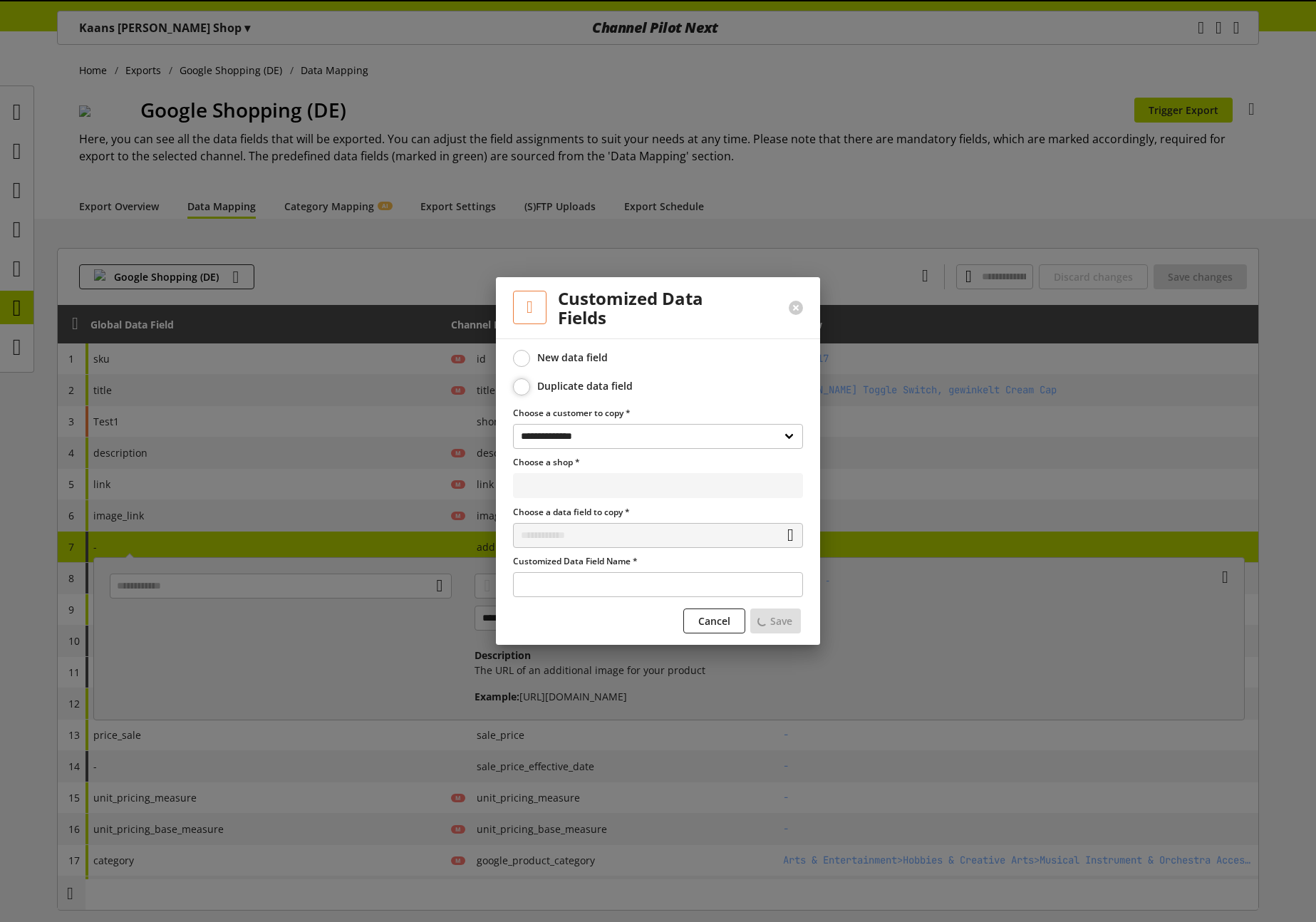
select select "**********"
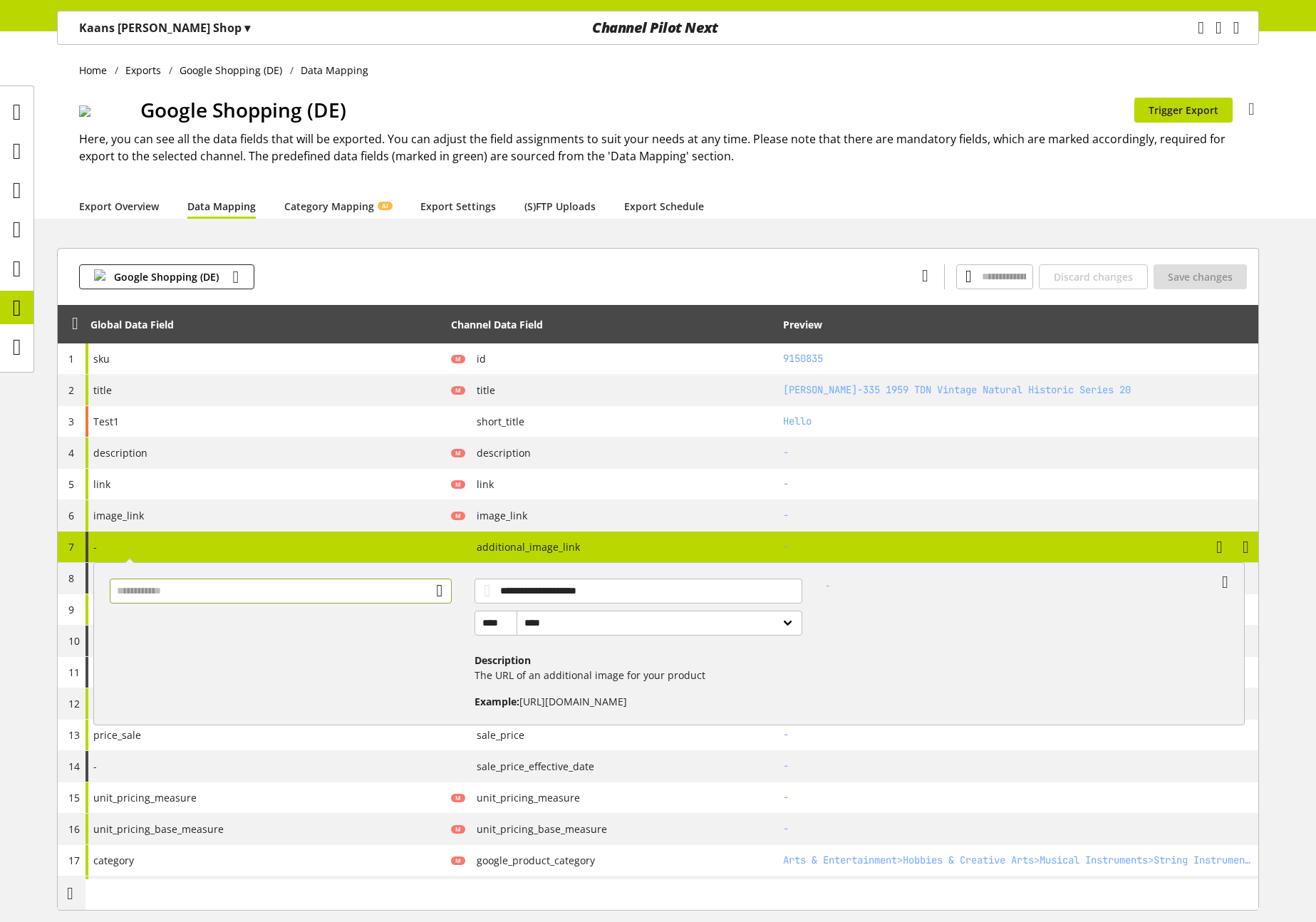
click at [340, 588] on input "text" at bounding box center [281, 590] width 343 height 25
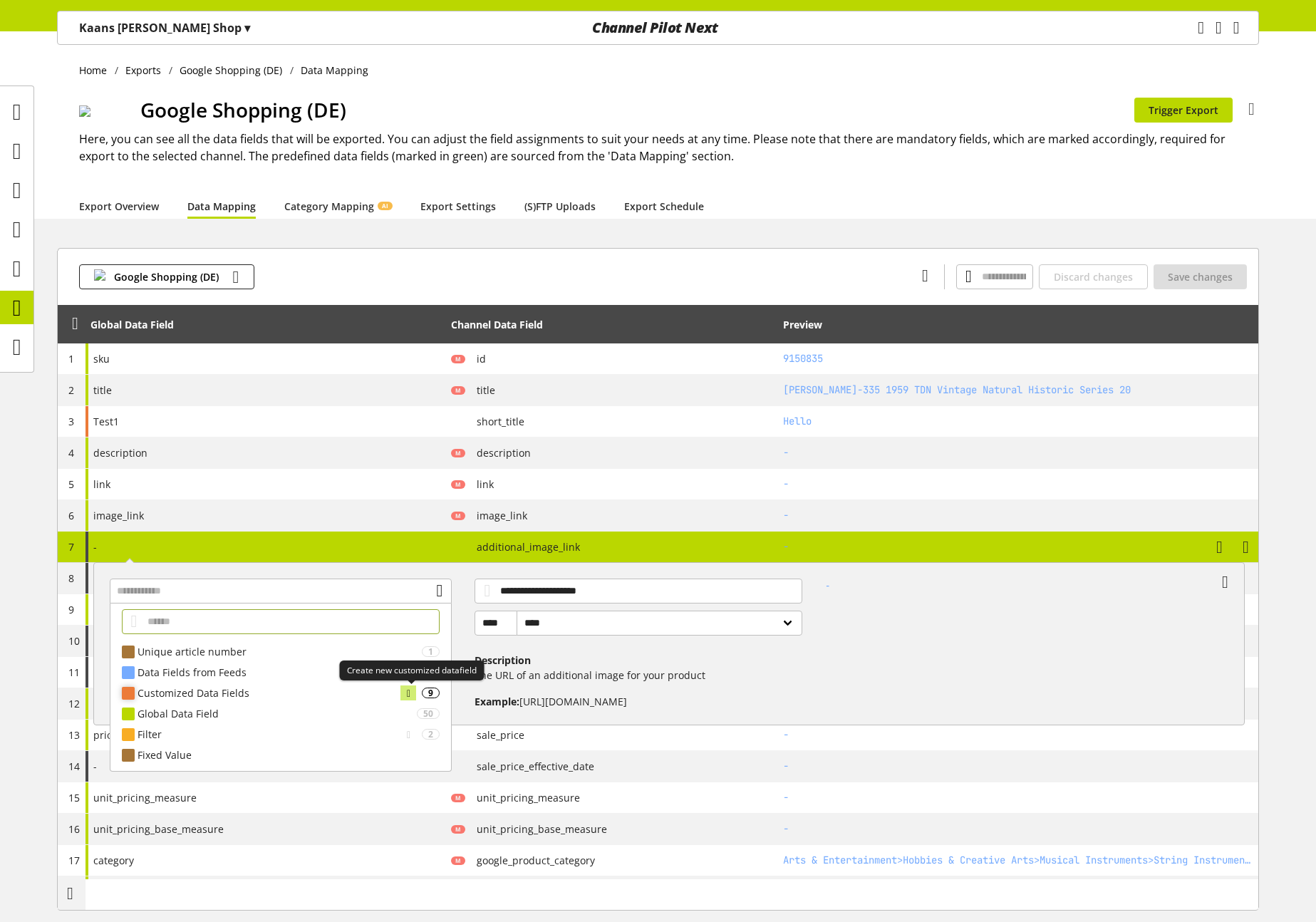
click at [408, 692] on icon at bounding box center [409, 693] width 3 height 16
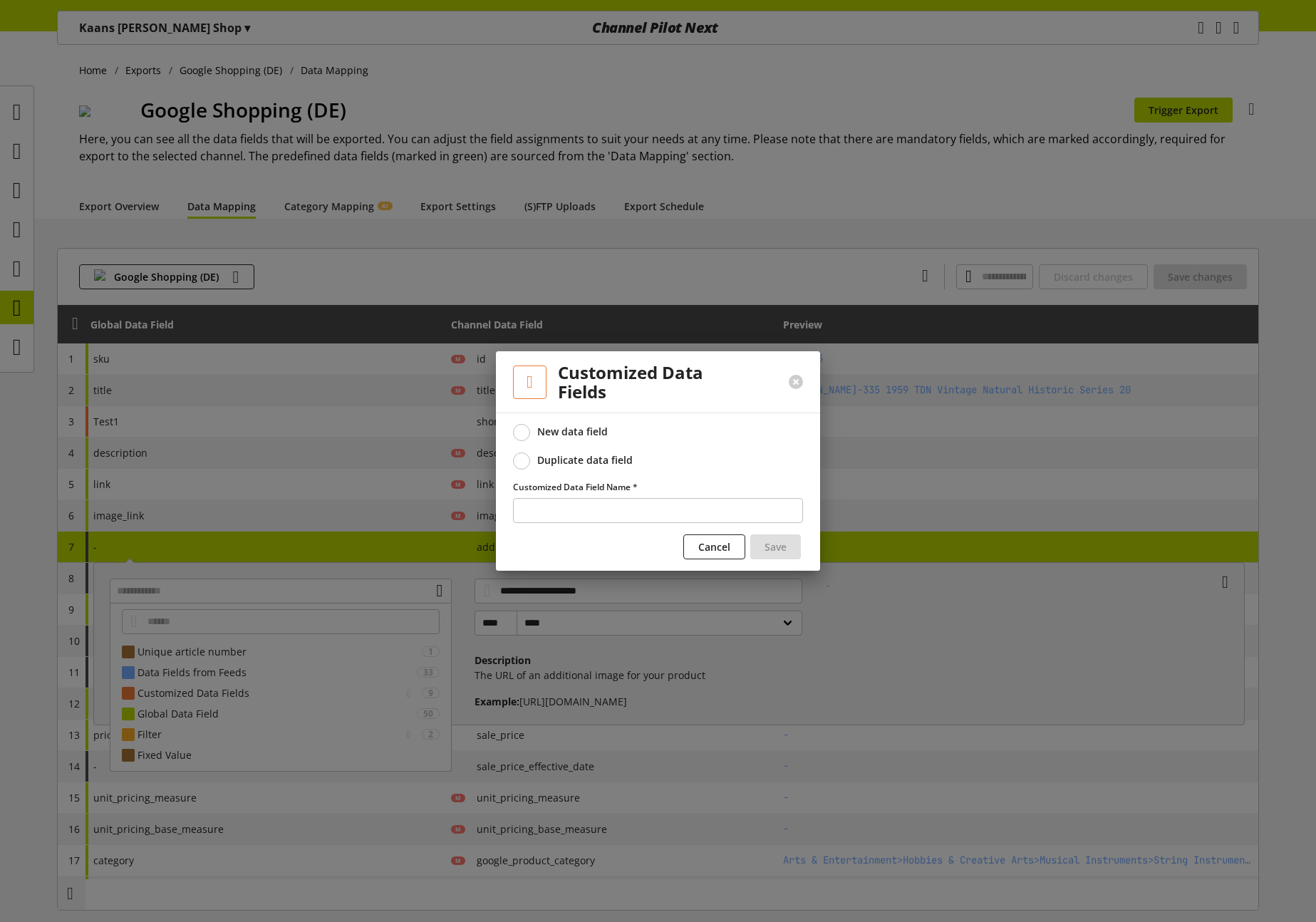
click at [596, 468] on label "Duplicate data field" at bounding box center [658, 461] width 290 height 17
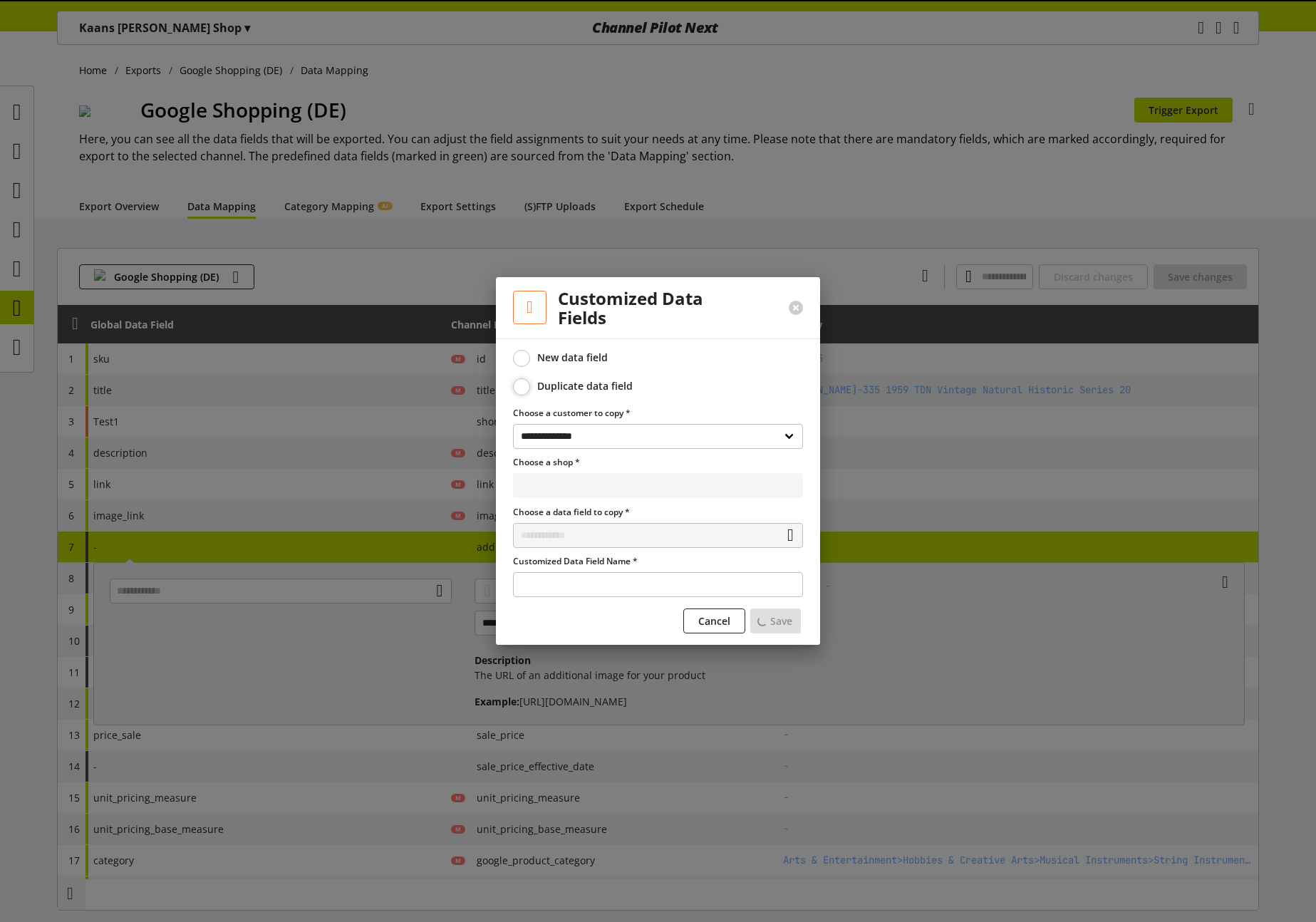
select select "**********"
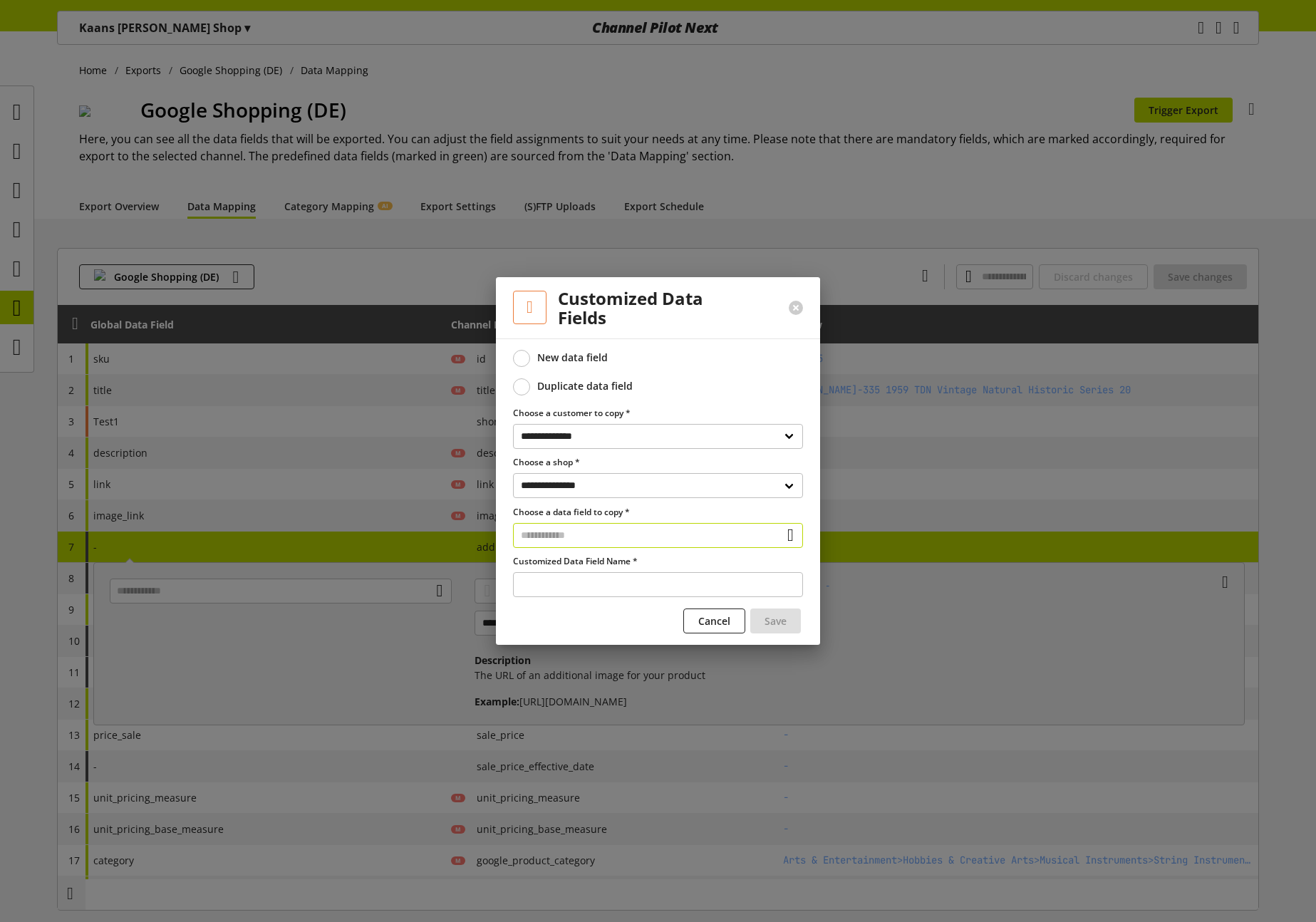
click at [571, 532] on input "text" at bounding box center [658, 535] width 290 height 25
click at [568, 589] on div "Customized Data Fields" at bounding box center [656, 595] width 232 height 15
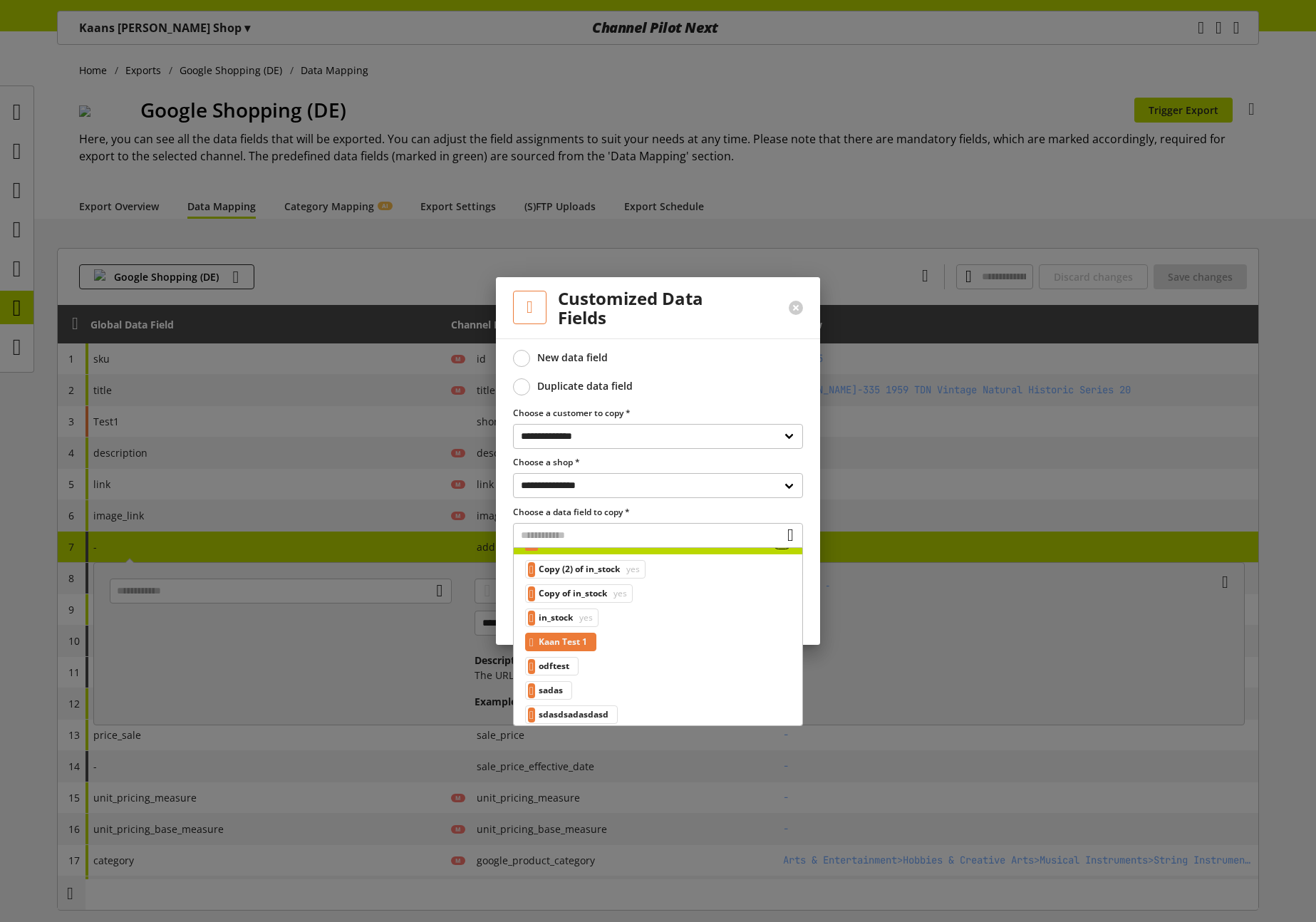
scroll to position [58, 0]
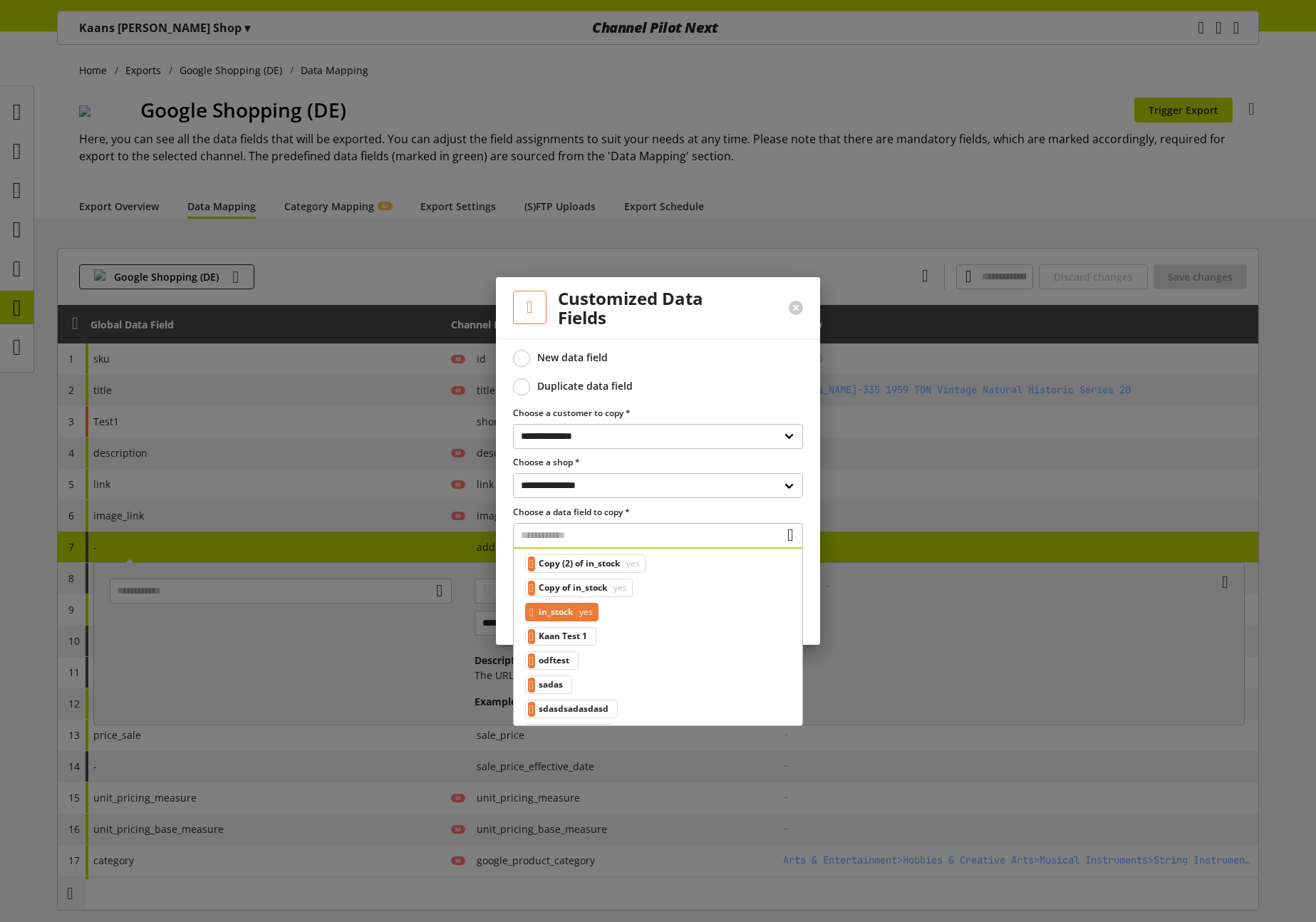
click at [581, 613] on div "in_stock yes" at bounding box center [561, 611] width 73 height 18
type input "**********"
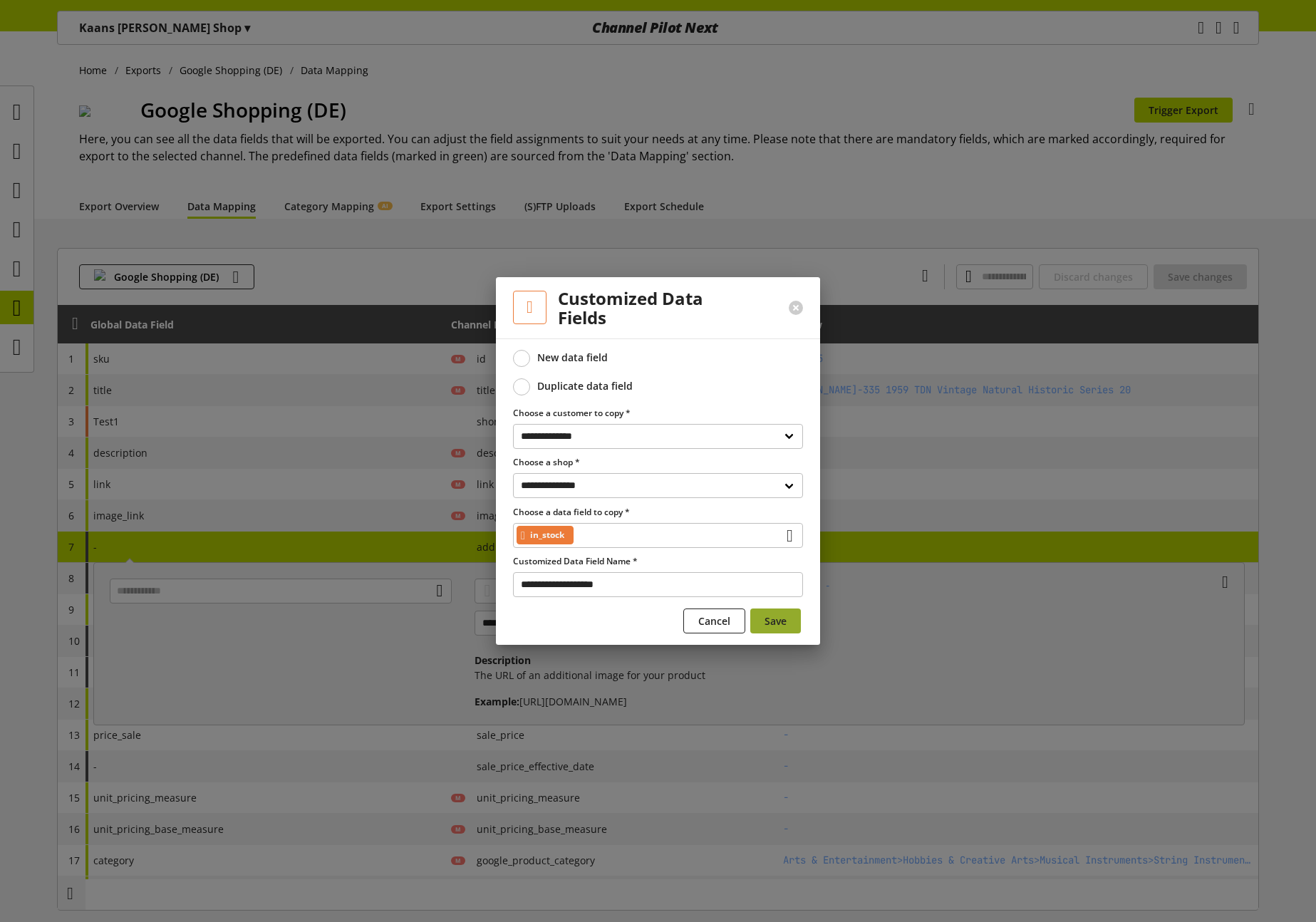
click at [772, 614] on span "Save" at bounding box center [776, 620] width 22 height 15
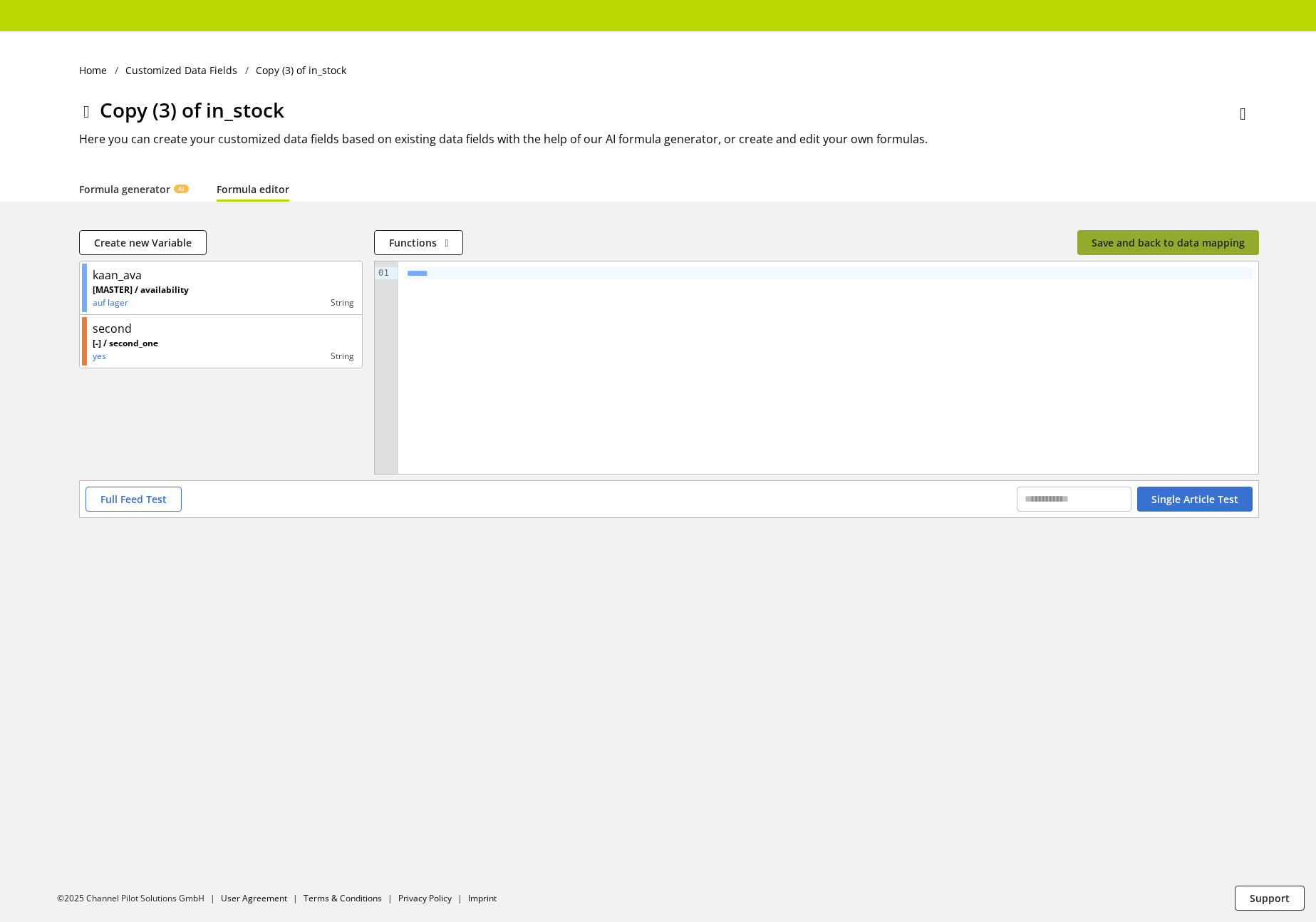
click at [1215, 244] on span "Save and back to data mapping" at bounding box center [1168, 242] width 153 height 15
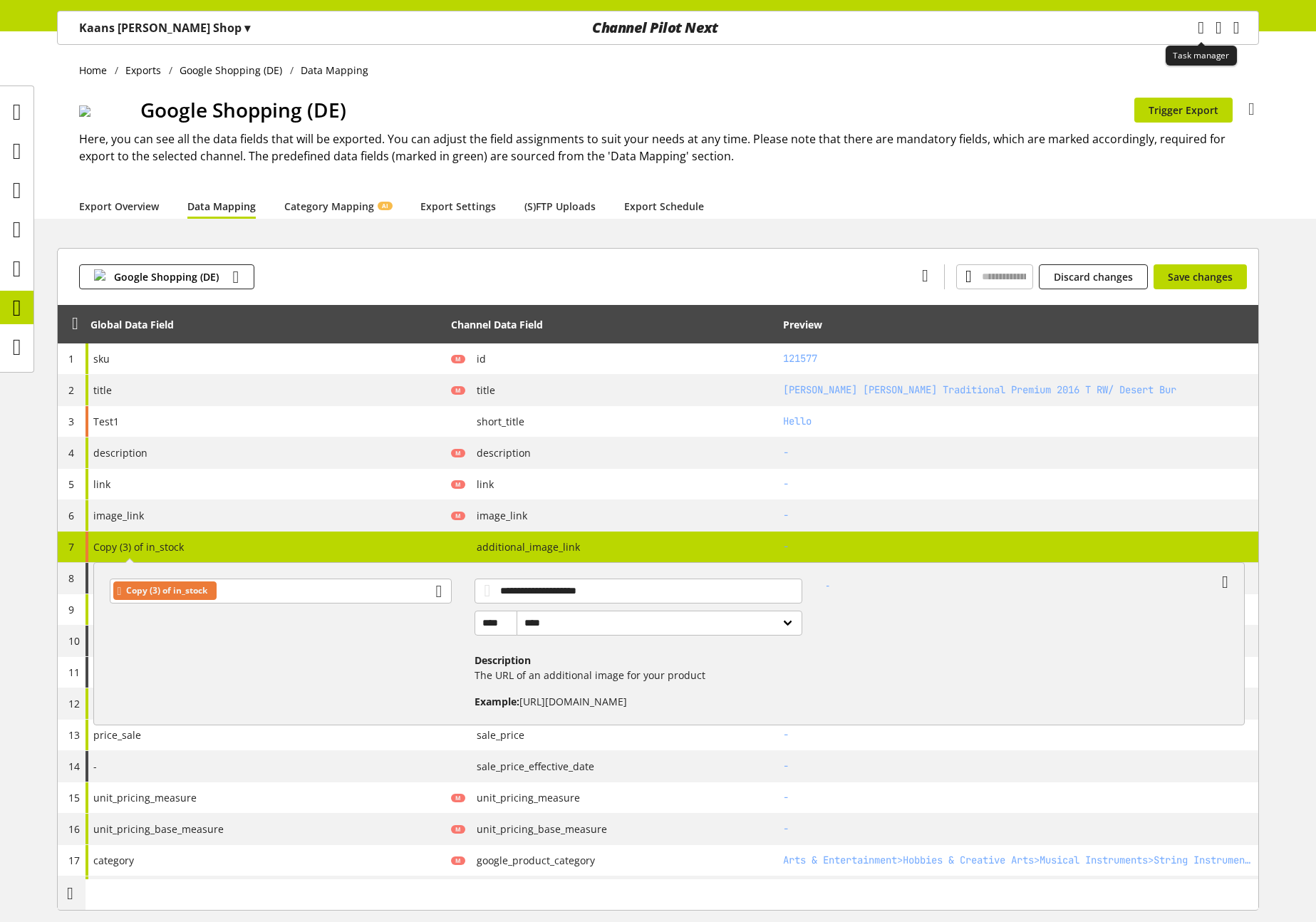
click at [1193, 33] on icon "main navigation" at bounding box center [1201, 28] width 16 height 26
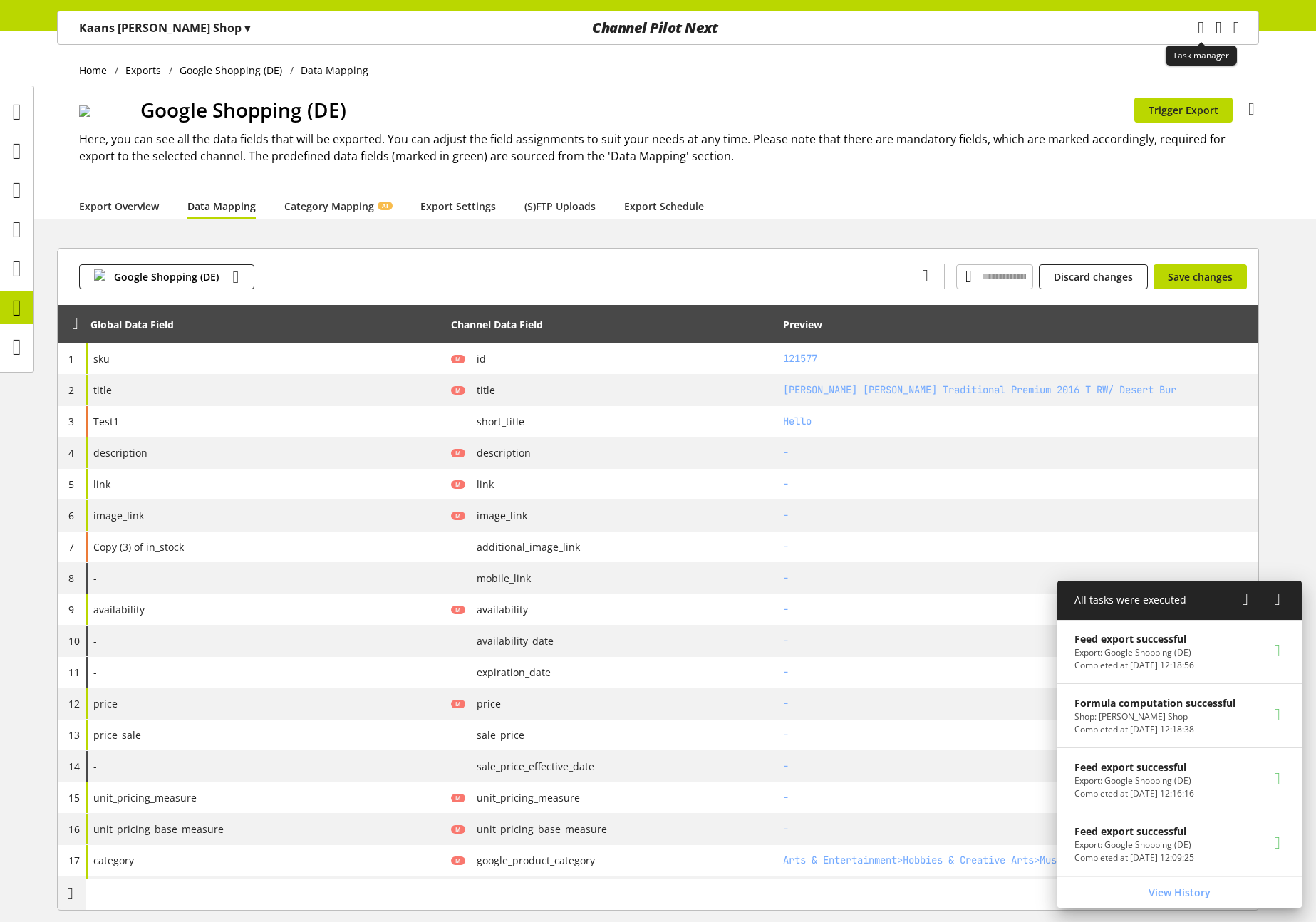
click at [1190, 33] on icon "main navigation" at bounding box center [1201, 27] width 22 height 23
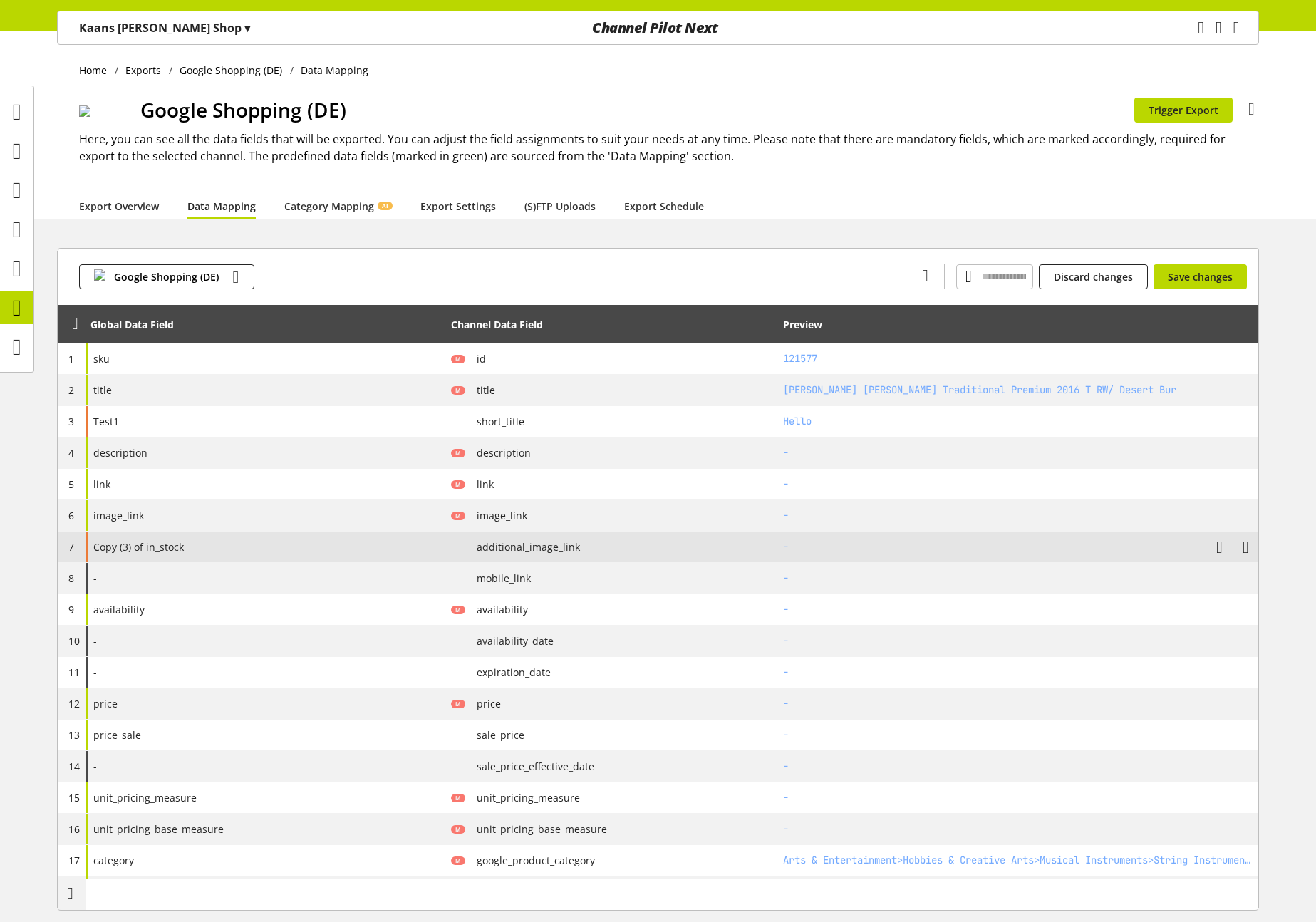
click at [389, 557] on div "Copy (3) of in_stock" at bounding box center [265, 547] width 360 height 31
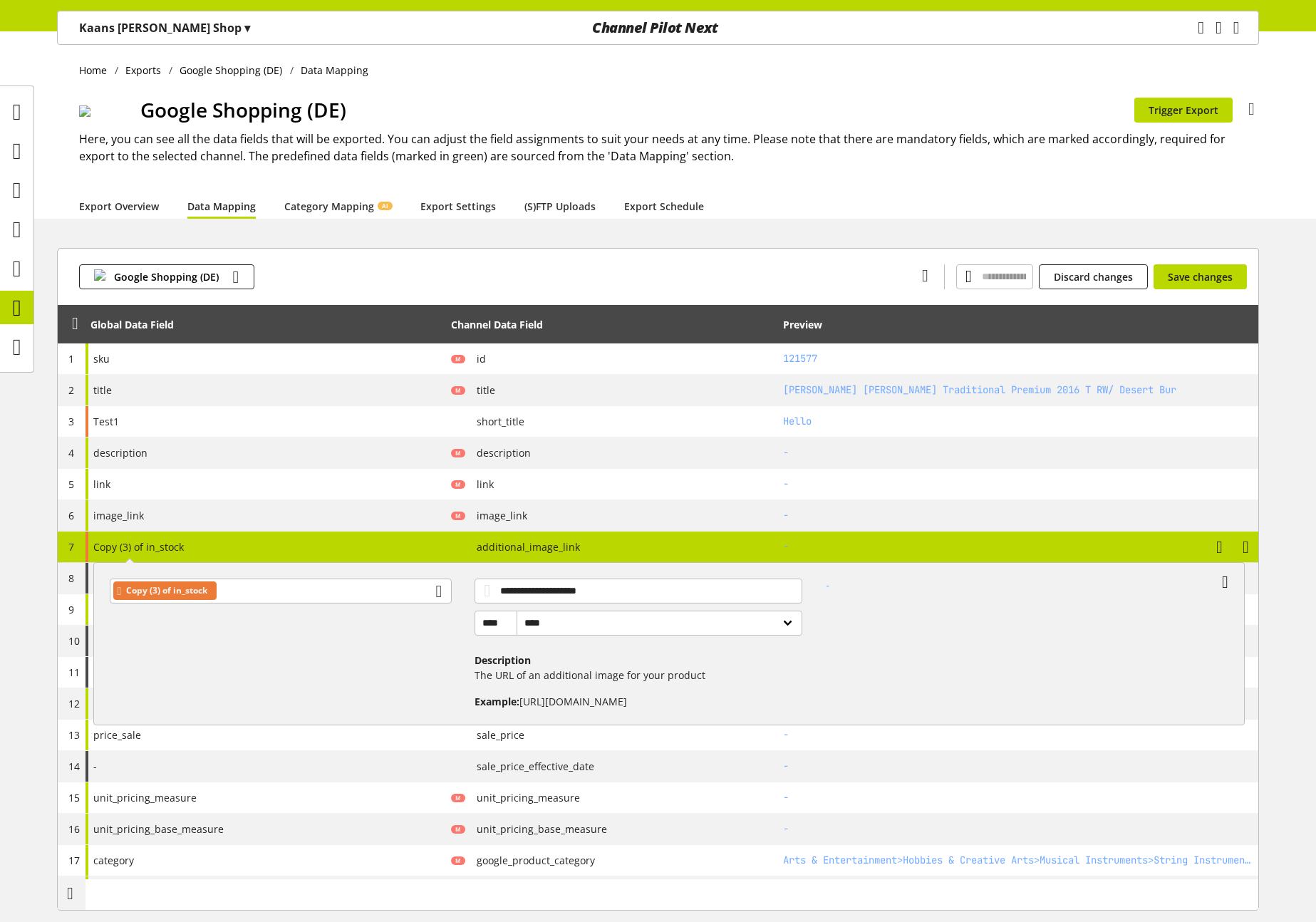
click at [1221, 576] on icon at bounding box center [1224, 582] width 6 height 26
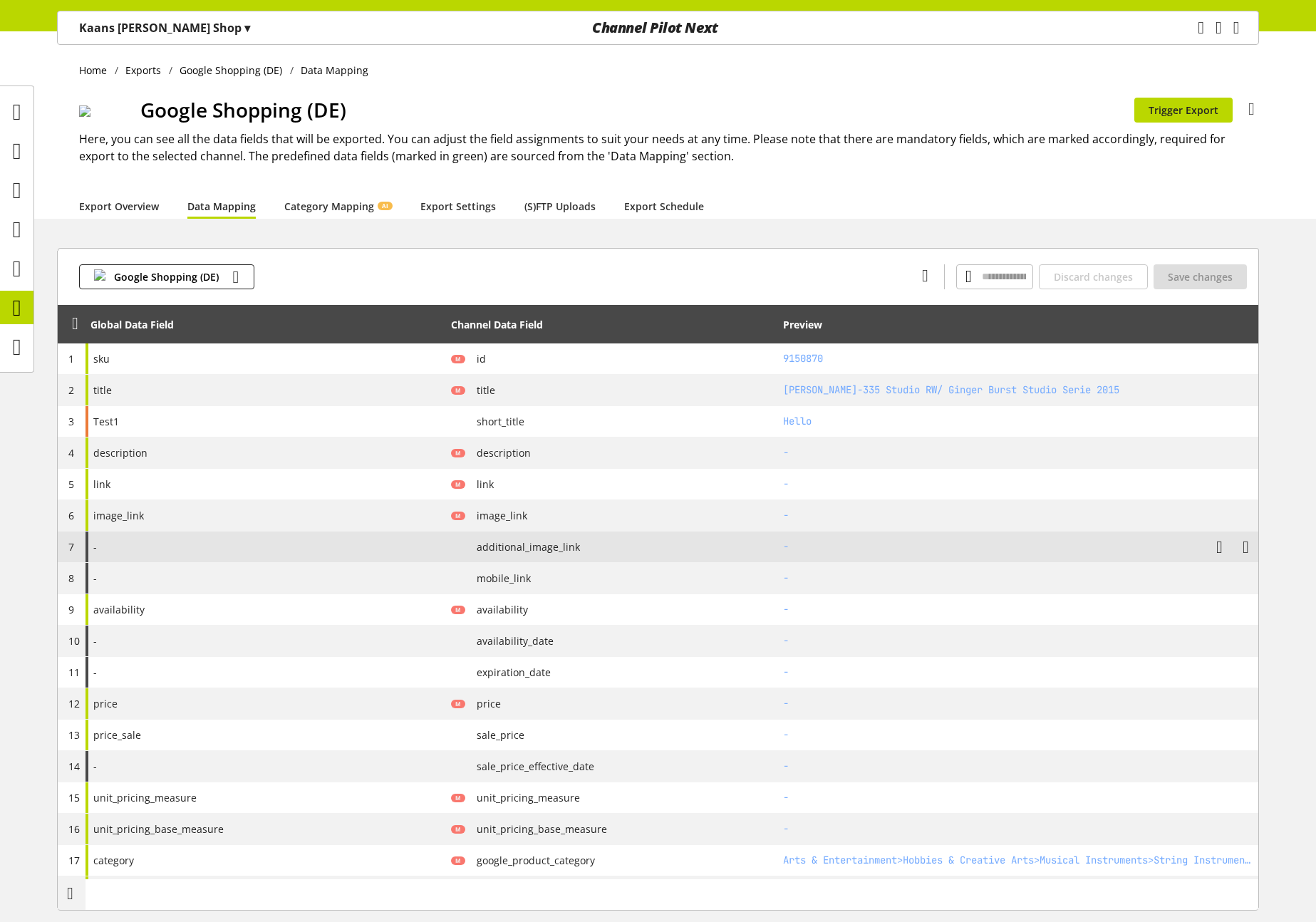
click at [332, 547] on div "-" at bounding box center [265, 547] width 360 height 31
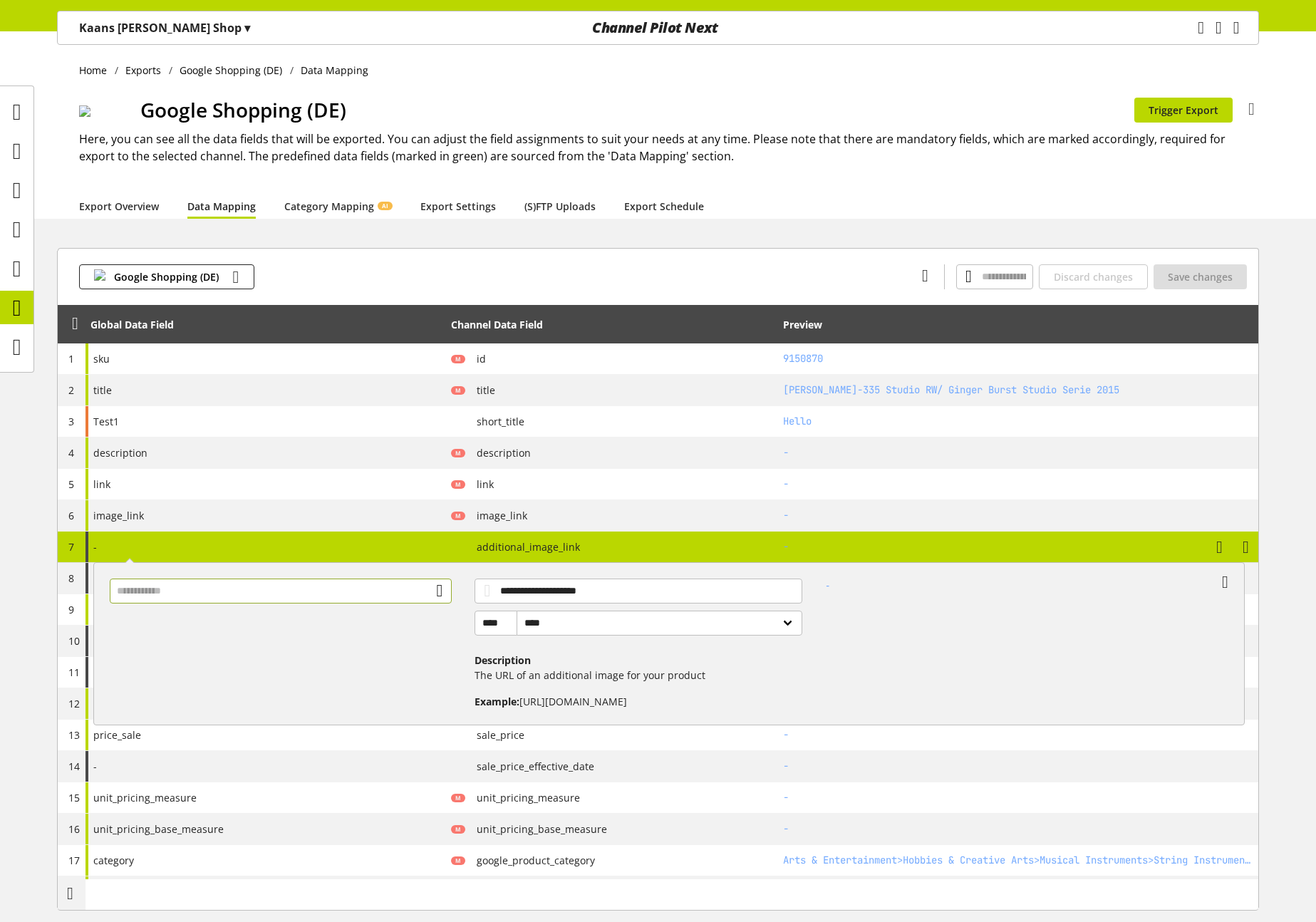
click at [332, 593] on input "text" at bounding box center [281, 590] width 343 height 25
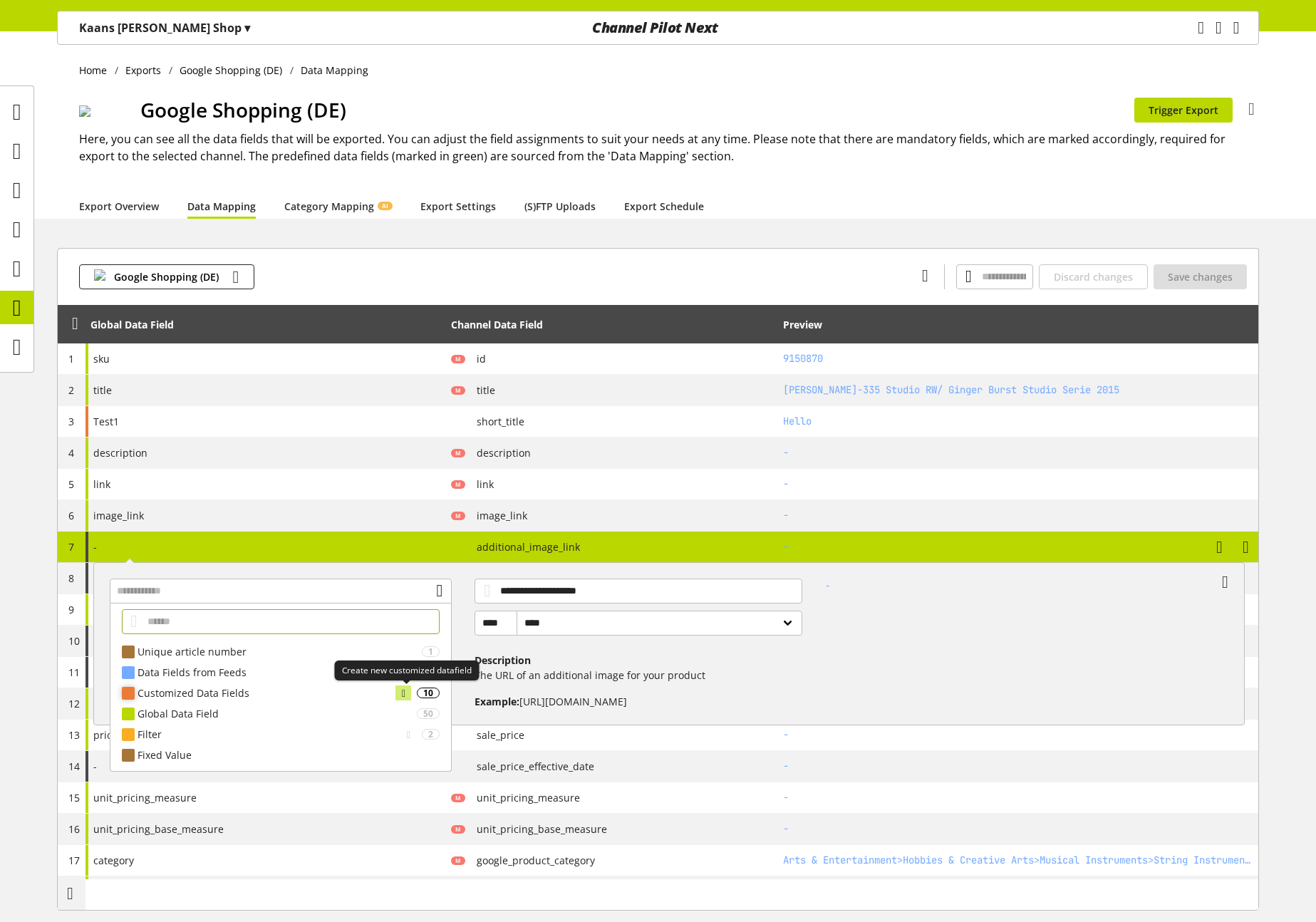
click at [409, 689] on div at bounding box center [403, 692] width 16 height 15
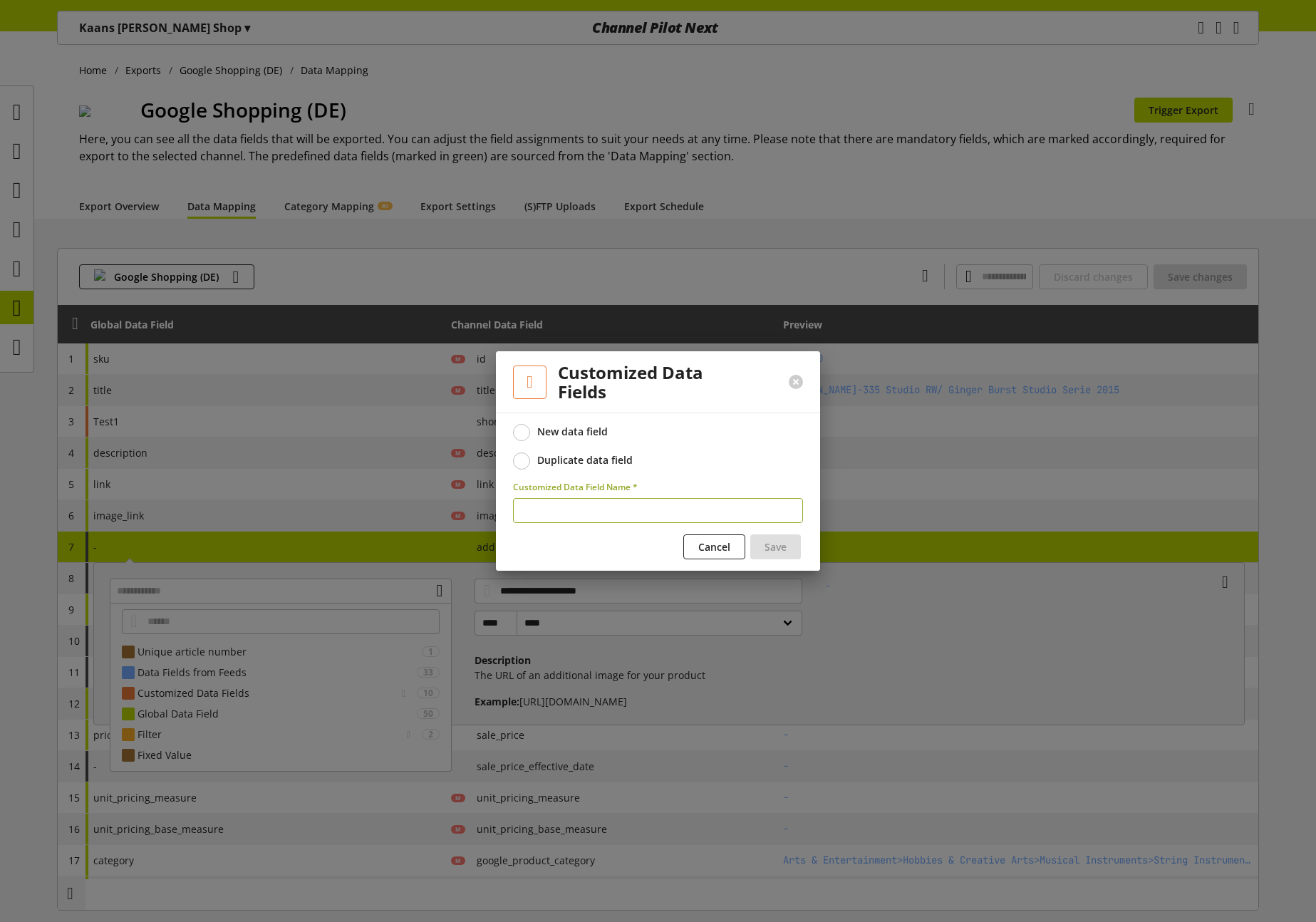
click at [610, 463] on div "Duplicate data field" at bounding box center [584, 459] width 96 height 13
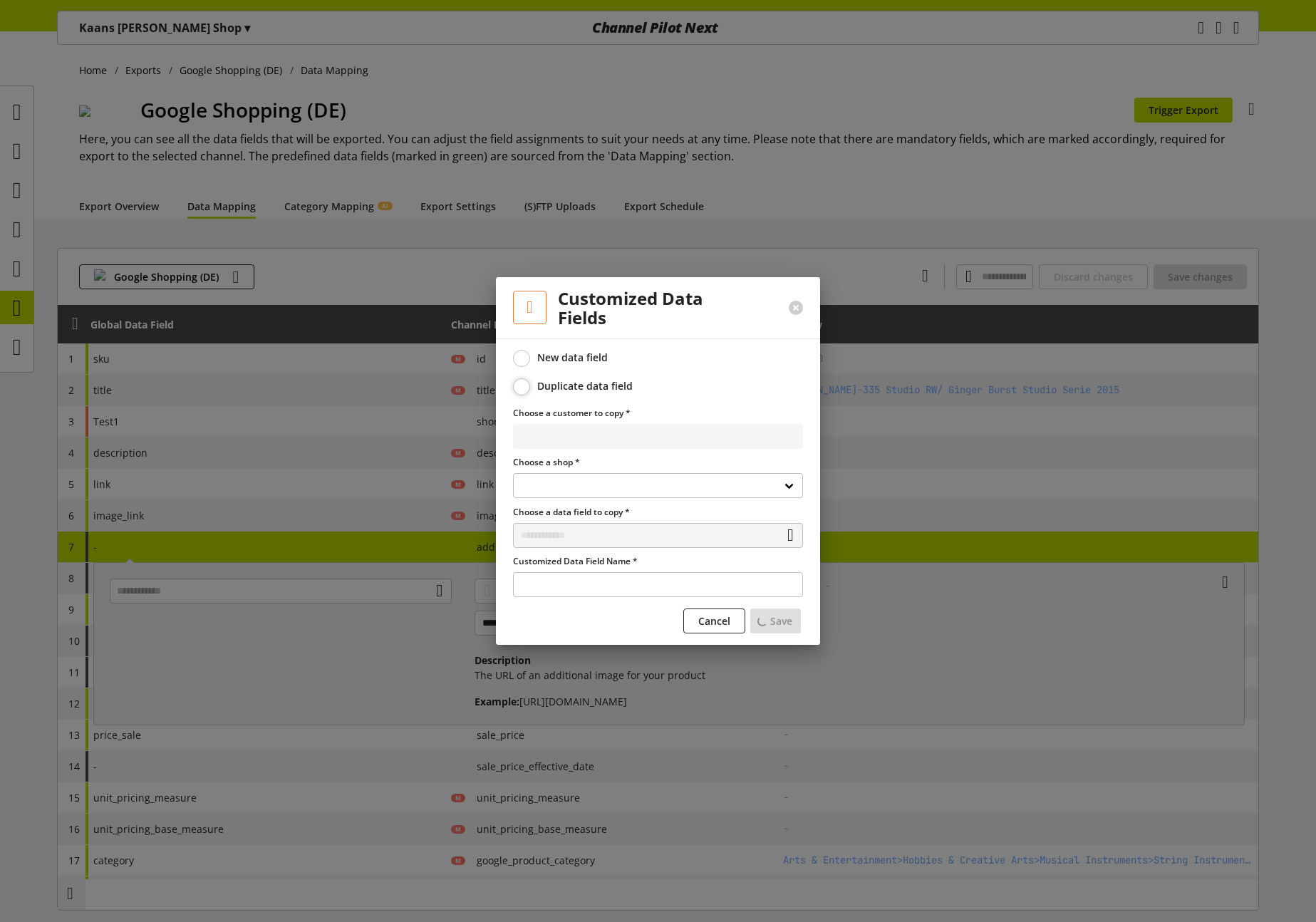
select select
select select "**********"
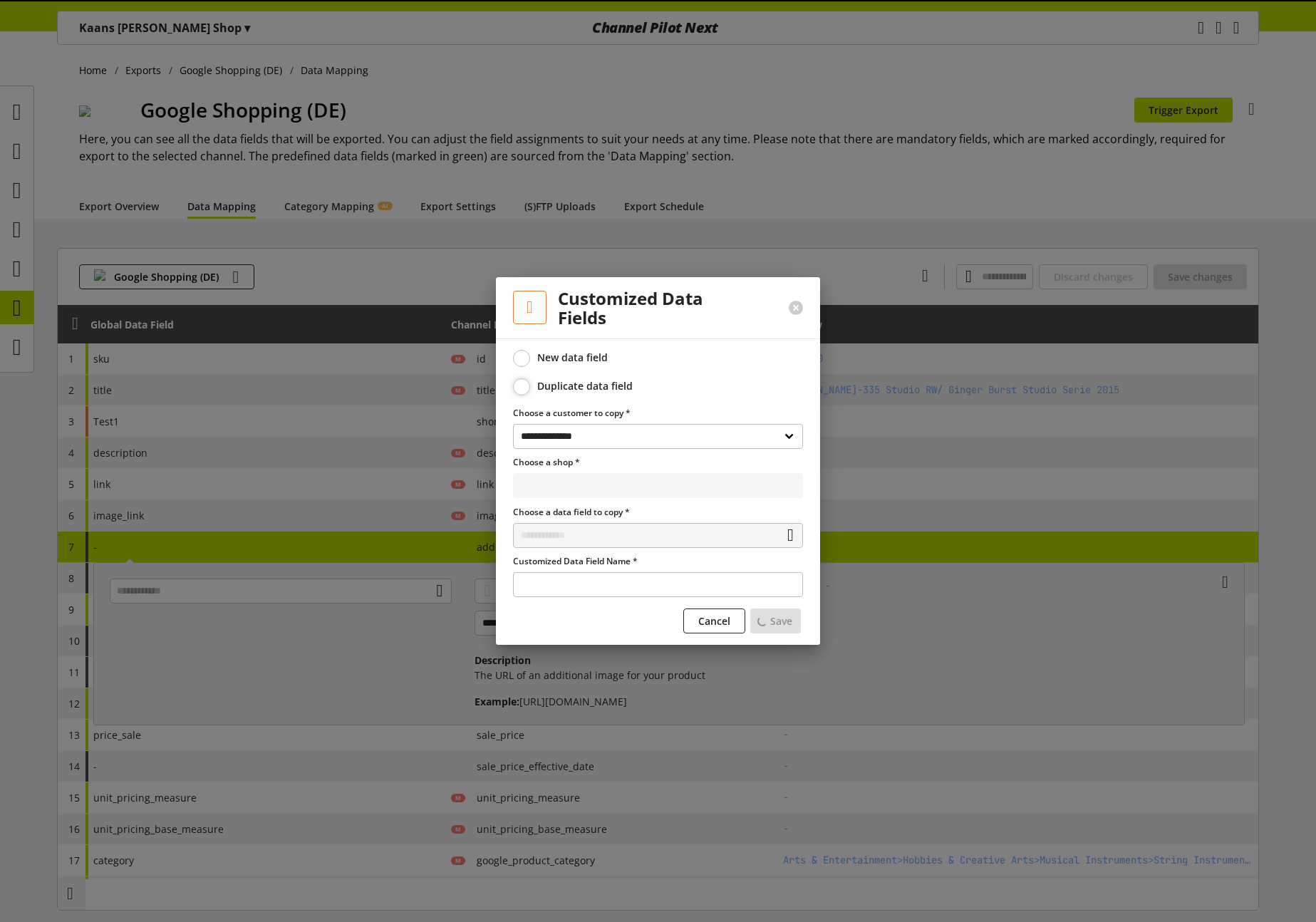
select select "**********"
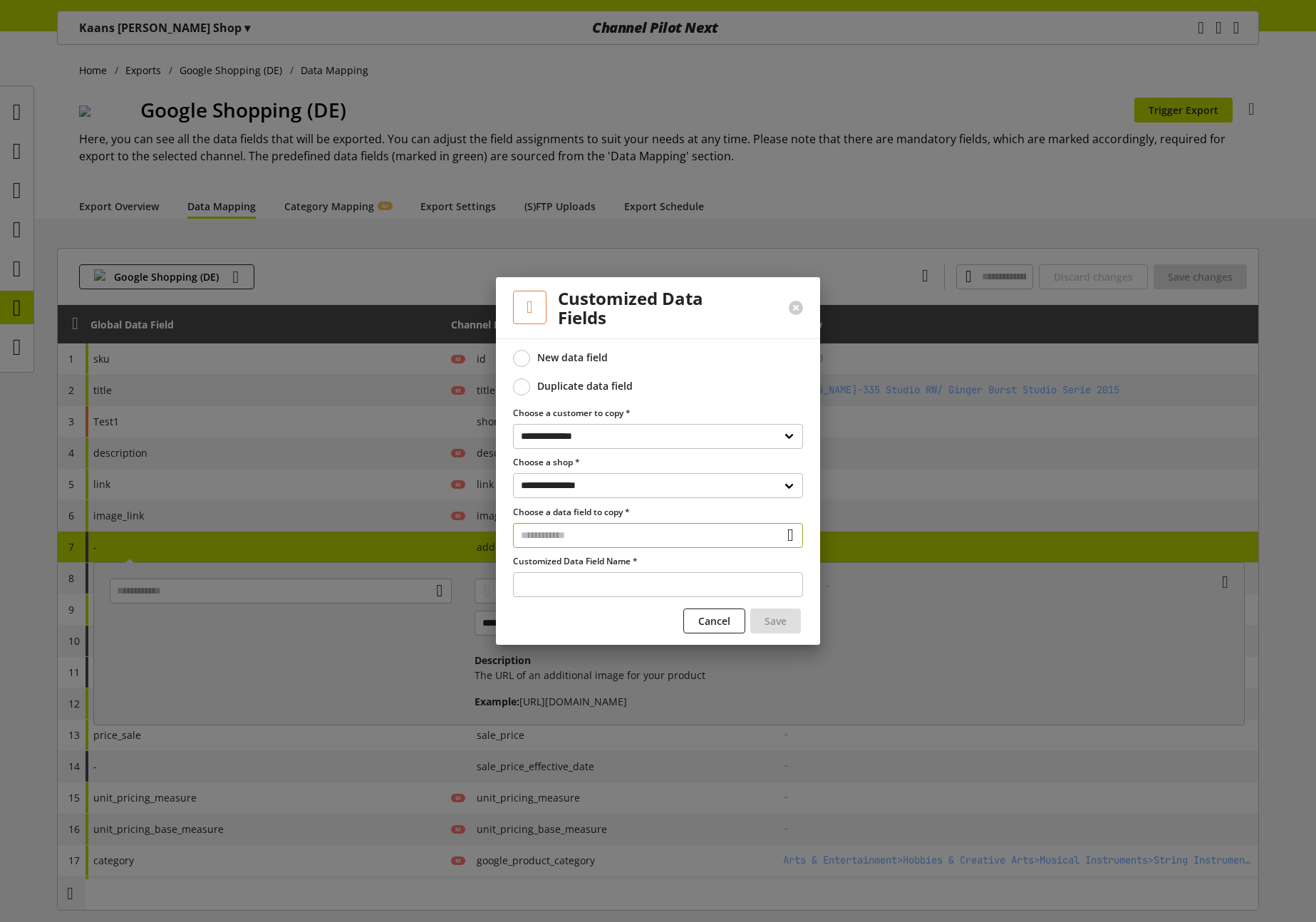
click at [593, 537] on input "text" at bounding box center [658, 535] width 290 height 25
click at [583, 592] on div "Customized Data Fields" at bounding box center [654, 595] width 228 height 15
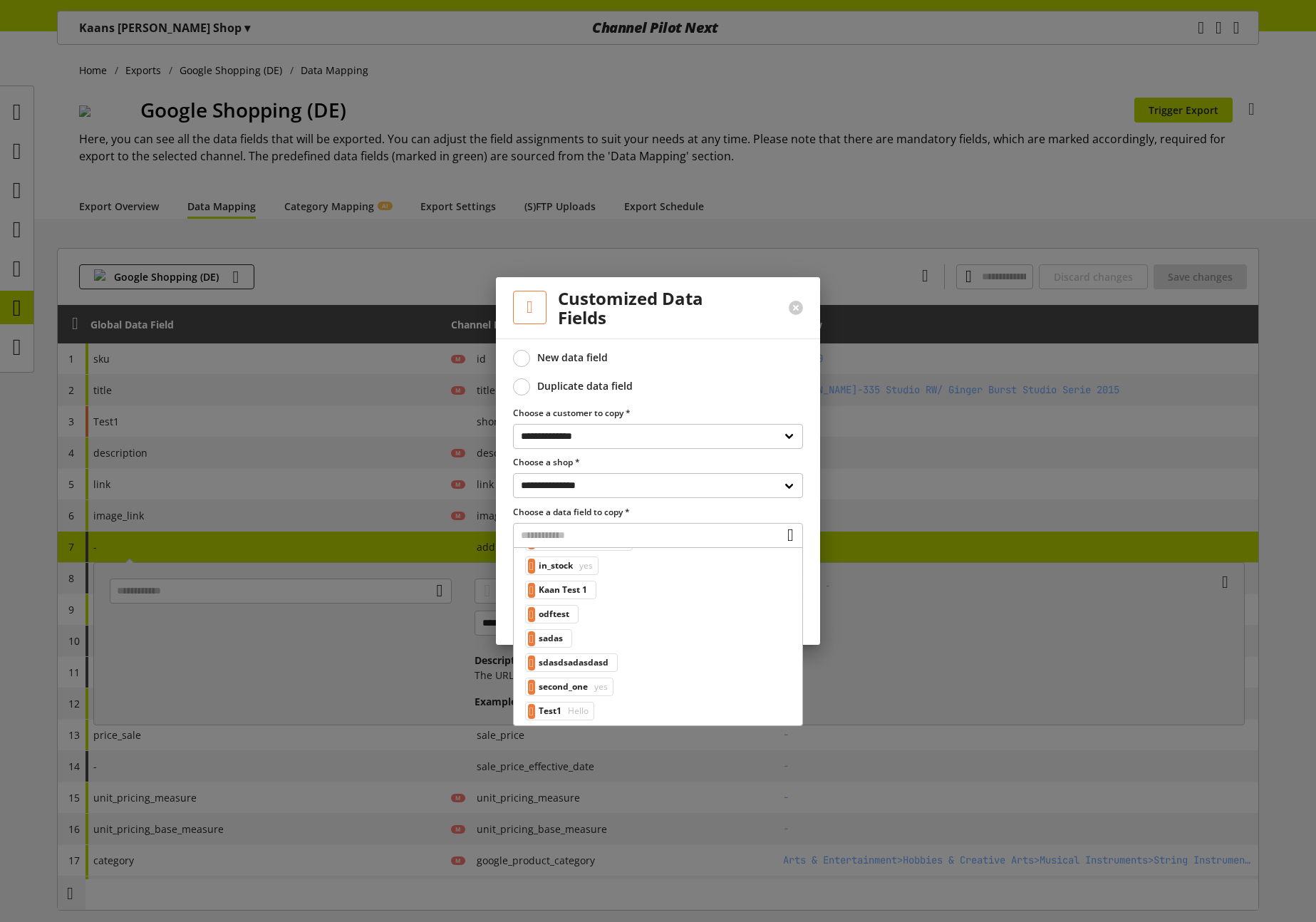
scroll to position [133, 0]
click at [586, 567] on span "yes" at bounding box center [584, 561] width 16 height 17
type input "**********"
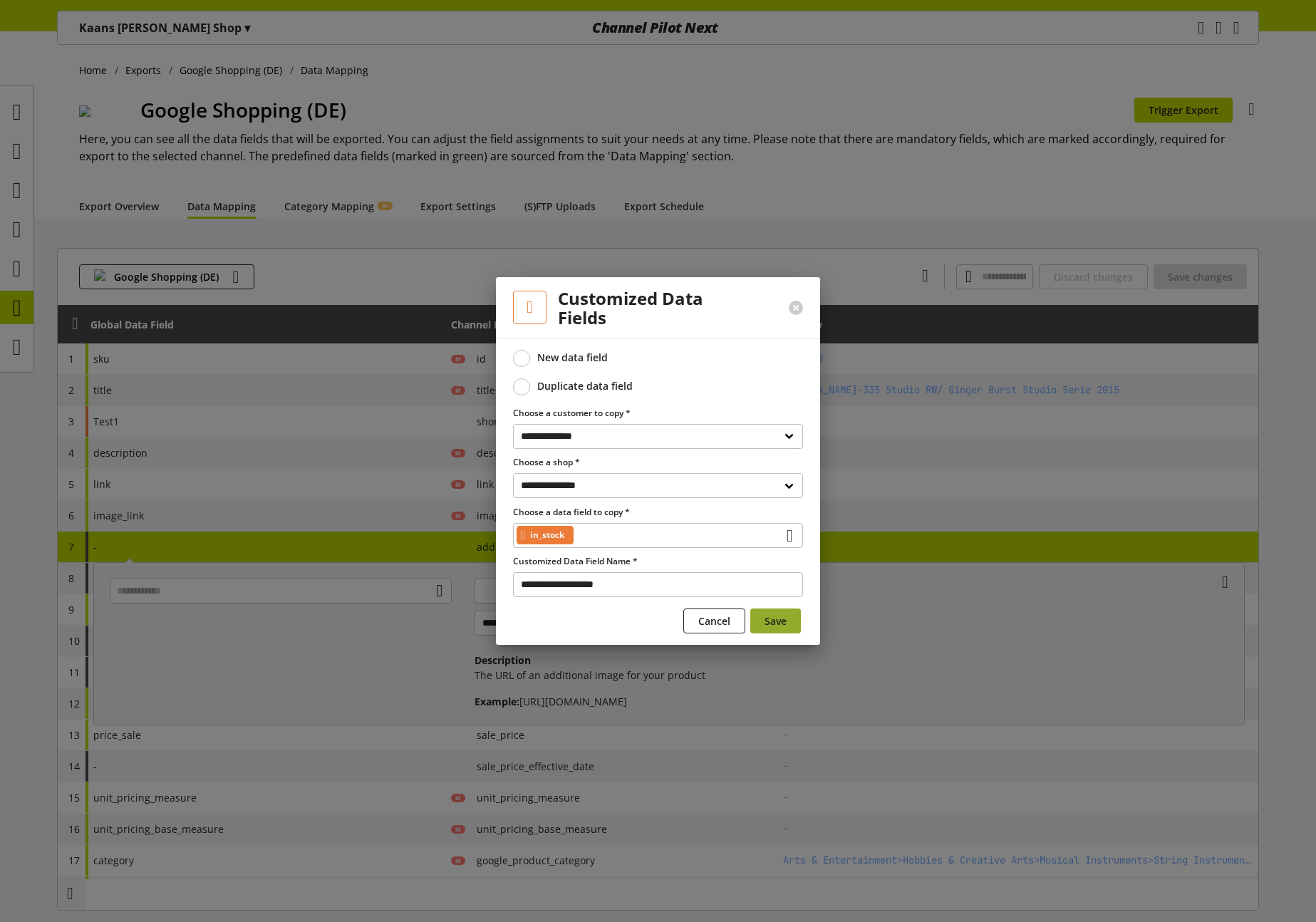
click at [779, 623] on span "Save" at bounding box center [776, 620] width 22 height 15
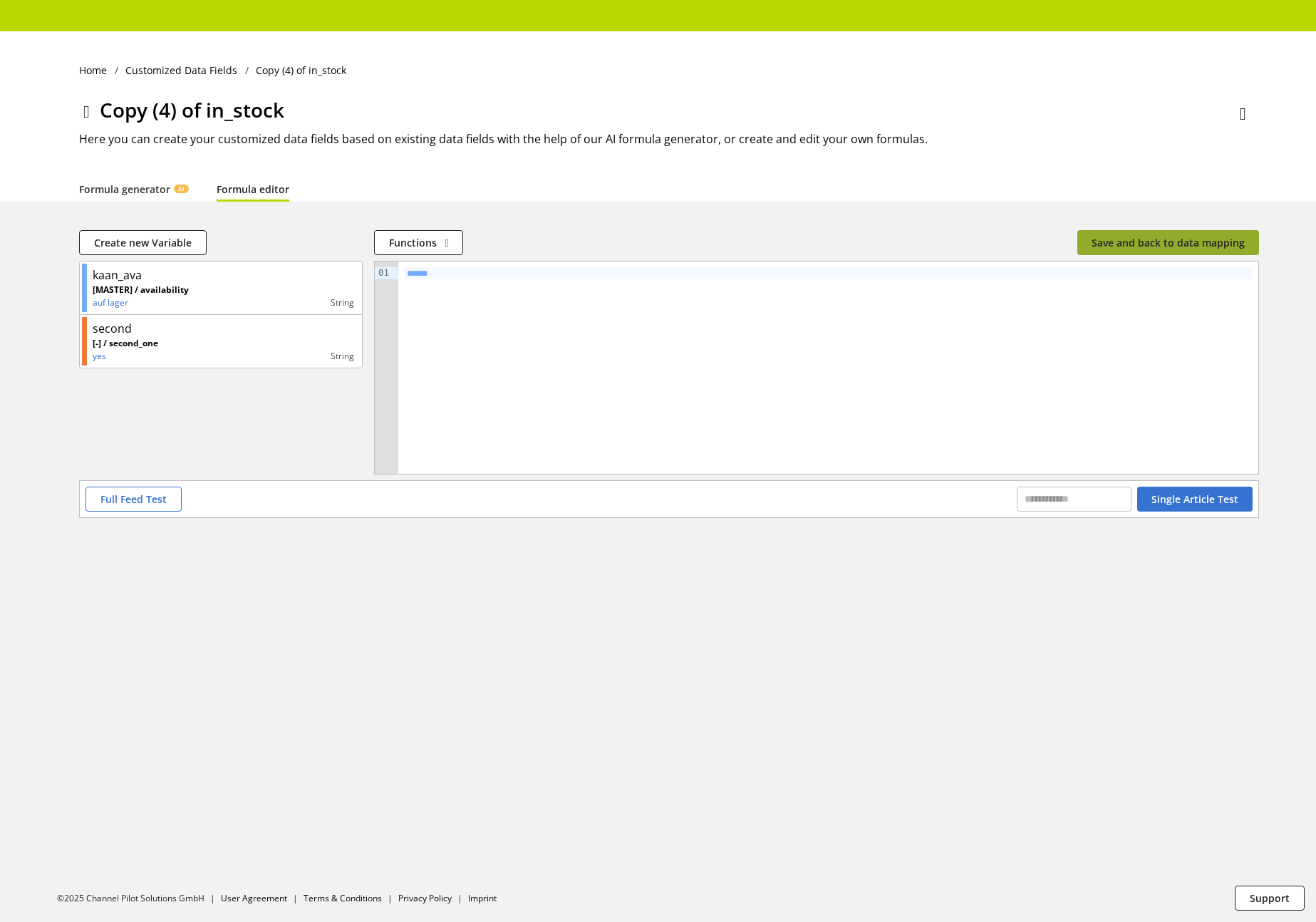
click at [1182, 241] on span "Save and back to data mapping" at bounding box center [1168, 242] width 153 height 15
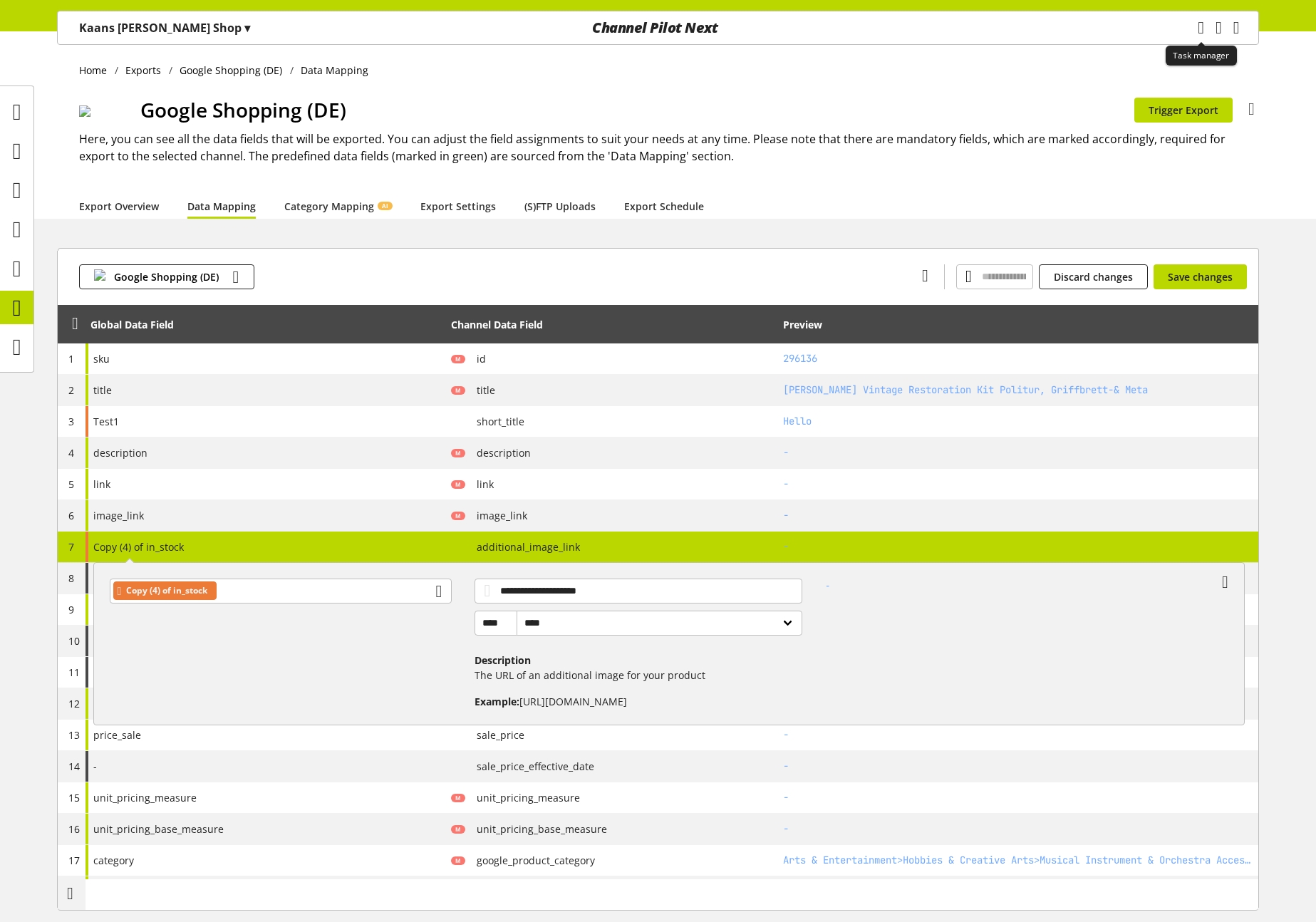
click at [1197, 30] on icon "main navigation" at bounding box center [1200, 28] width 6 height 26
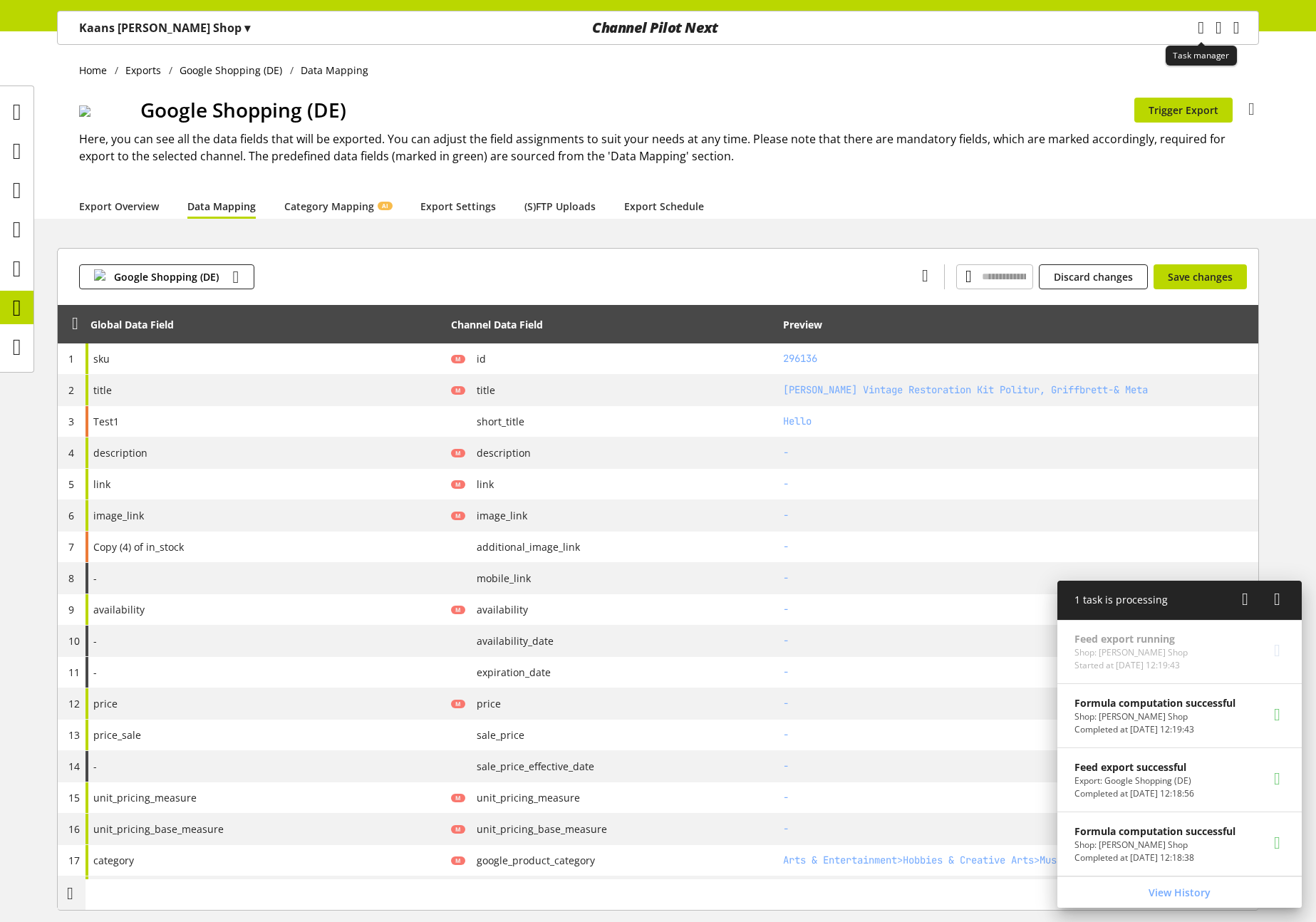
click at [1197, 30] on icon "main navigation" at bounding box center [1200, 28] width 6 height 26
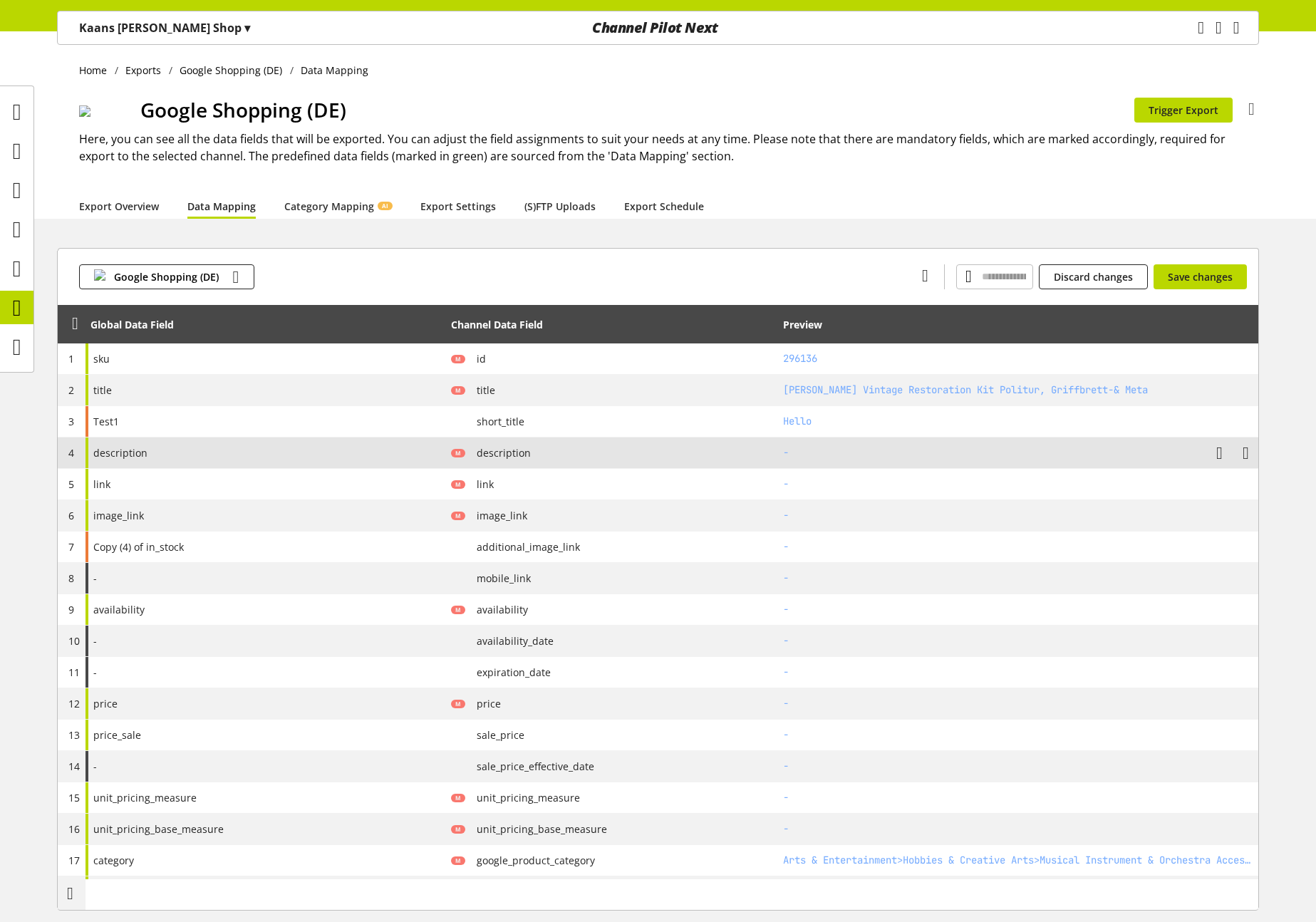
click at [766, 457] on div "M description" at bounding box center [612, 452] width 322 height 18
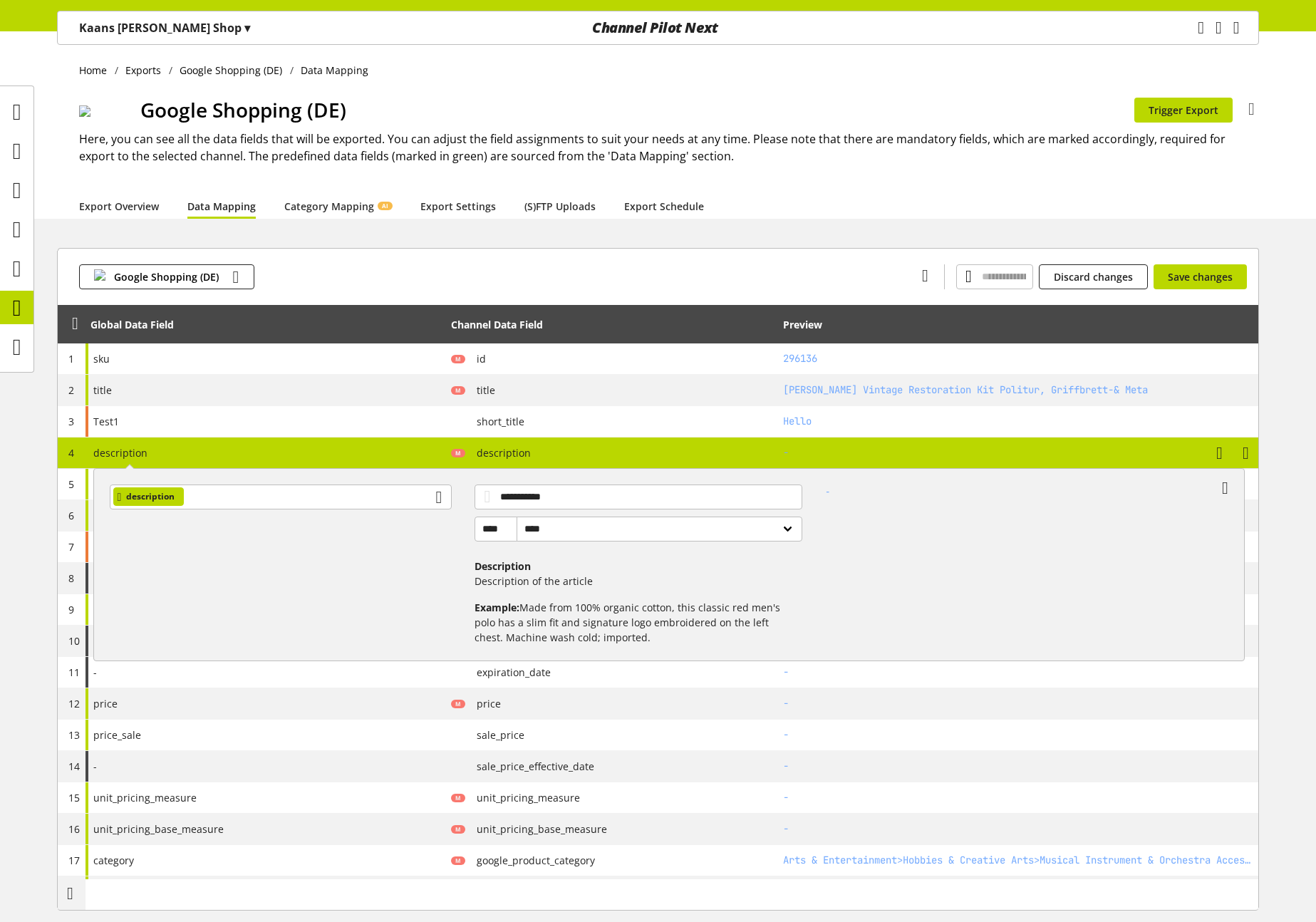
click at [368, 445] on div "**********" at bounding box center [265, 452] width 360 height 31
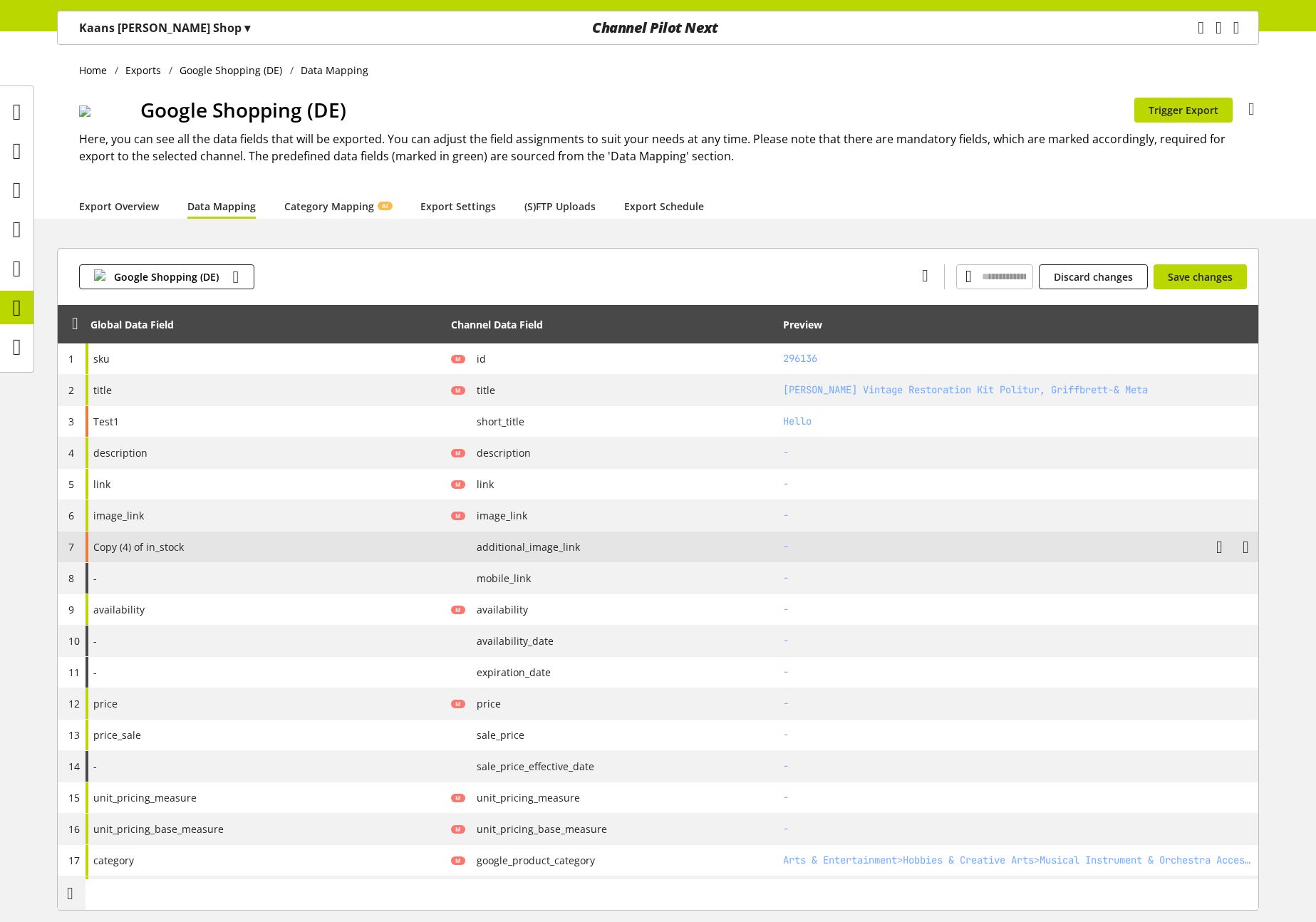
click at [280, 546] on div "Copy (4) of in_stock" at bounding box center [265, 547] width 360 height 31
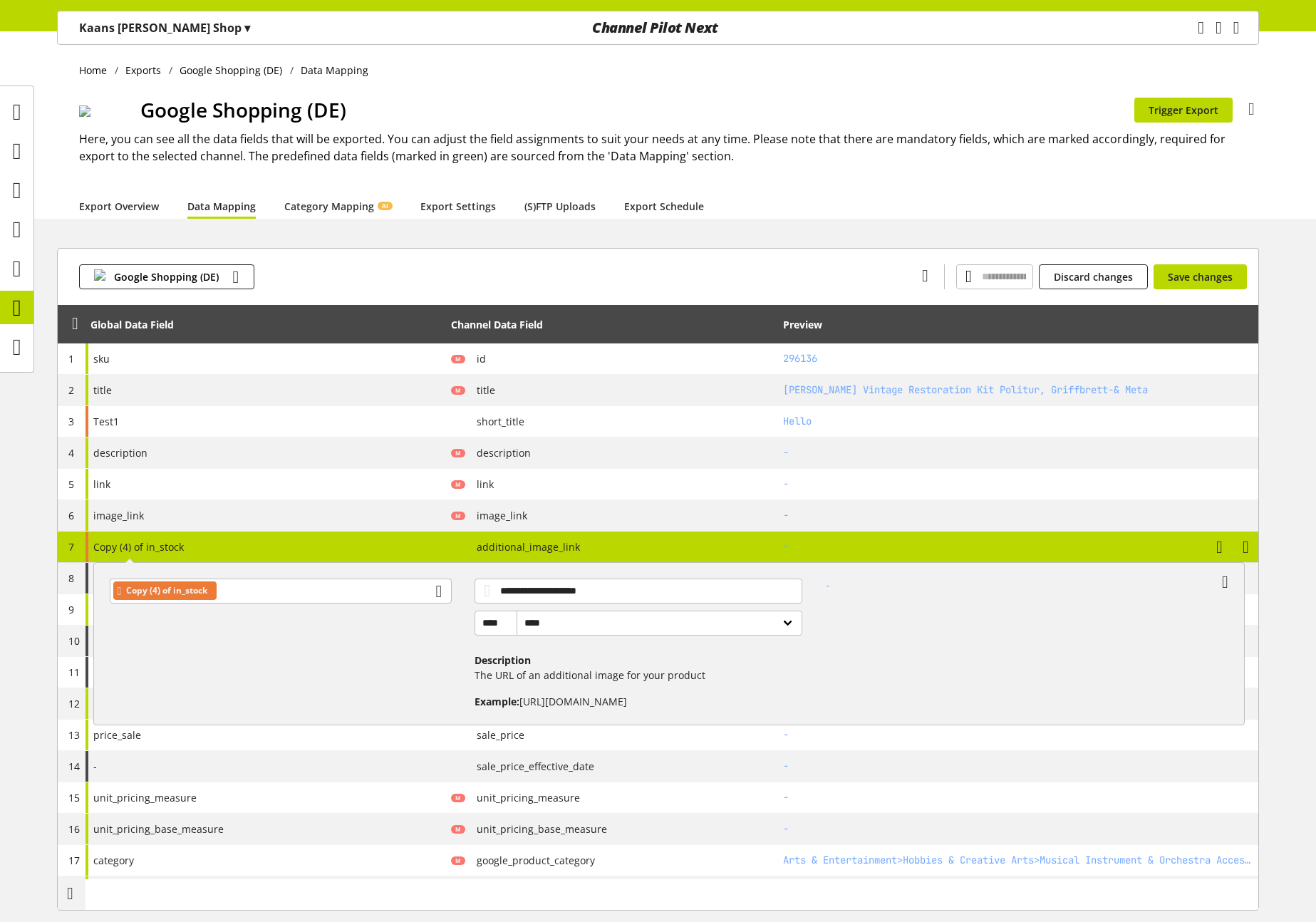
click at [280, 546] on div "**********" at bounding box center [265, 547] width 360 height 31
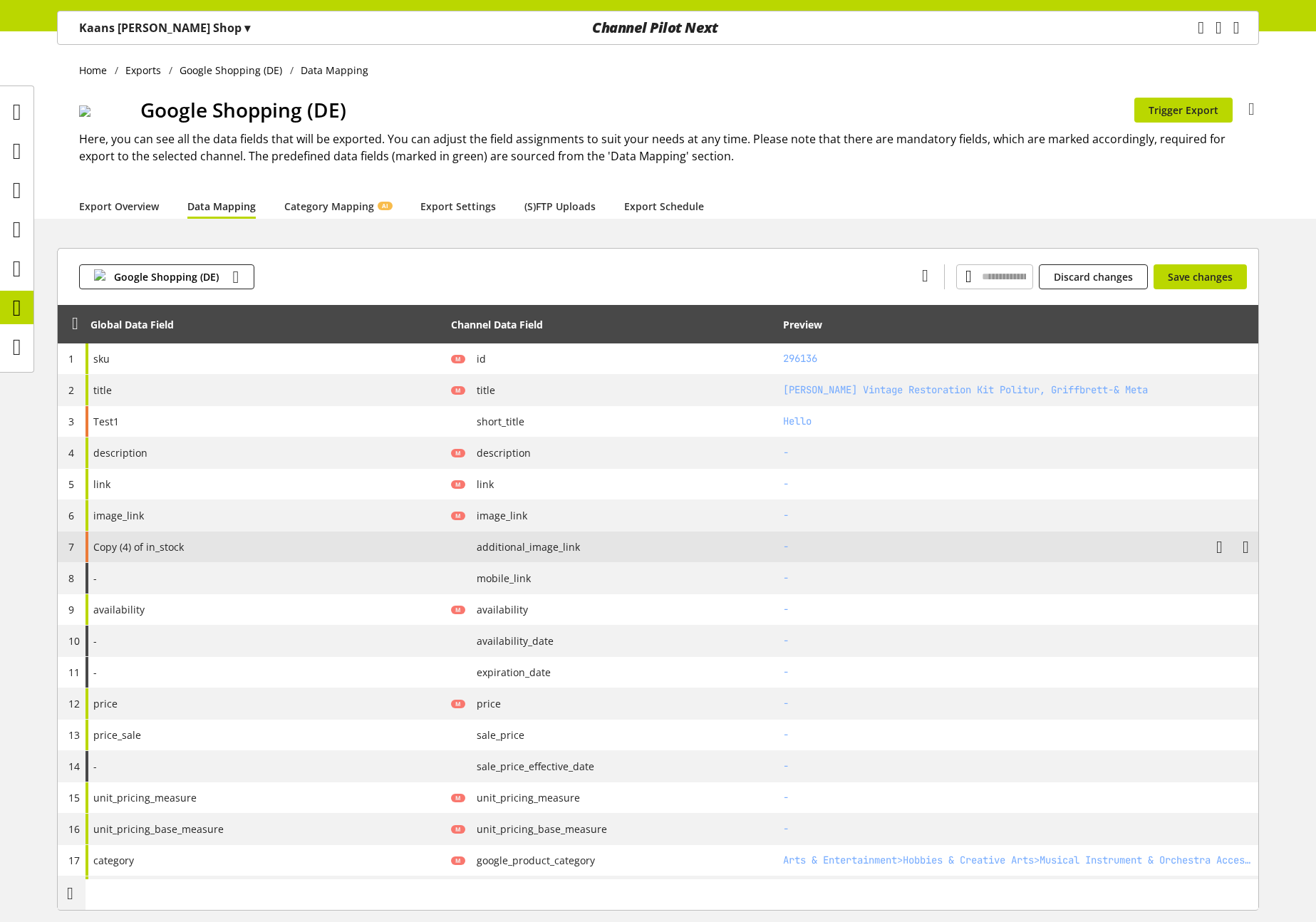
click at [283, 543] on div "Copy (4) of in_stock" at bounding box center [265, 547] width 360 height 31
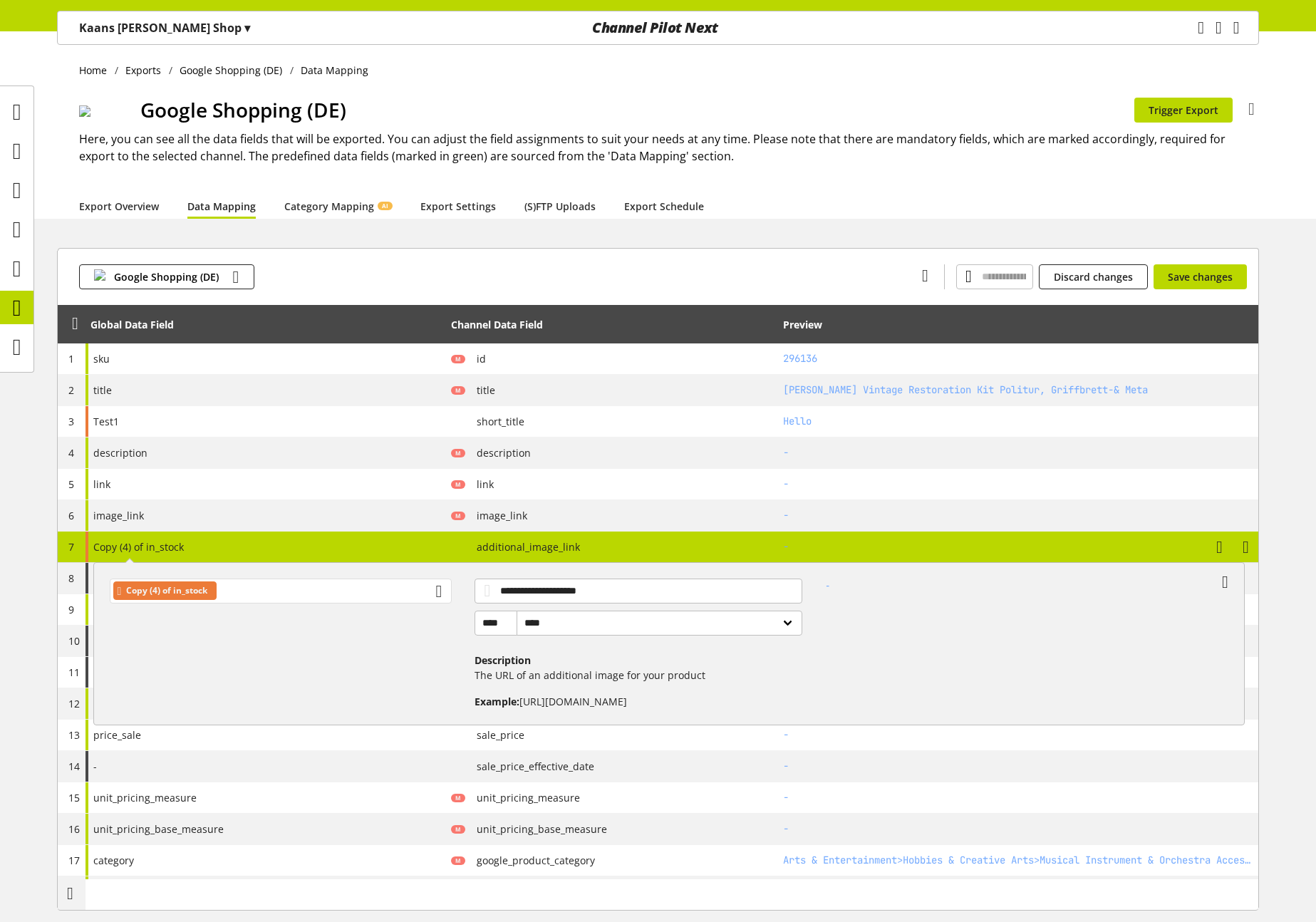
click at [247, 589] on div "Copy (4) of in_stock" at bounding box center [281, 590] width 343 height 25
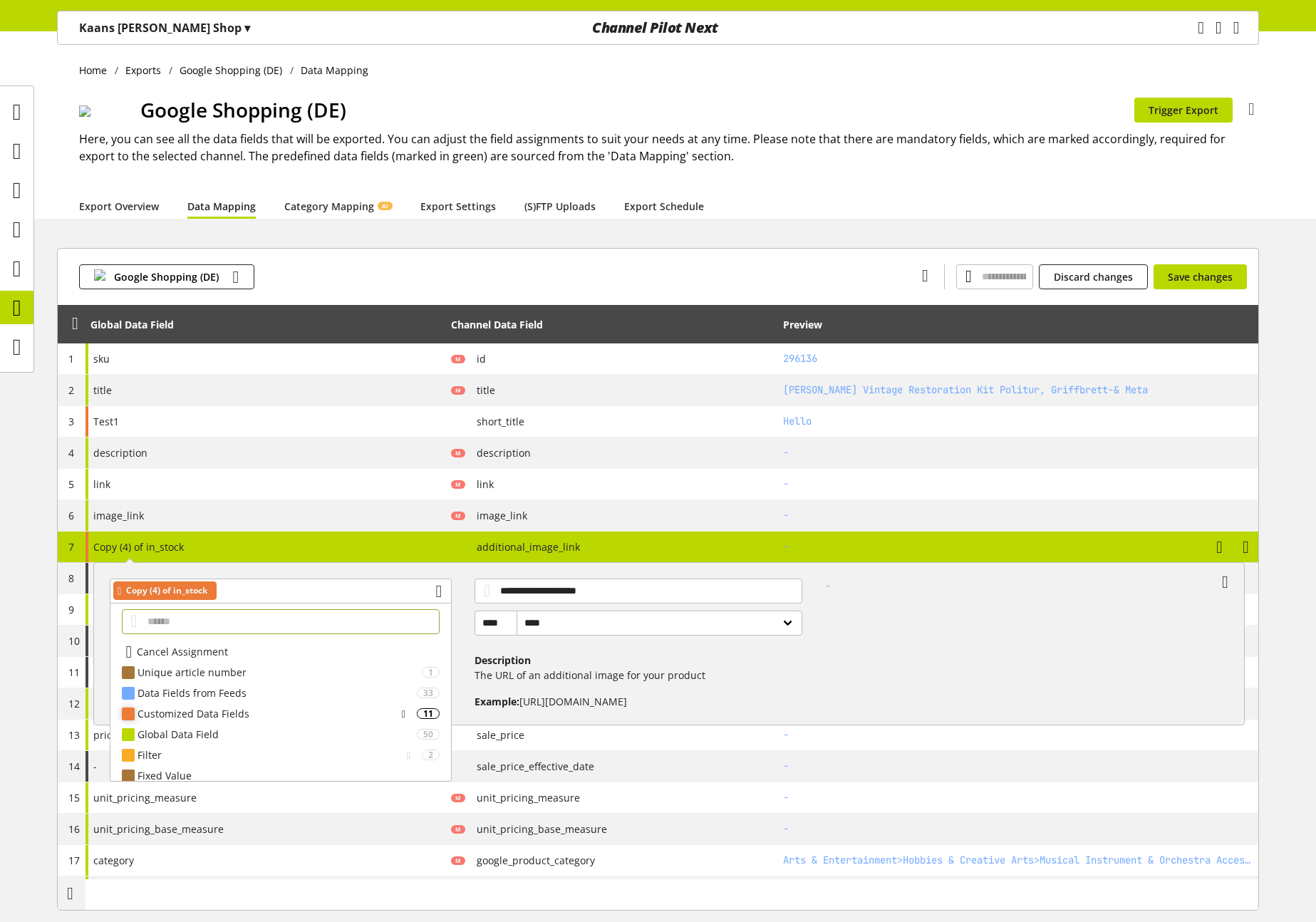
click at [196, 710] on div "Customized Data Fields" at bounding box center [267, 713] width 259 height 15
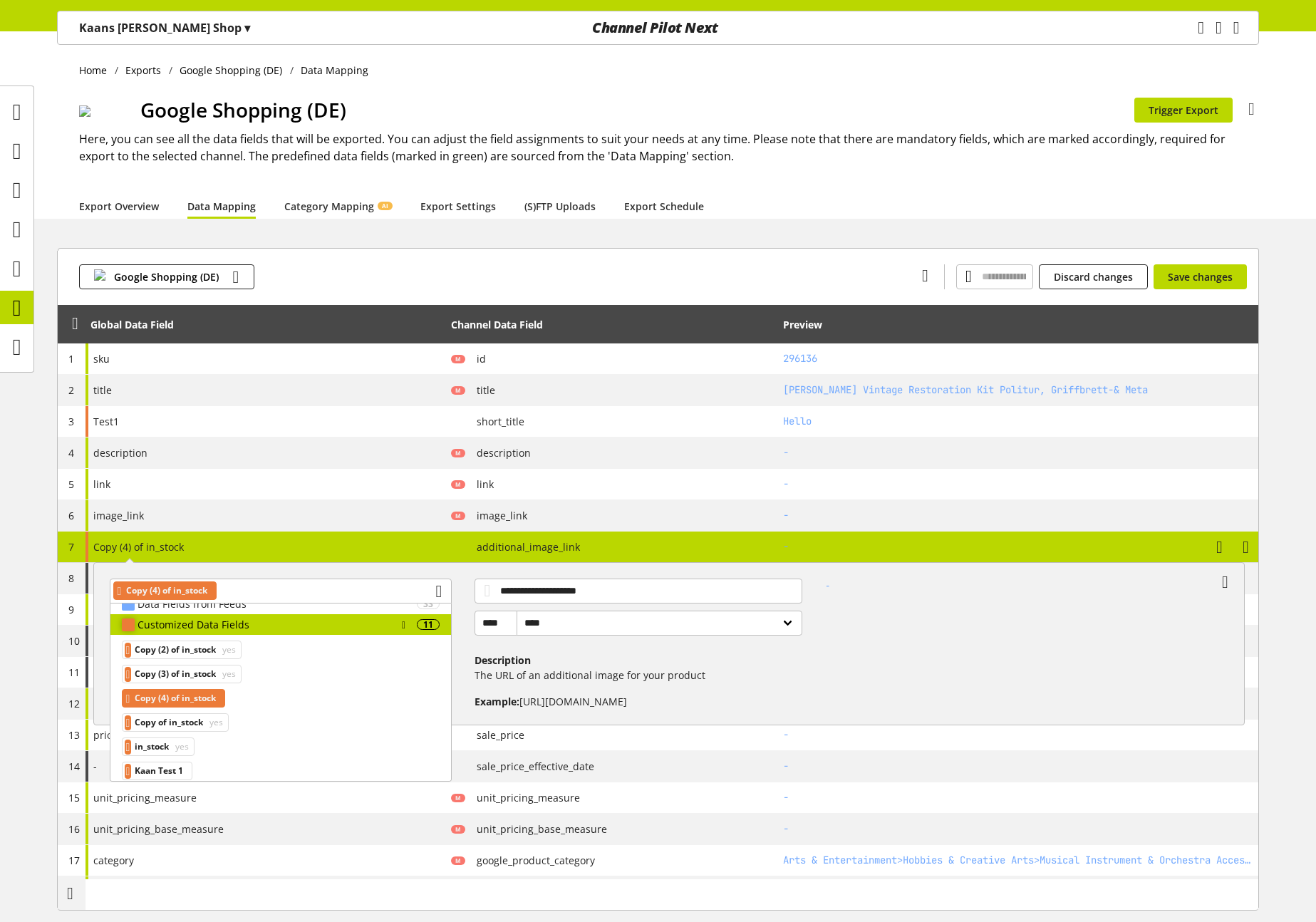
scroll to position [90, 0]
click at [1088, 199] on div "Export Overview Data Mapping Category Mapping AI Export Settings (S)FTP Uploads…" at bounding box center [669, 206] width 1180 height 26
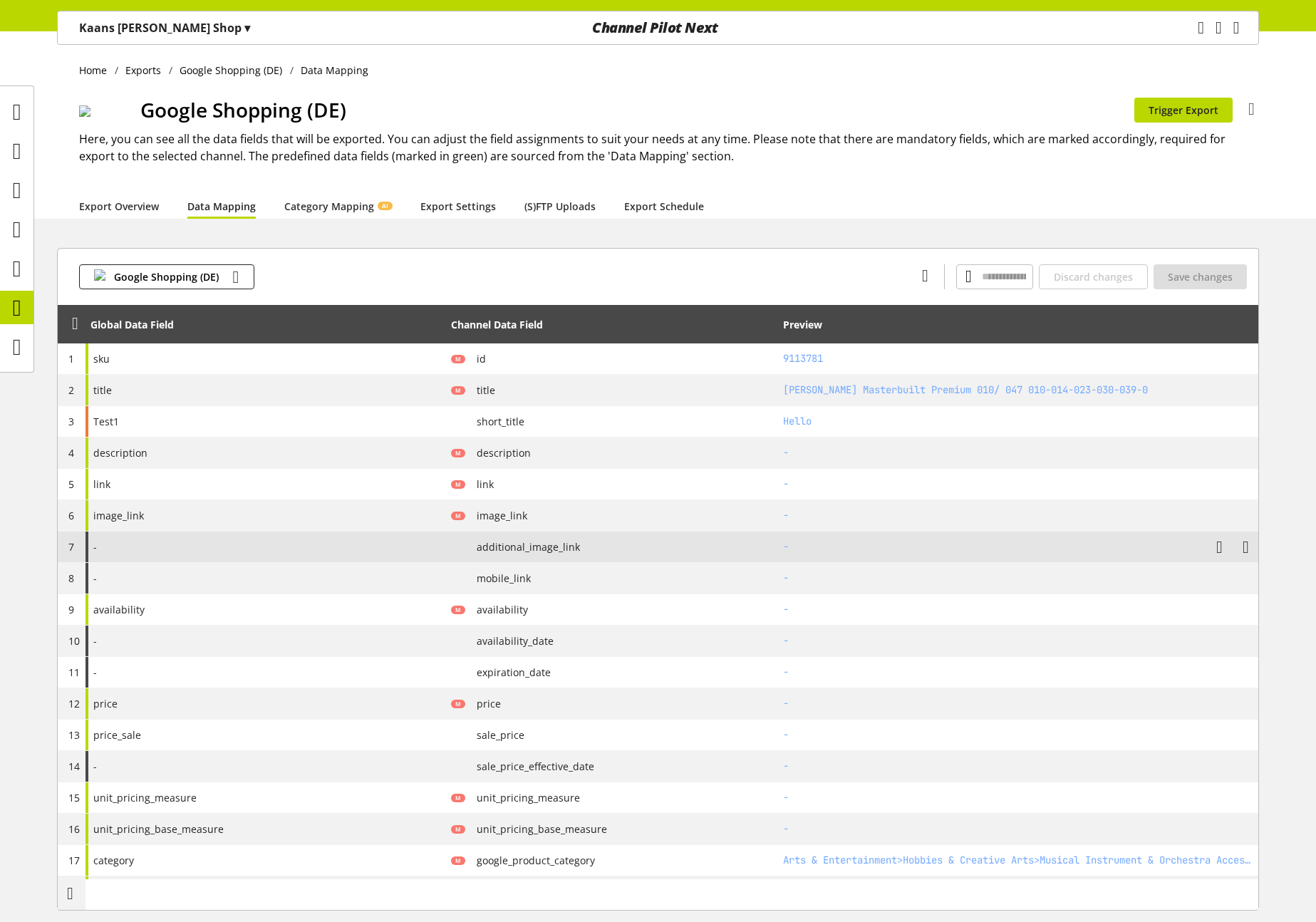
click at [229, 545] on div "-" at bounding box center [265, 547] width 360 height 31
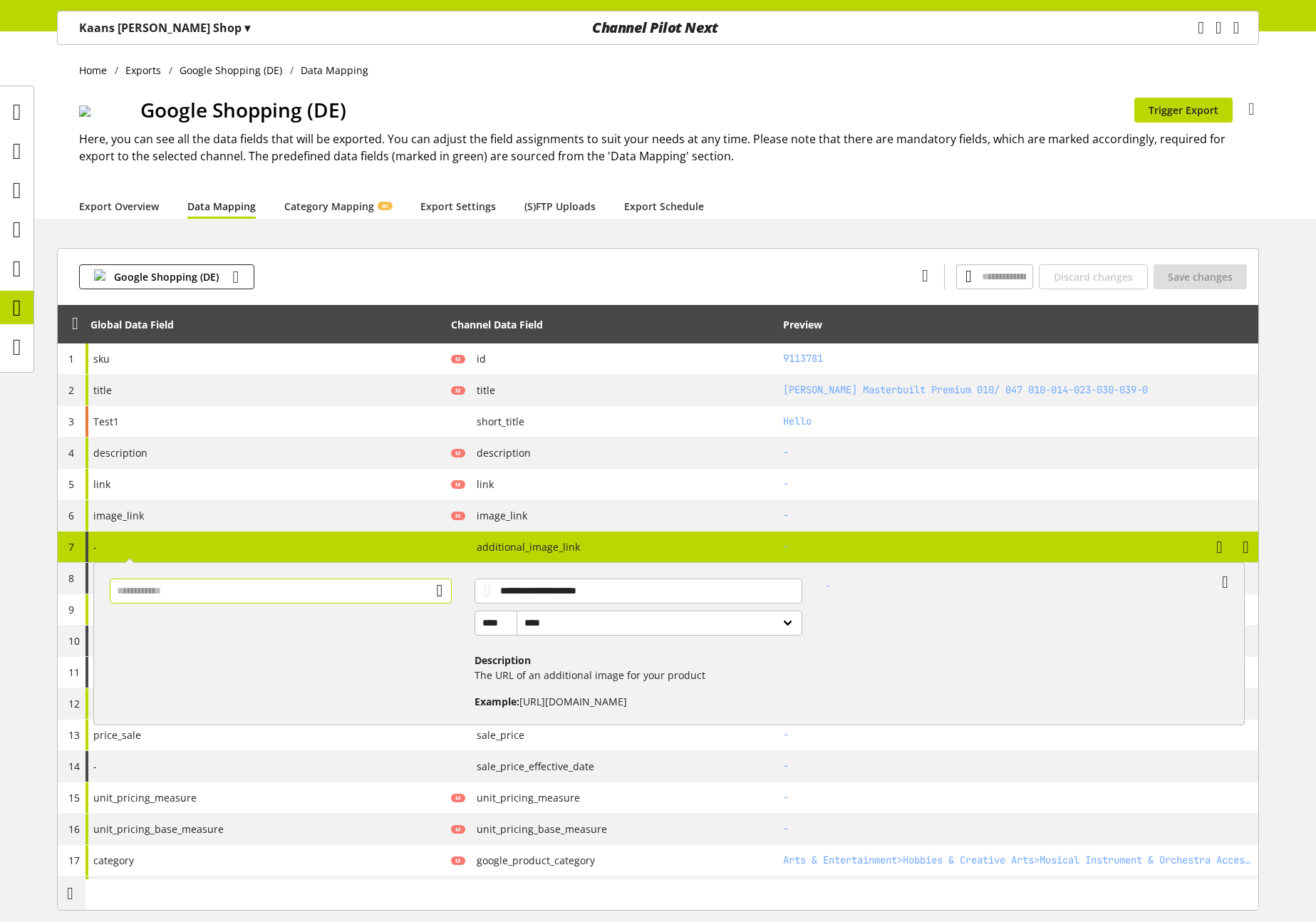
click at [331, 593] on input "text" at bounding box center [281, 590] width 343 height 25
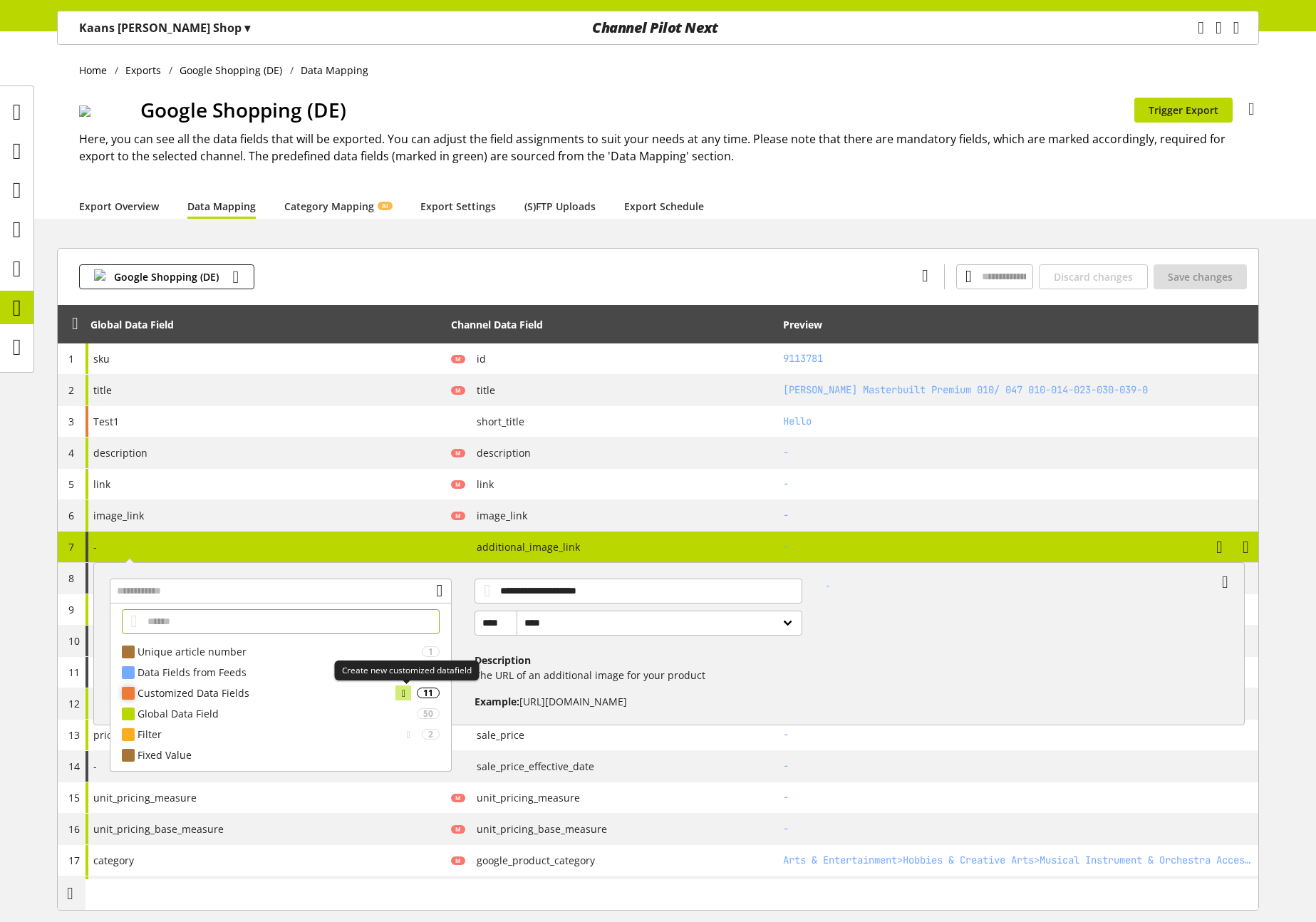
click at [405, 695] on icon at bounding box center [403, 693] width 3 height 16
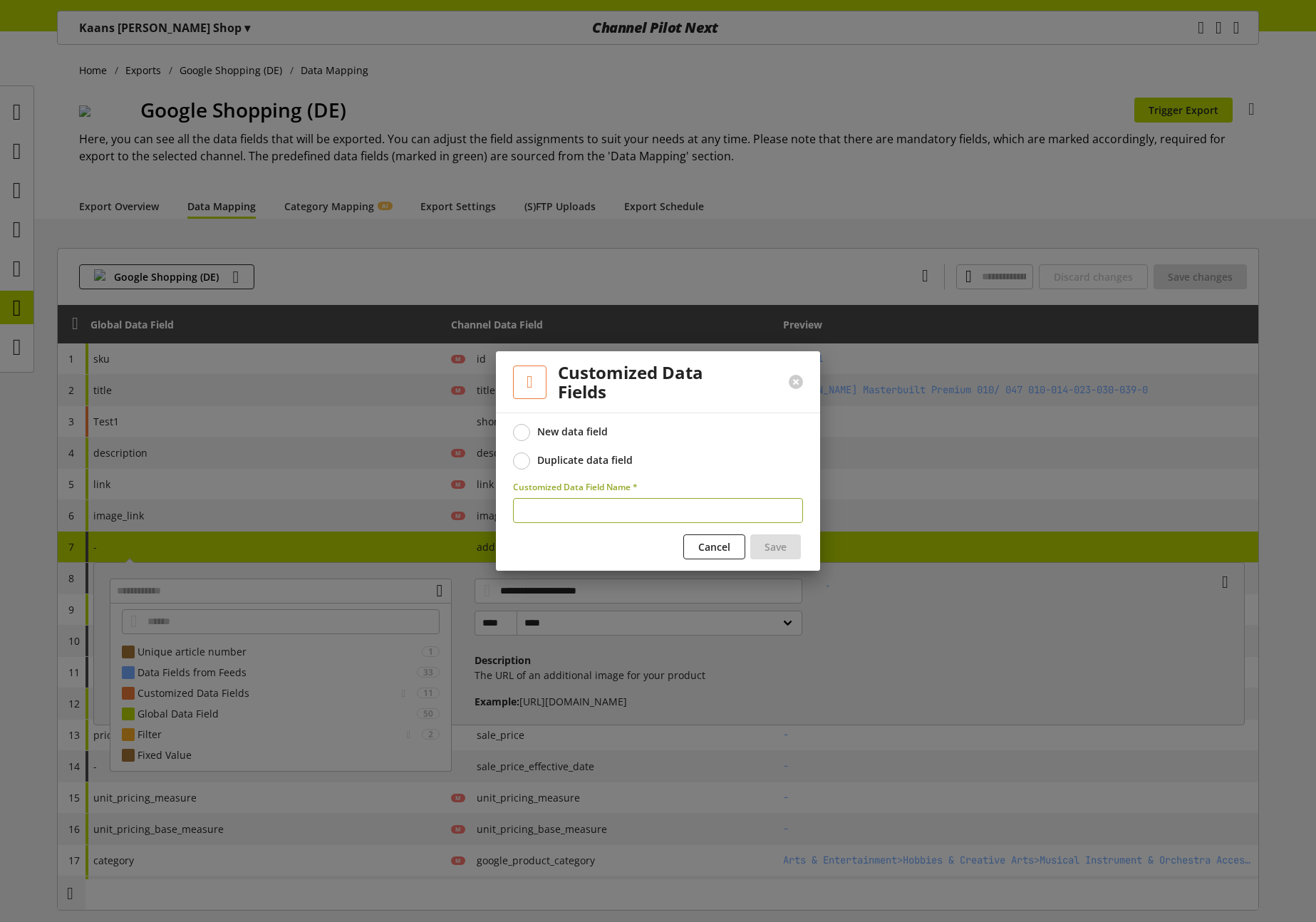
click at [574, 464] on div "Duplicate data field" at bounding box center [584, 459] width 96 height 13
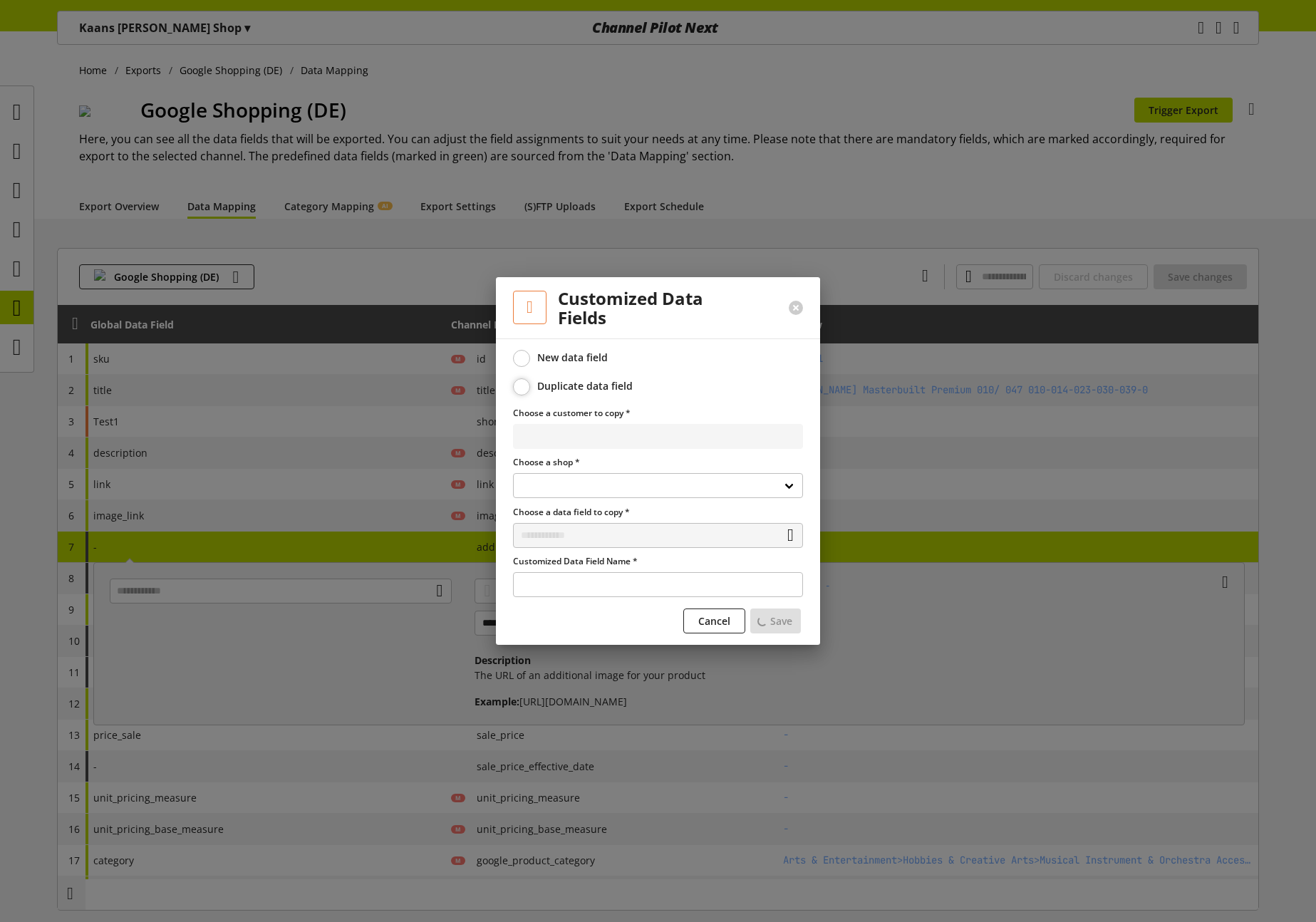
select select
select select "**********"
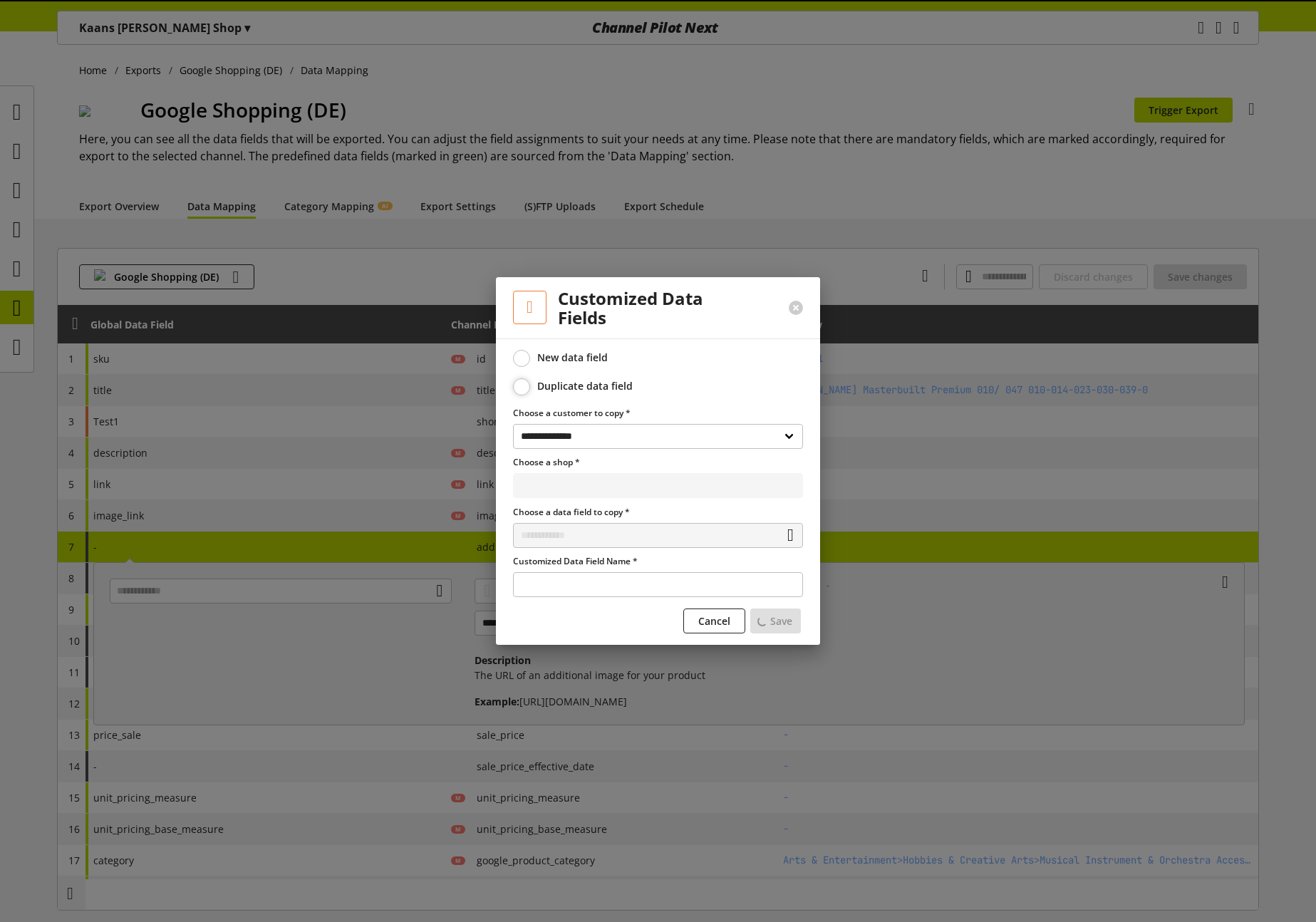
select select "**********"
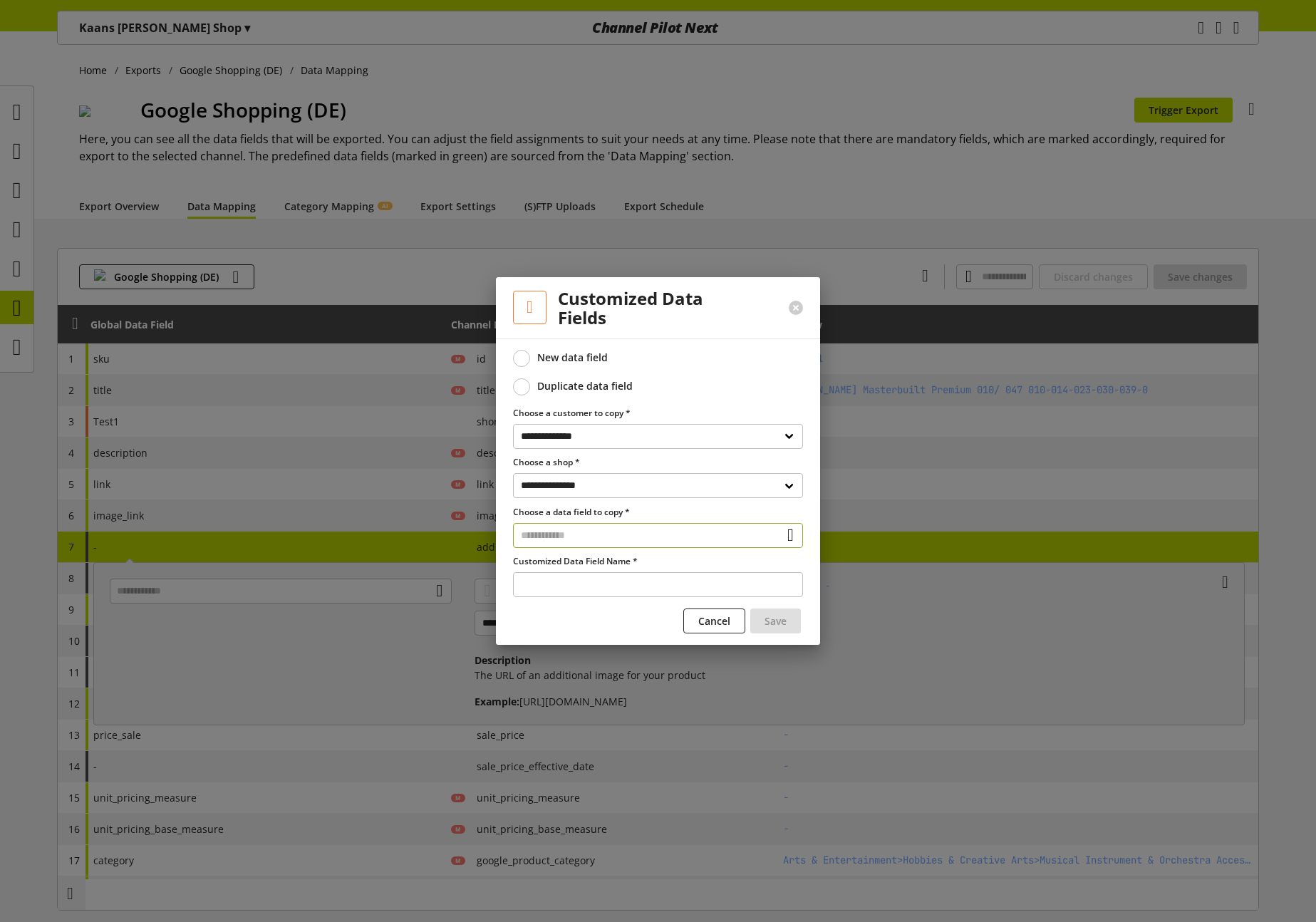
click at [574, 530] on input "text" at bounding box center [658, 535] width 290 height 25
click at [571, 589] on div "Customized Data Fields" at bounding box center [654, 595] width 228 height 15
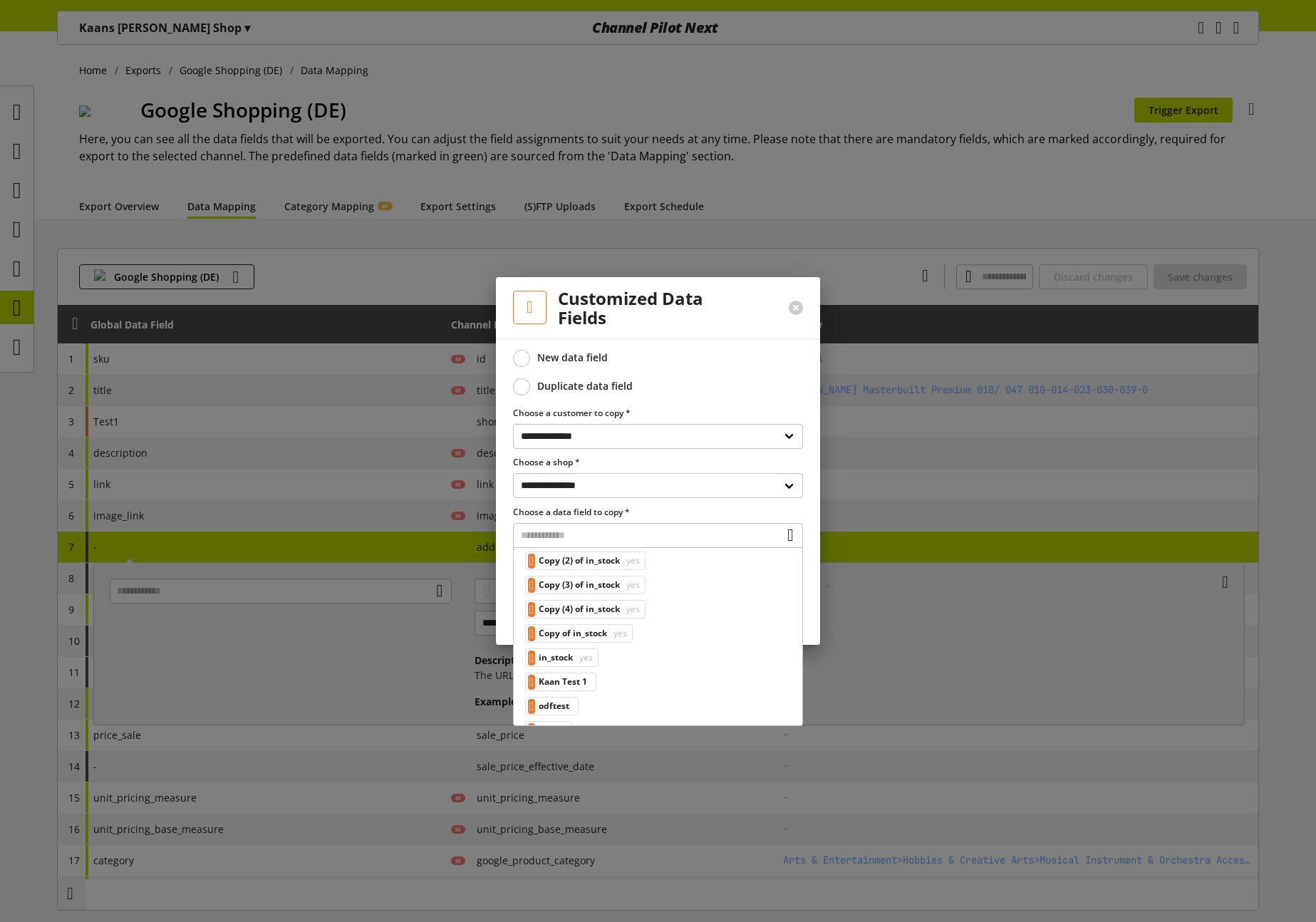
scroll to position [64, 0]
click at [584, 658] on span "yes" at bounding box center [584, 655] width 16 height 17
type input "**********"
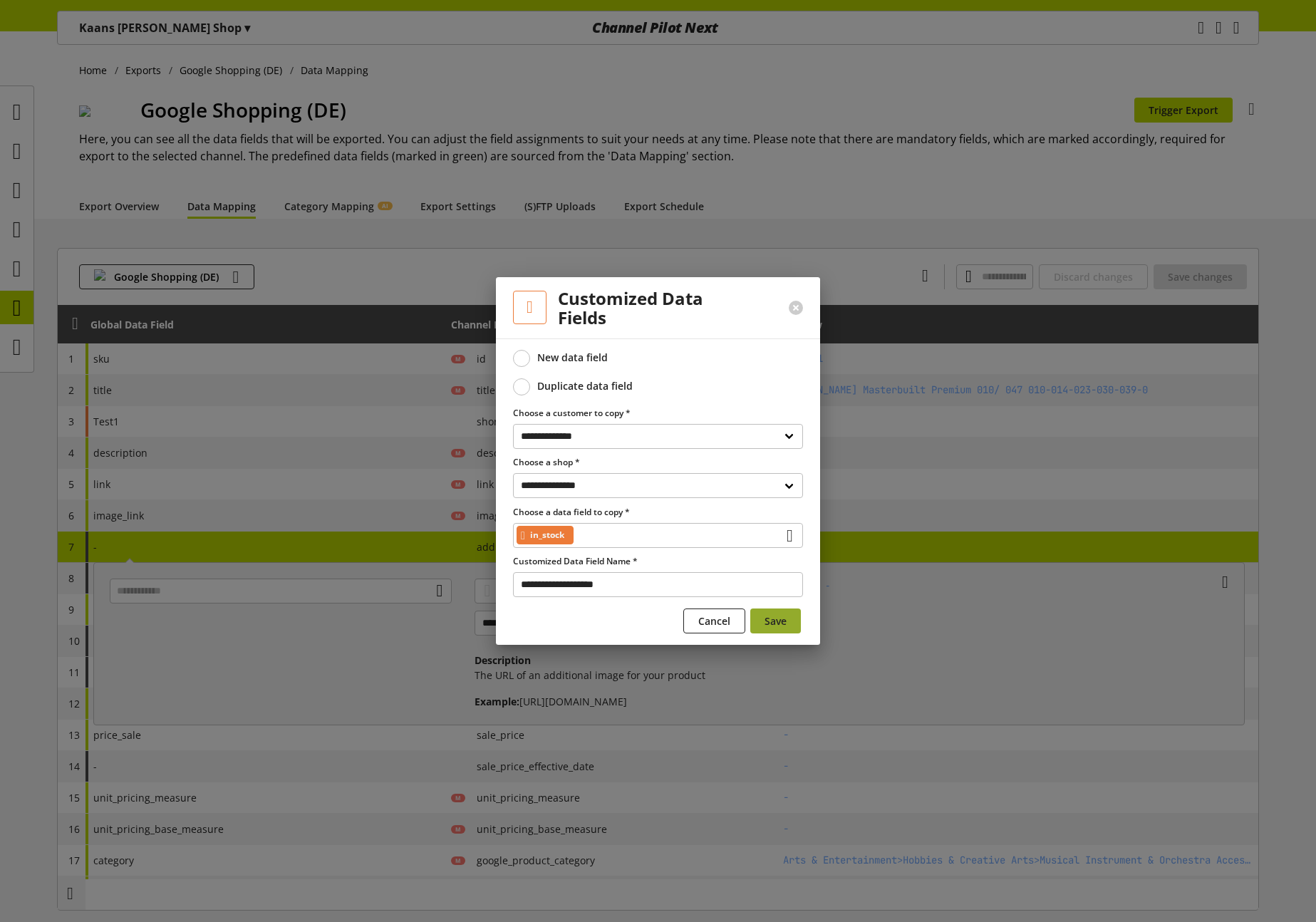
click at [773, 626] on span "Save" at bounding box center [776, 620] width 22 height 15
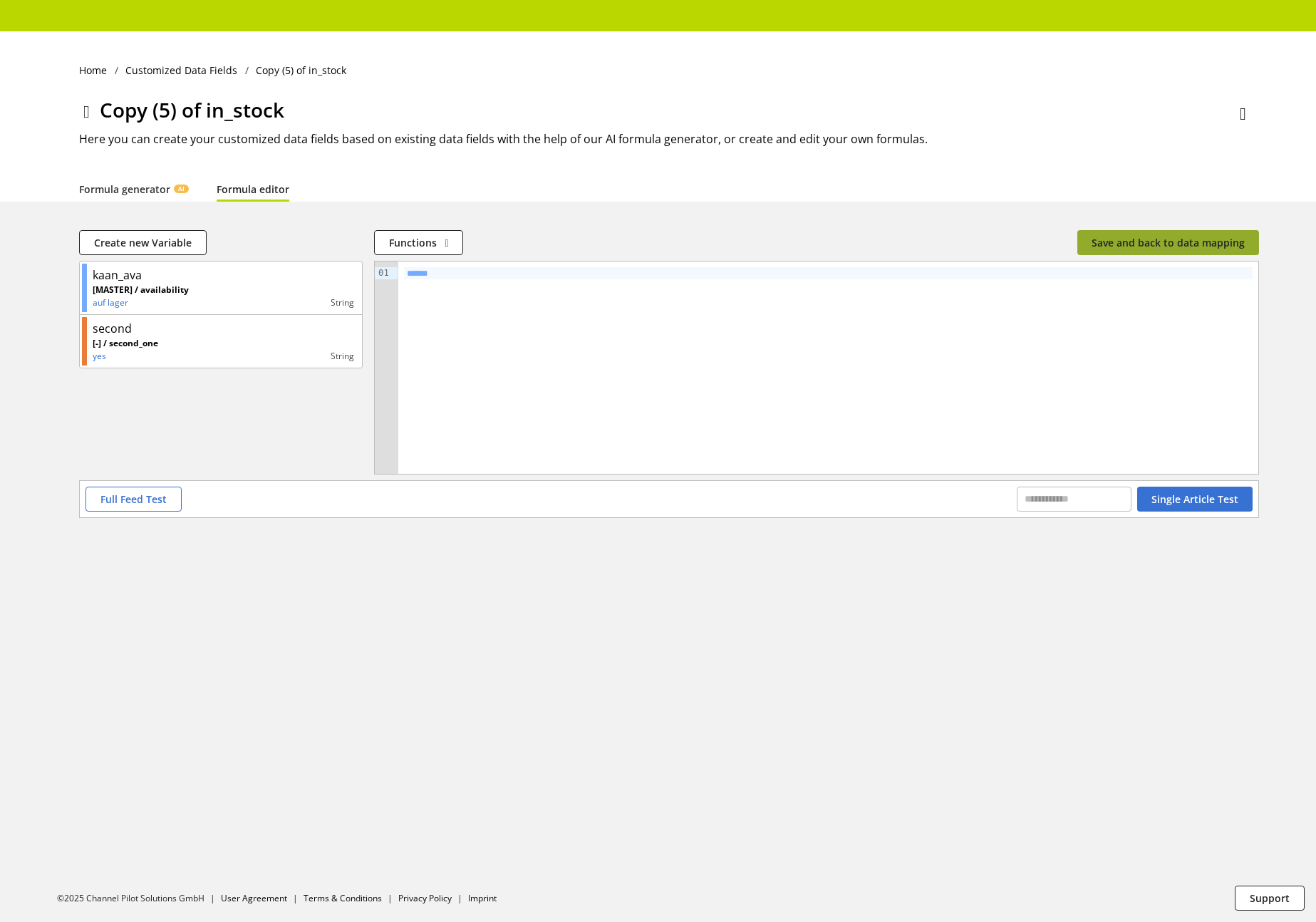
click at [1197, 239] on span "Save and back to data mapping" at bounding box center [1168, 242] width 153 height 15
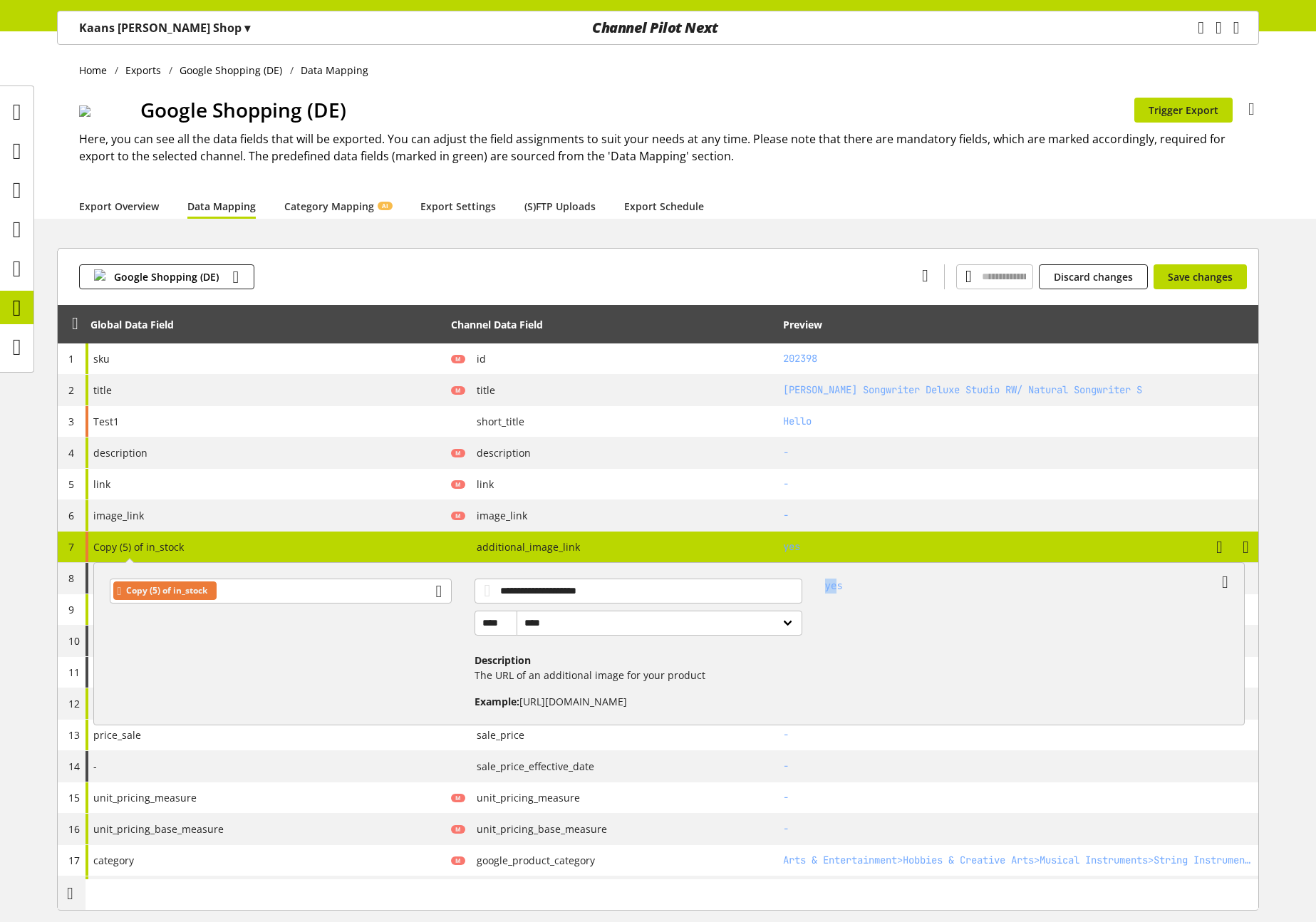
drag, startPoint x: 820, startPoint y: 589, endPoint x: 846, endPoint y: 589, distance: 26.0
click at [841, 589] on div "yes" at bounding box center [1021, 638] width 438 height 142
click at [848, 589] on div "yes" at bounding box center [1021, 638] width 438 height 142
click at [371, 593] on div "Copy (5) of in_stock" at bounding box center [281, 590] width 343 height 25
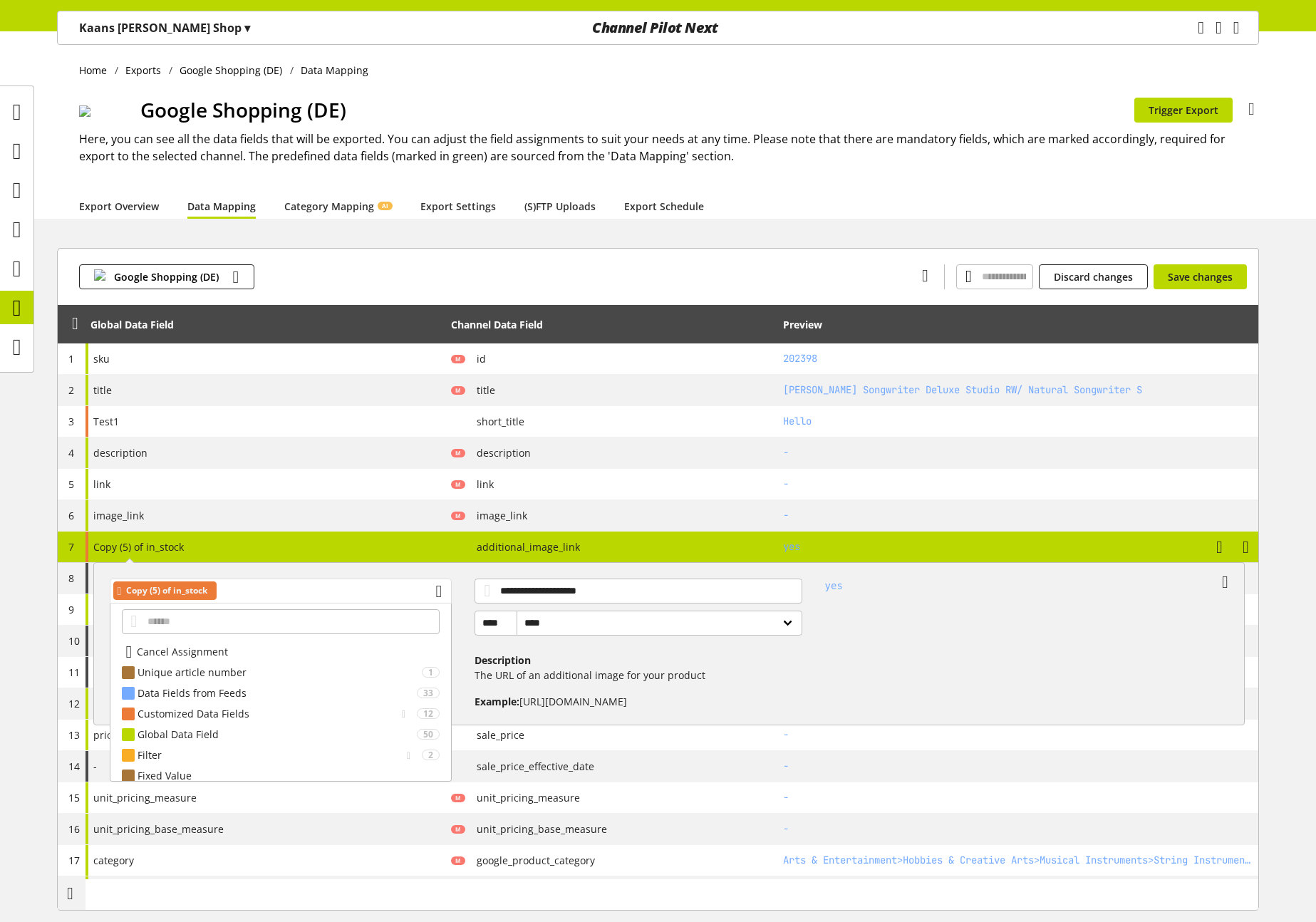
click at [371, 593] on div "Copy (5) of in_stock" at bounding box center [281, 590] width 343 height 25
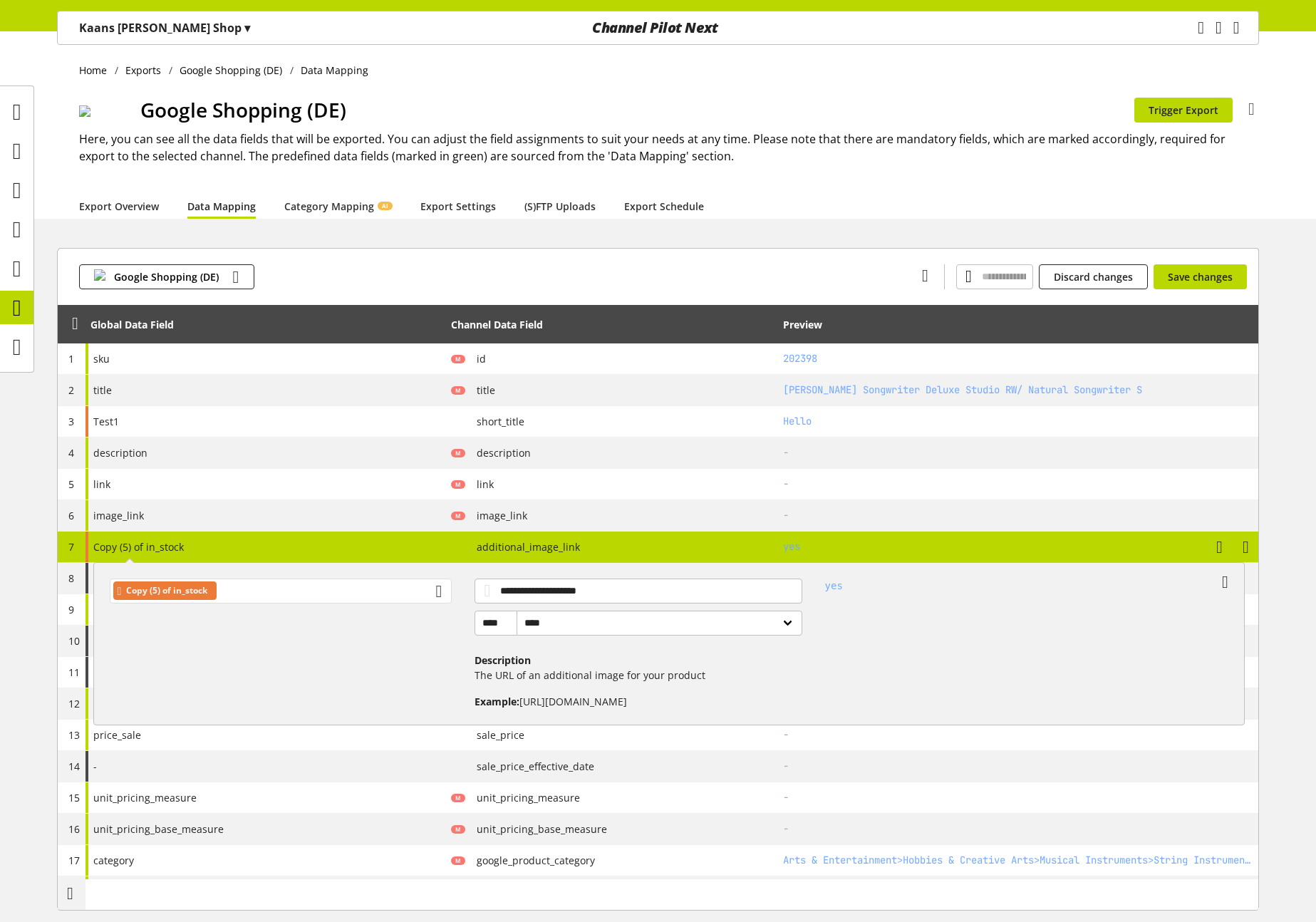
click at [377, 597] on div "Copy (5) of in_stock" at bounding box center [281, 590] width 343 height 25
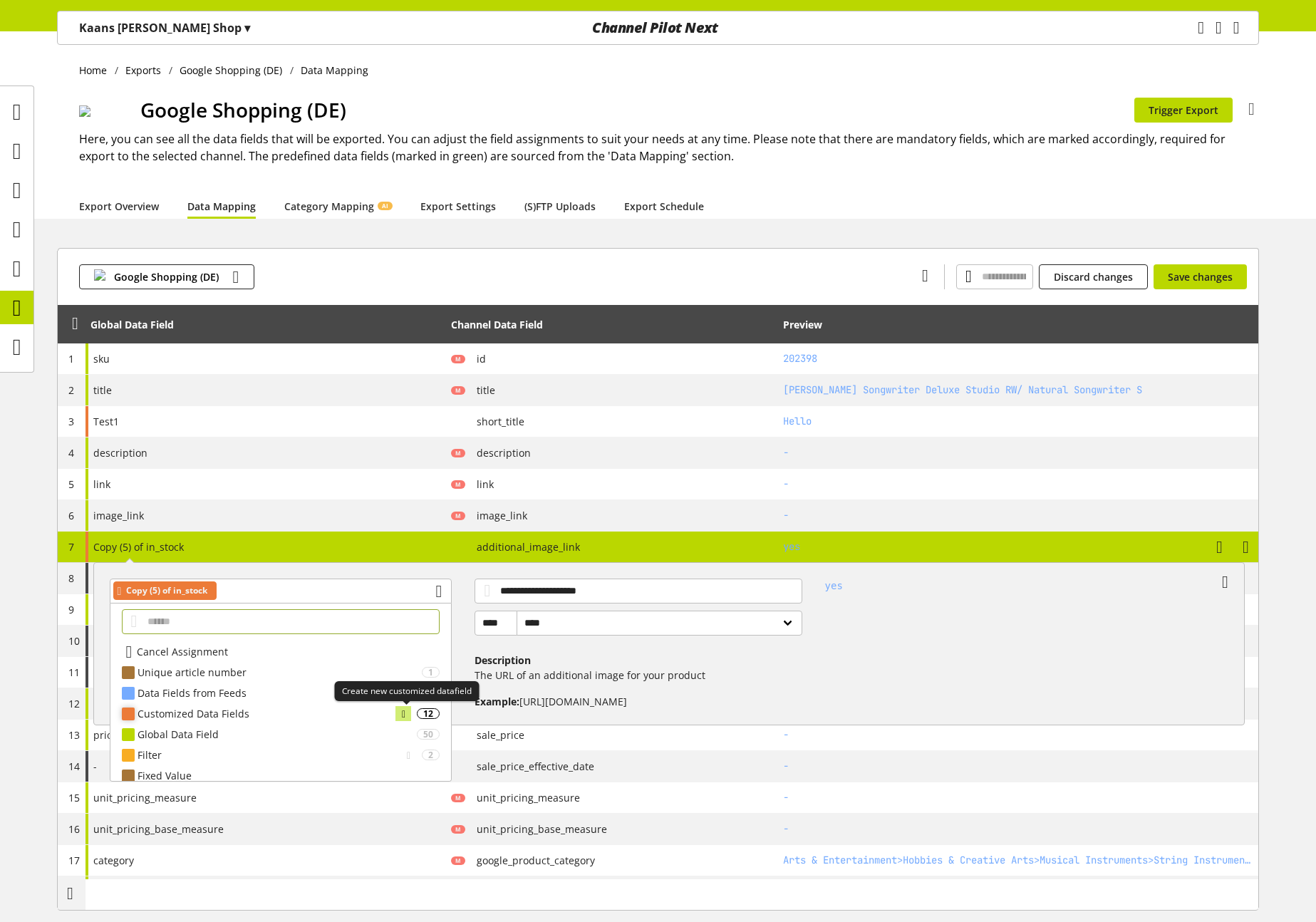
click at [405, 710] on icon at bounding box center [403, 713] width 3 height 16
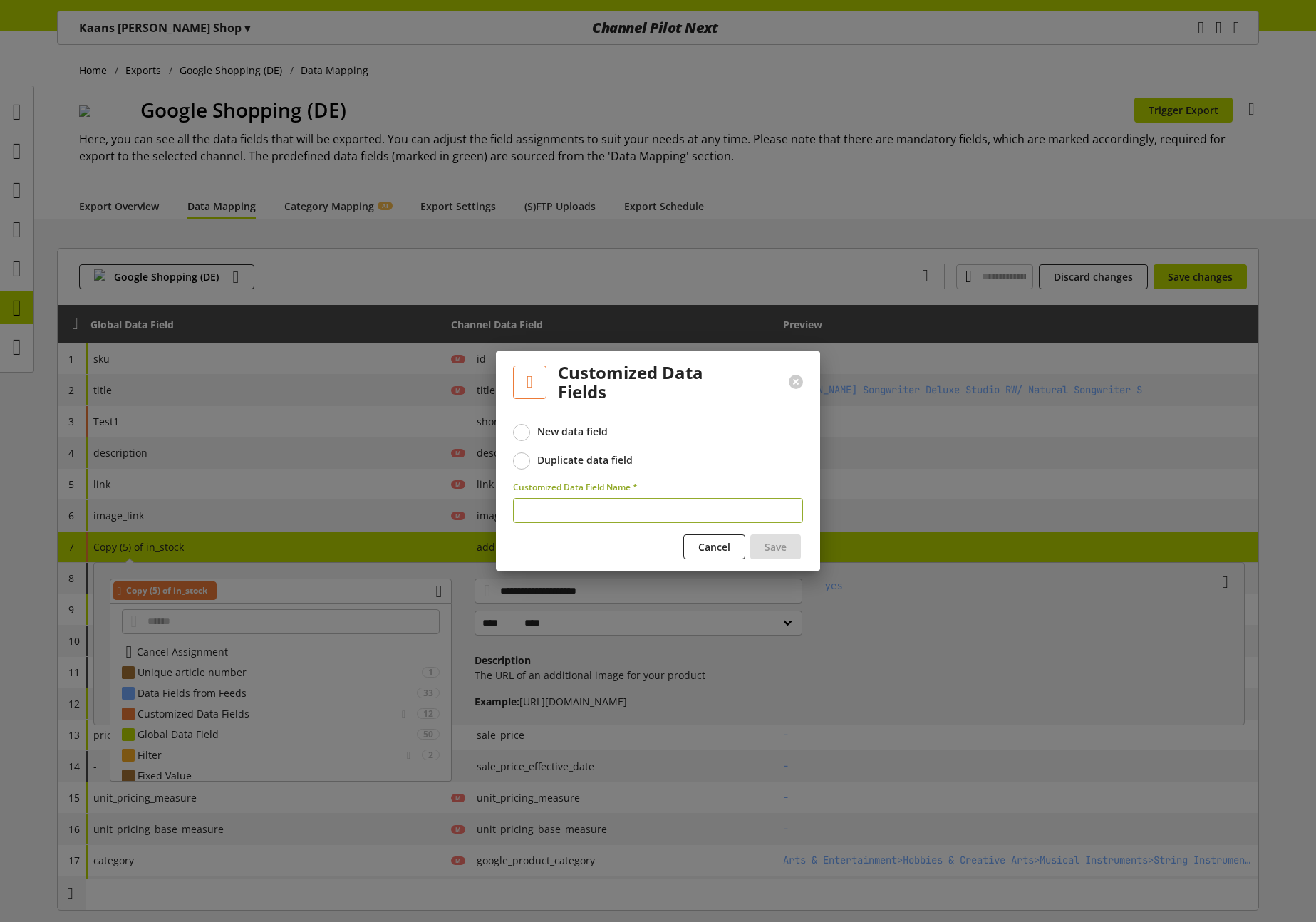
click at [610, 463] on div "Duplicate data field" at bounding box center [584, 459] width 96 height 13
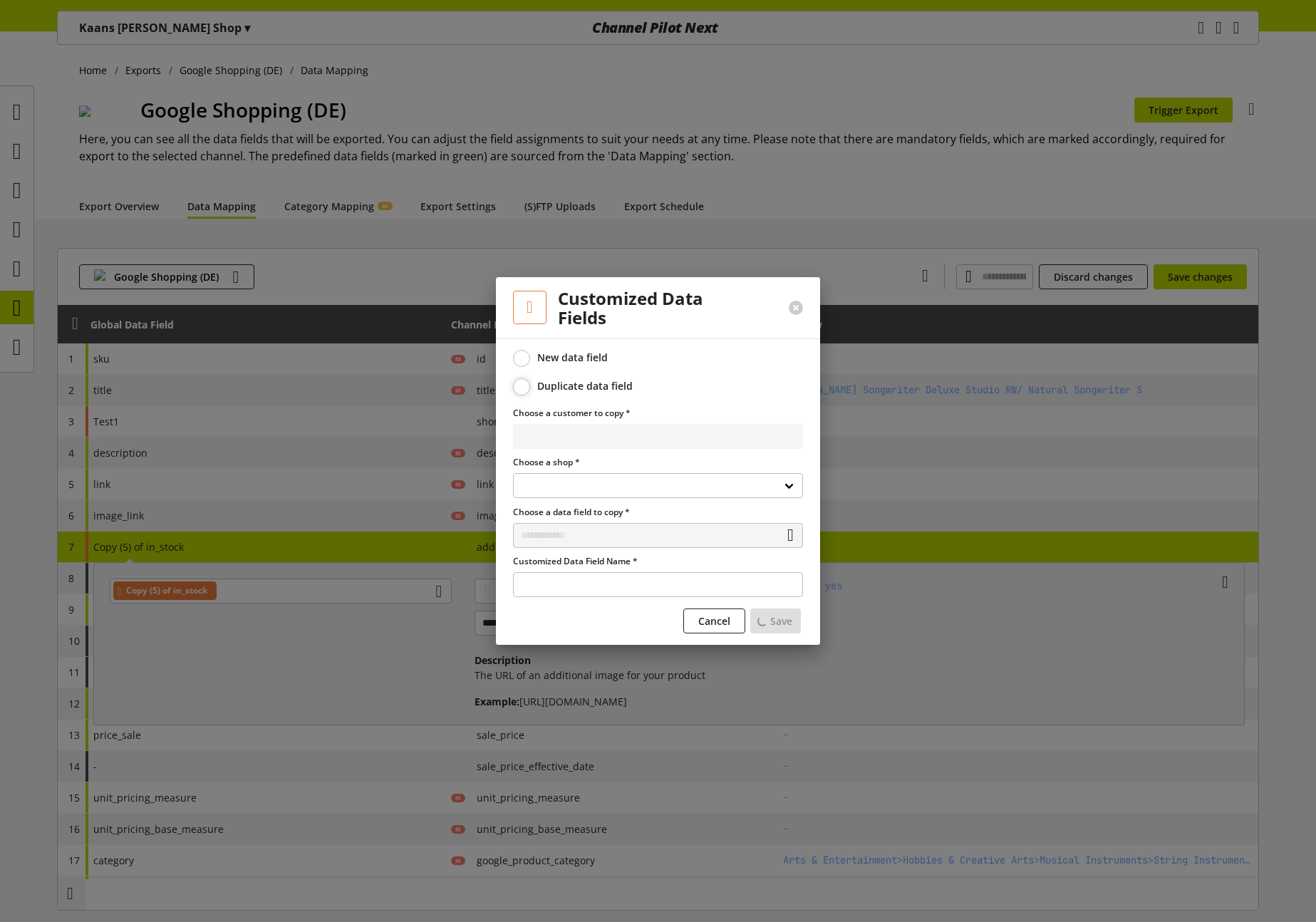
select select
select select "**********"
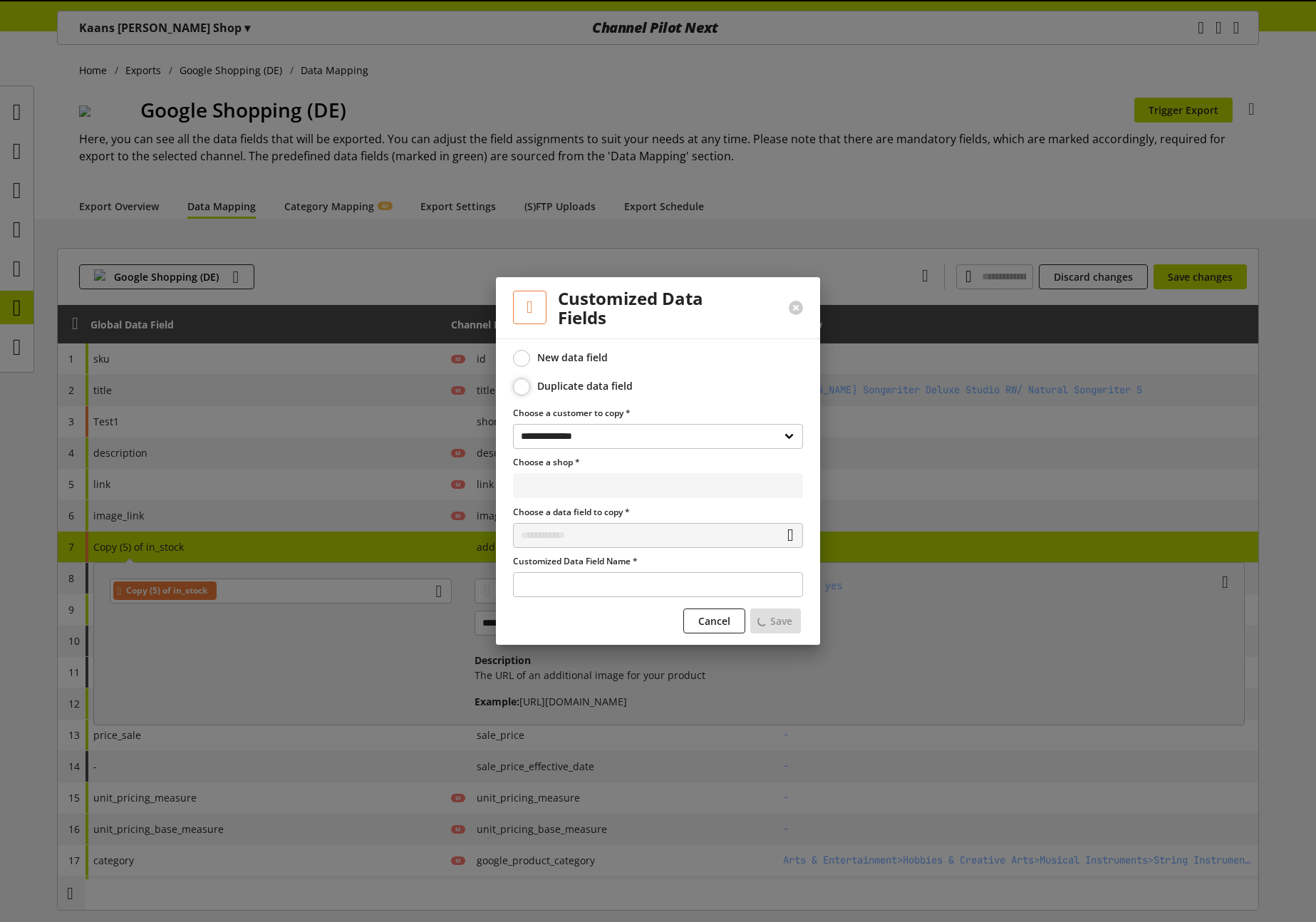
select select "**********"
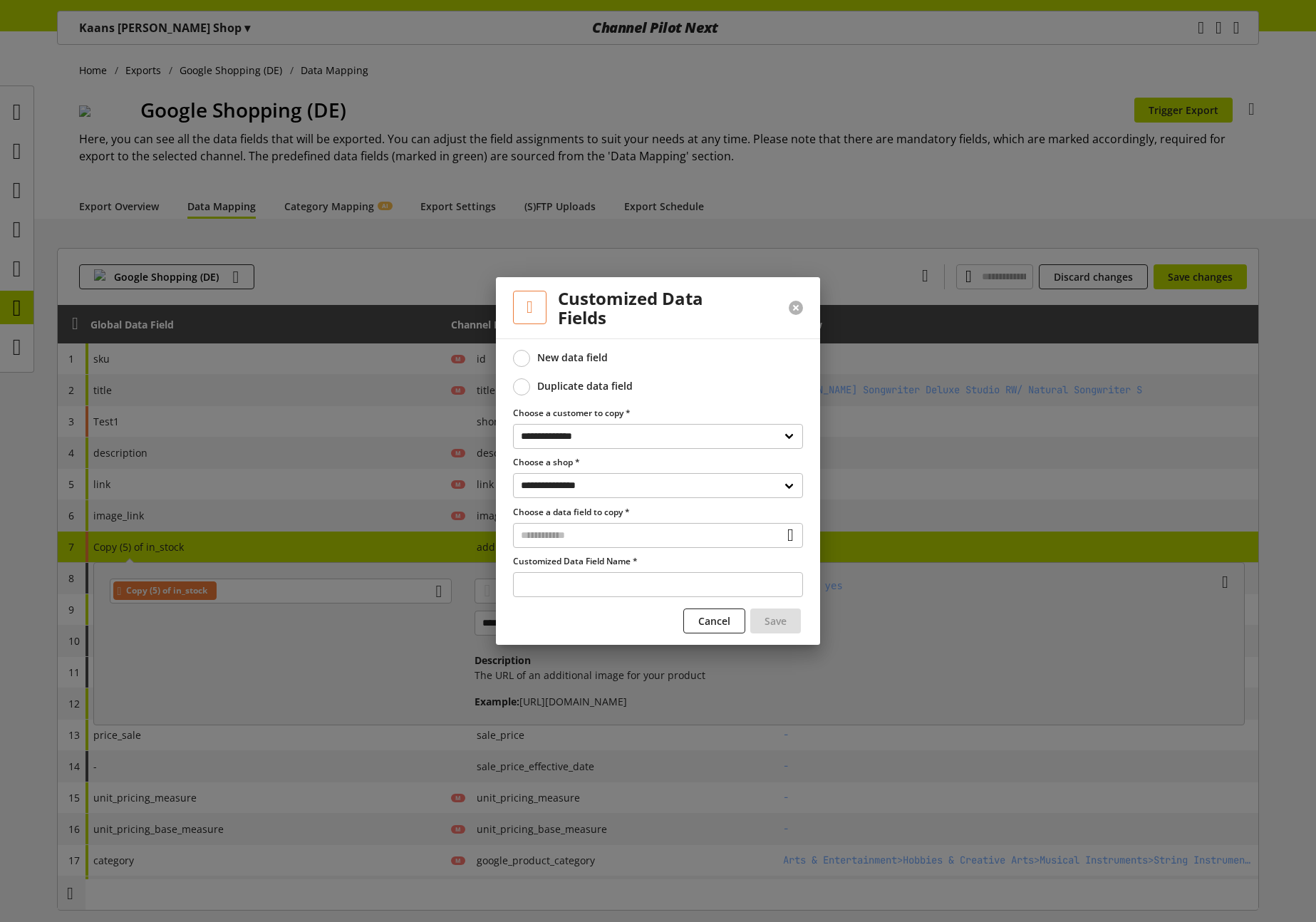
click at [799, 306] on button at bounding box center [795, 308] width 15 height 15
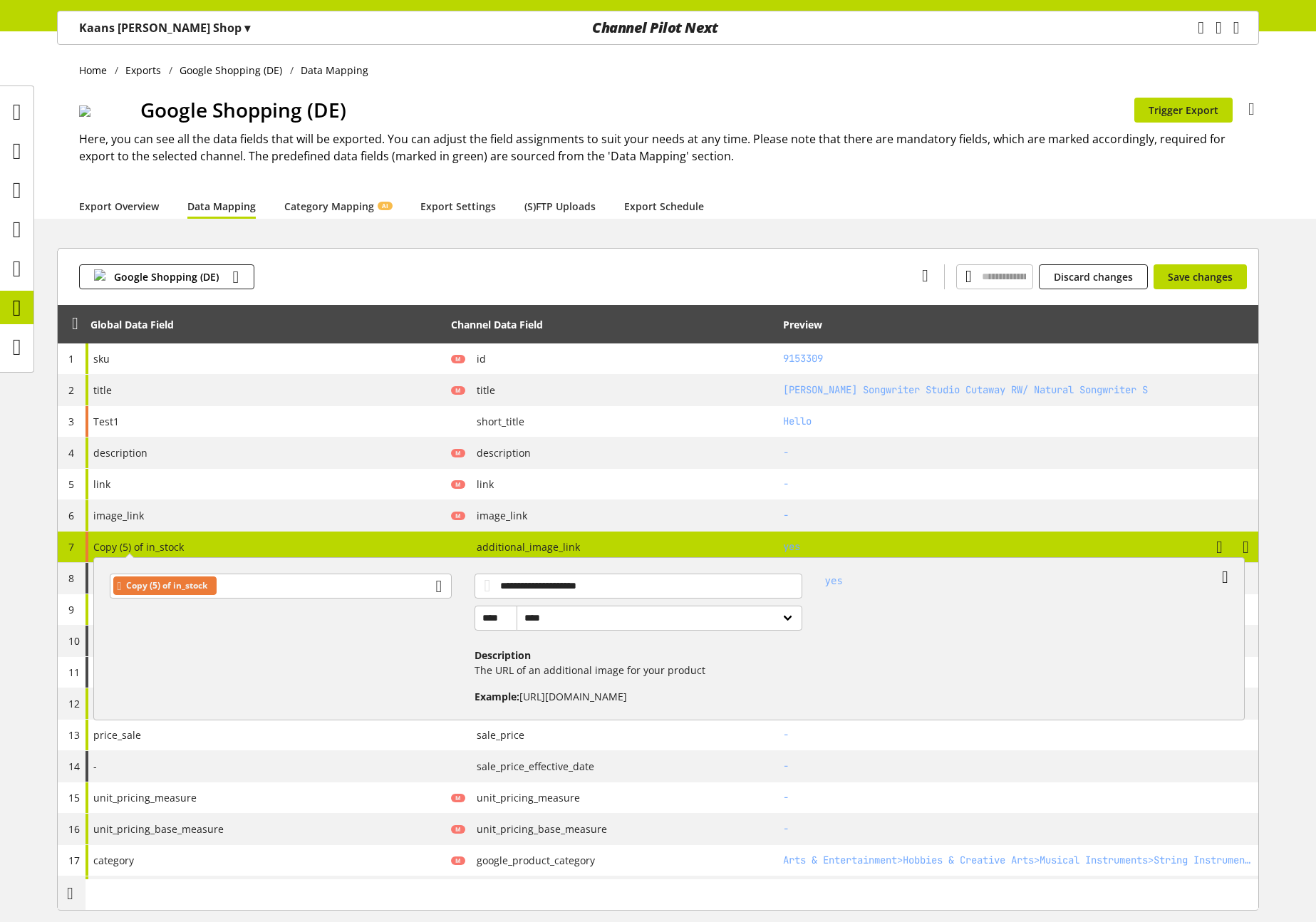
click at [1226, 581] on icon at bounding box center [1224, 577] width 6 height 26
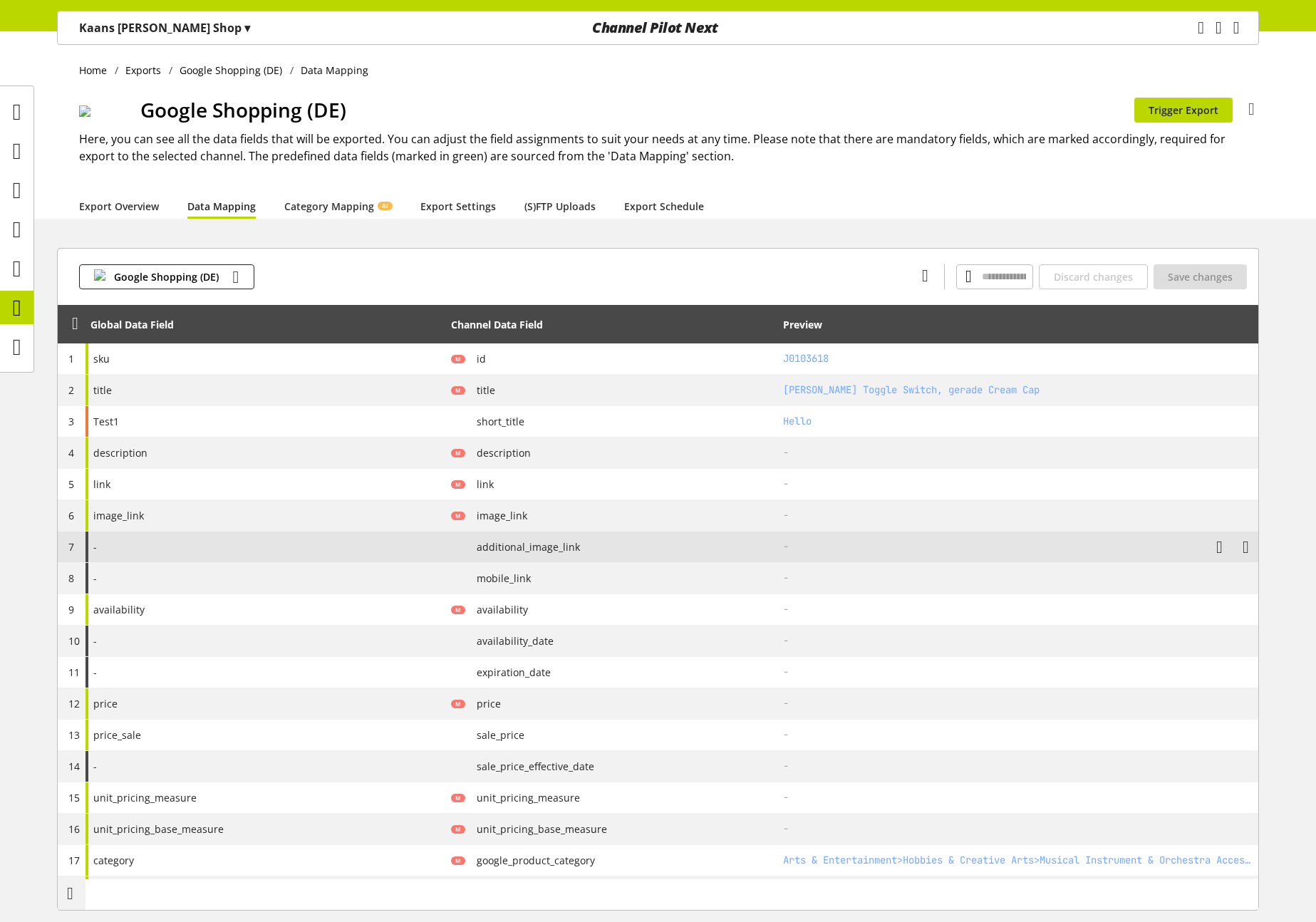
click at [213, 549] on div "-" at bounding box center [265, 547] width 360 height 31
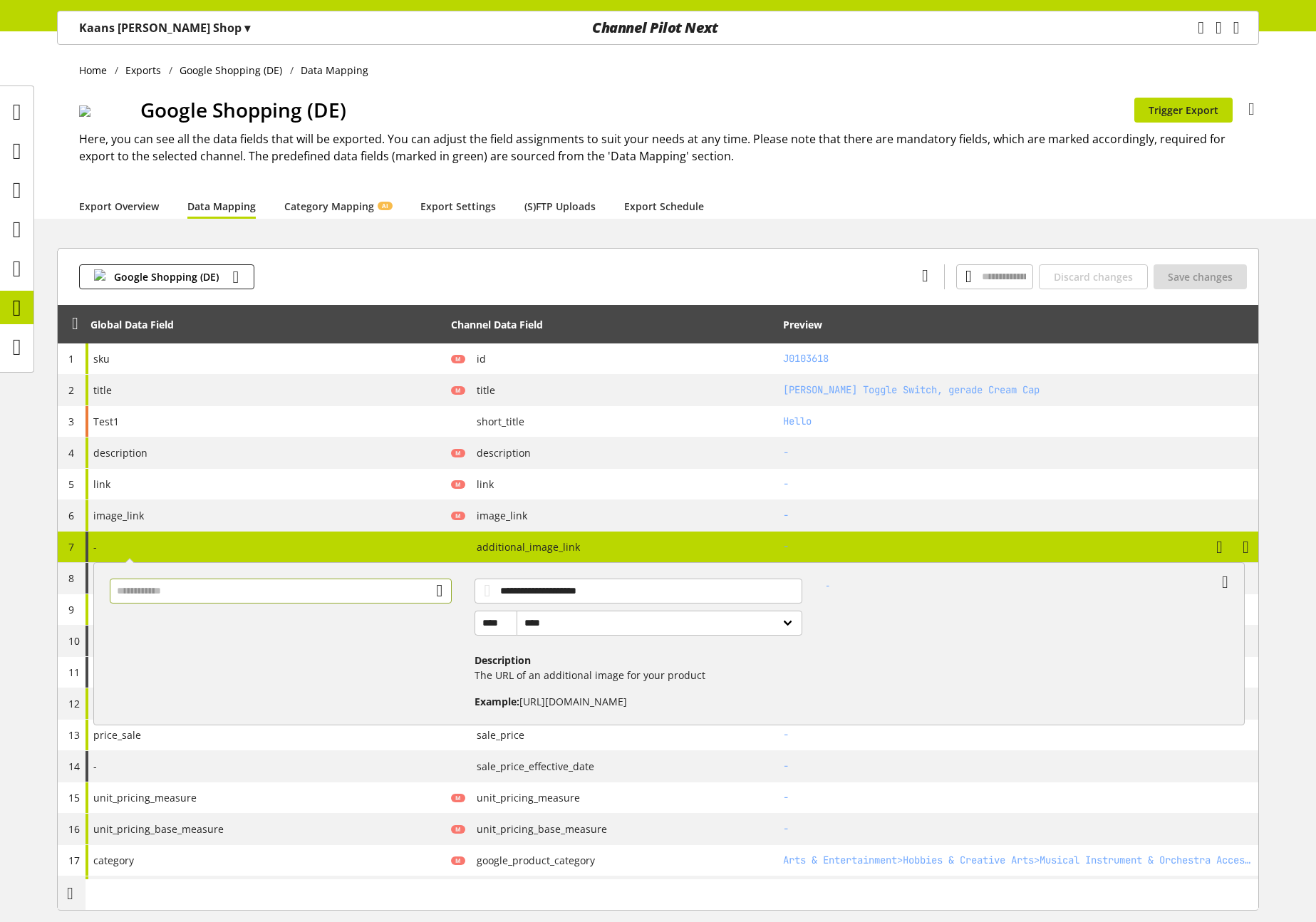
click at [220, 582] on input "text" at bounding box center [281, 590] width 343 height 25
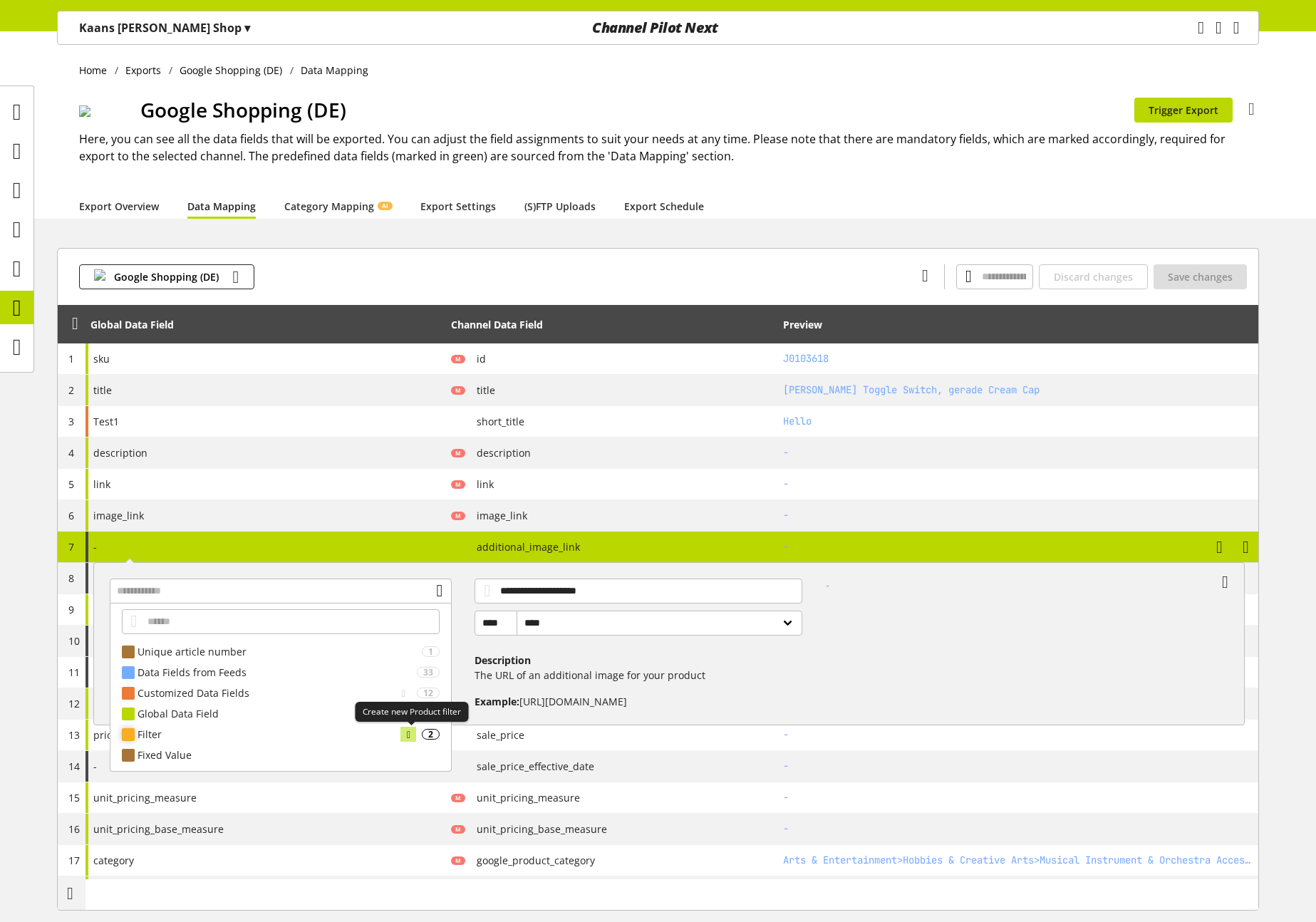
click at [410, 734] on icon at bounding box center [409, 734] width 3 height 16
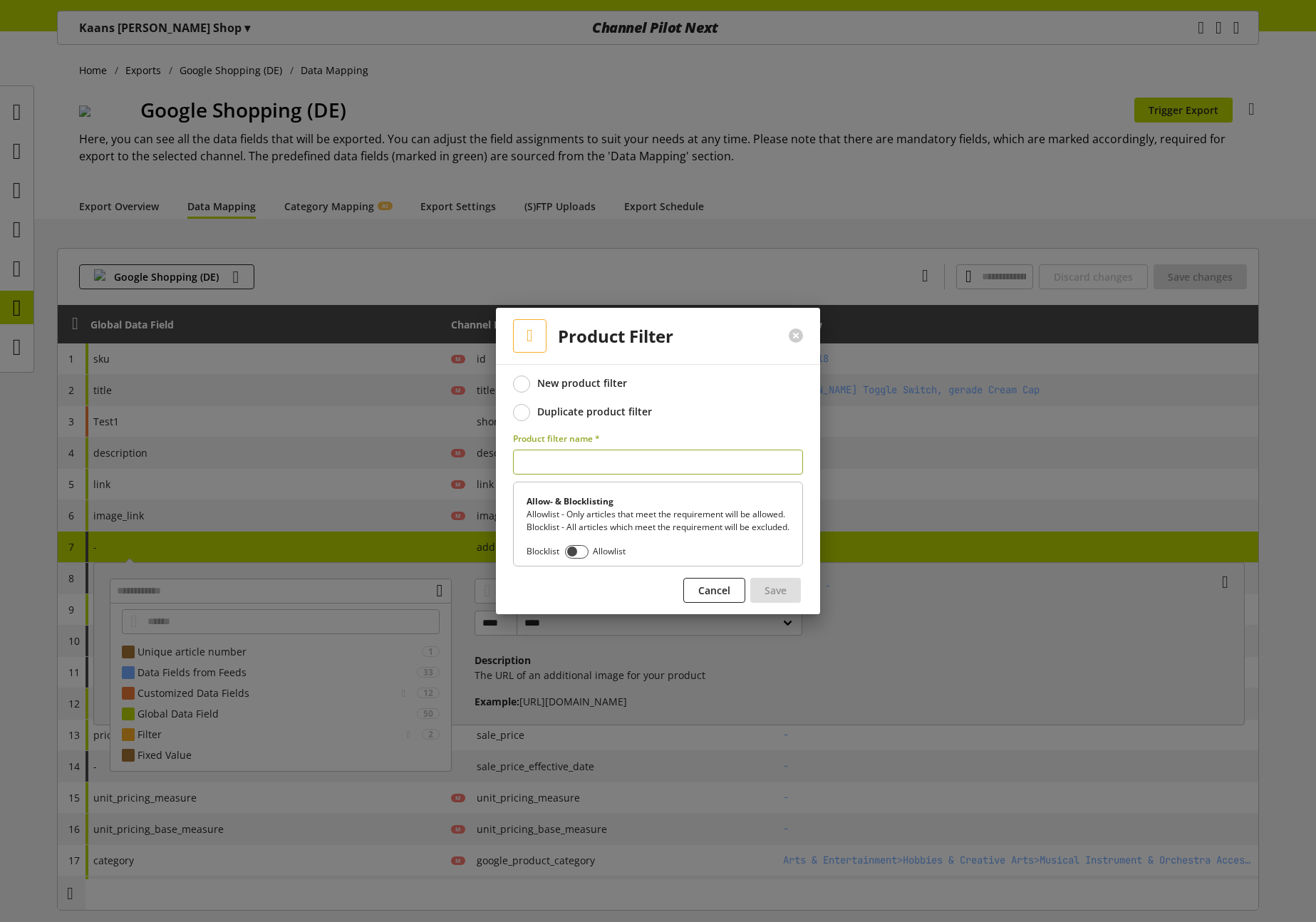
click at [573, 407] on div "Duplicate product filter" at bounding box center [594, 411] width 115 height 13
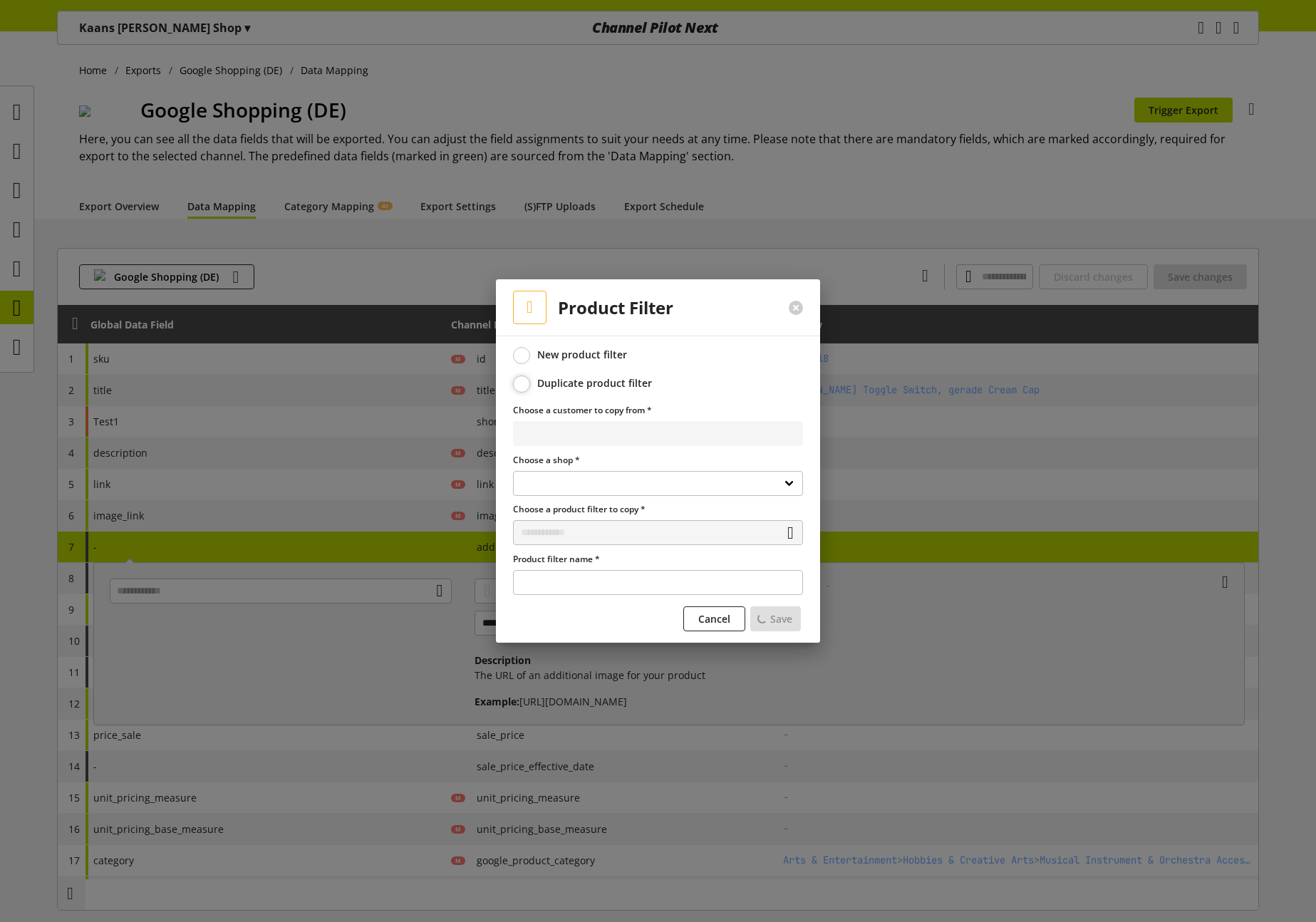
select select
select select "**********"
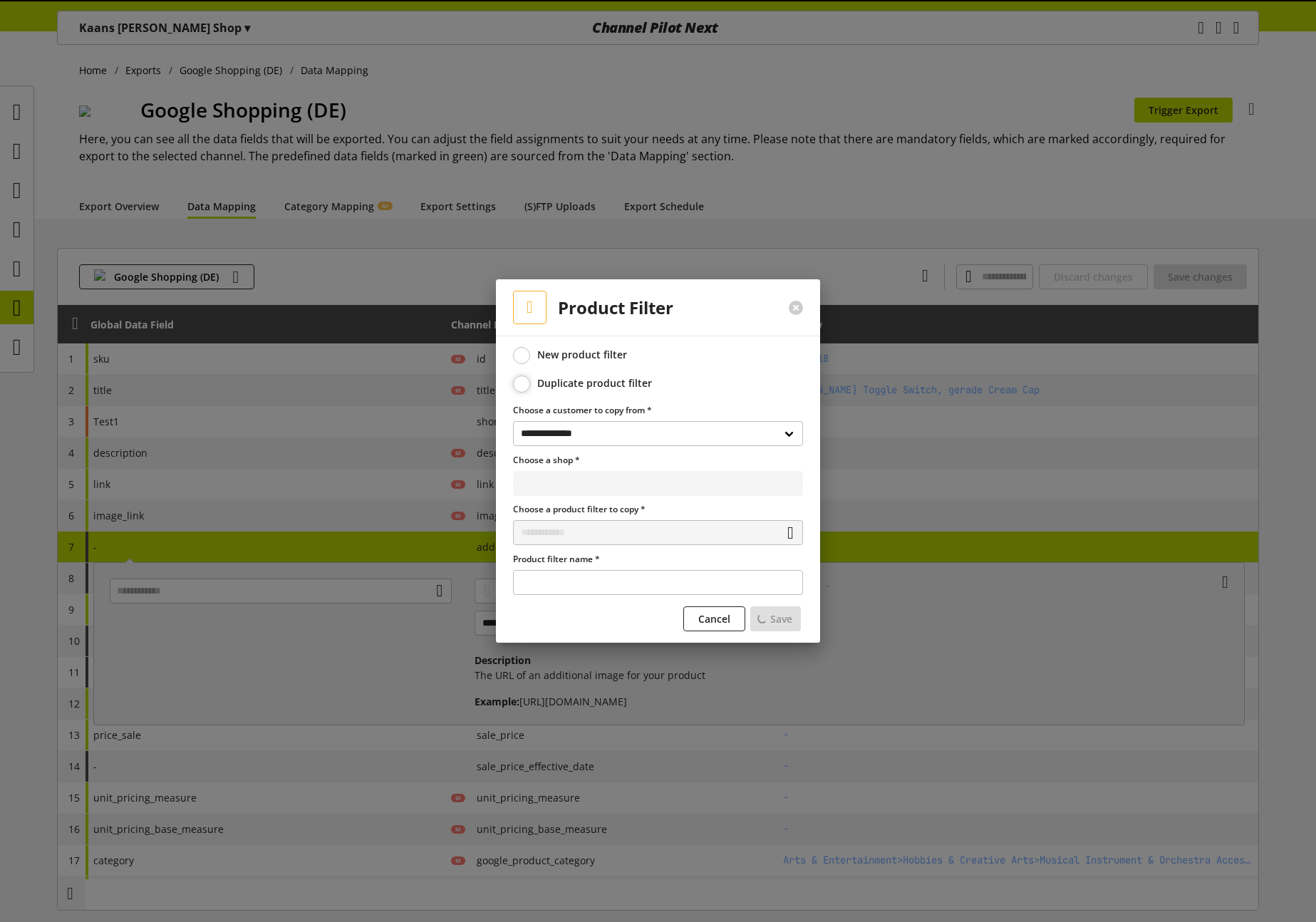
select select "**********"
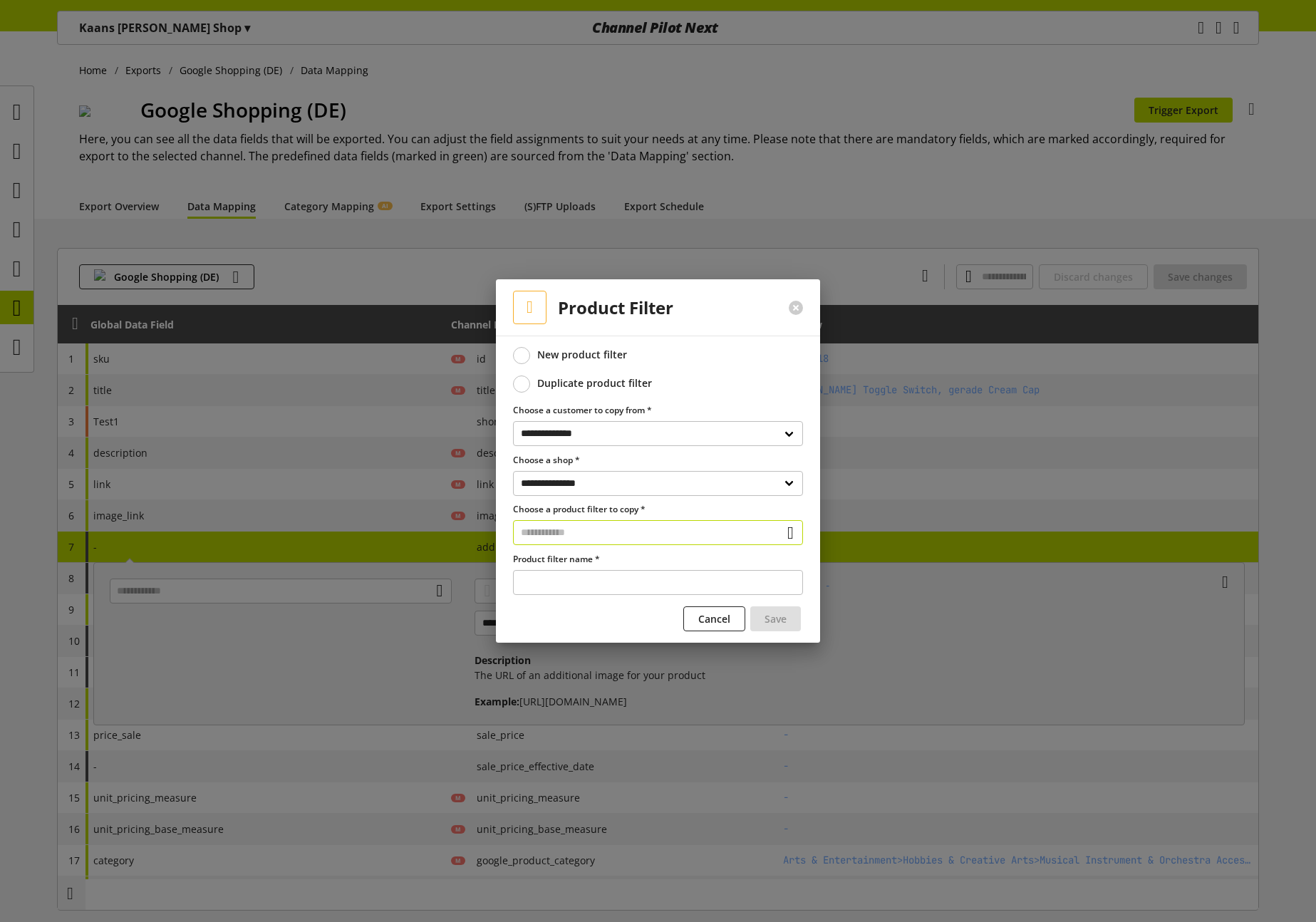
click at [573, 537] on input "text" at bounding box center [658, 532] width 290 height 25
click at [561, 595] on div "Filter" at bounding box center [656, 593] width 232 height 15
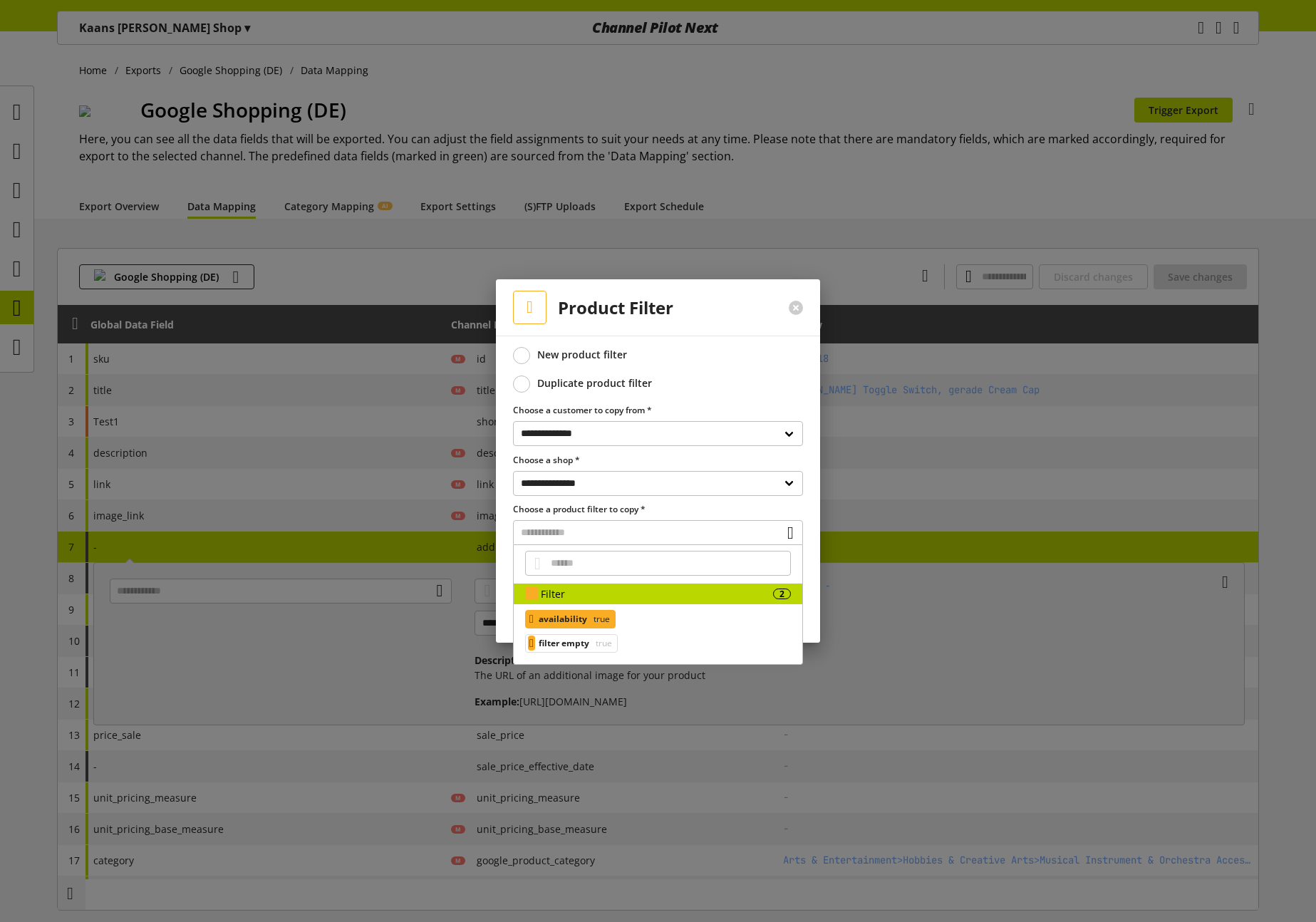
click at [577, 615] on span "availability" at bounding box center [563, 619] width 48 height 17
type input "**********"
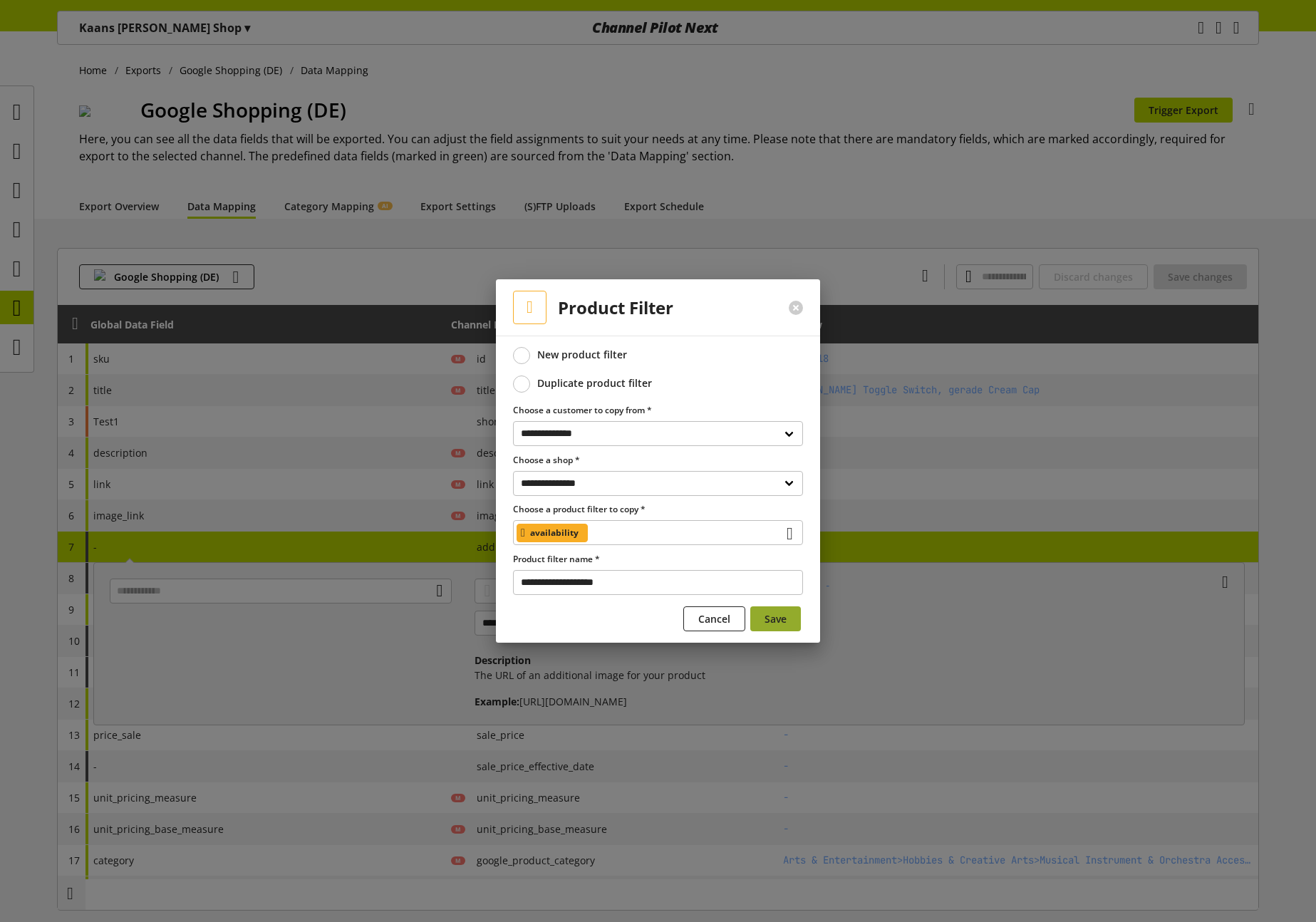
click at [766, 620] on span "Save" at bounding box center [776, 618] width 22 height 15
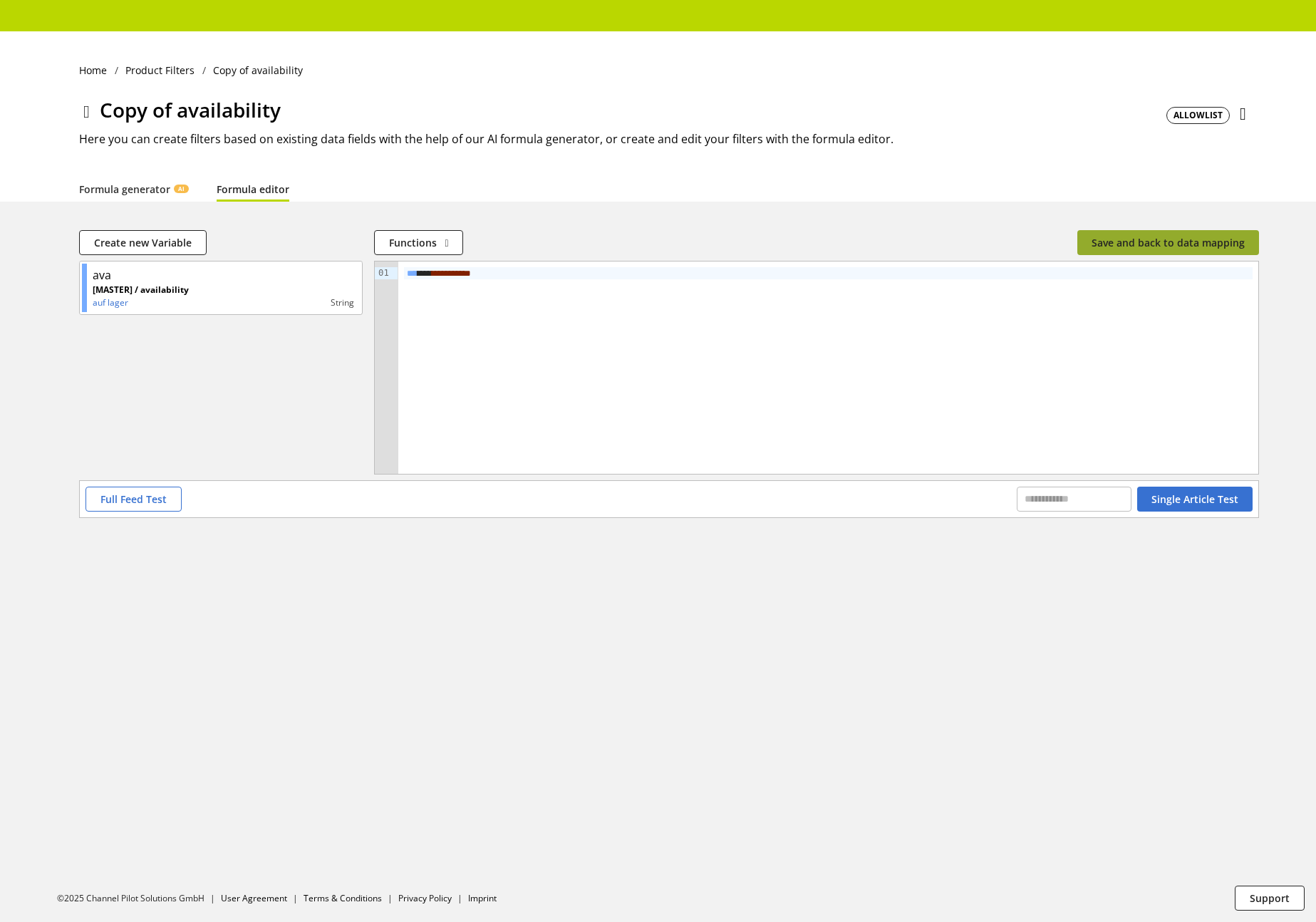
click at [1182, 239] on span "Save and back to data mapping" at bounding box center [1168, 242] width 153 height 15
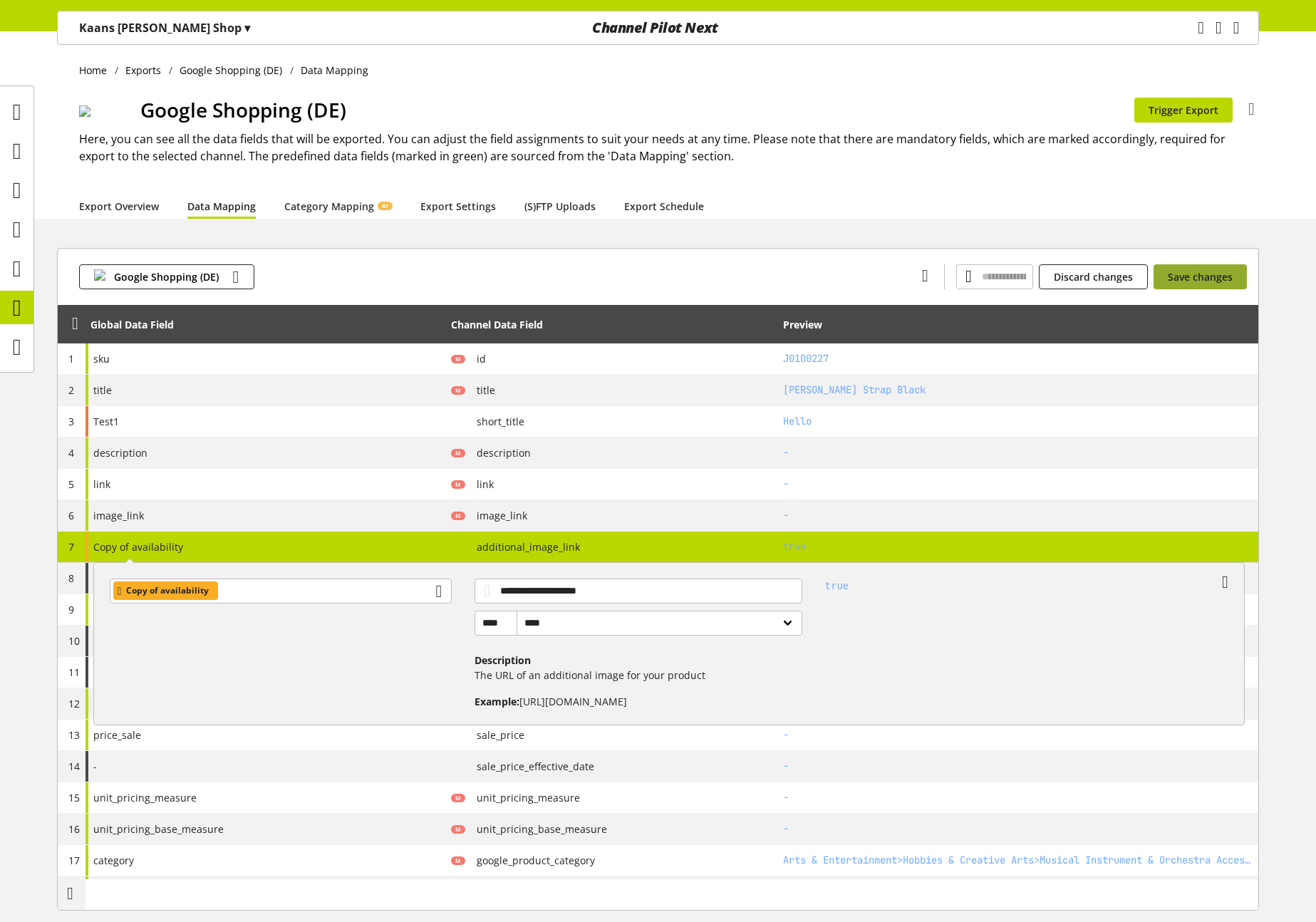
click at [1188, 281] on span "Save changes" at bounding box center [1200, 276] width 65 height 15
click at [1197, 22] on icon "main navigation" at bounding box center [1200, 28] width 6 height 26
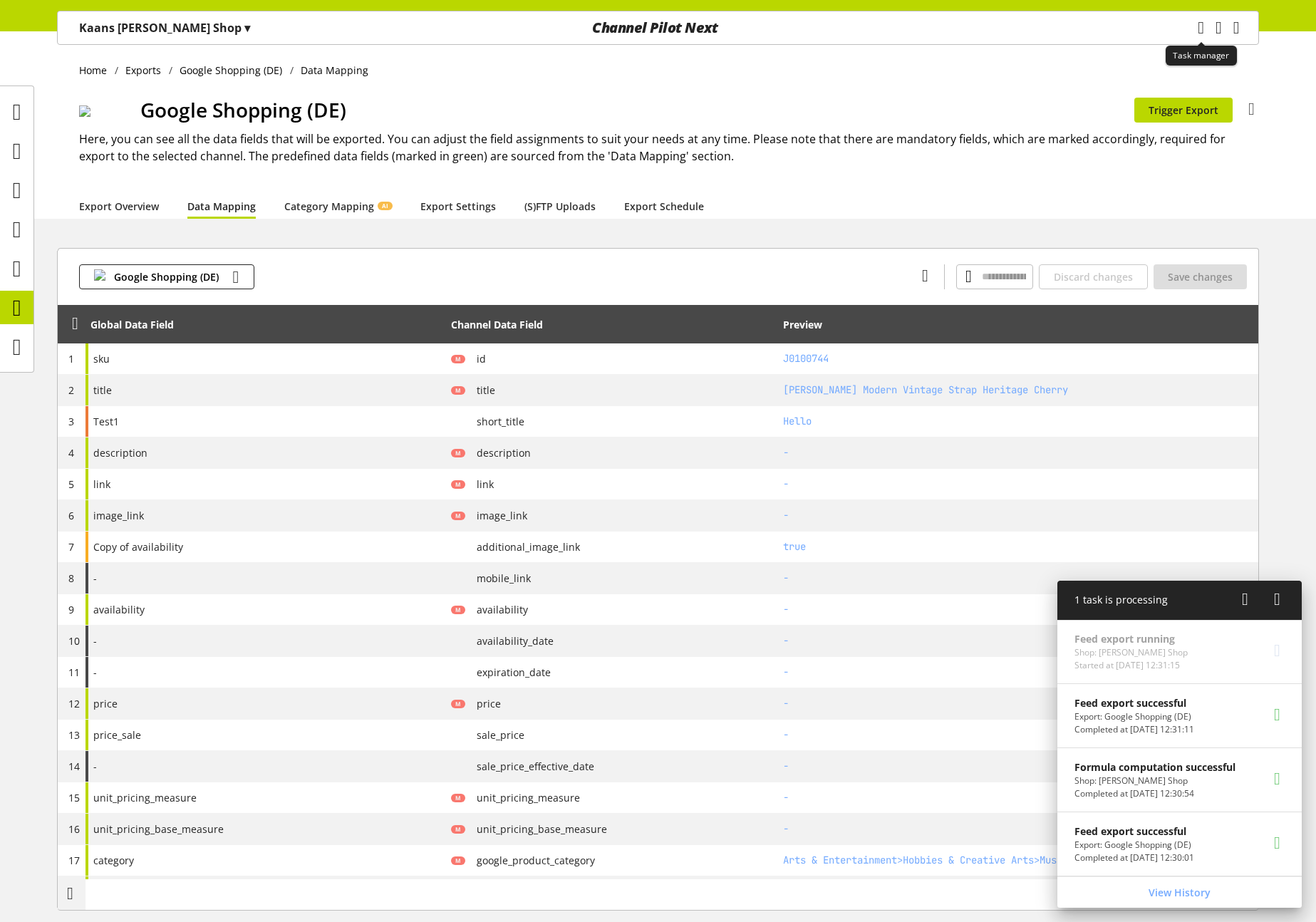
click at [1197, 22] on icon "main navigation" at bounding box center [1200, 28] width 6 height 26
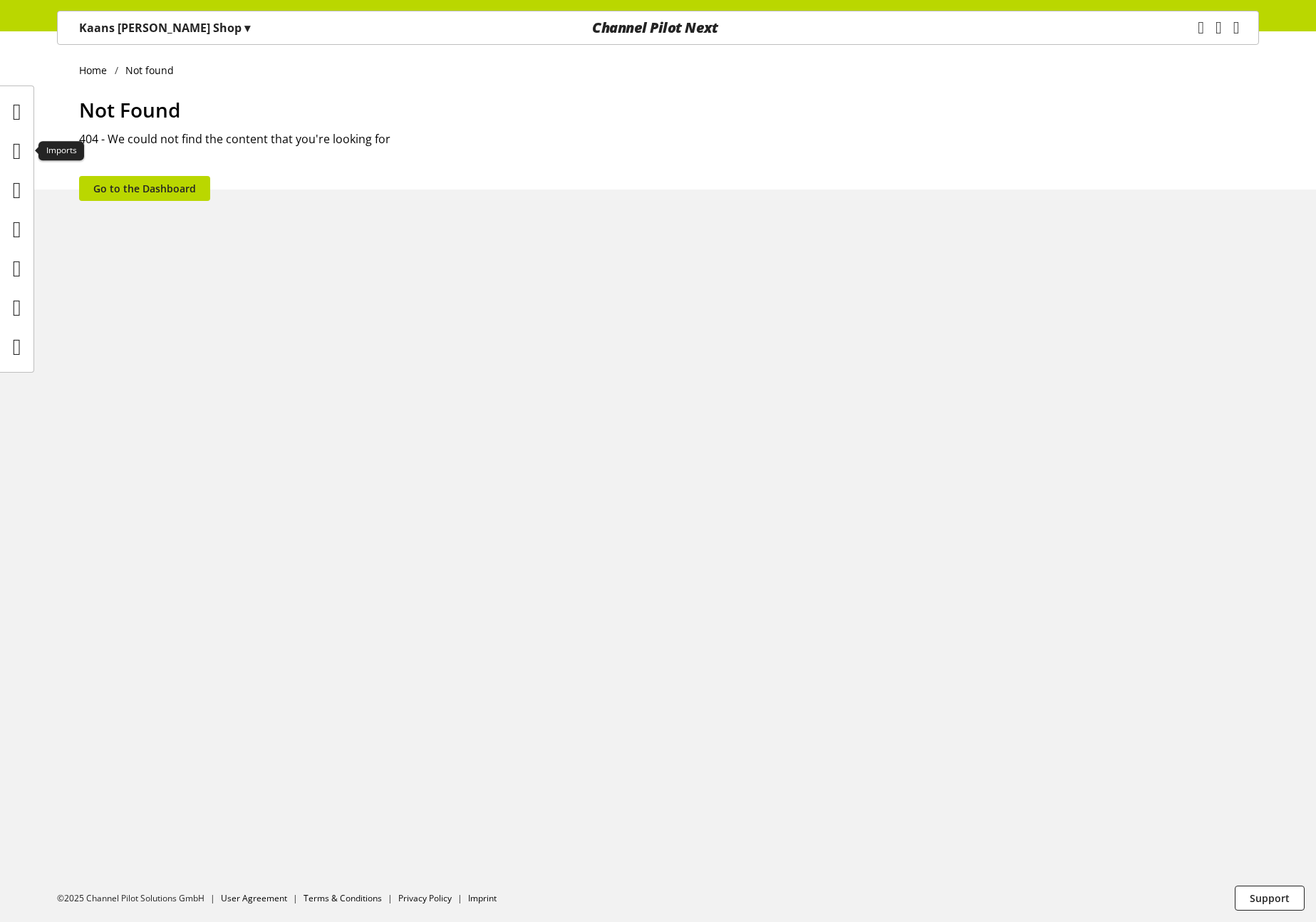
click at [13, 153] on icon at bounding box center [17, 151] width 9 height 28
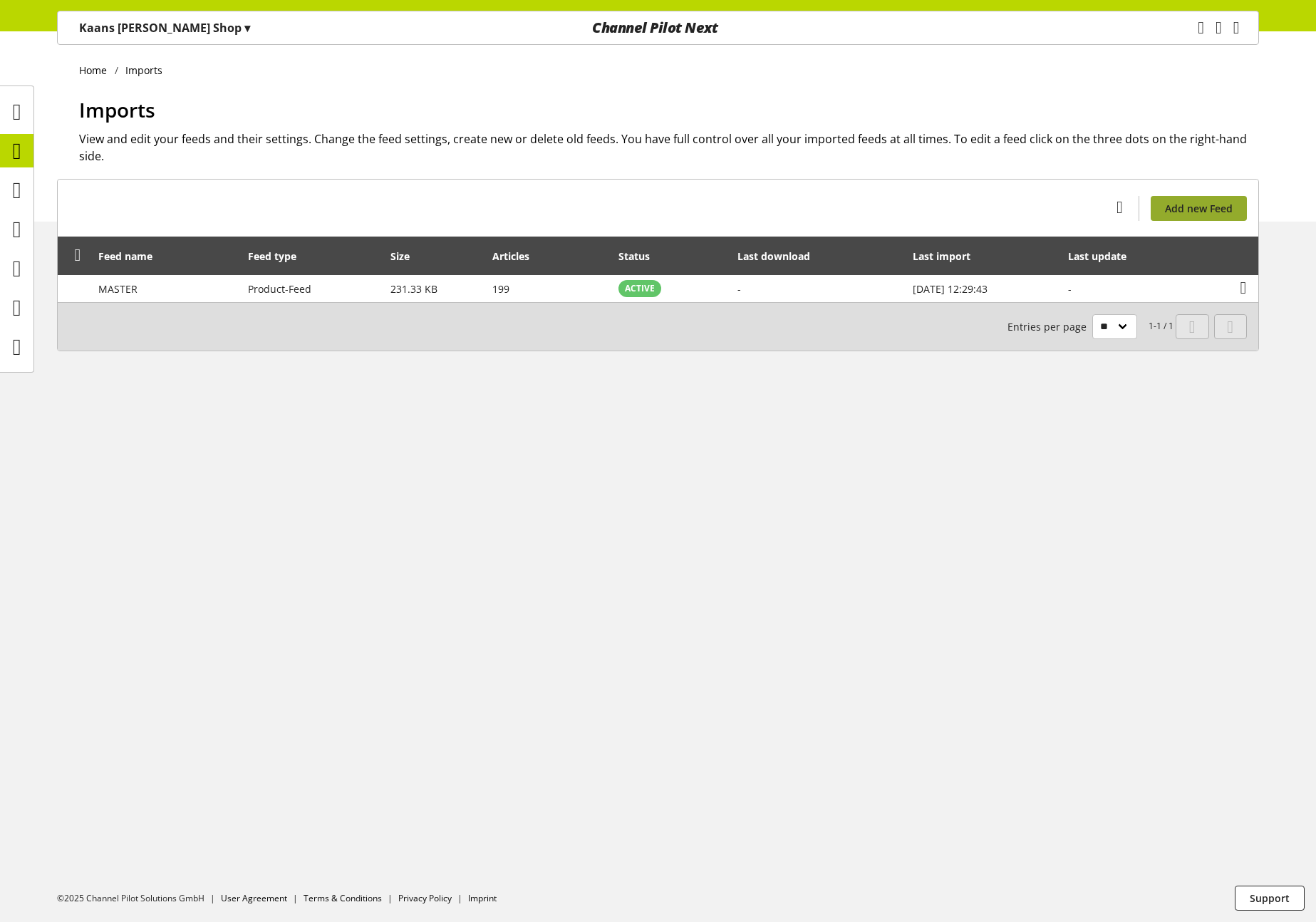
click at [1221, 212] on span "Add new Feed" at bounding box center [1198, 208] width 68 height 15
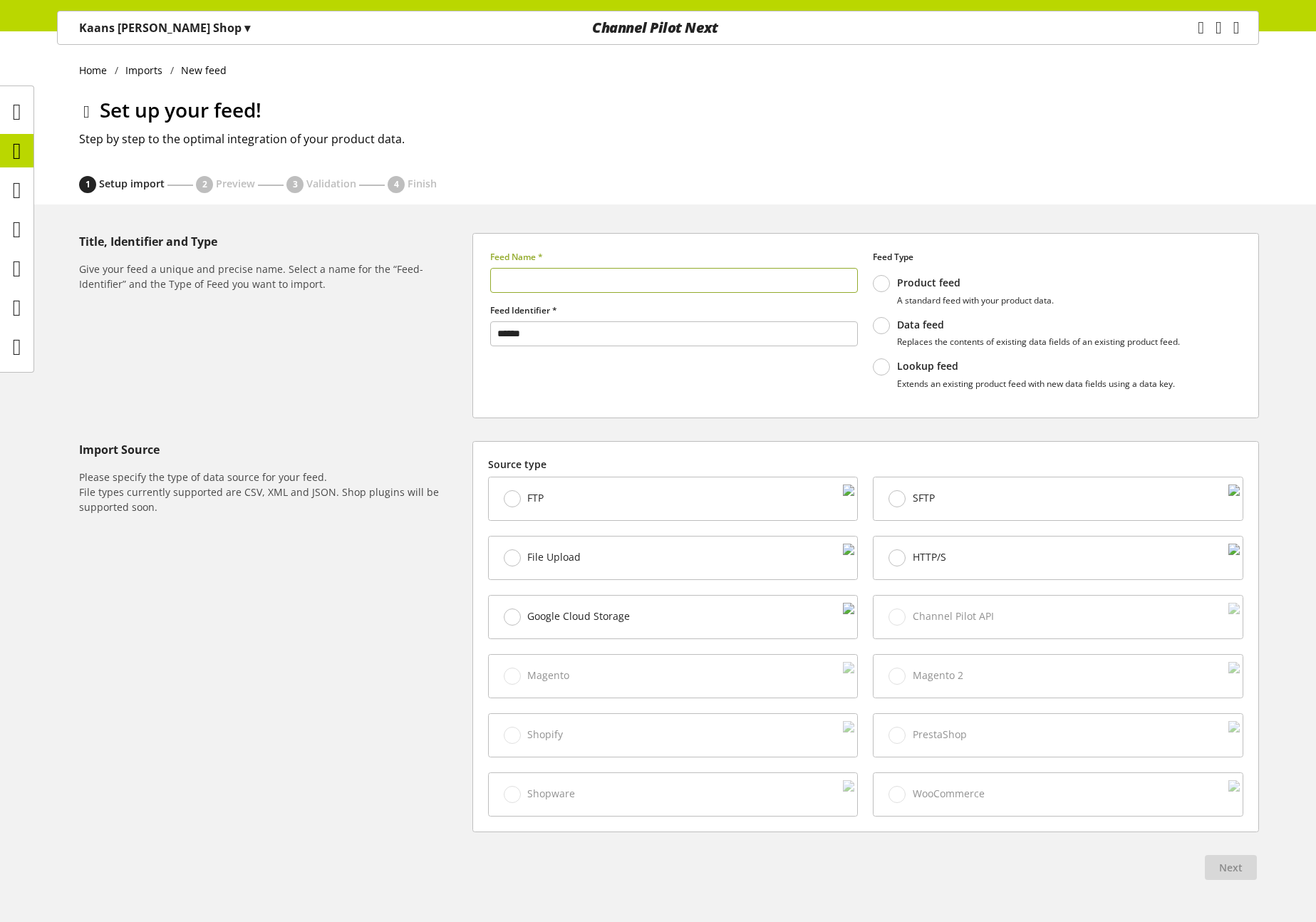
click at [84, 109] on icon at bounding box center [86, 112] width 6 height 26
